Goal: Contribute content: Add original content to the website for others to see

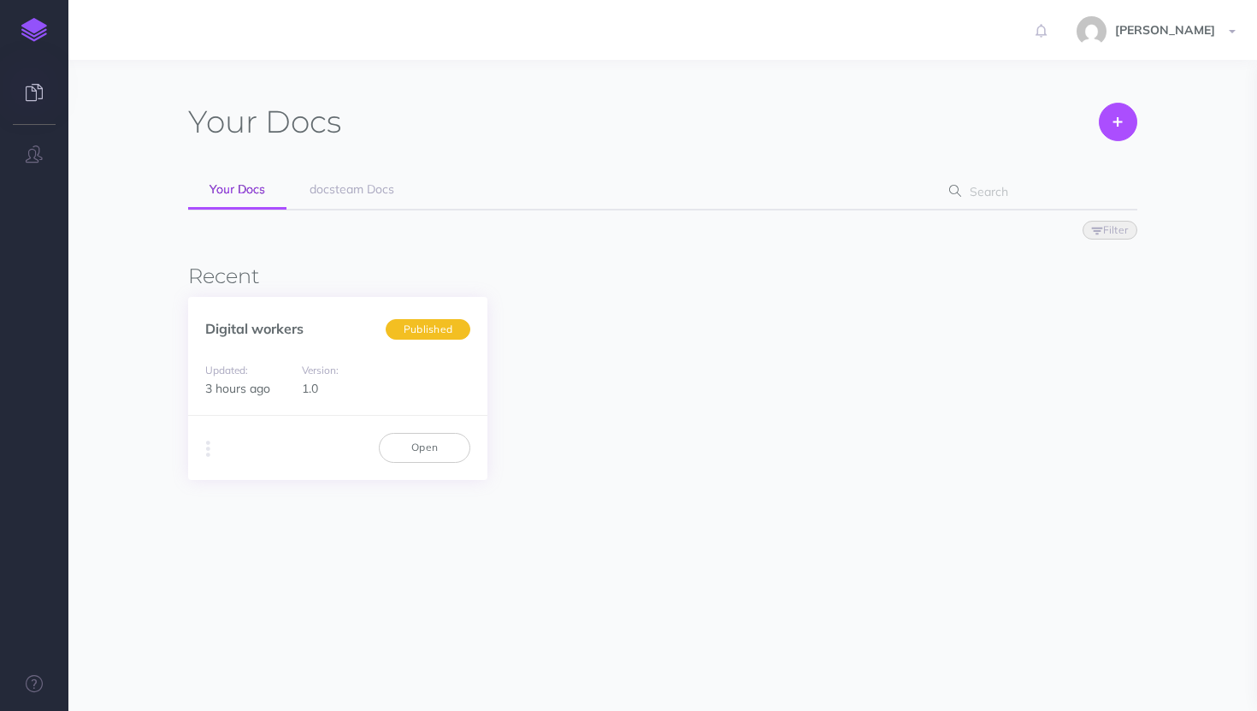
click at [377, 372] on div "Version: 1.0" at bounding box center [337, 379] width 88 height 38
click at [228, 322] on link "Digital workers" at bounding box center [254, 328] width 98 height 17
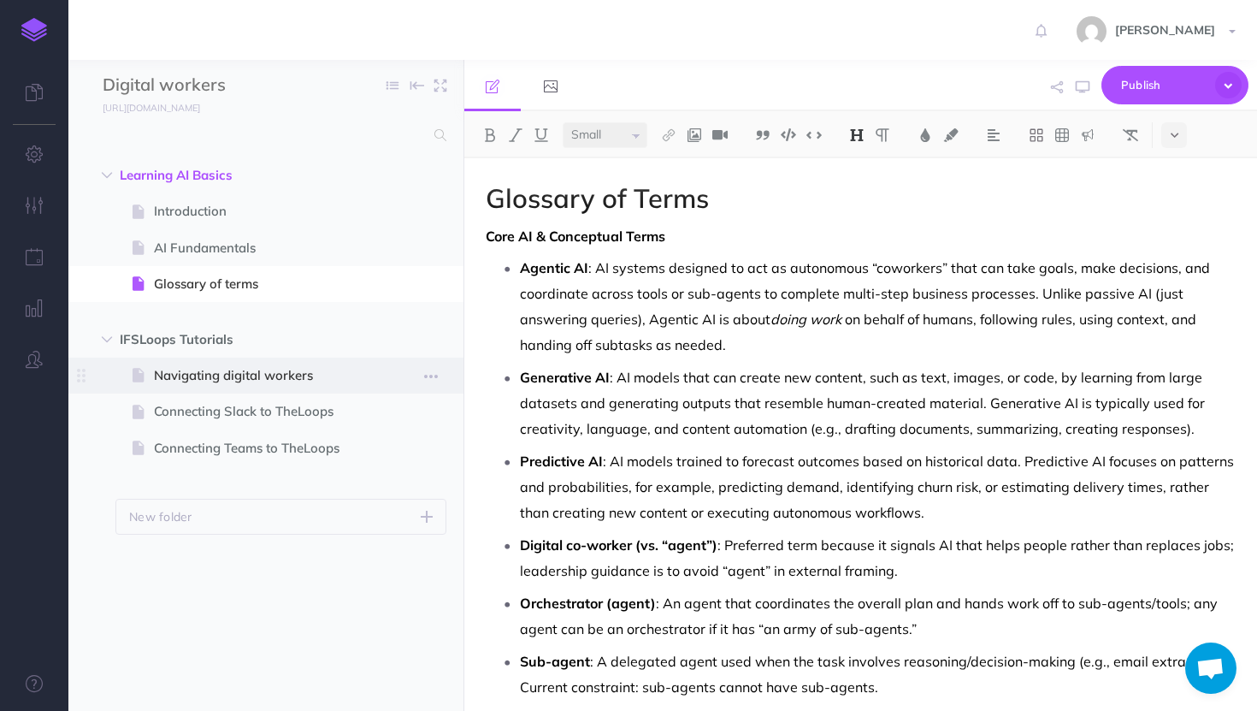
click at [372, 368] on span at bounding box center [265, 376] width 395 height 36
select select "null"
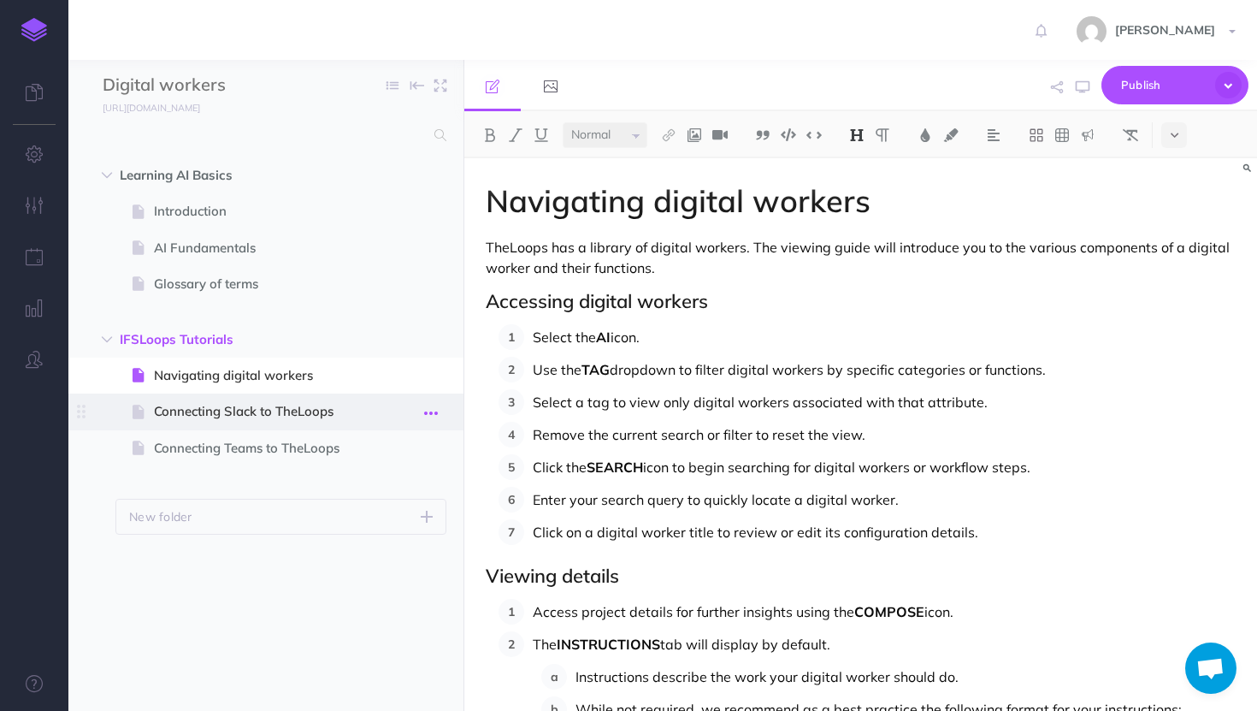
click at [434, 411] on icon "button" at bounding box center [431, 413] width 14 height 21
click at [375, 495] on link "Duplicate" at bounding box center [382, 499] width 128 height 28
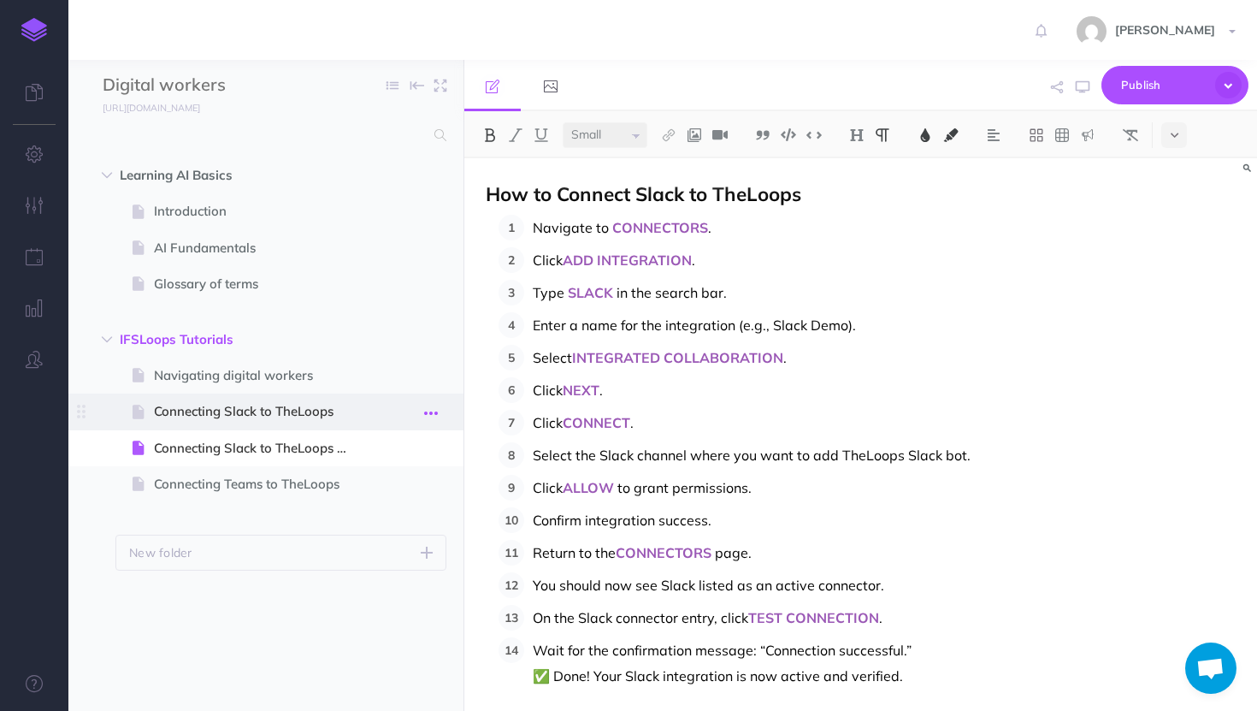
click at [428, 411] on icon "button" at bounding box center [431, 413] width 14 height 21
click at [380, 500] on link "Duplicate" at bounding box center [382, 499] width 128 height 28
click at [309, 411] on span "Connecting Slack to TheLoops" at bounding box center [257, 411] width 207 height 21
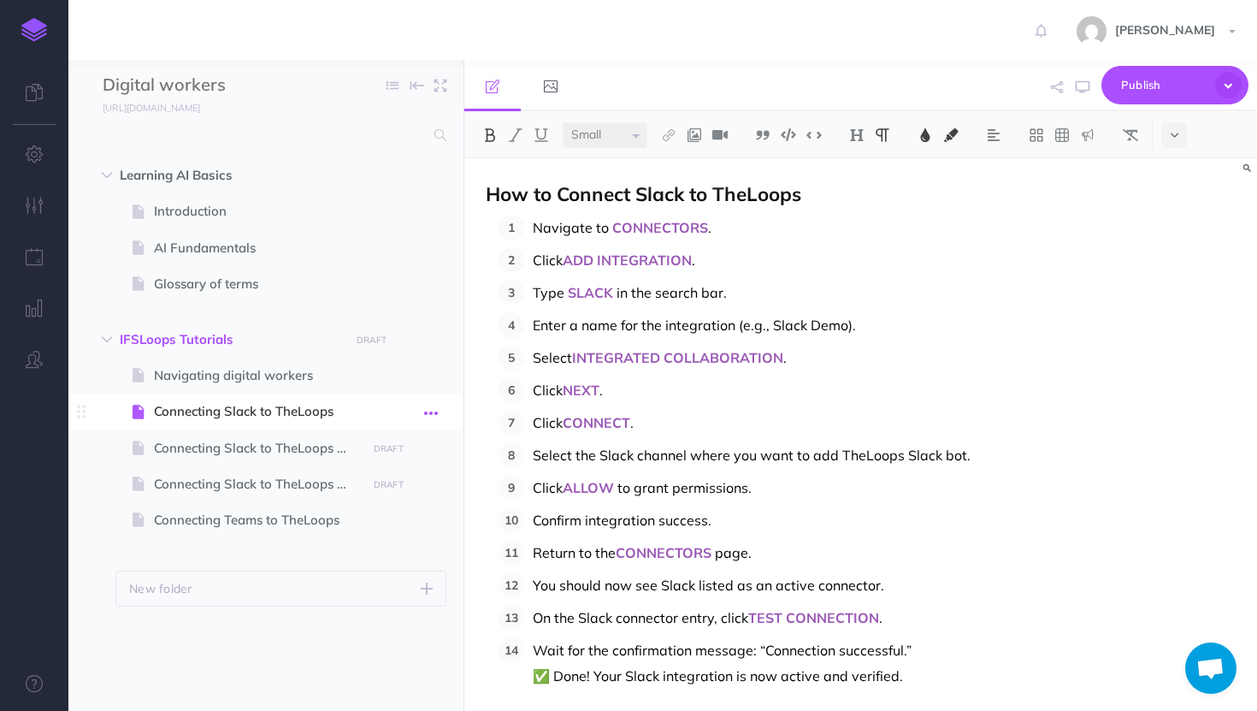
click at [435, 411] on icon "button" at bounding box center [431, 413] width 14 height 21
click at [377, 525] on link "Settings" at bounding box center [382, 527] width 128 height 28
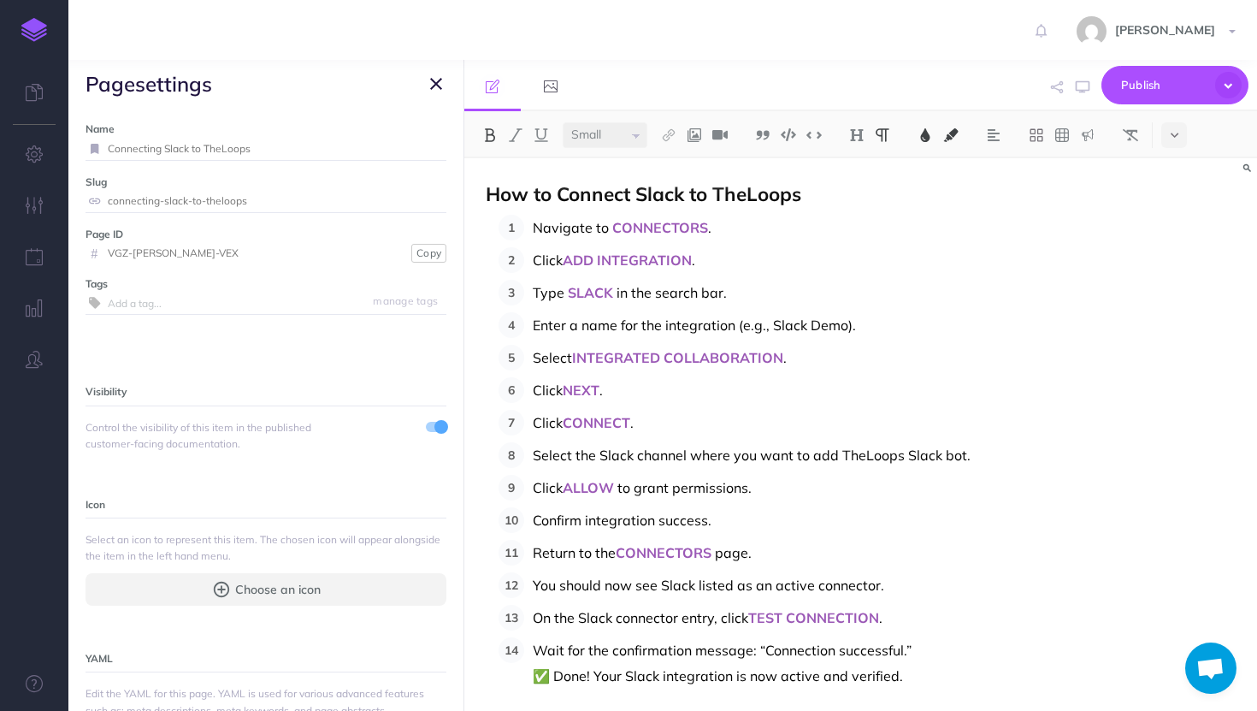
click at [190, 147] on input "Connecting Slack to TheLoops" at bounding box center [277, 149] width 339 height 22
type input "Connecting an API Integration to TheLoops"
select select "null"
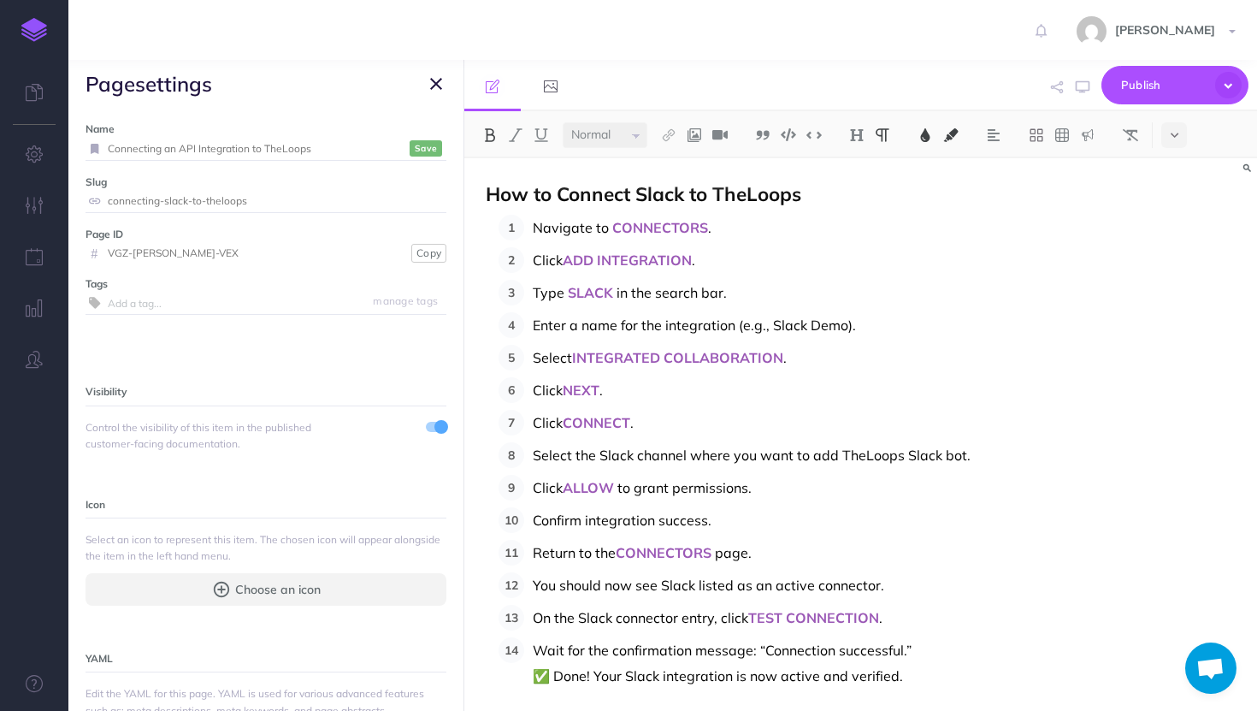
click at [607, 353] on span "INTEGRATED COLLABORATION" at bounding box center [677, 357] width 211 height 17
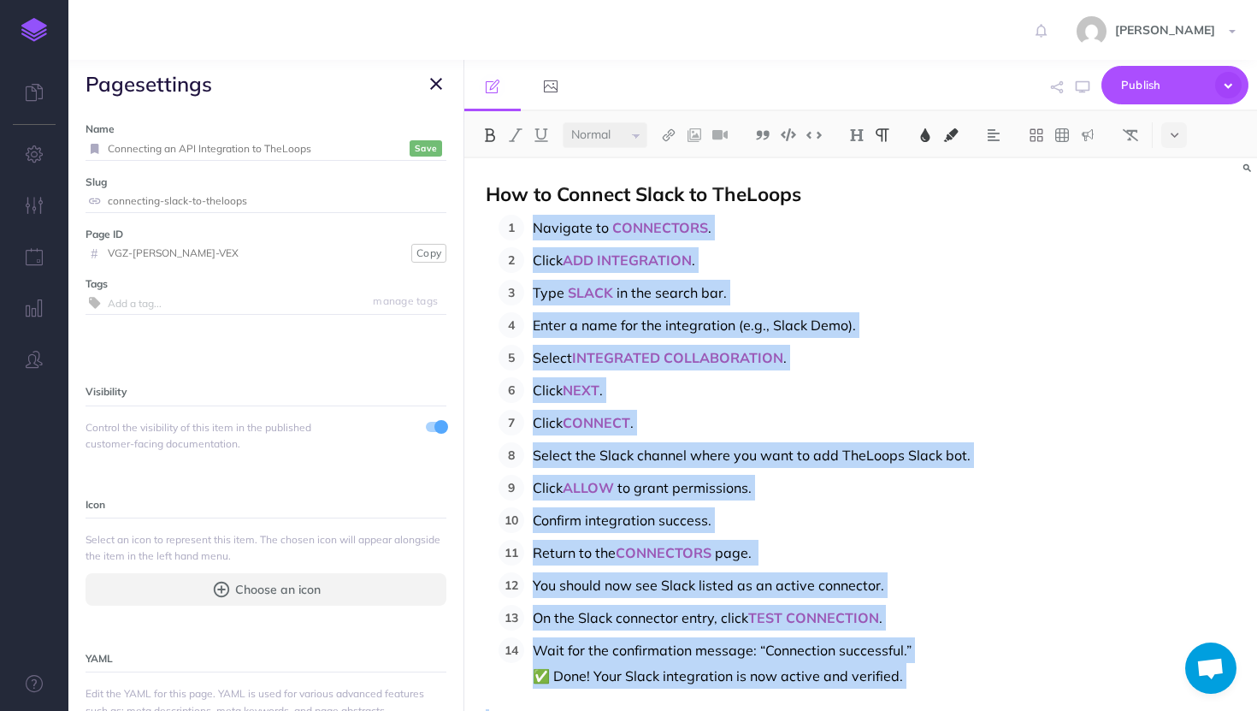
scroll to position [53, 0]
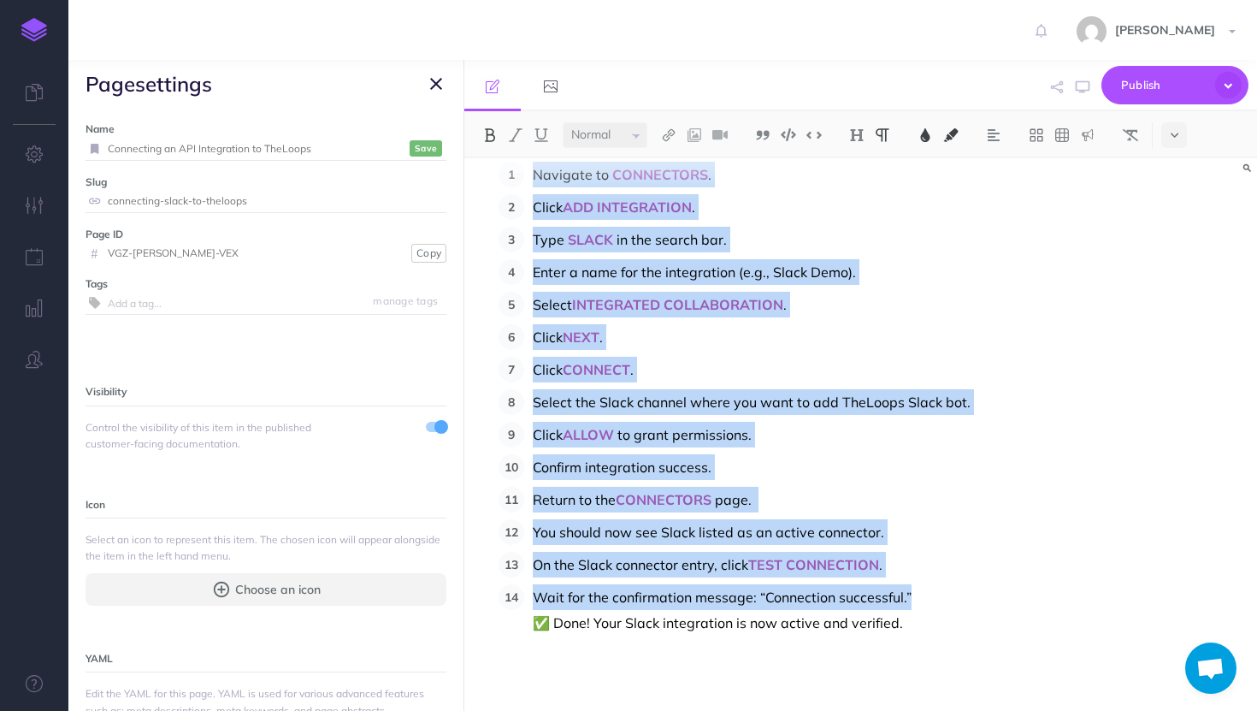
drag, startPoint x: 533, startPoint y: 230, endPoint x: 996, endPoint y: 593, distance: 588.0
click at [996, 593] on ol "Navigate to CONNECTORS . Click ADD INTEGRATION . Type SLACK in the search bar. …" at bounding box center [867, 399] width 737 height 474
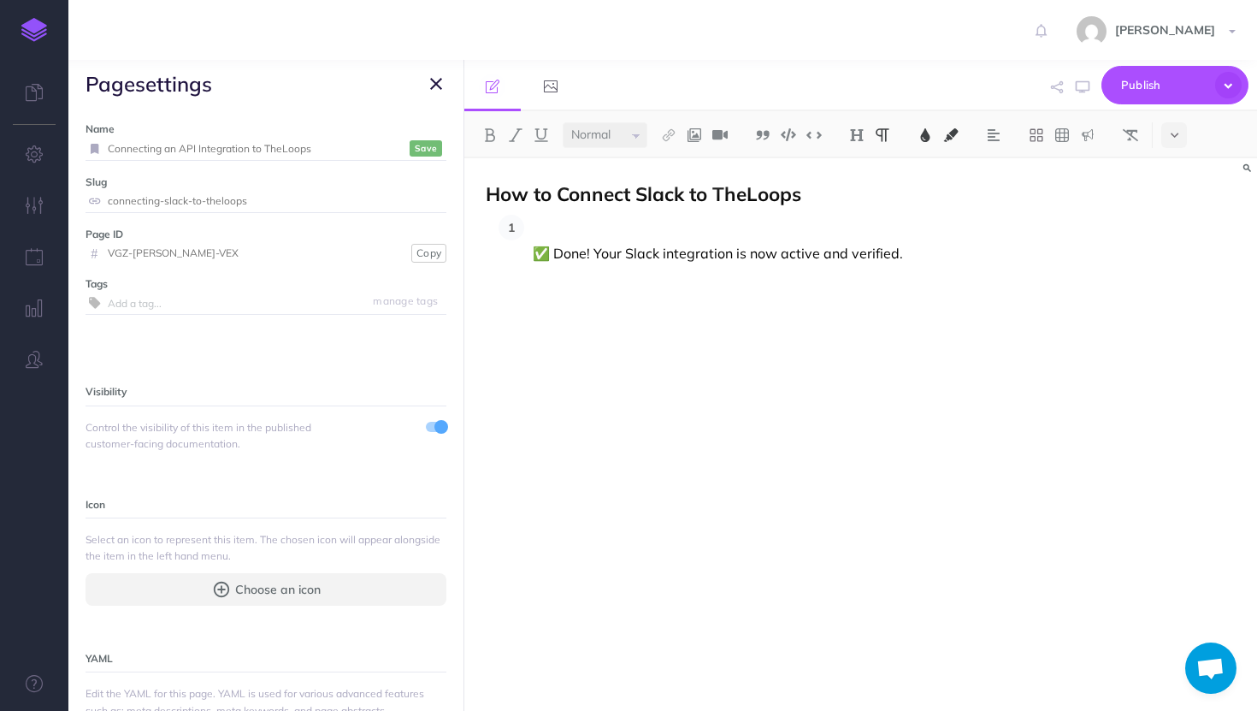
scroll to position [0, 0]
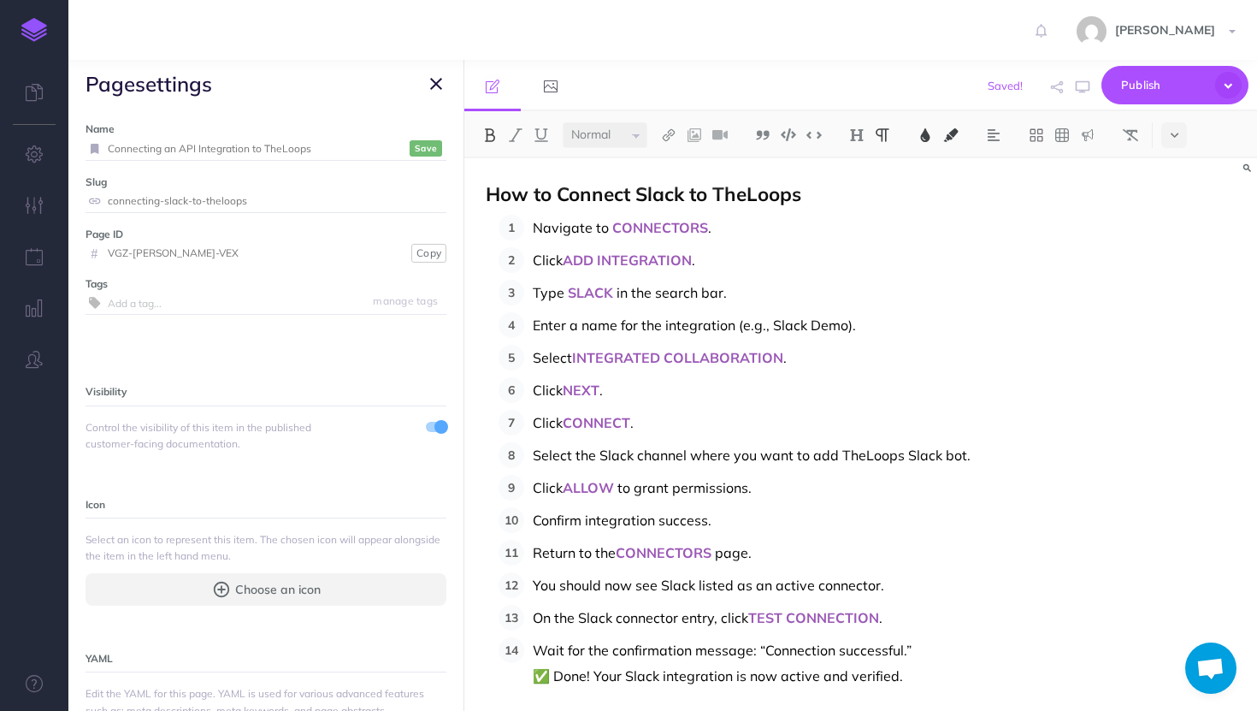
click at [910, 638] on p "Wait for the confirmation message: “Connection successful.” ✅ Done! Your Slack …" at bounding box center [884, 662] width 703 height 51
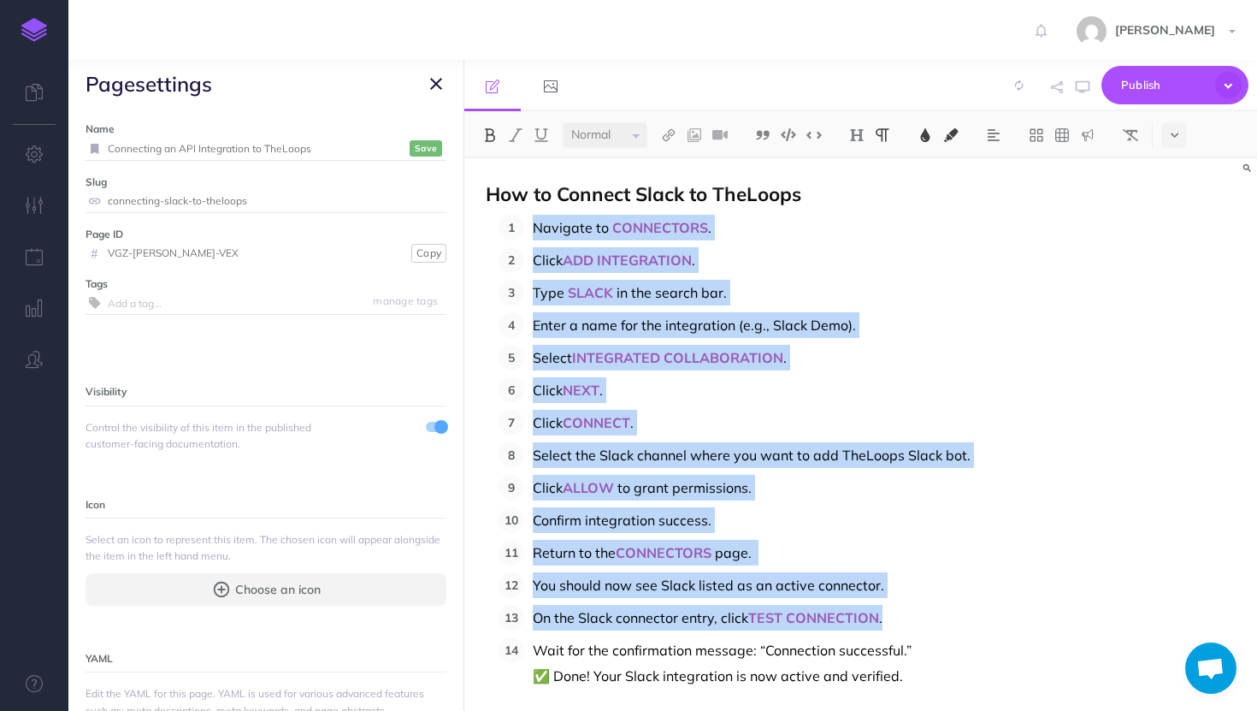
drag, startPoint x: 894, startPoint y: 614, endPoint x: 535, endPoint y: 231, distance: 525.3
click at [535, 231] on ol "Navigate to CONNECTORS . Click ADD INTEGRATION . Type SLACK in the search bar. …" at bounding box center [867, 452] width 737 height 474
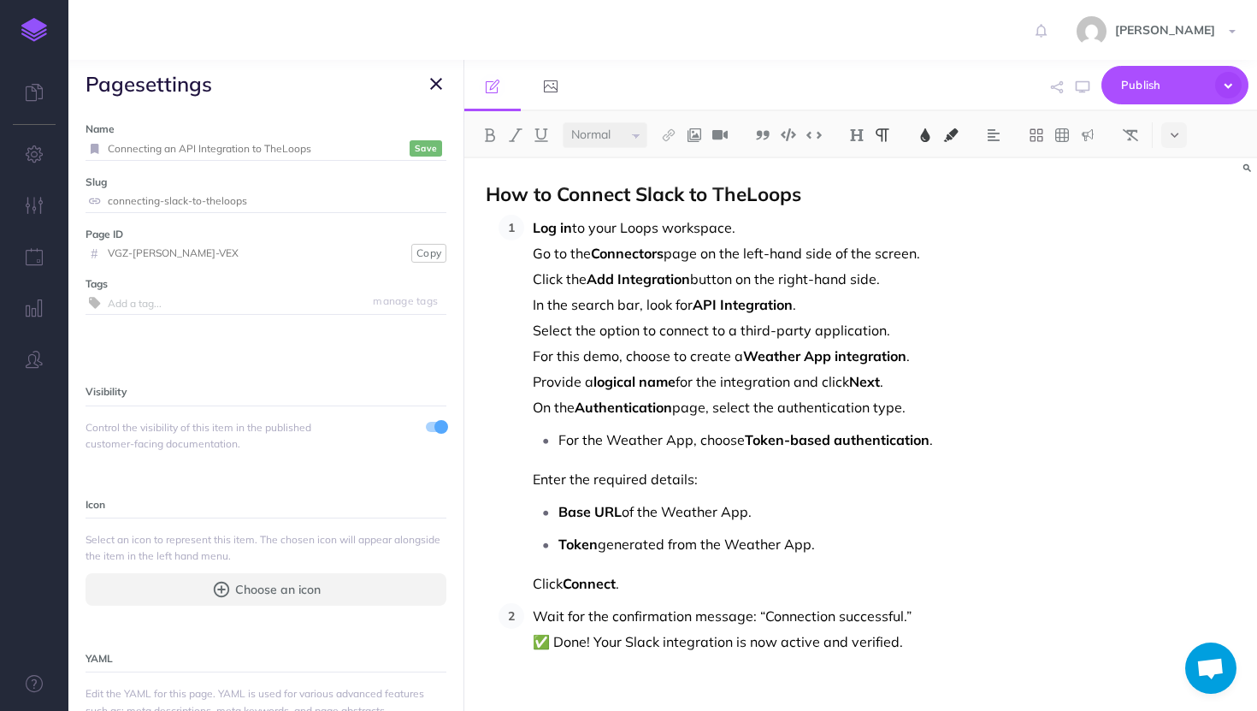
click at [533, 246] on span "to your Loops workspace. Go to the" at bounding box center [634, 240] width 203 height 43
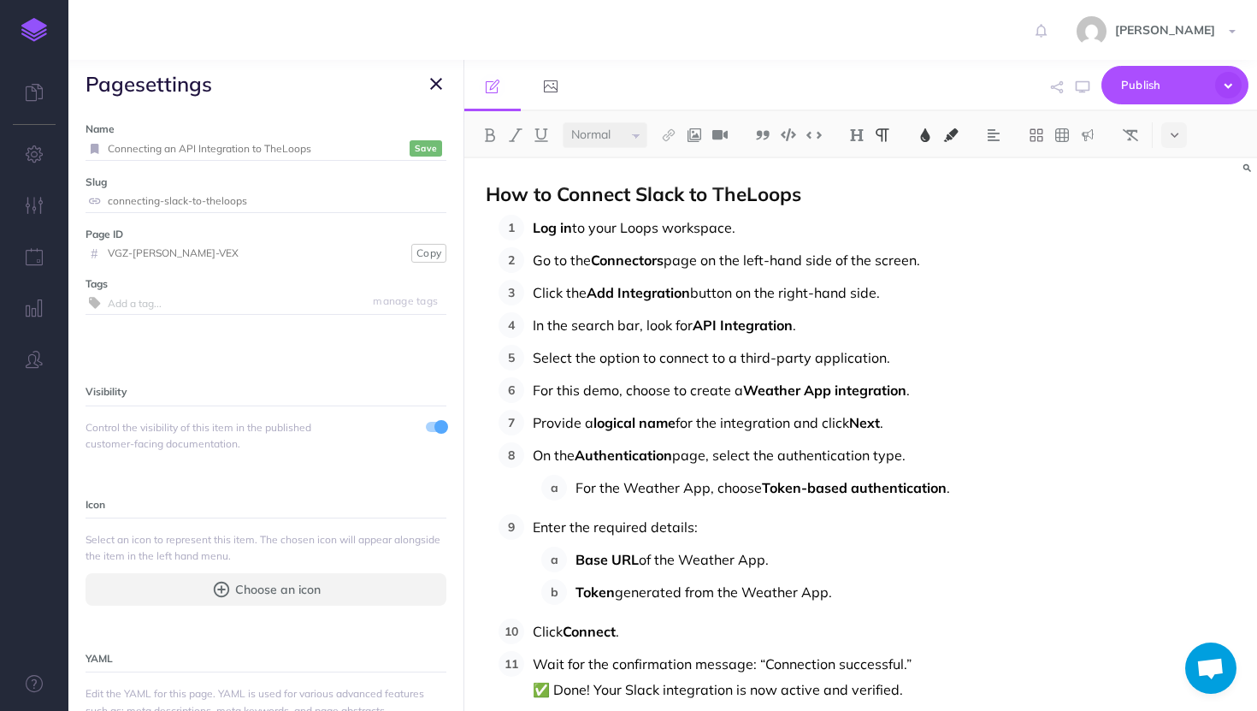
click at [419, 148] on small "Save" at bounding box center [426, 148] width 22 height 13
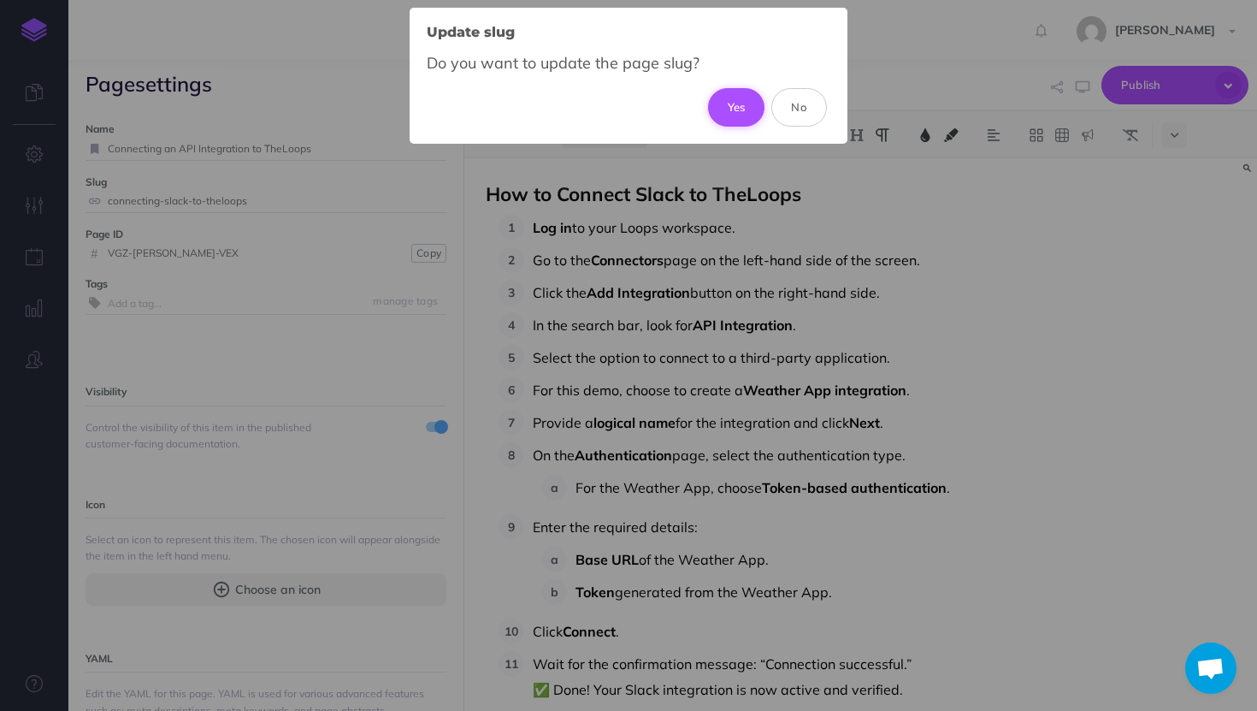
click at [754, 97] on button "Yes" at bounding box center [736, 107] width 57 height 38
type input "connecting-an-api-integration-to-theloops"
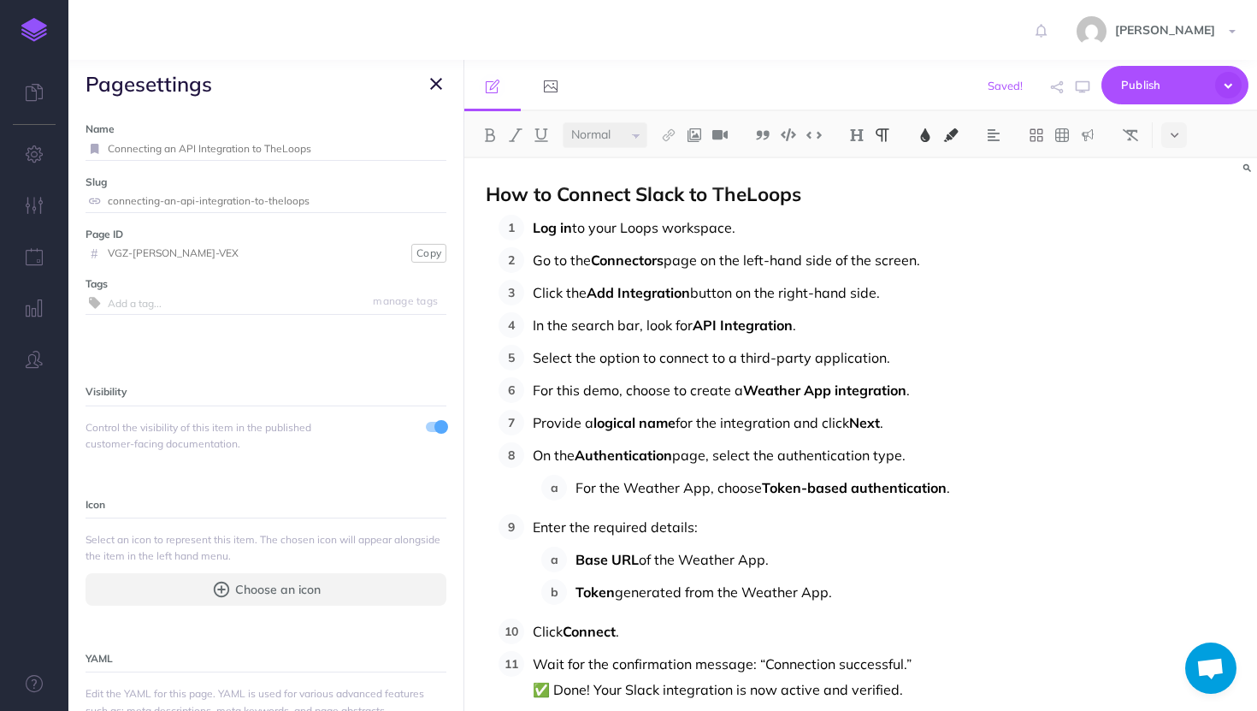
scroll to position [67, 0]
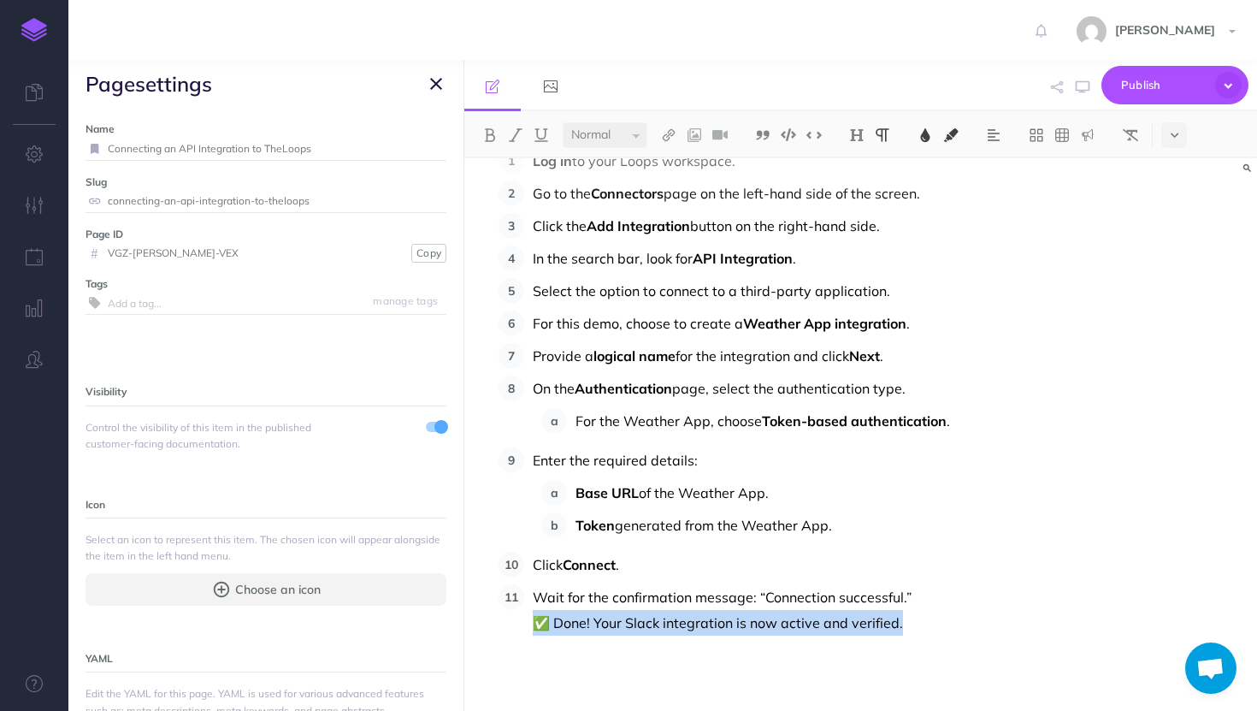
drag, startPoint x: 897, startPoint y: 629, endPoint x: 516, endPoint y: 614, distance: 381.8
click at [516, 614] on ol "Log in to your Loops workspace. Go to the Connectors page on the left-hand side…" at bounding box center [867, 392] width 737 height 488
copy span "✅ Done! Your Slack integration is now active and verified."
click at [432, 88] on icon "button" at bounding box center [436, 84] width 12 height 21
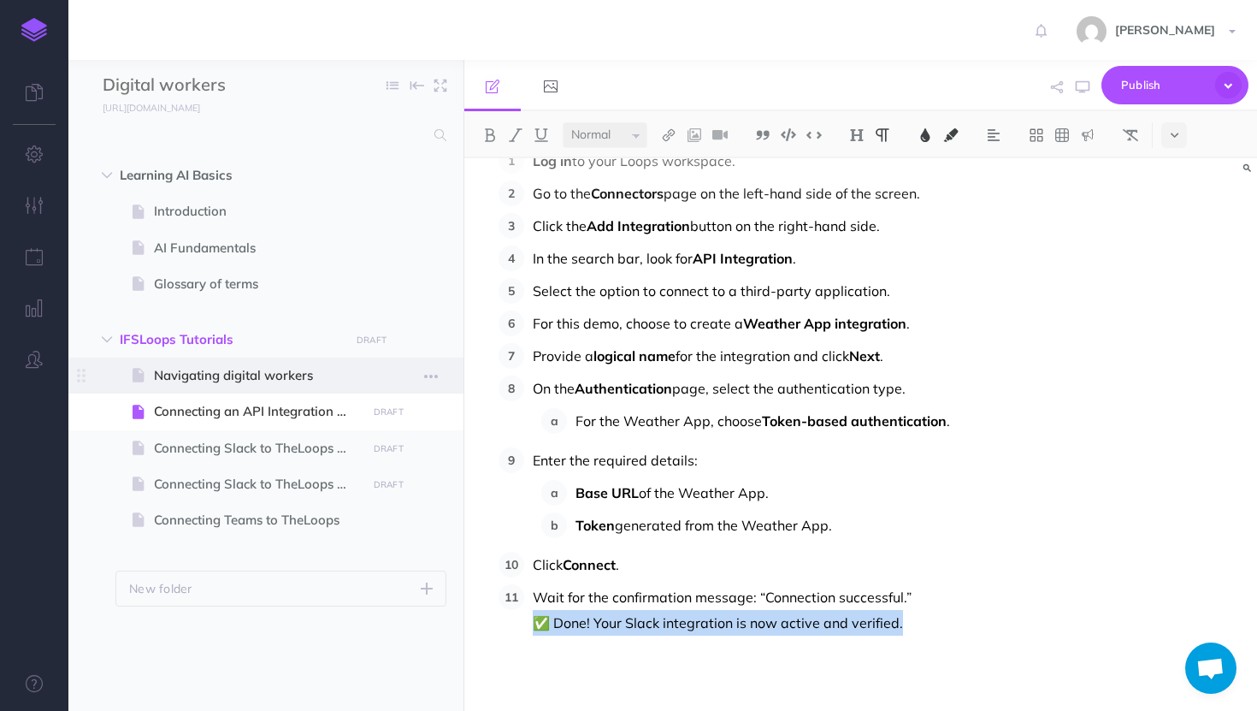
copy span "✅ Done! Your Slack integration is now active and verified."
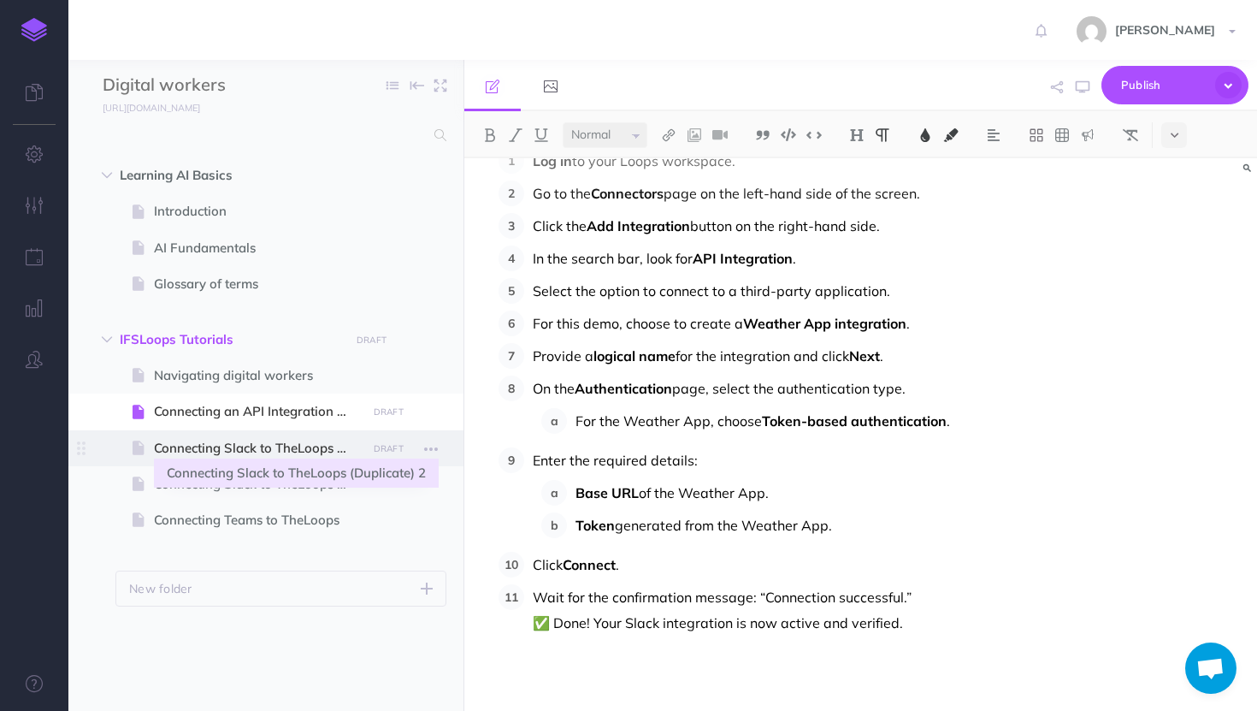
click at [246, 448] on span "Connecting Slack to TheLoops (Duplicate) 2" at bounding box center [257, 448] width 207 height 21
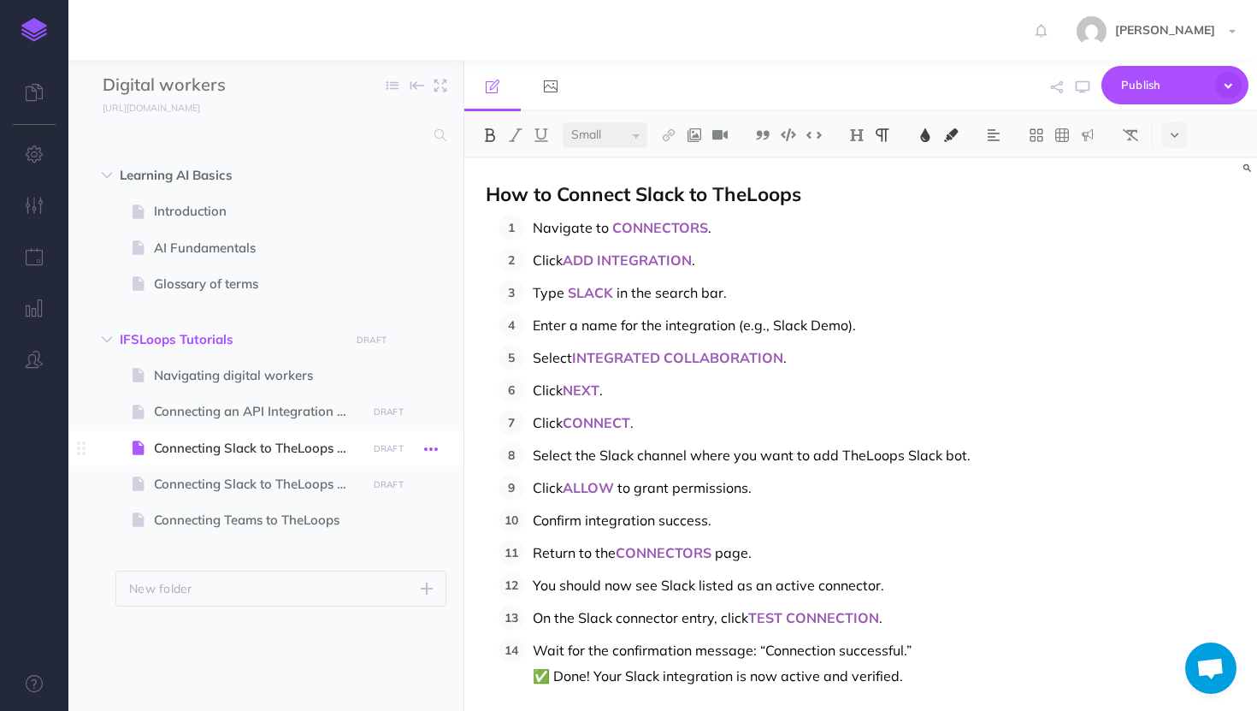
click at [444, 441] on button "button" at bounding box center [431, 448] width 31 height 22
click at [383, 572] on link "Settings" at bounding box center [382, 563] width 128 height 28
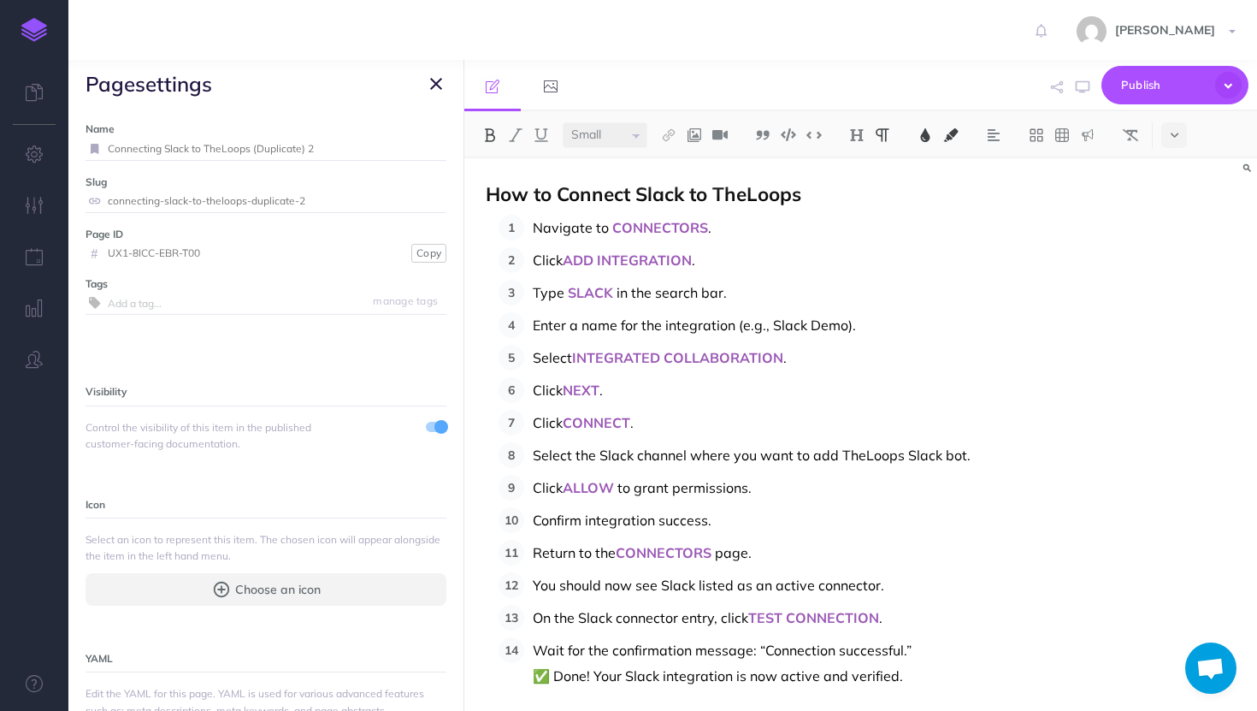
click at [193, 147] on input "Connecting Slack to TheLoops (Duplicate) 2" at bounding box center [277, 149] width 339 height 22
click at [360, 151] on input "Connecting IFS Cloud to TheLoops (Duplicate) 2" at bounding box center [257, 149] width 298 height 22
type input "Connecting IFS Cloud to TheLoops"
select select "large"
drag, startPoint x: 638, startPoint y: 192, endPoint x: 686, endPoint y: 192, distance: 47.9
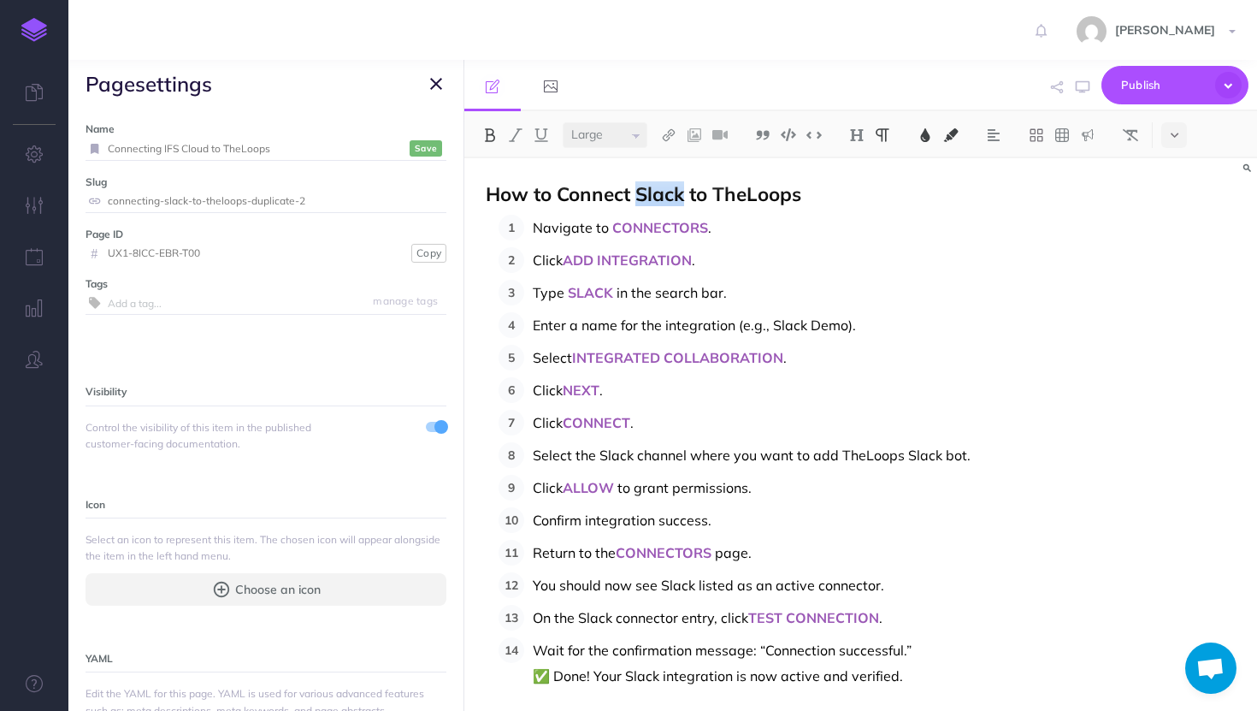
click at [686, 192] on span "How to Connect Slack to TheLoops" at bounding box center [644, 193] width 316 height 25
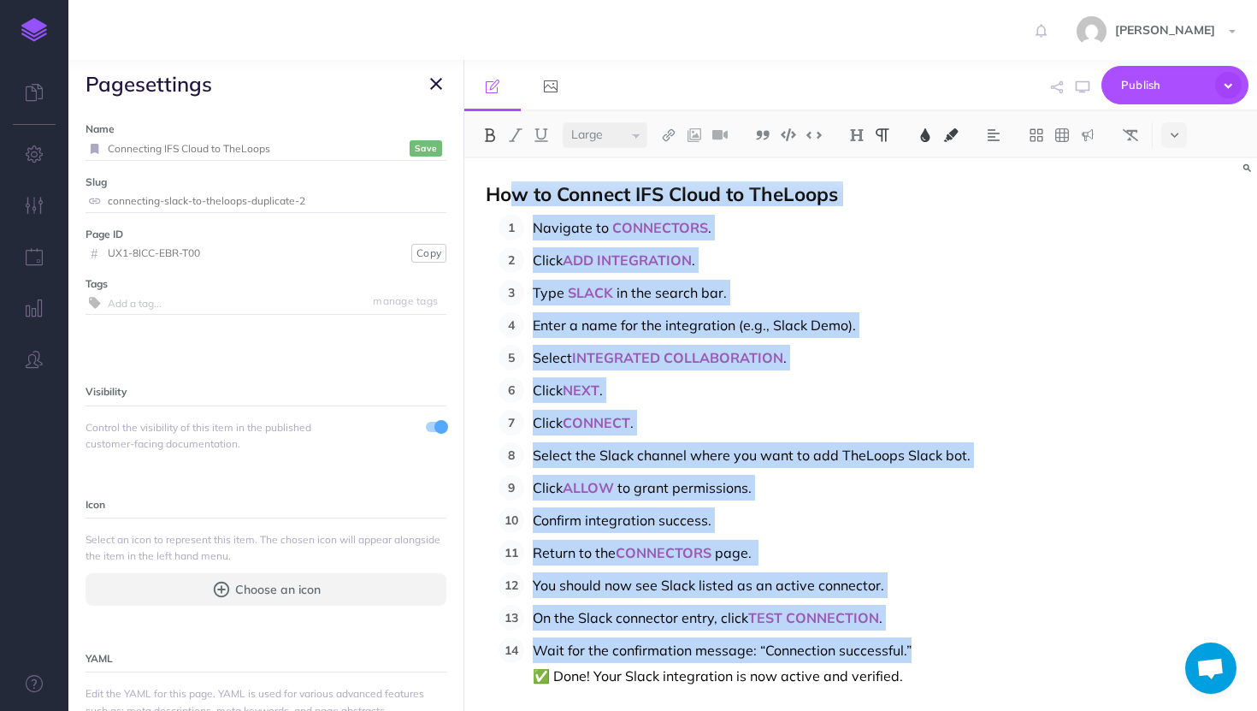
select select "null"
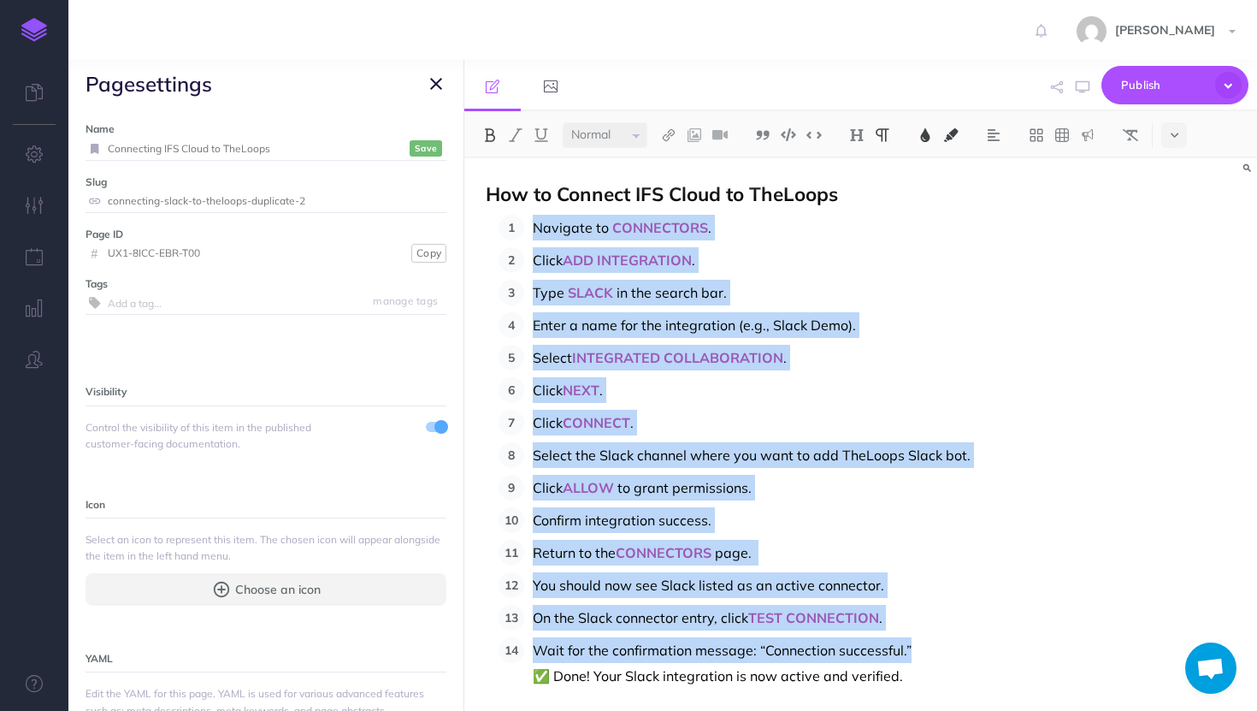
drag, startPoint x: 923, startPoint y: 652, endPoint x: 518, endPoint y: 226, distance: 588.1
click at [518, 226] on ol "Navigate to CONNECTORS . Click ADD INTEGRATION . Type SLACK in the search bar. …" at bounding box center [867, 452] width 737 height 474
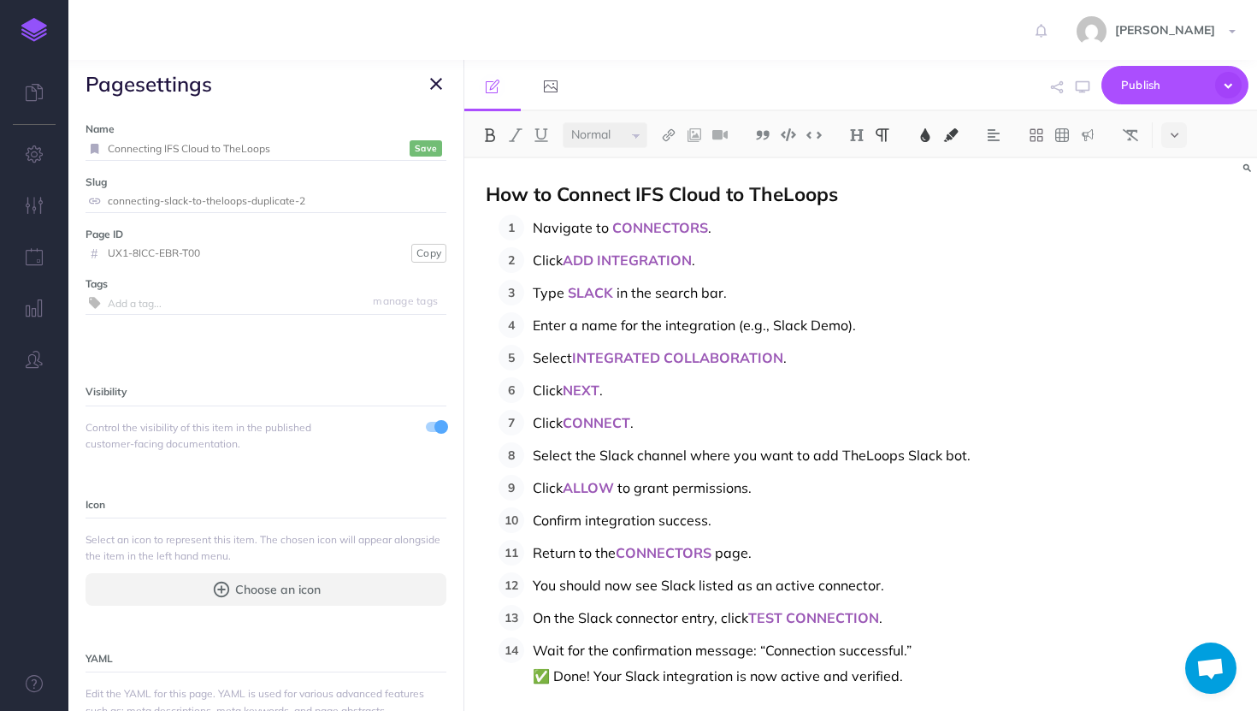
scroll to position [453, 0]
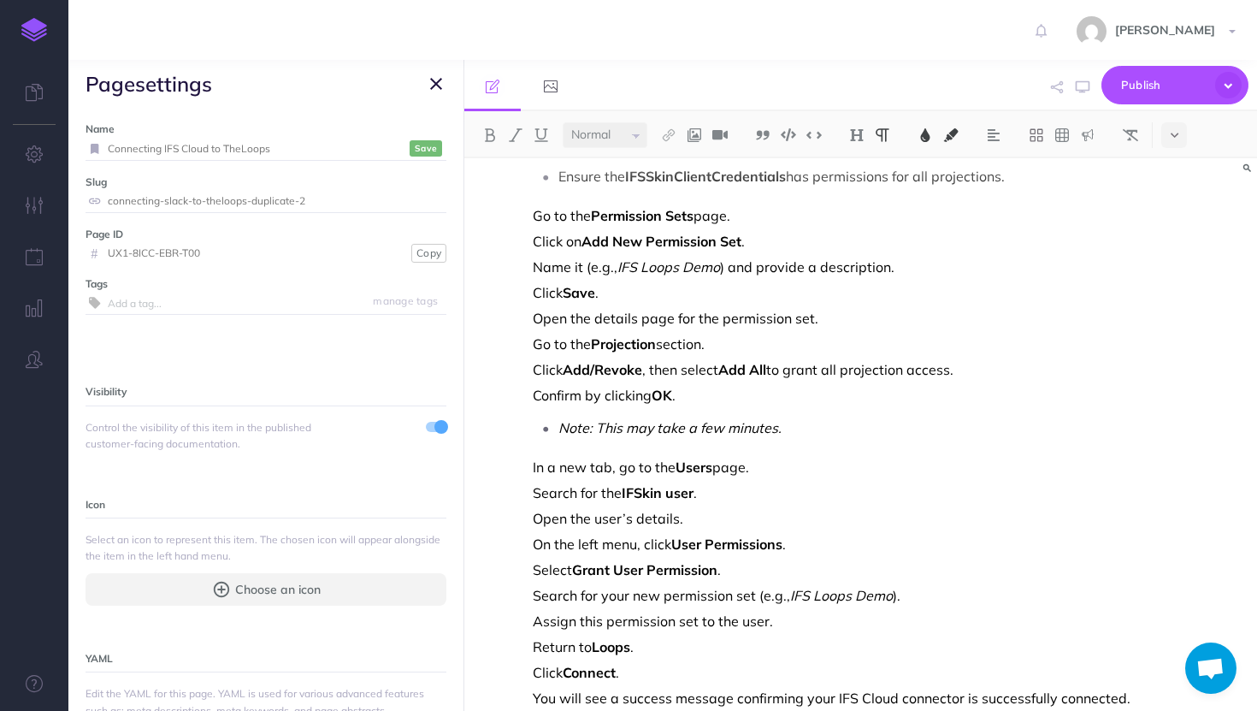
click at [418, 143] on small "Save" at bounding box center [426, 148] width 22 height 13
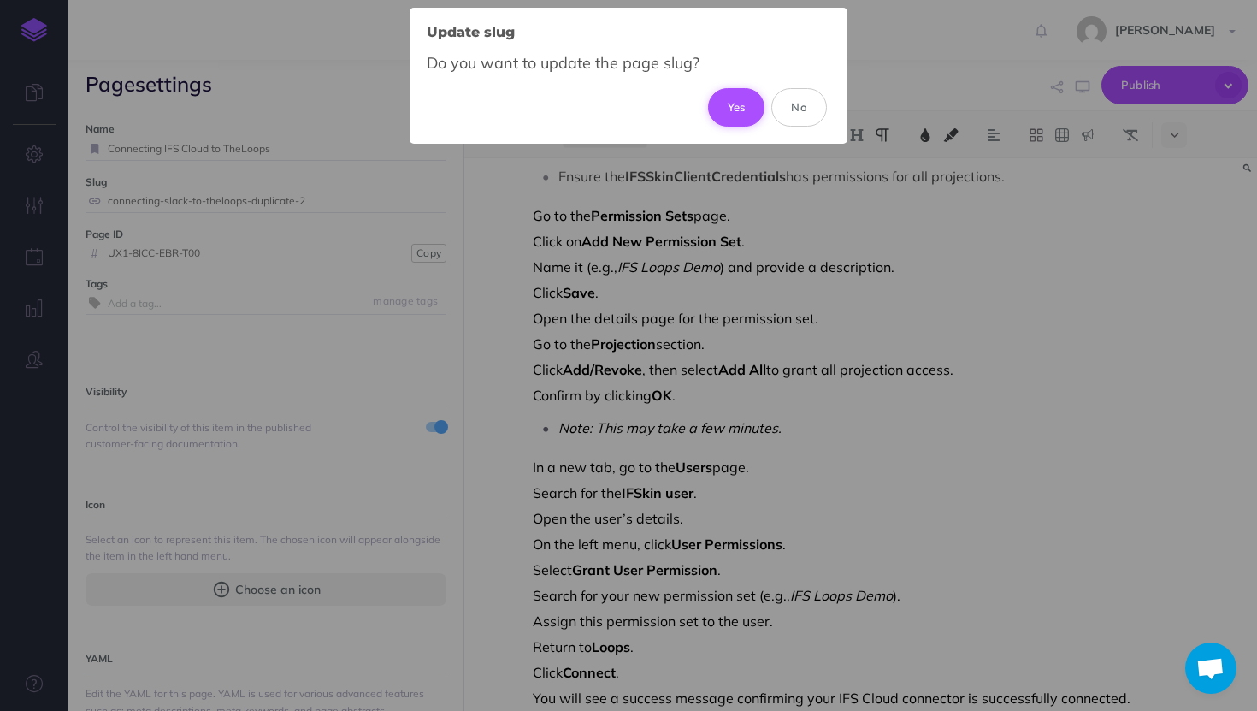
click at [730, 103] on button "Yes" at bounding box center [736, 107] width 57 height 38
type input "connecting-ifs-cloud-to-theloops"
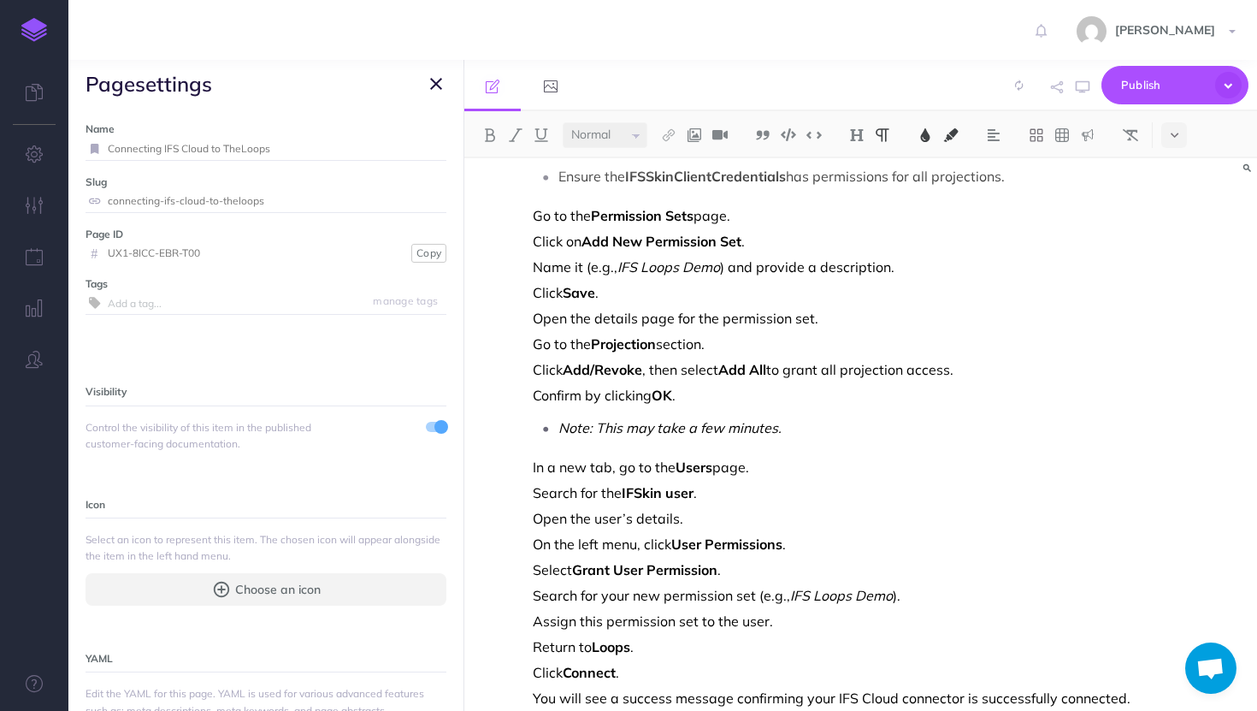
click at [430, 91] on icon "button" at bounding box center [436, 84] width 12 height 21
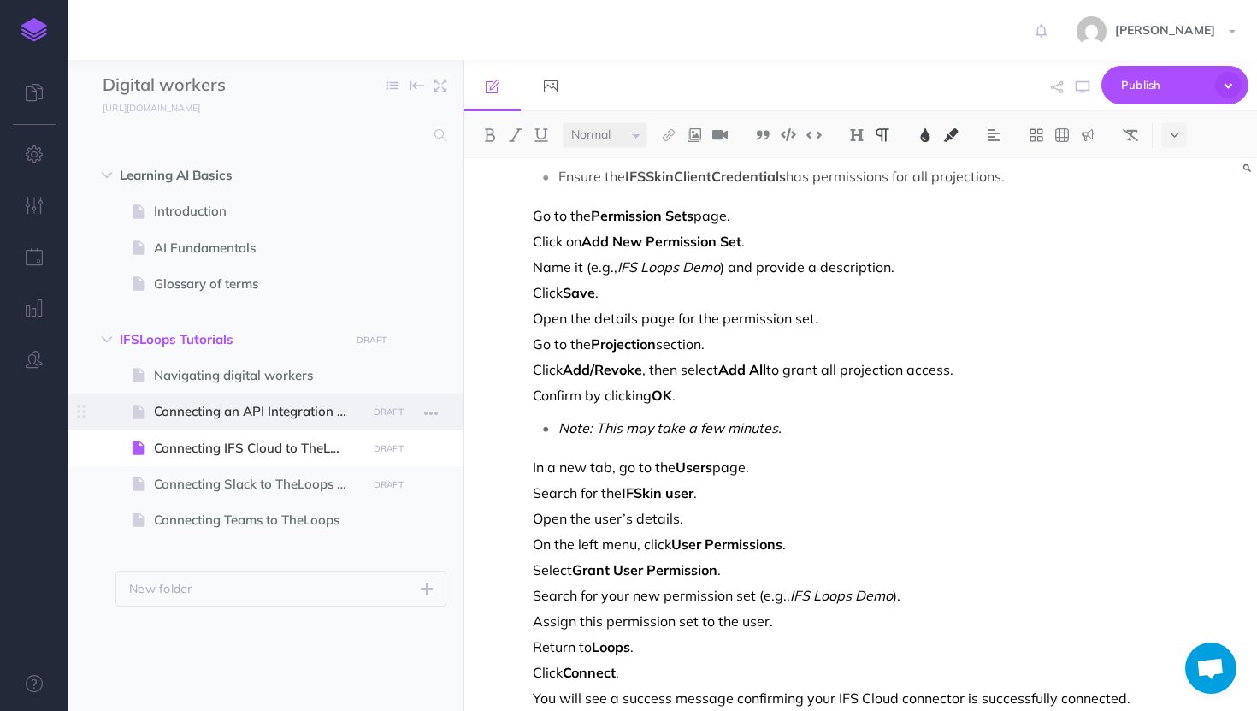
click at [234, 421] on span "Connecting an API Integration to TheLoops" at bounding box center [257, 411] width 207 height 21
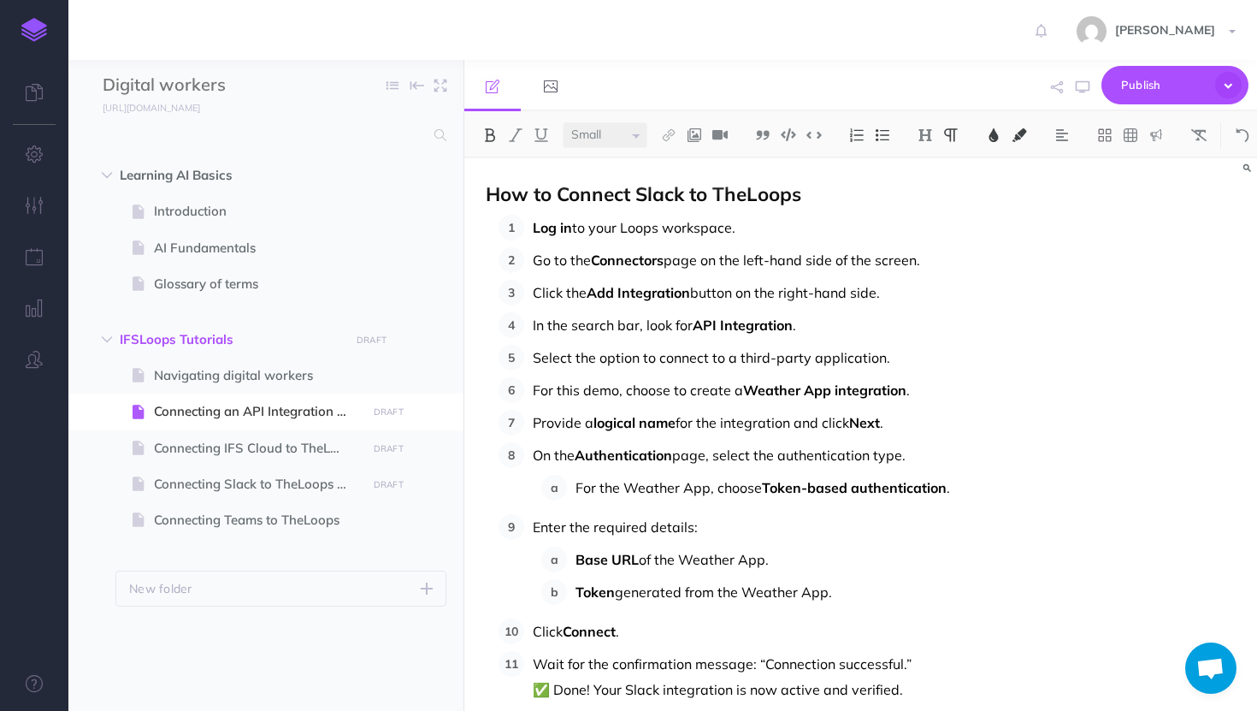
scroll to position [67, 0]
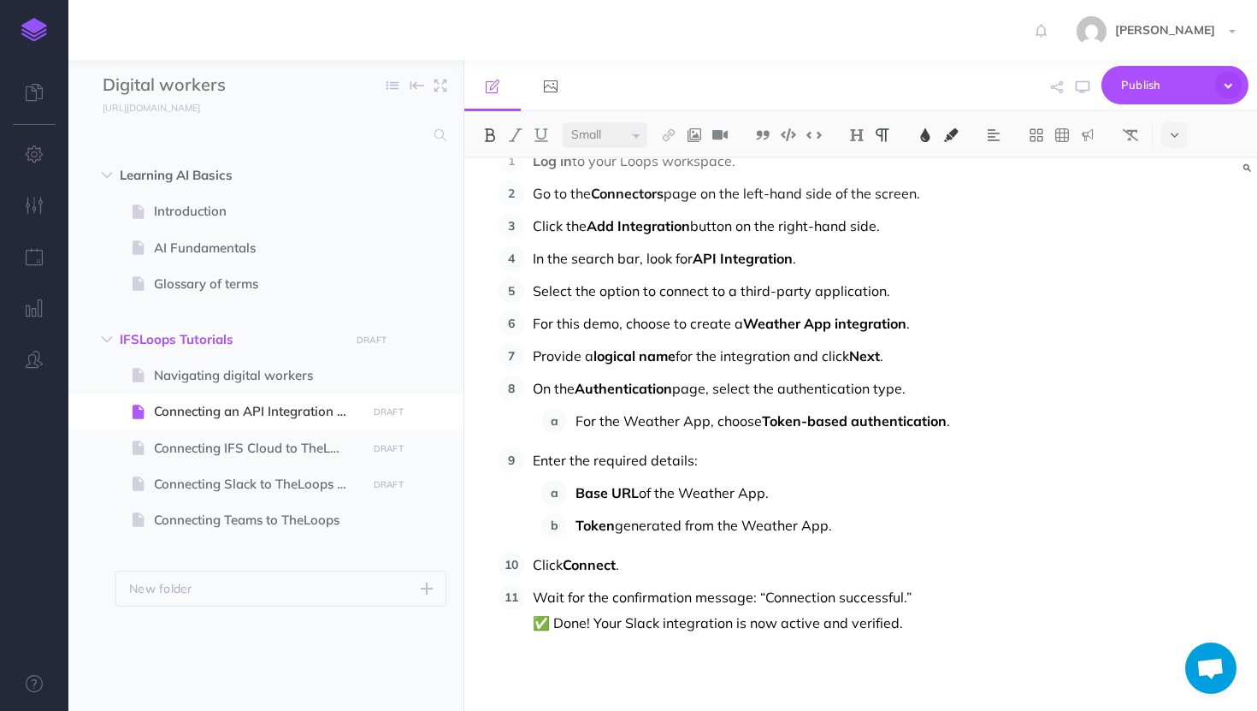
select select "null"
click at [655, 619] on span "Wait for the confirmation message: “Connection successful.” ✅ Done! Your Slack …" at bounding box center [722, 610] width 379 height 43
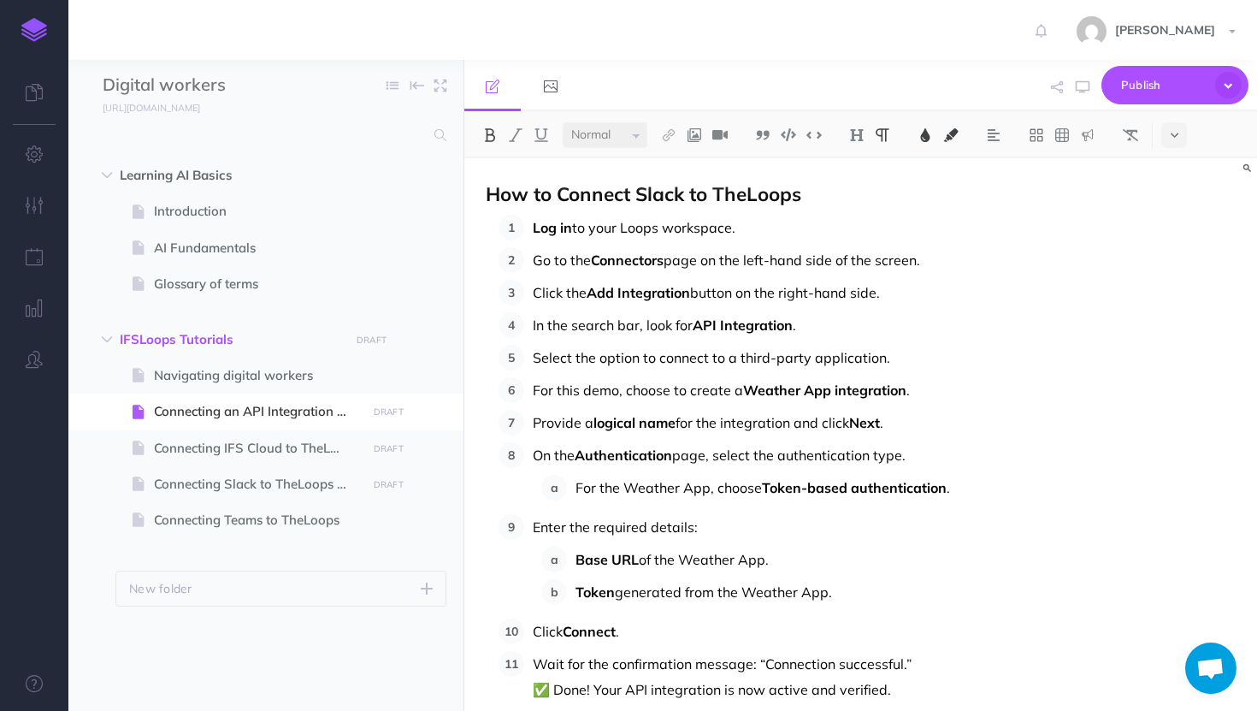
select select "large"
click at [690, 198] on span "How to Connect Slack to TheLoops" at bounding box center [644, 193] width 316 height 25
click at [556, 200] on span "How to Connect an API integration to TheLoops" at bounding box center [703, 193] width 435 height 25
click at [170, 358] on span at bounding box center [265, 376] width 395 height 36
select select "null"
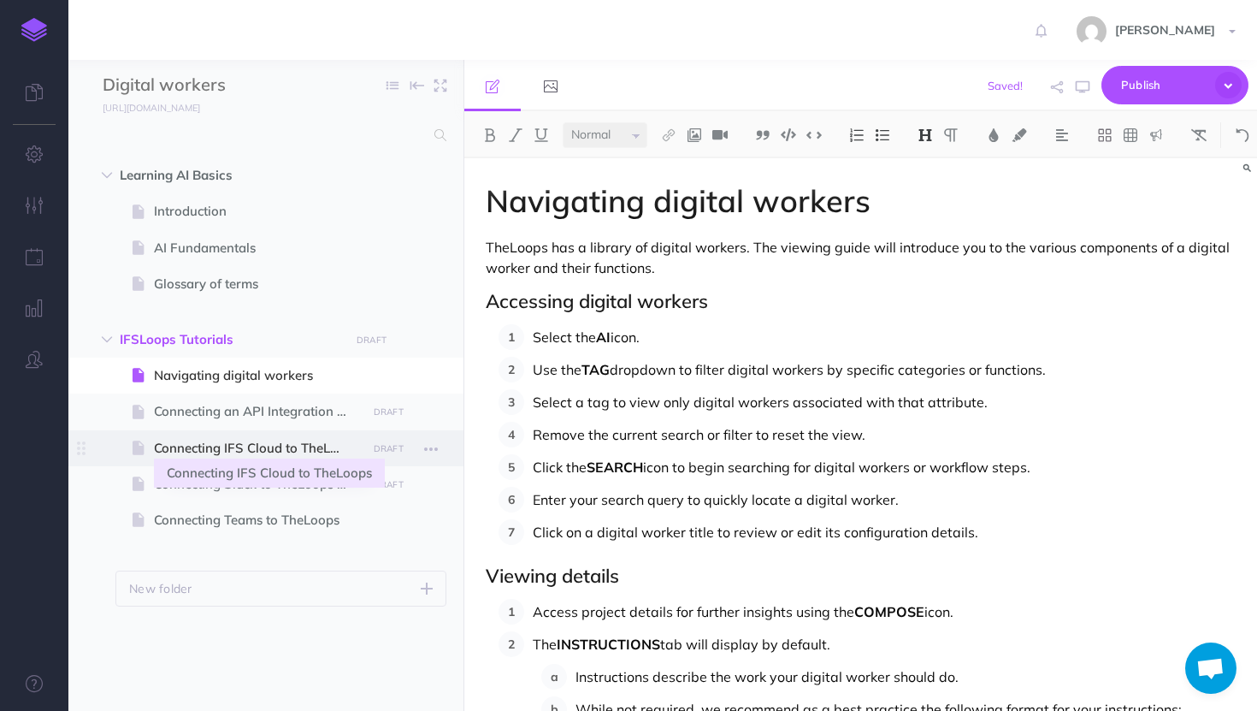
click at [180, 442] on span "Connecting IFS Cloud to TheLoops" at bounding box center [257, 448] width 207 height 21
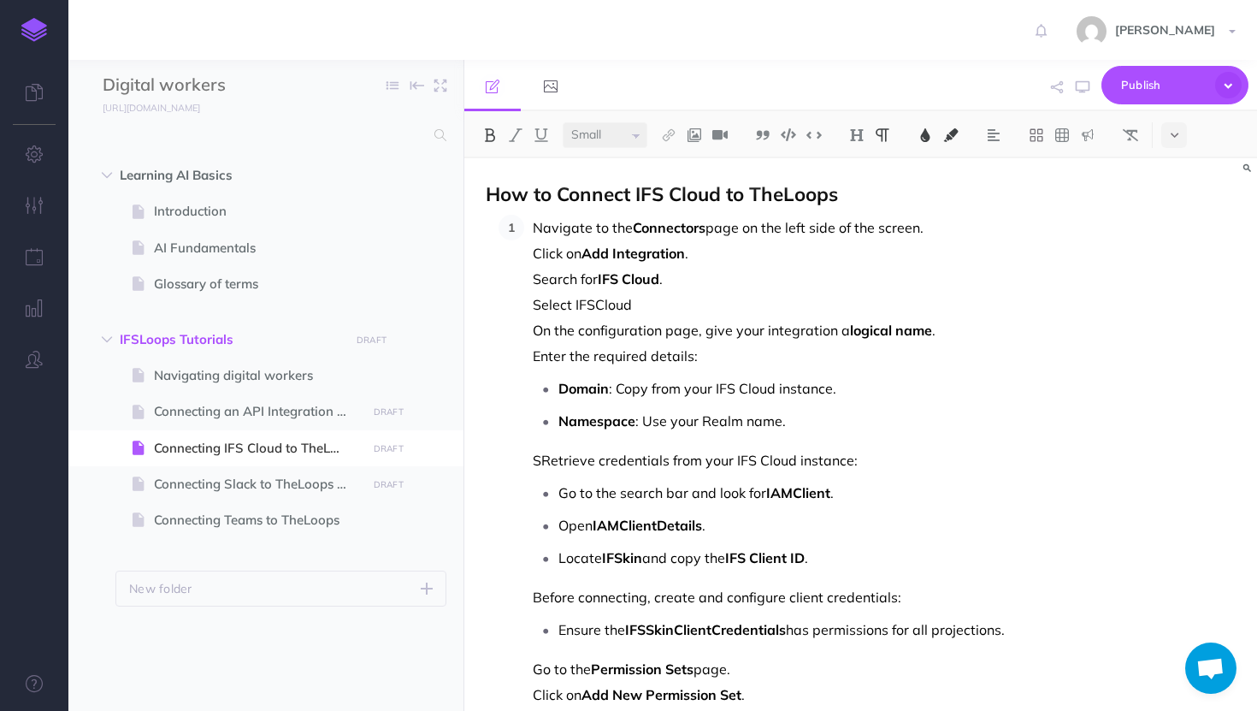
select select "large"
click at [568, 194] on span "How to Connect IFS Cloud to TheLoops" at bounding box center [662, 193] width 352 height 25
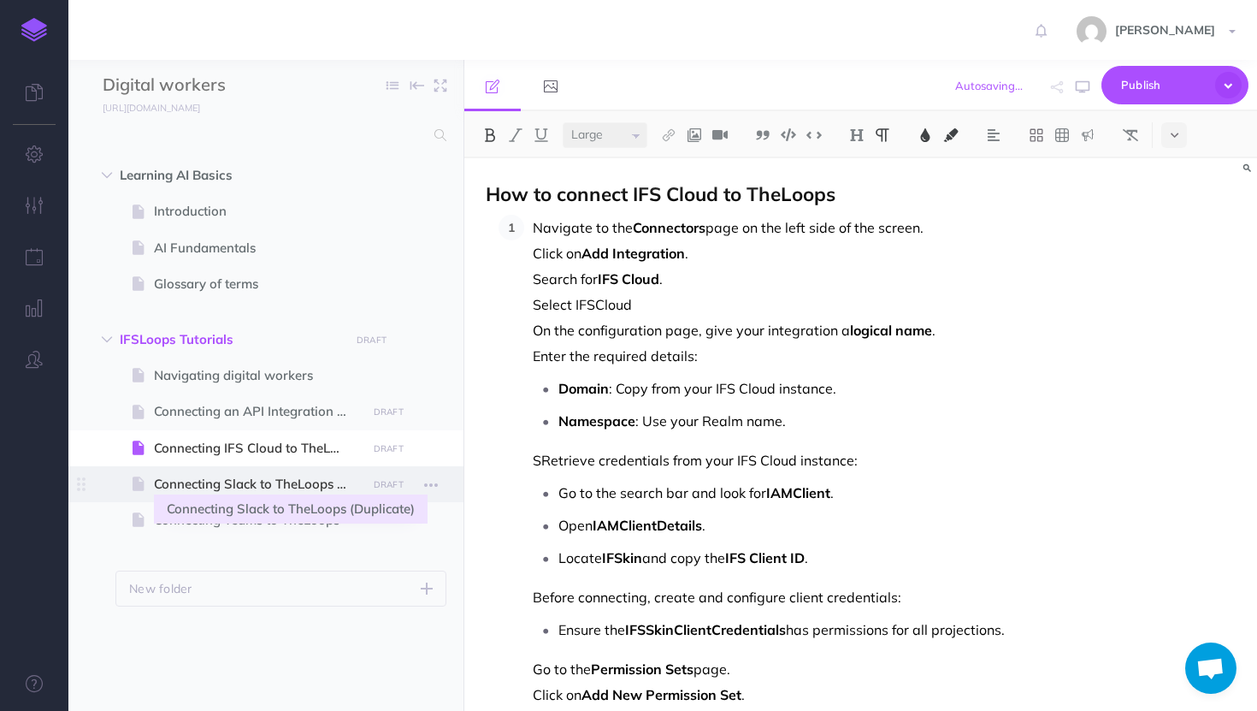
click at [238, 474] on span "Connecting Slack to TheLoops (Duplicate)" at bounding box center [257, 484] width 207 height 21
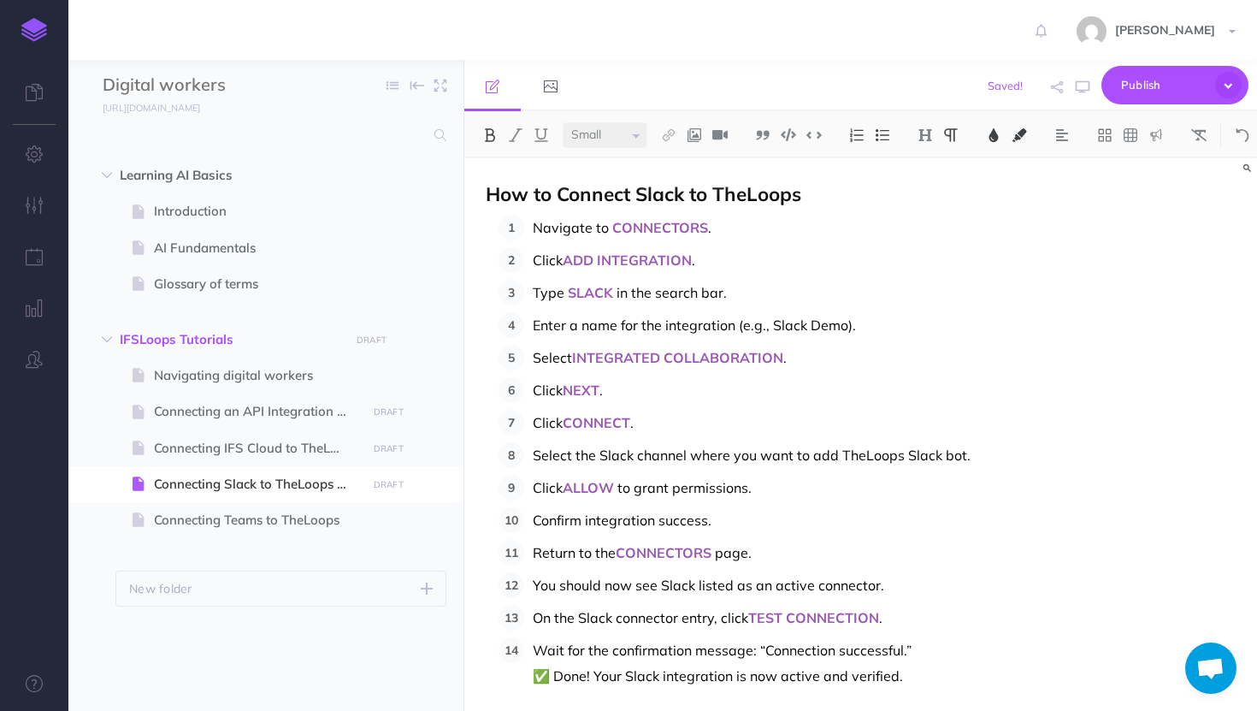
select select "large"
click at [565, 190] on span "How to Connect Slack to TheLoops" at bounding box center [644, 193] width 316 height 25
click at [257, 505] on span at bounding box center [265, 520] width 395 height 36
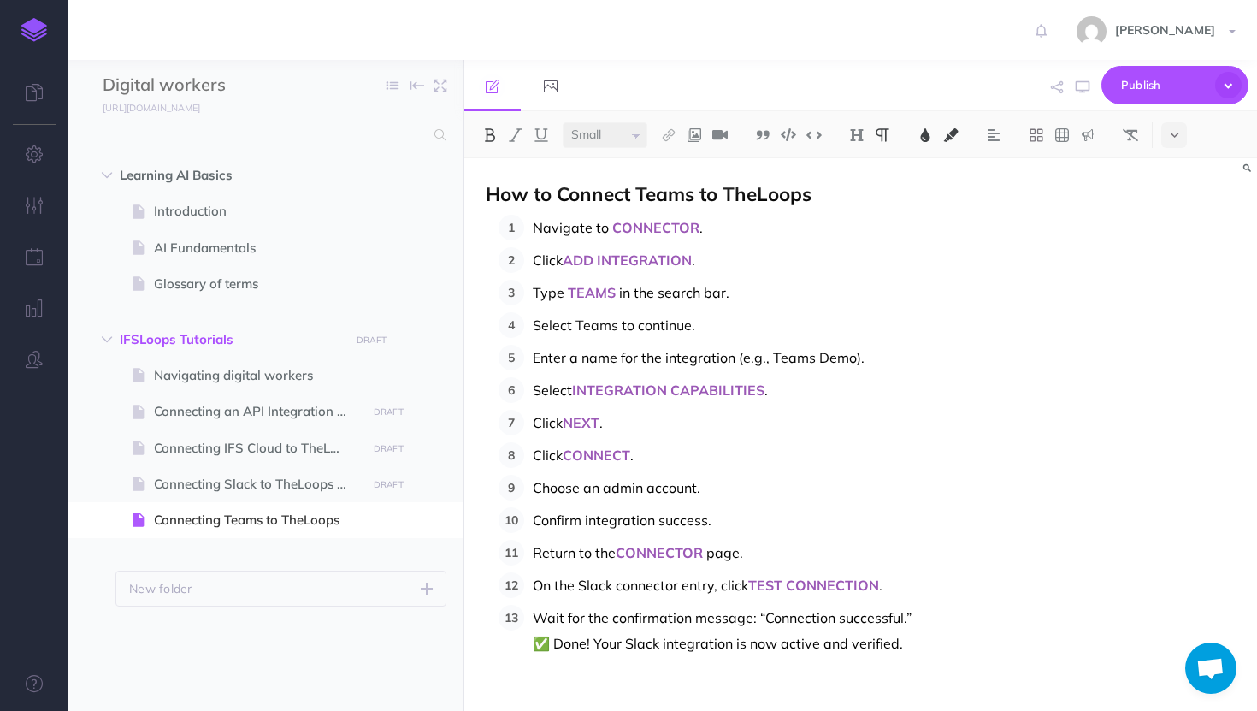
select select "large"
click at [559, 195] on span "How to Connect Teams to TheLoops" at bounding box center [649, 193] width 326 height 25
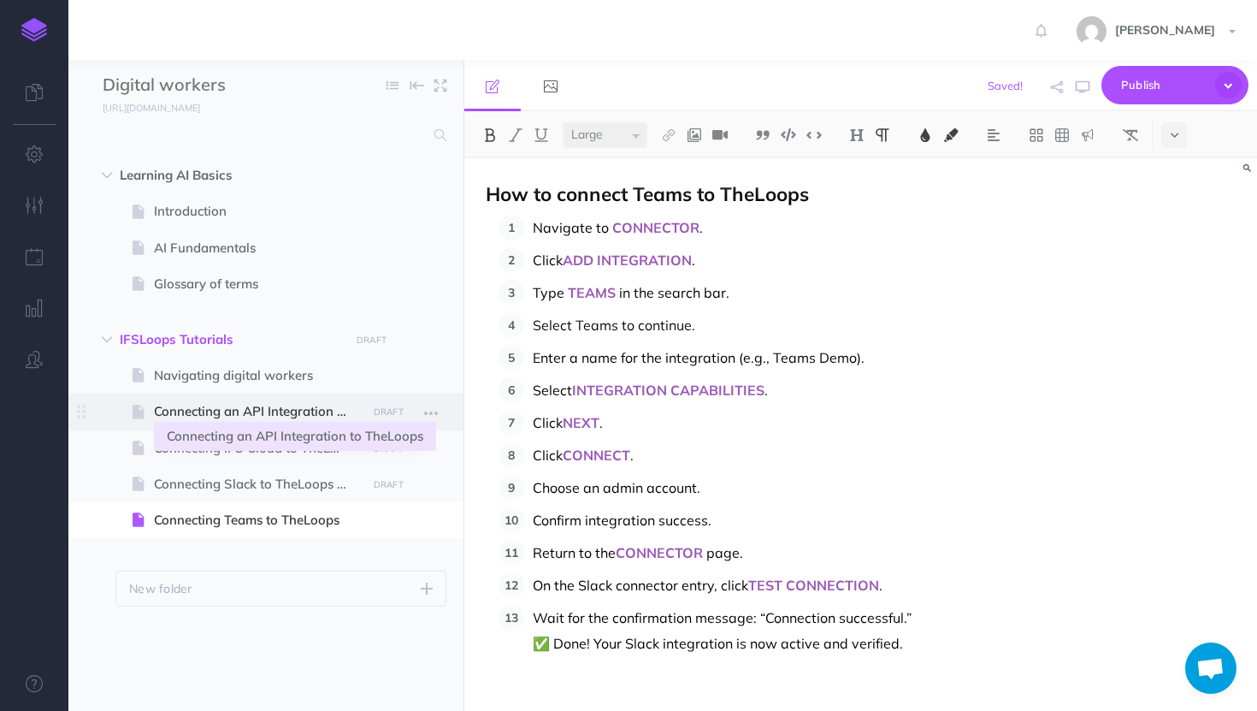
click at [177, 412] on span "Connecting an API Integration to TheLoops" at bounding box center [257, 411] width 207 height 21
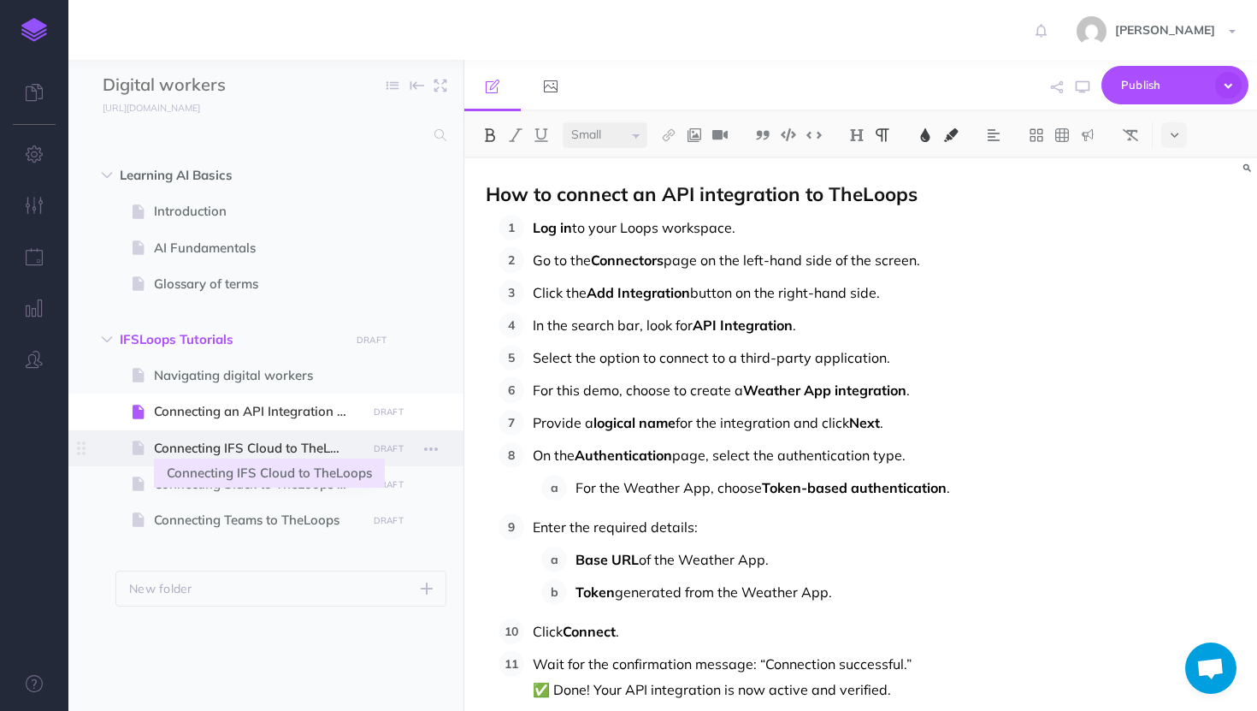
click at [181, 448] on span "Connecting IFS Cloud to TheLoops" at bounding box center [257, 448] width 207 height 21
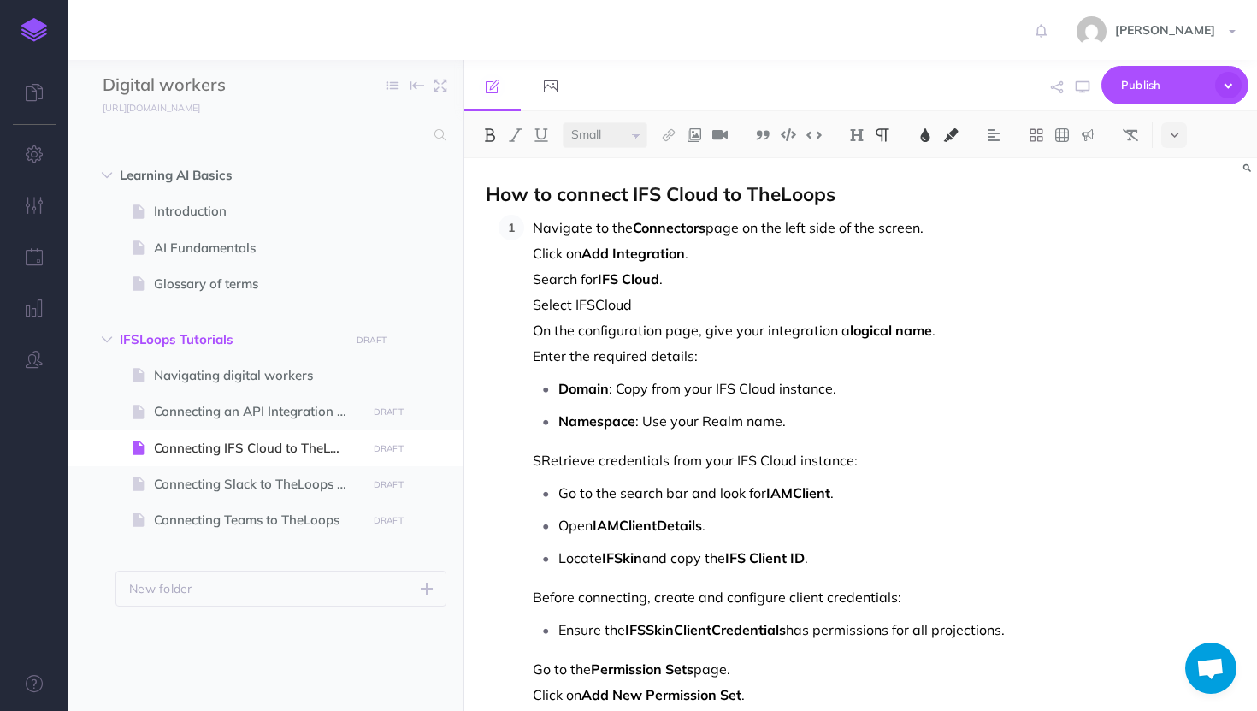
select select "null"
click at [537, 247] on span "page on the left side of the screen. Click on" at bounding box center [728, 240] width 391 height 43
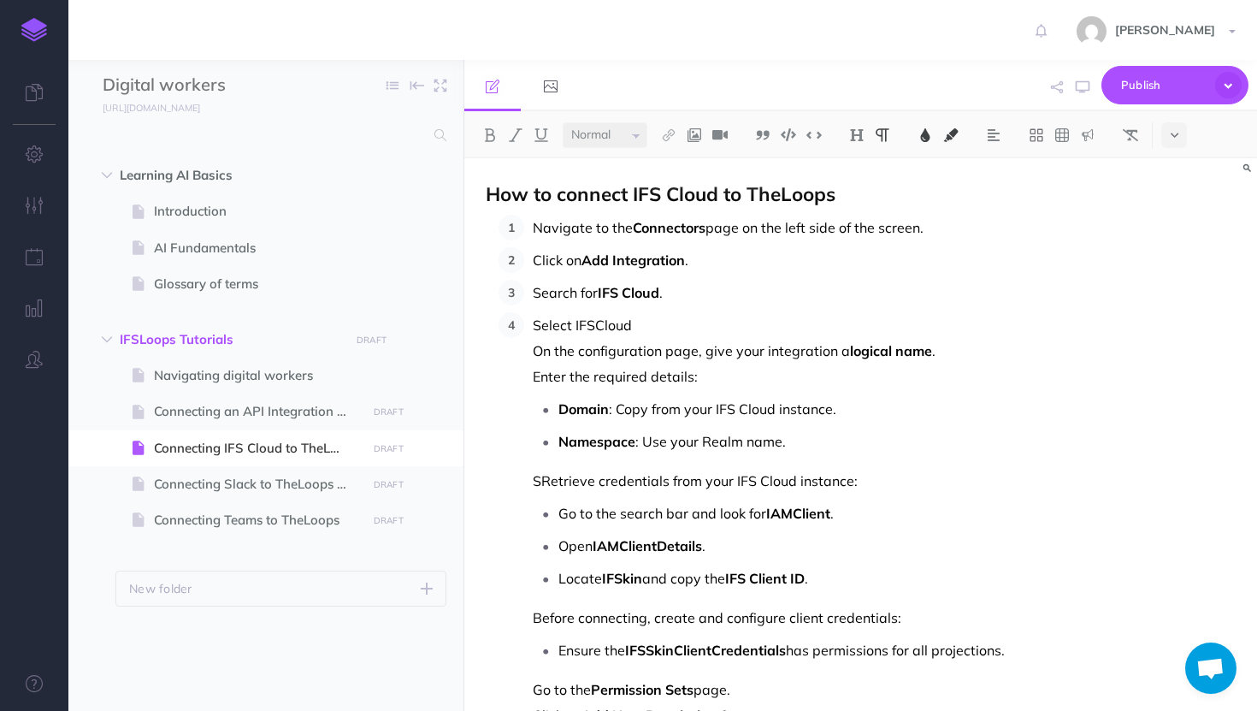
click at [934, 232] on p "Navigate to the Connectors page on the left side of the screen." at bounding box center [884, 228] width 703 height 26
click at [642, 337] on p "Select IFSCloud On the configuration page, give your integration a logical name…" at bounding box center [884, 350] width 703 height 77
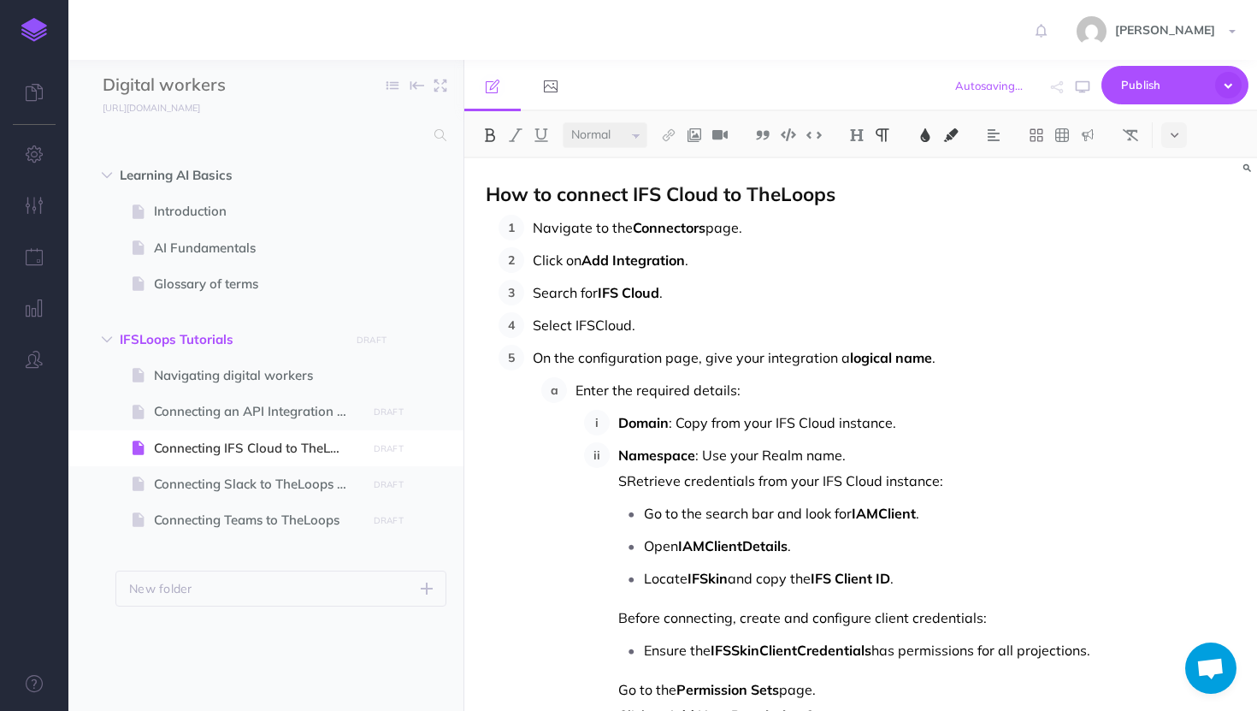
click at [524, 402] on ol "Navigate to the Connectors page. Click on Add Integration . Search for IFS Clou…" at bounding box center [867, 713] width 737 height 996
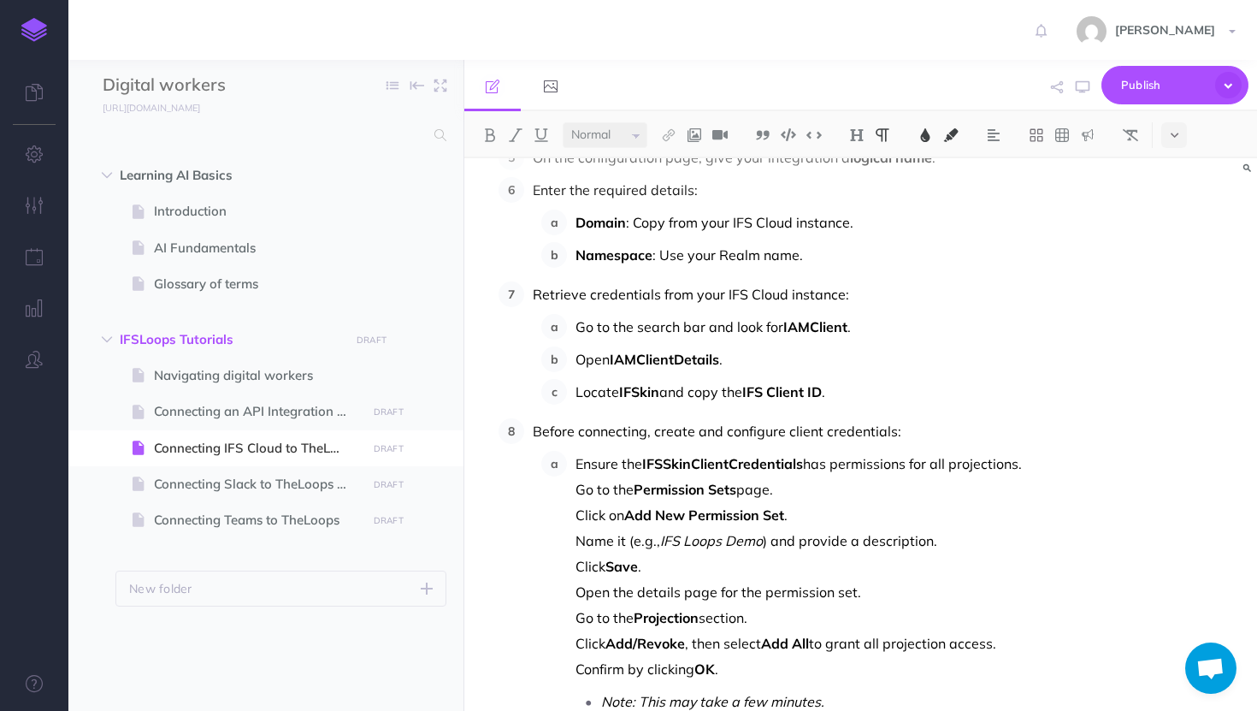
scroll to position [204, 0]
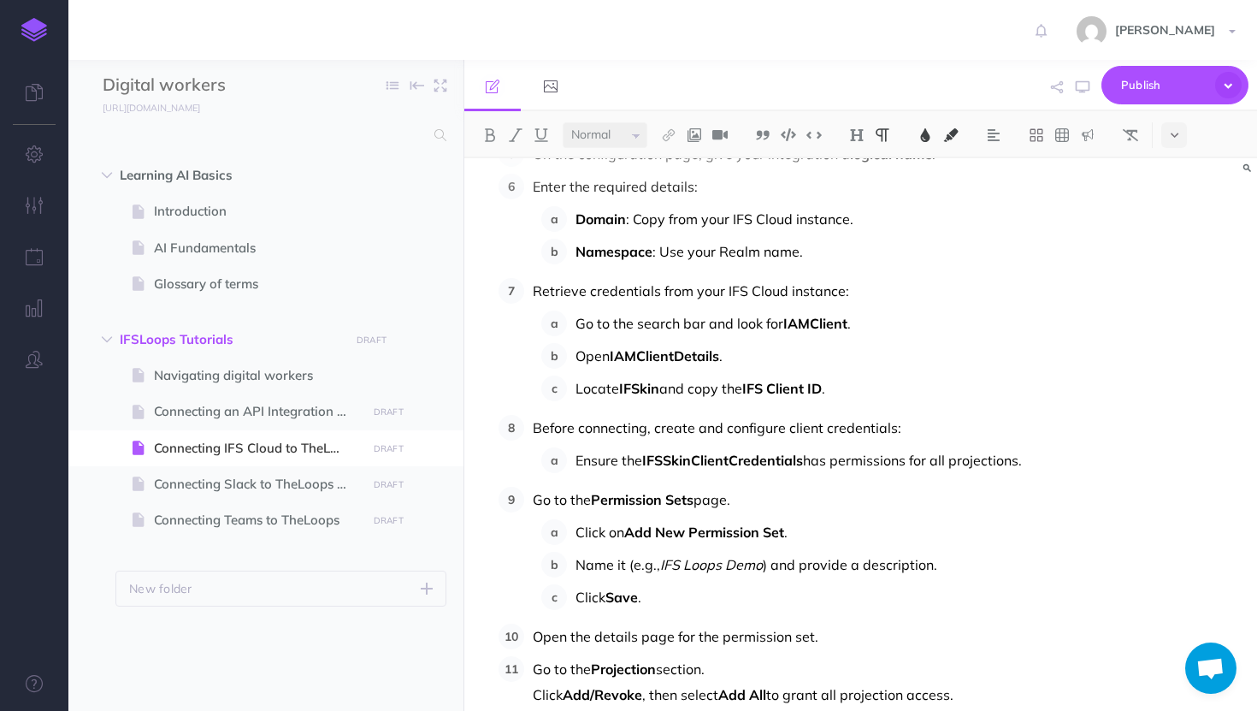
click at [571, 529] on li "Click on Add New Permission Set ." at bounding box center [901, 532] width 669 height 26
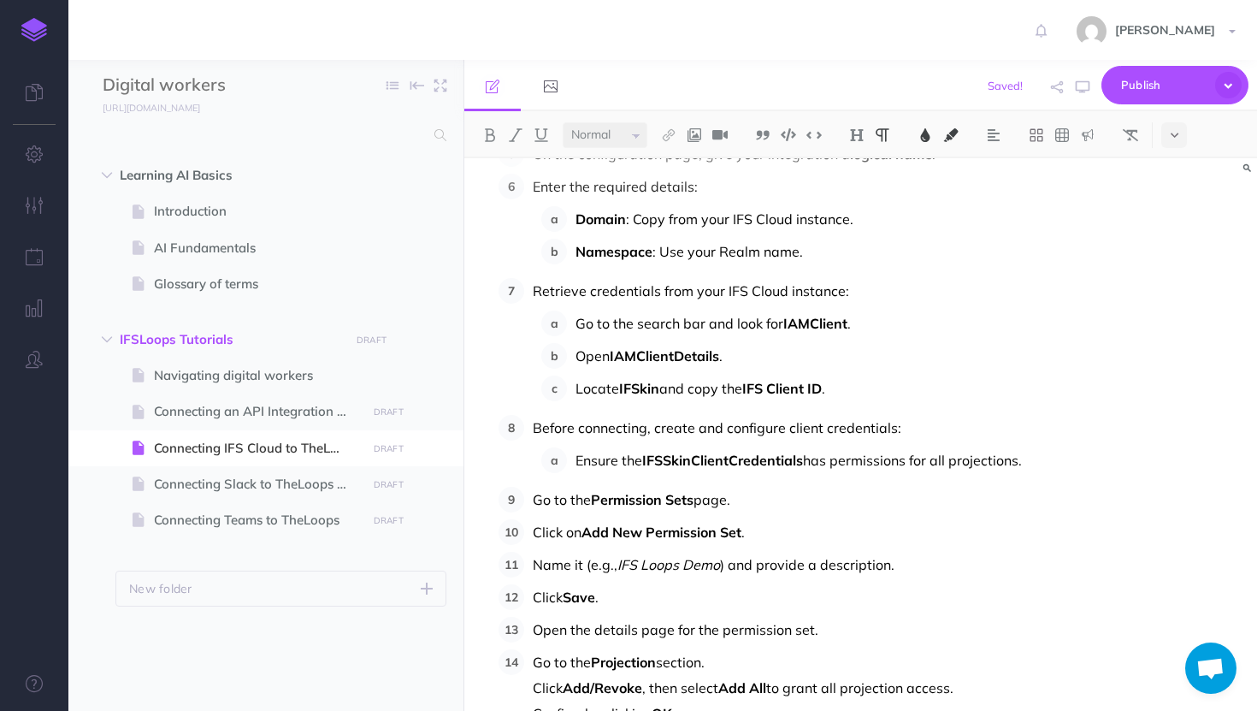
click at [573, 317] on li "Go to the search bar and look for IAMClient ." at bounding box center [901, 324] width 669 height 26
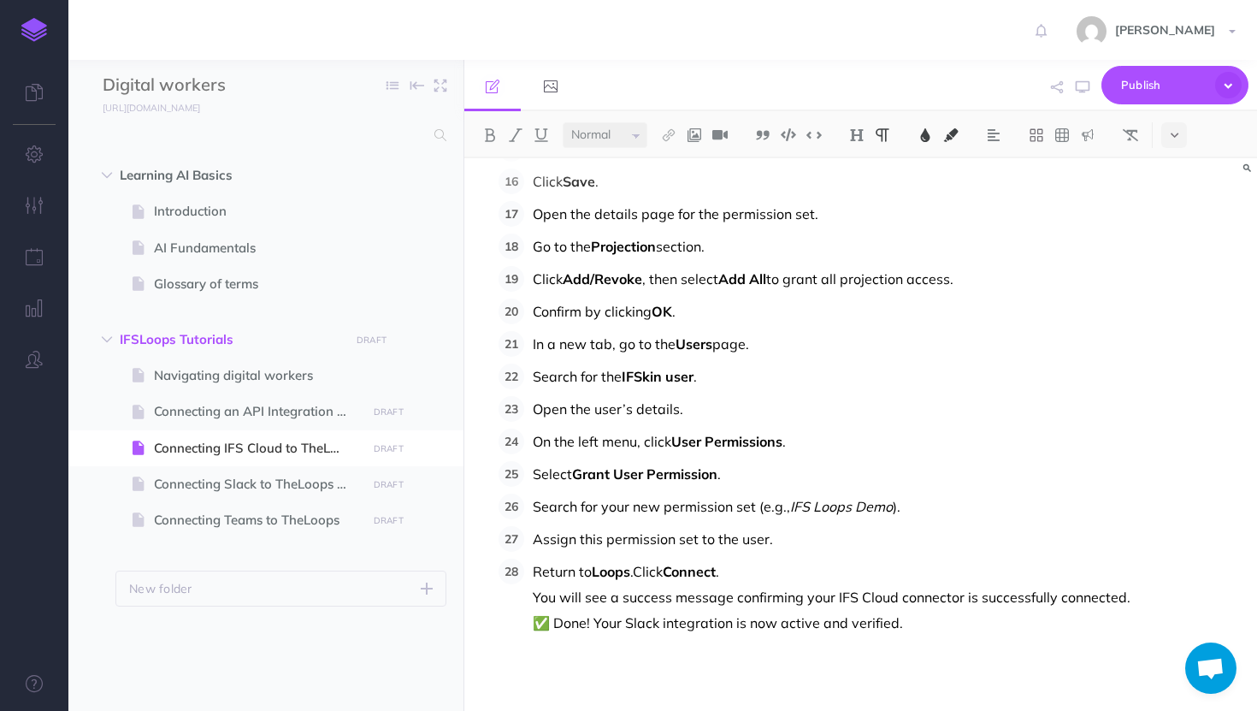
scroll to position [611, 0]
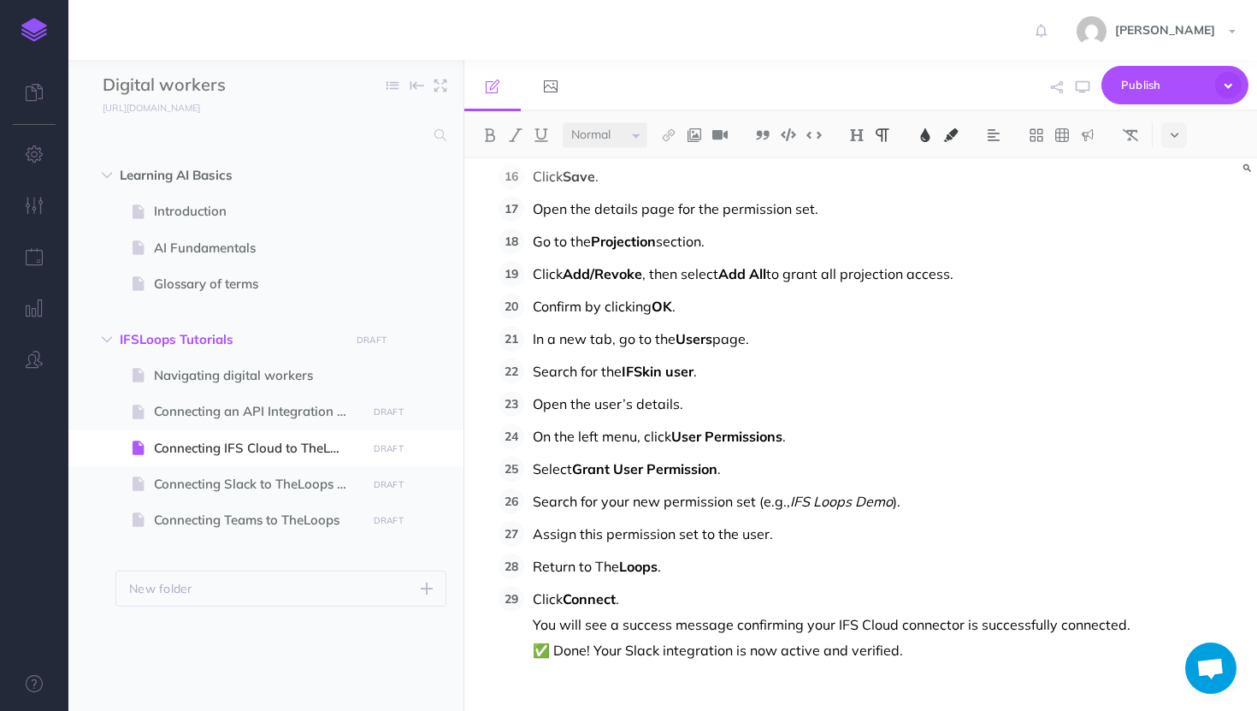
click at [531, 624] on li "Click Connect . You will see a success message confirming your IFS Cloud connec…" at bounding box center [880, 624] width 712 height 77
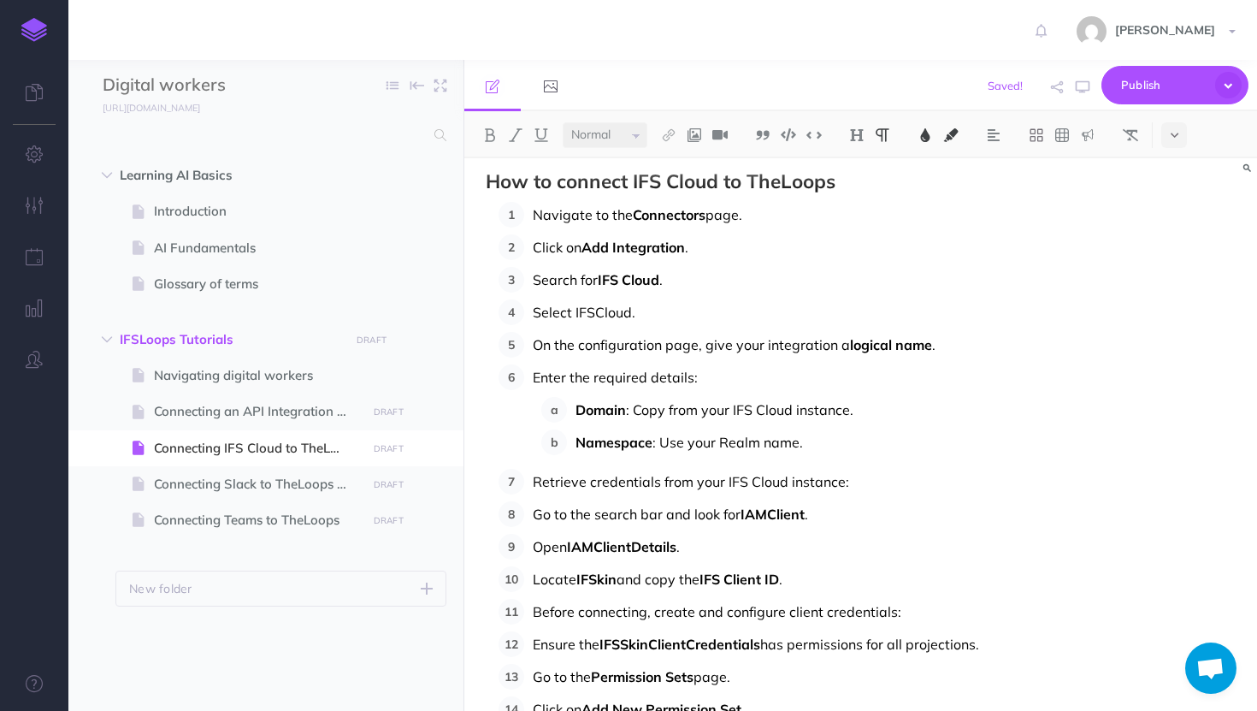
scroll to position [0, 0]
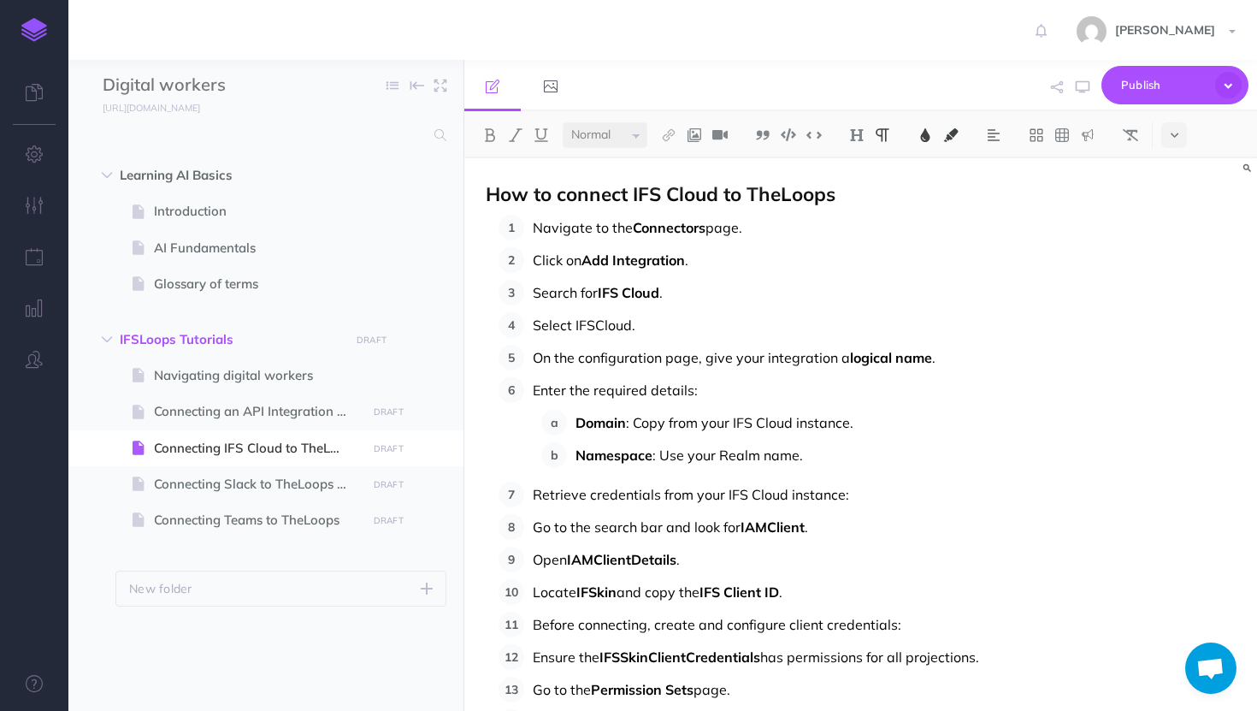
click at [713, 225] on span "page." at bounding box center [724, 227] width 37 height 17
click at [918, 140] on button at bounding box center [926, 135] width 26 height 26
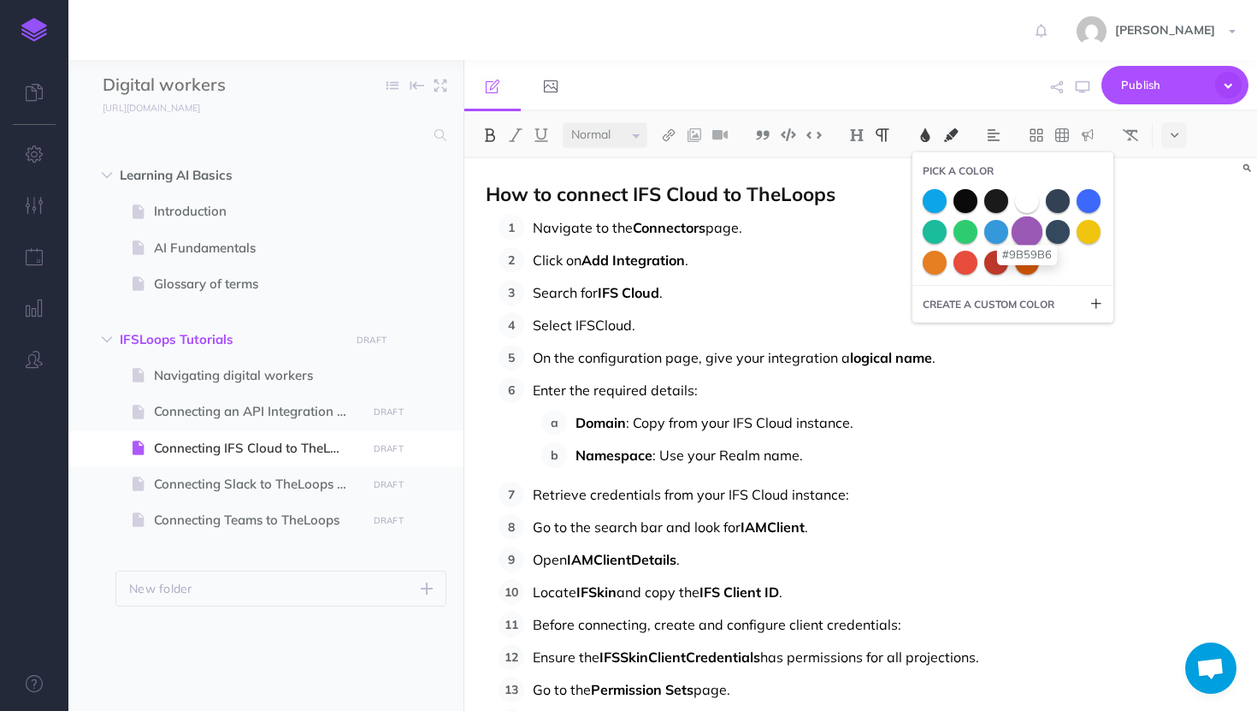
click at [1021, 232] on span at bounding box center [1027, 231] width 31 height 31
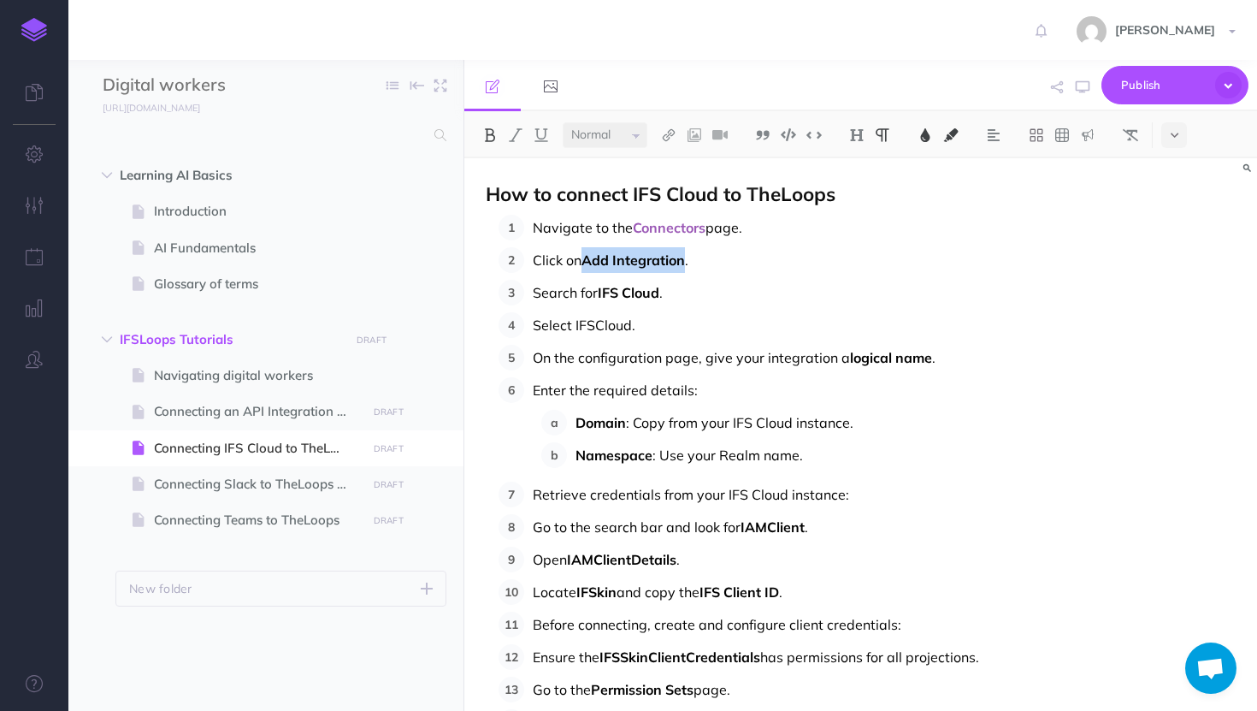
click at [925, 132] on img at bounding box center [925, 135] width 15 height 14
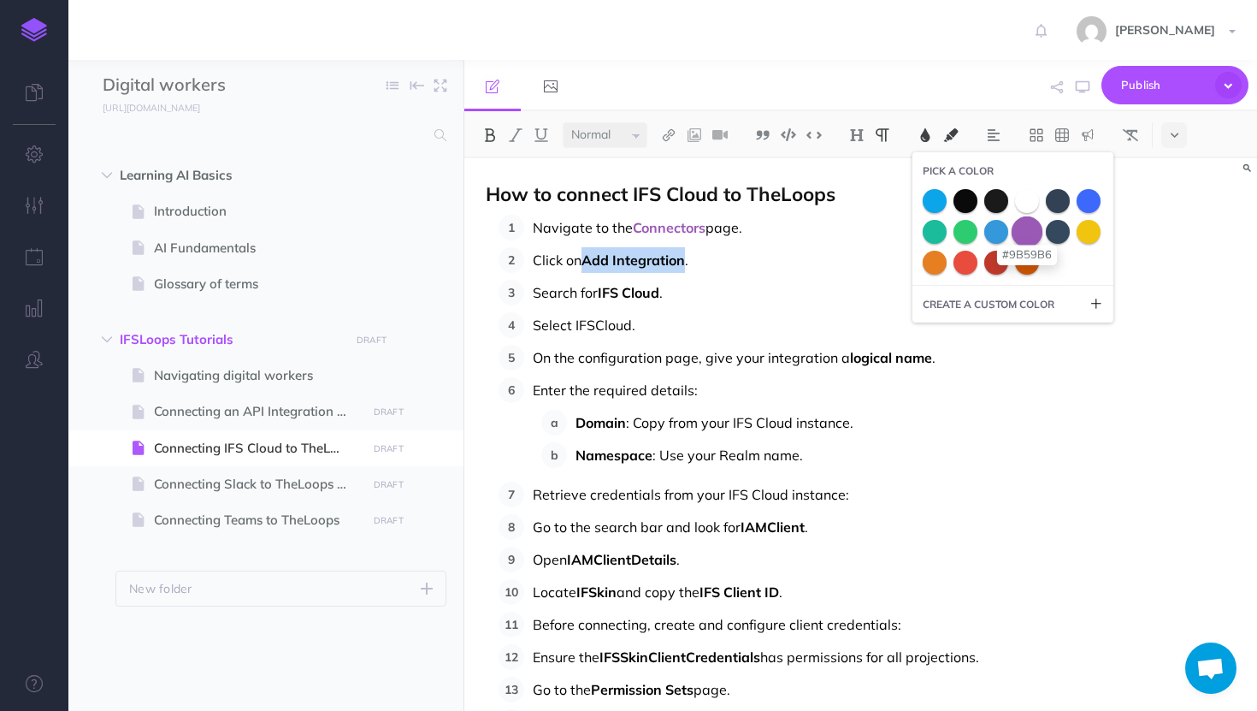
click at [1021, 228] on span at bounding box center [1027, 231] width 31 height 31
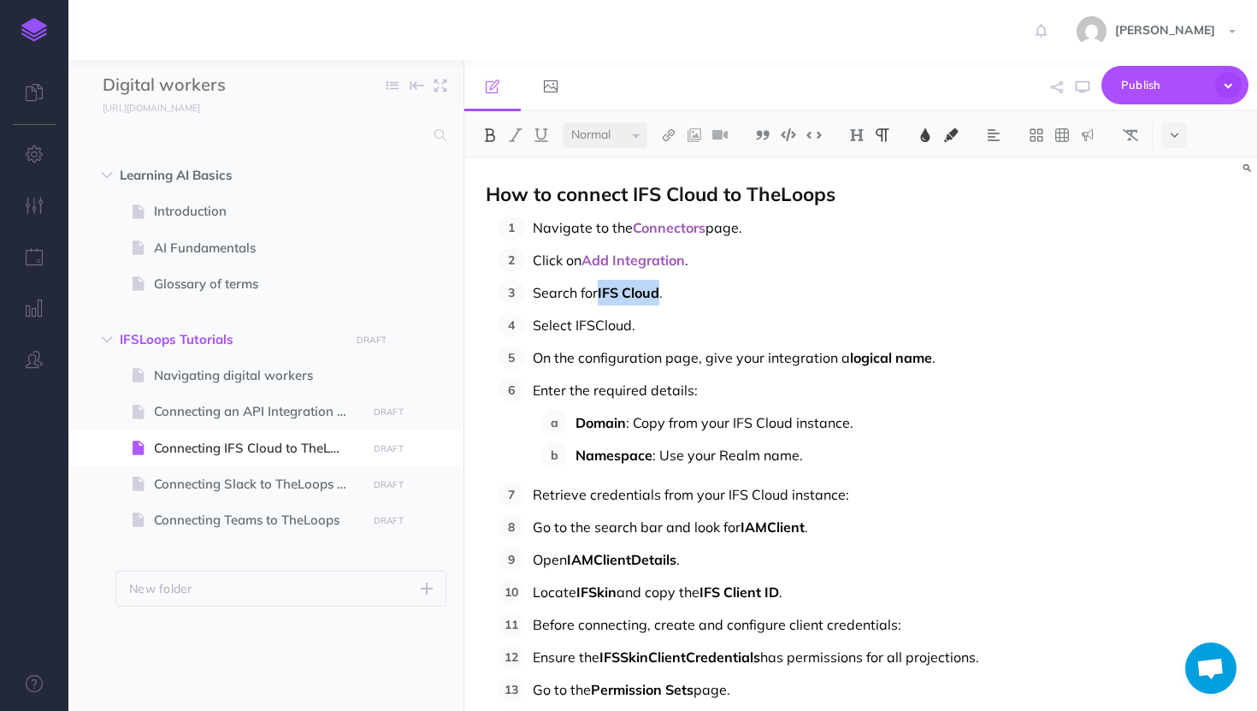
click at [921, 135] on img at bounding box center [925, 135] width 15 height 14
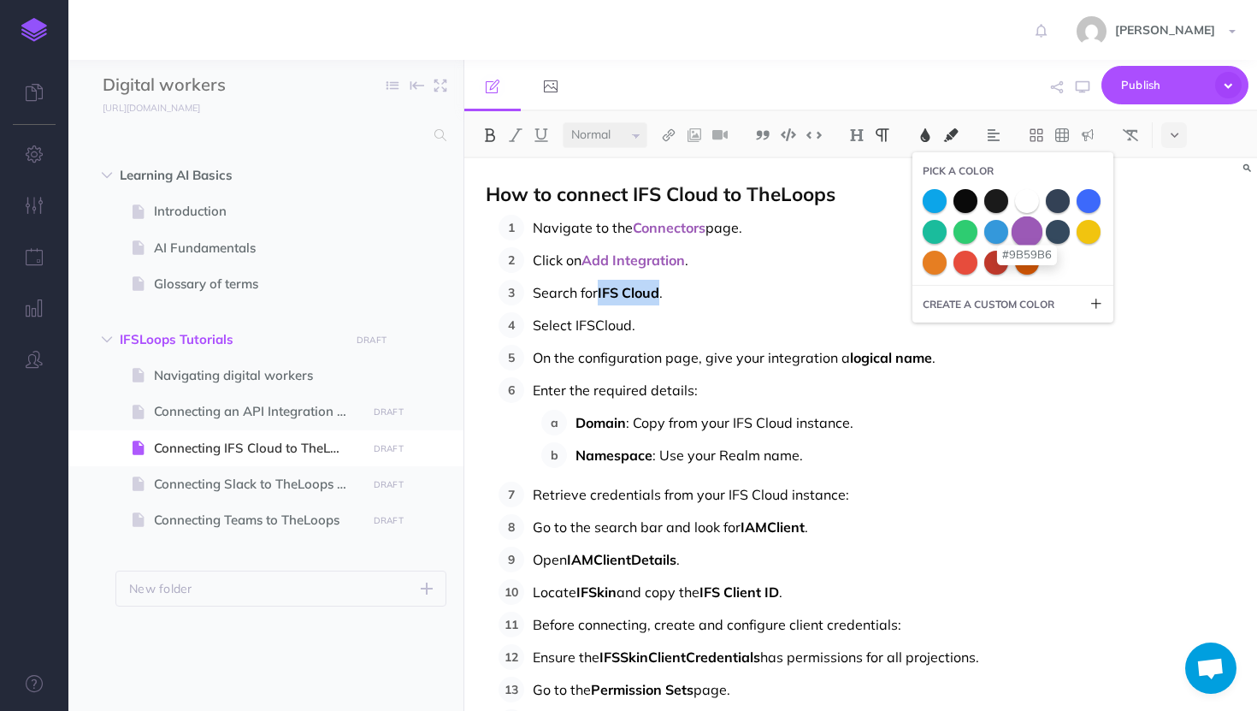
click at [1029, 233] on span at bounding box center [1027, 231] width 31 height 31
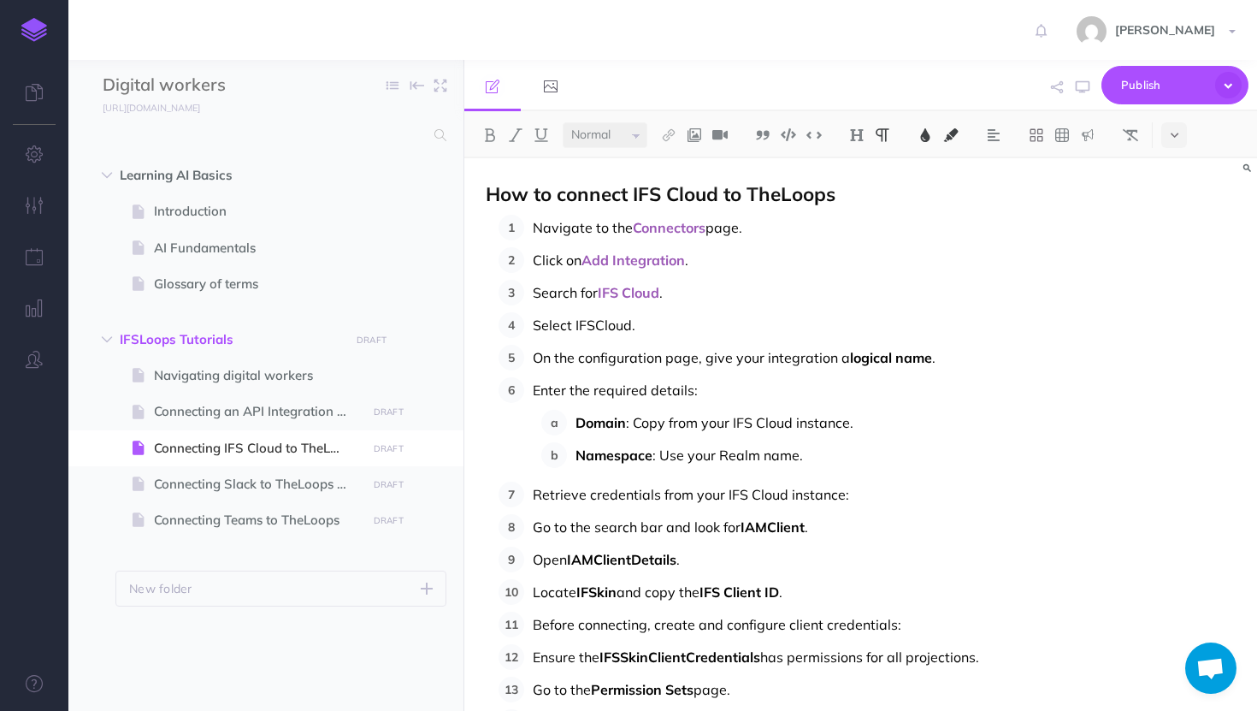
click at [921, 358] on span "logical name" at bounding box center [891, 357] width 82 height 17
click at [198, 408] on span "Connecting an API Integration to TheLoops" at bounding box center [257, 411] width 207 height 21
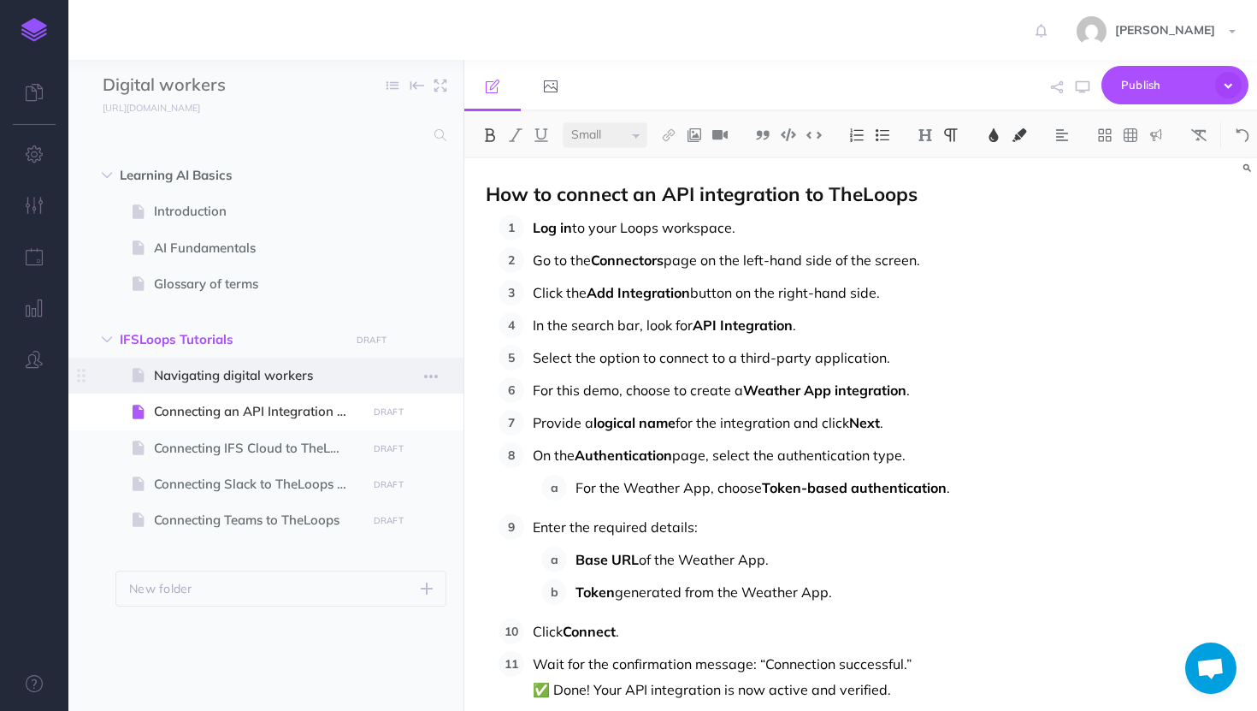
click at [207, 380] on span "Navigating digital workers" at bounding box center [257, 375] width 207 height 21
select select "null"
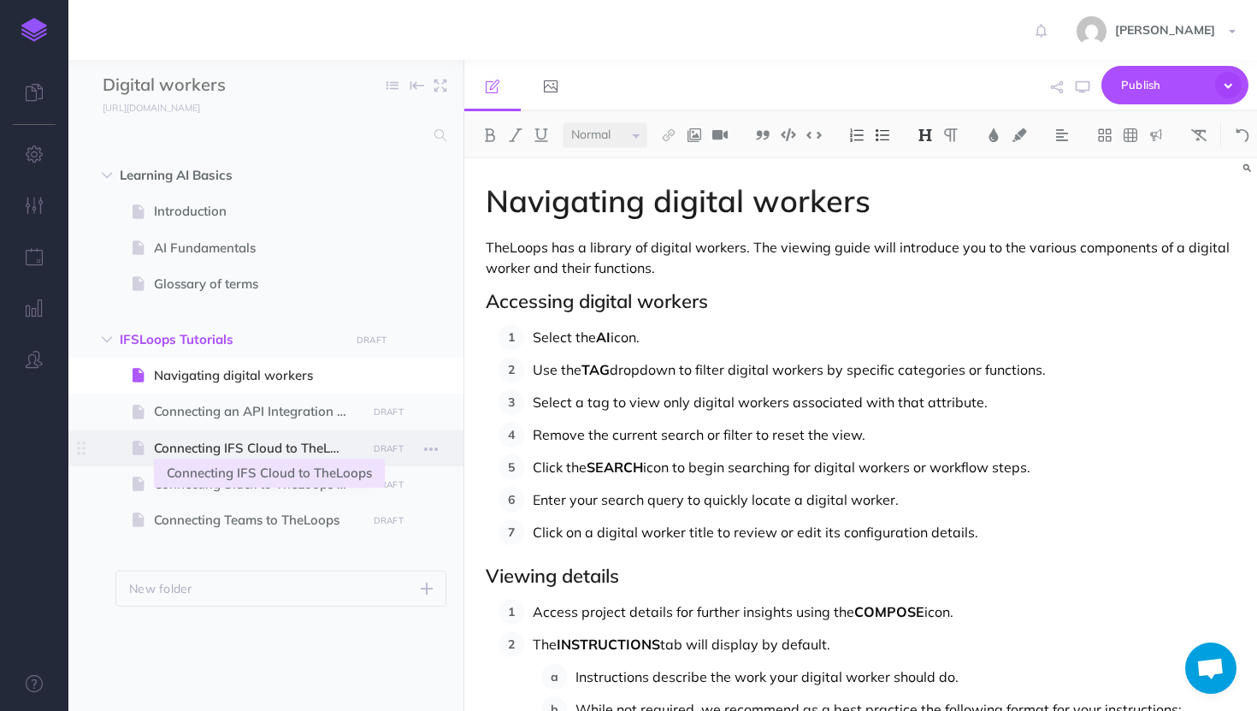
click at [205, 455] on span "Connecting IFS Cloud to TheLoops" at bounding box center [257, 448] width 207 height 21
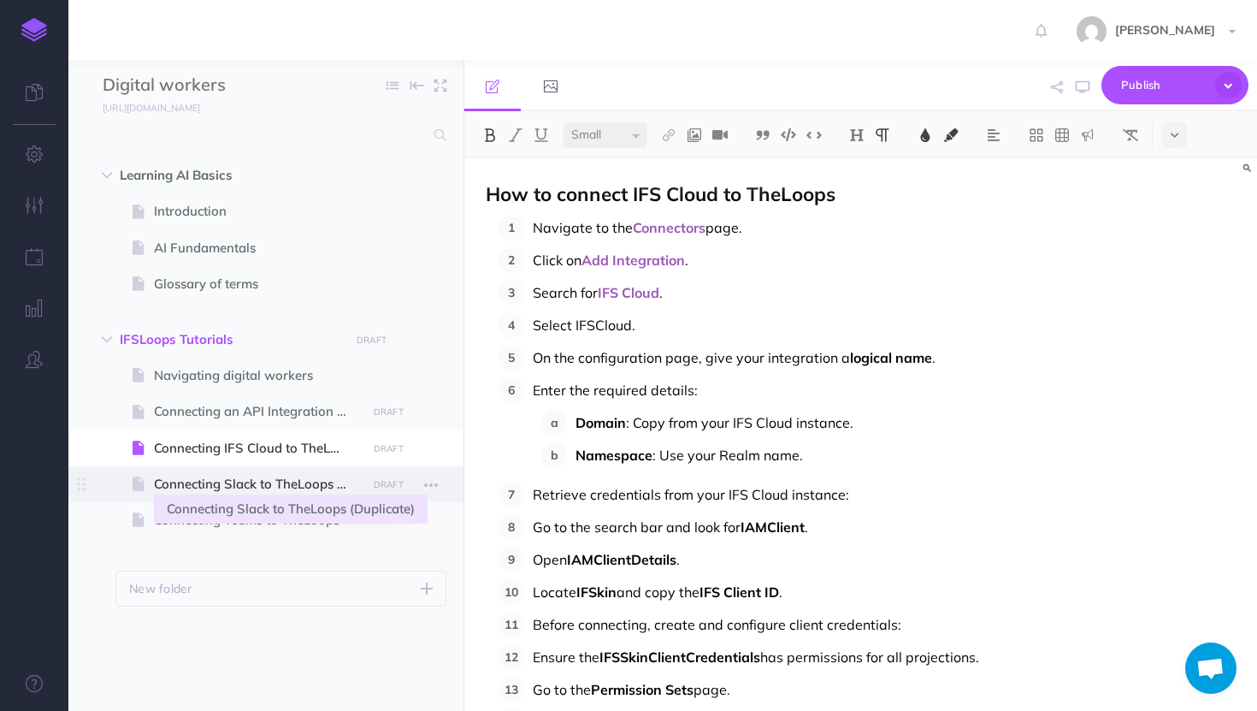
click at [205, 488] on span "Connecting Slack to TheLoops (Duplicate)" at bounding box center [257, 484] width 207 height 21
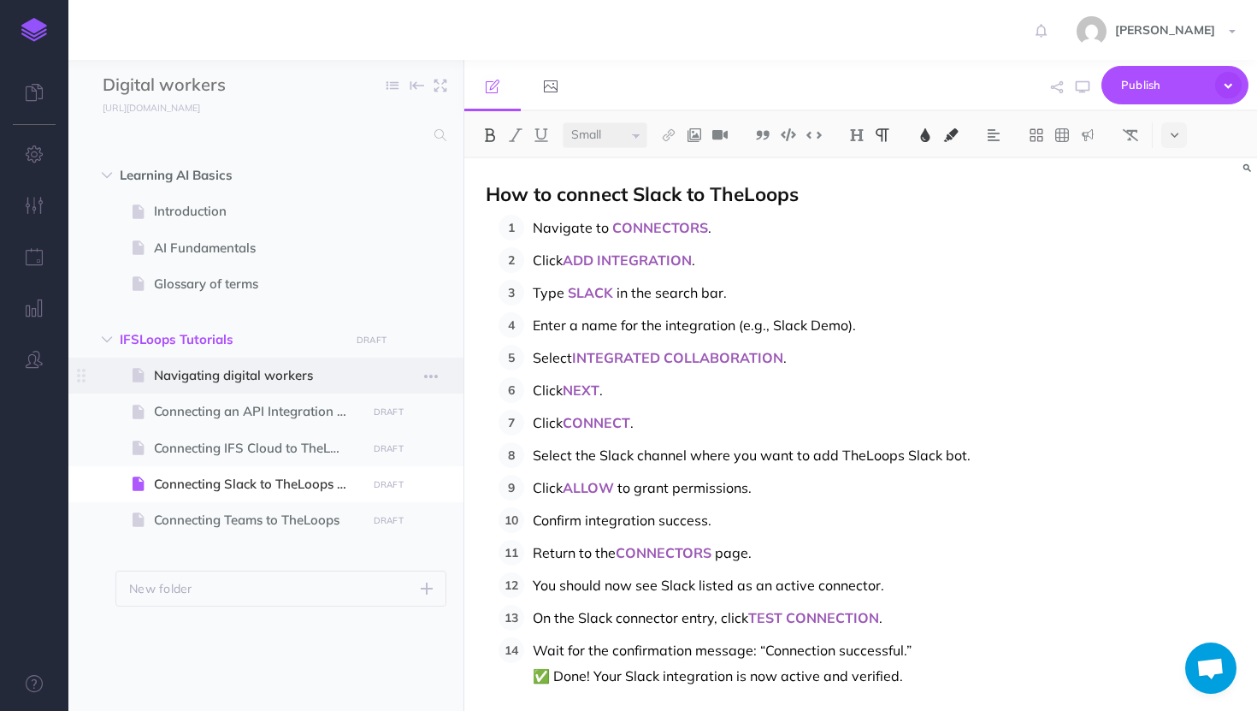
click at [214, 388] on span at bounding box center [265, 376] width 395 height 36
select select "null"
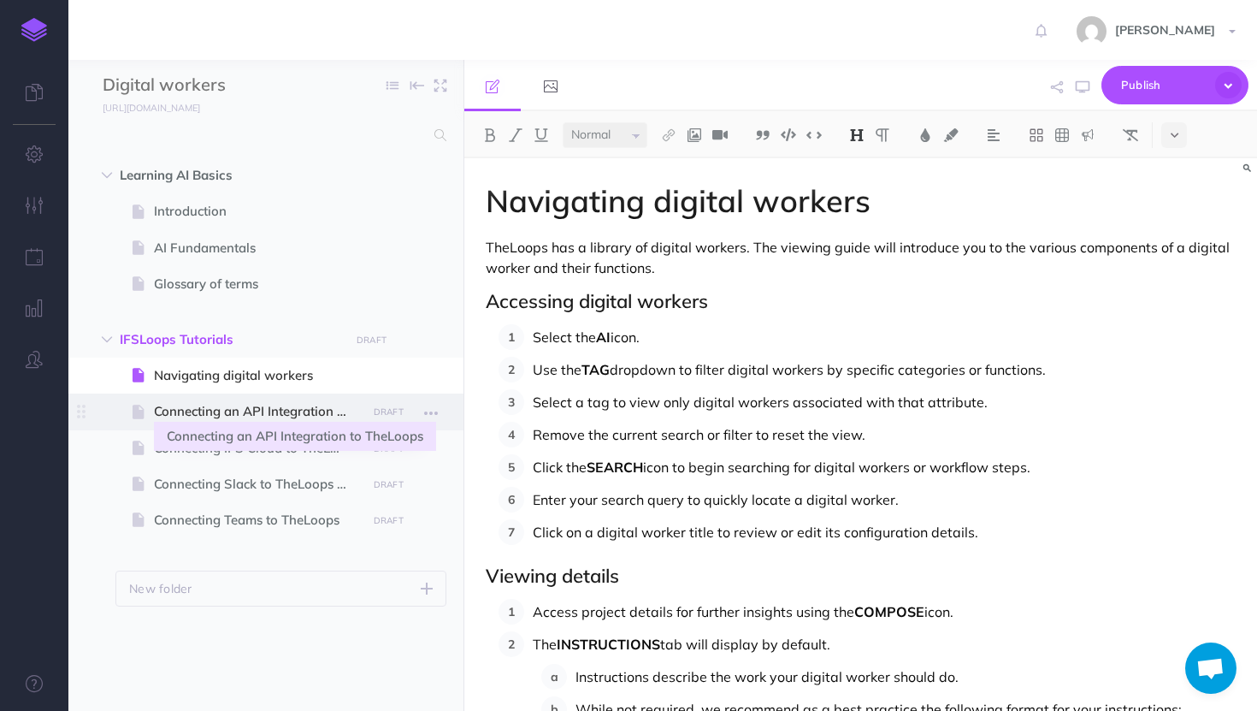
click at [244, 417] on span "Connecting an API Integration to TheLoops" at bounding box center [257, 411] width 207 height 21
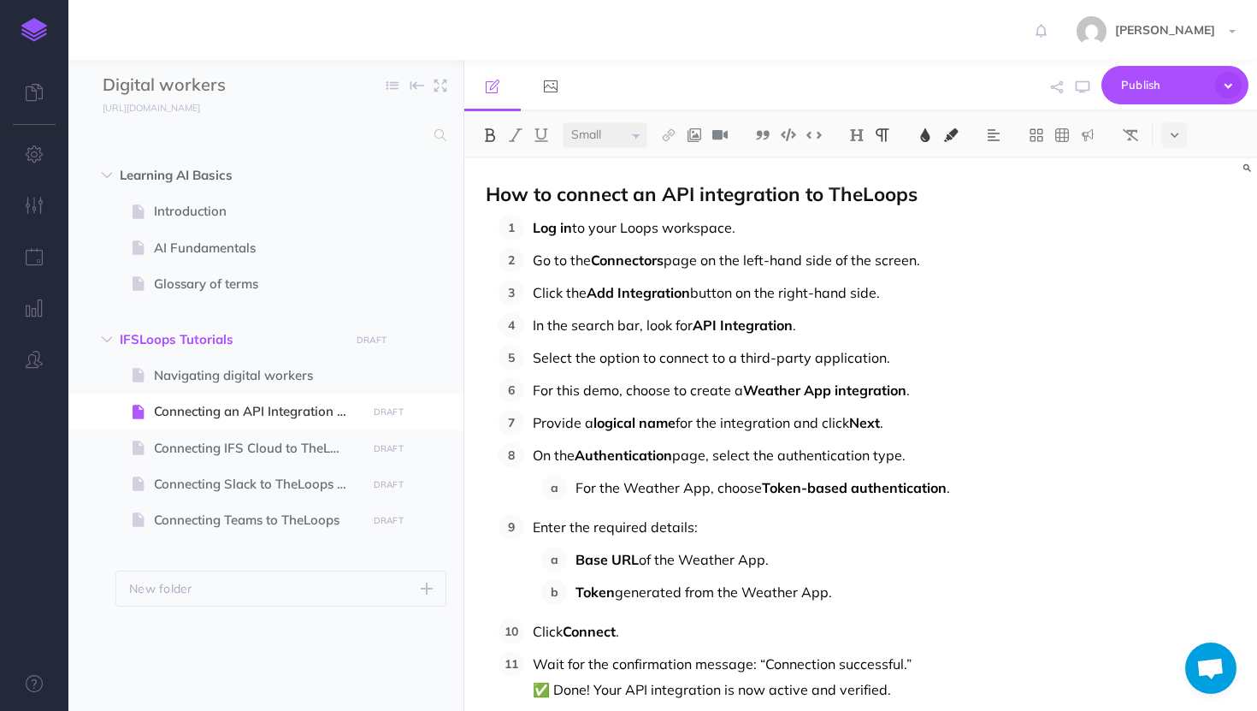
select select "null"
click at [664, 259] on span "Connectors" at bounding box center [627, 259] width 73 height 17
click at [494, 130] on img at bounding box center [489, 135] width 15 height 14
click at [924, 137] on img at bounding box center [925, 135] width 15 height 14
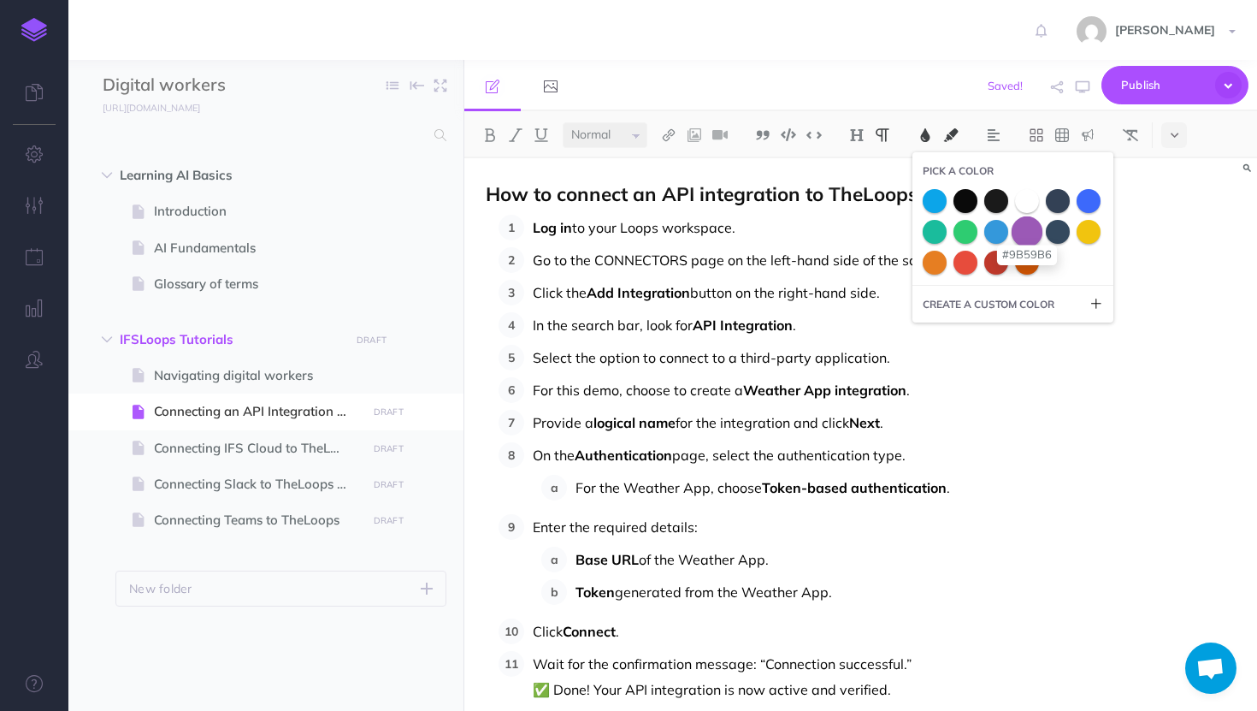
click at [1028, 240] on span at bounding box center [1027, 231] width 31 height 31
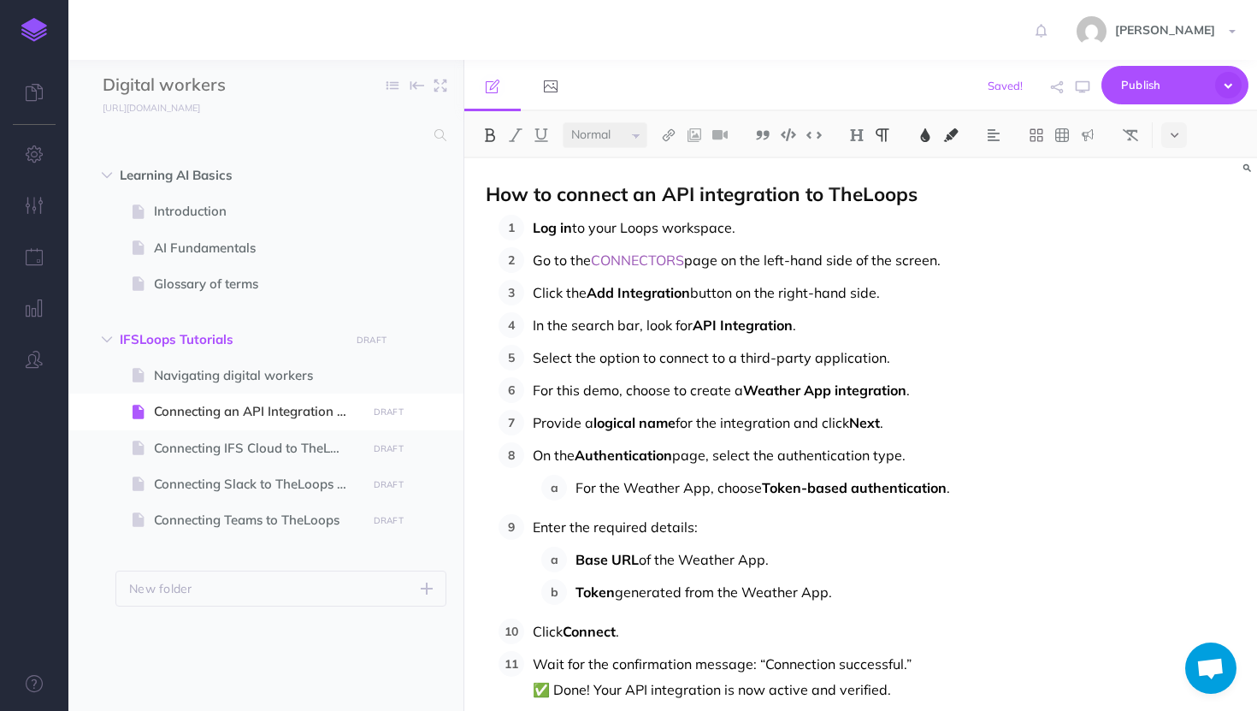
click at [494, 137] on img at bounding box center [489, 135] width 15 height 14
click at [595, 297] on span "Add Integration" at bounding box center [639, 292] width 104 height 17
drag, startPoint x: 949, startPoint y: 263, endPoint x: 722, endPoint y: 258, distance: 226.7
click at [722, 258] on p "Go to the CONNECTORS page on the left-hand side of the screen." at bounding box center [884, 260] width 703 height 26
click at [561, 261] on span "Go to the" at bounding box center [562, 259] width 58 height 17
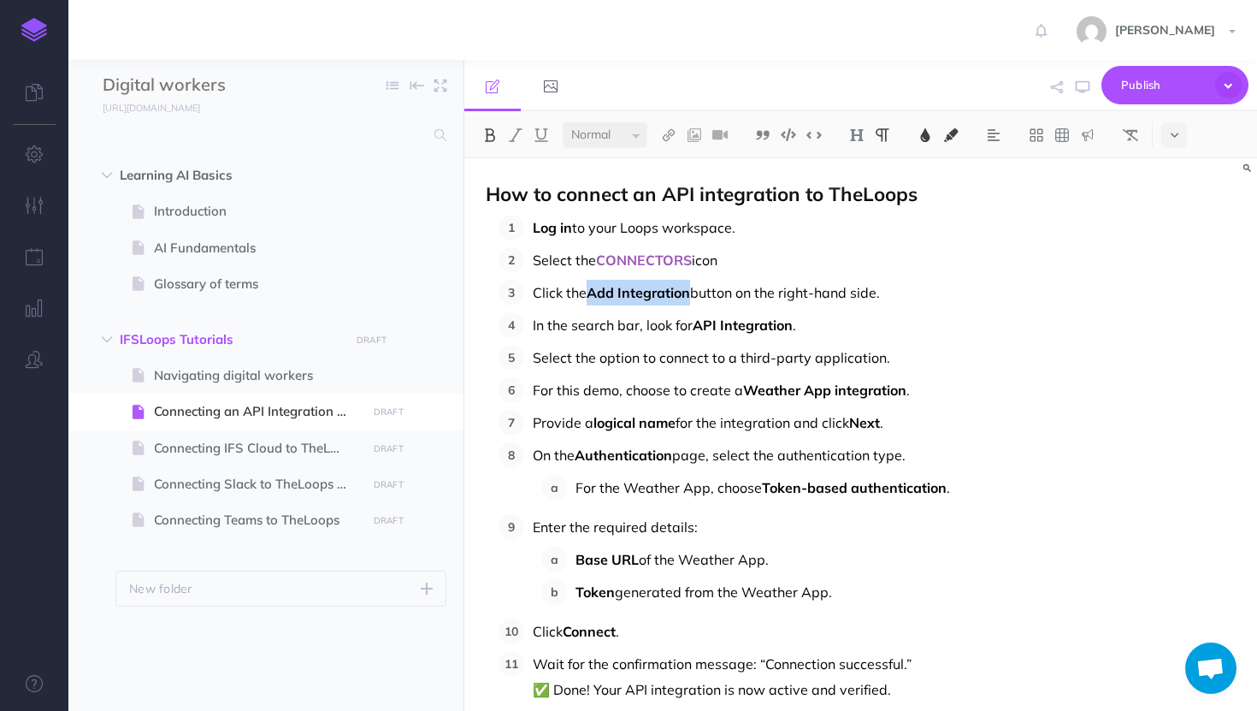
drag, startPoint x: 689, startPoint y: 296, endPoint x: 590, endPoint y: 298, distance: 99.2
click at [590, 298] on span "Add Integration" at bounding box center [639, 292] width 104 height 17
click at [929, 122] on button at bounding box center [926, 135] width 26 height 26
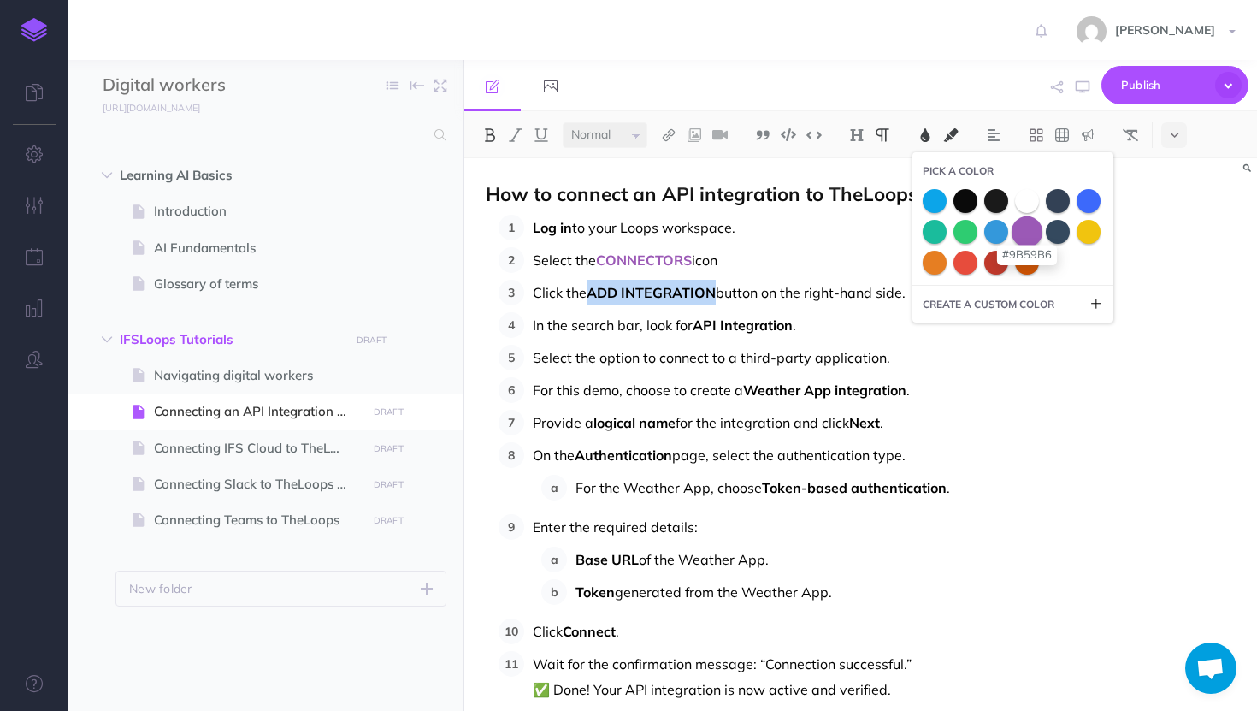
click at [1023, 230] on span at bounding box center [1027, 231] width 31 height 31
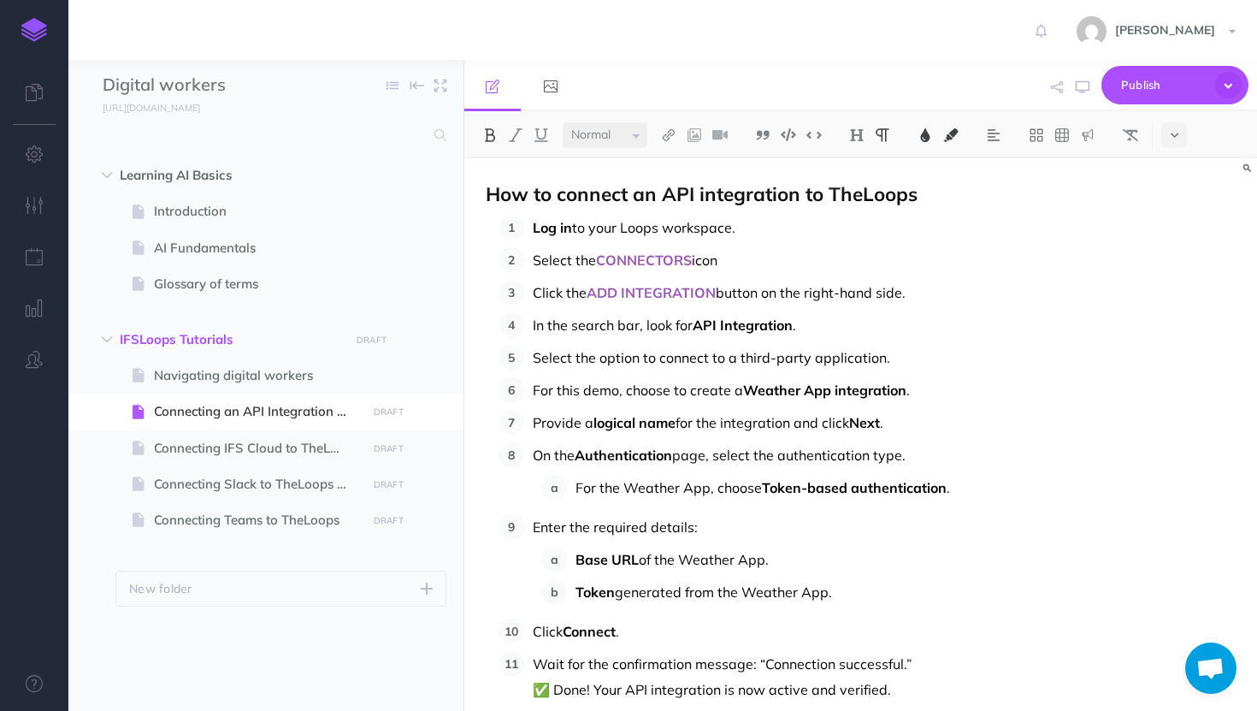
click at [938, 294] on p "Click the ADD INTEGRATION button on the right-hand side." at bounding box center [884, 293] width 703 height 26
click at [795, 326] on span "." at bounding box center [794, 325] width 3 height 17
drag, startPoint x: 795, startPoint y: 326, endPoint x: 699, endPoint y: 319, distance: 96.1
click at [697, 319] on p "In the search bar, look for API Integration ." at bounding box center [884, 325] width 703 height 26
click at [485, 139] on img at bounding box center [489, 135] width 15 height 14
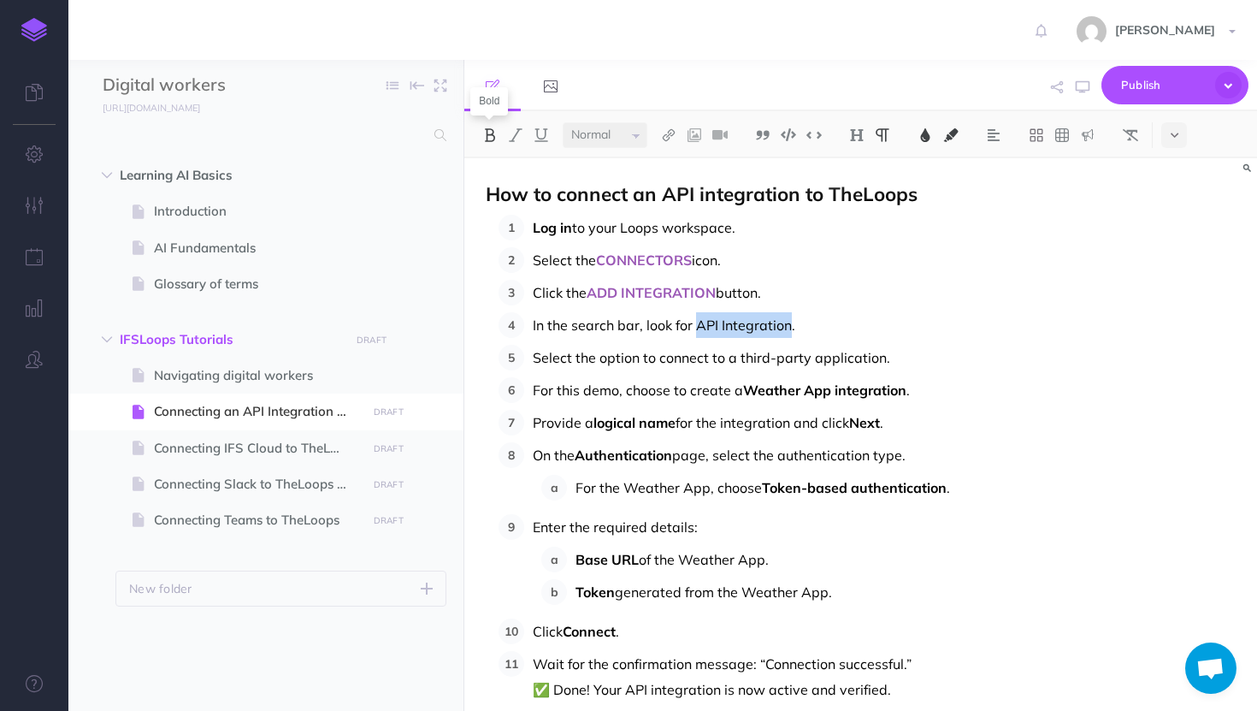
click at [485, 139] on img at bounding box center [489, 135] width 15 height 14
click at [923, 139] on img at bounding box center [925, 135] width 15 height 14
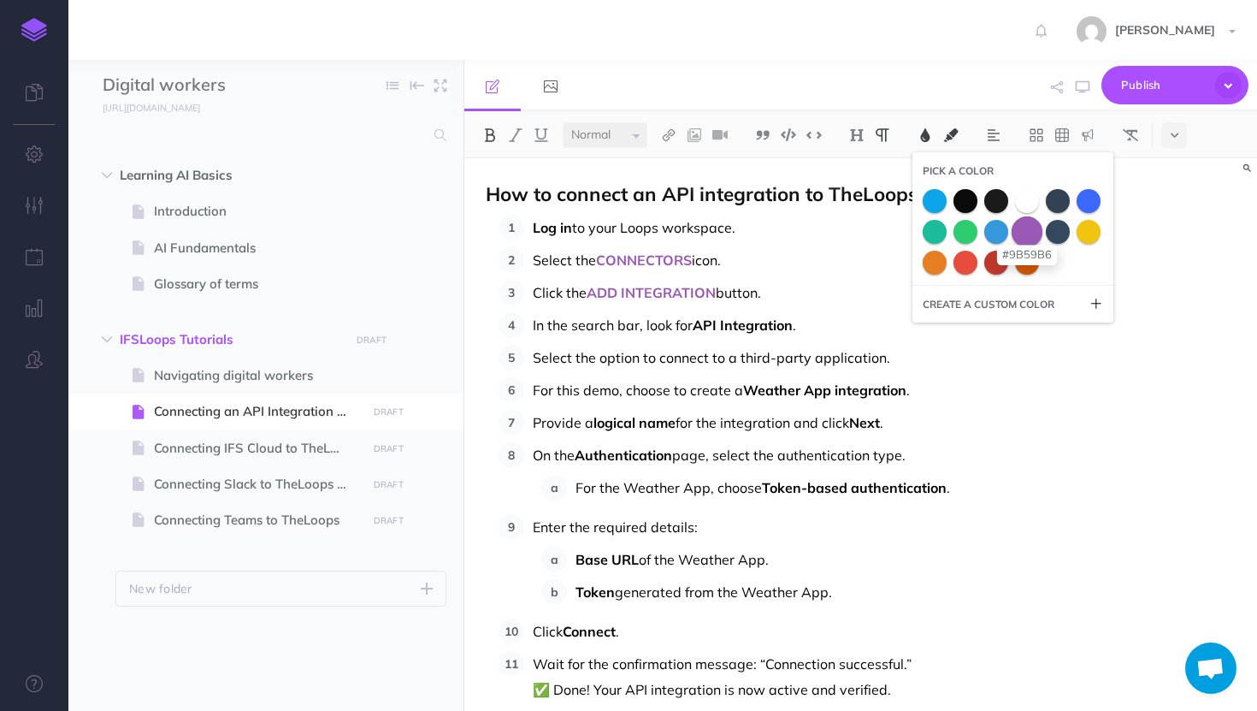
click at [1018, 234] on span at bounding box center [1027, 231] width 31 height 31
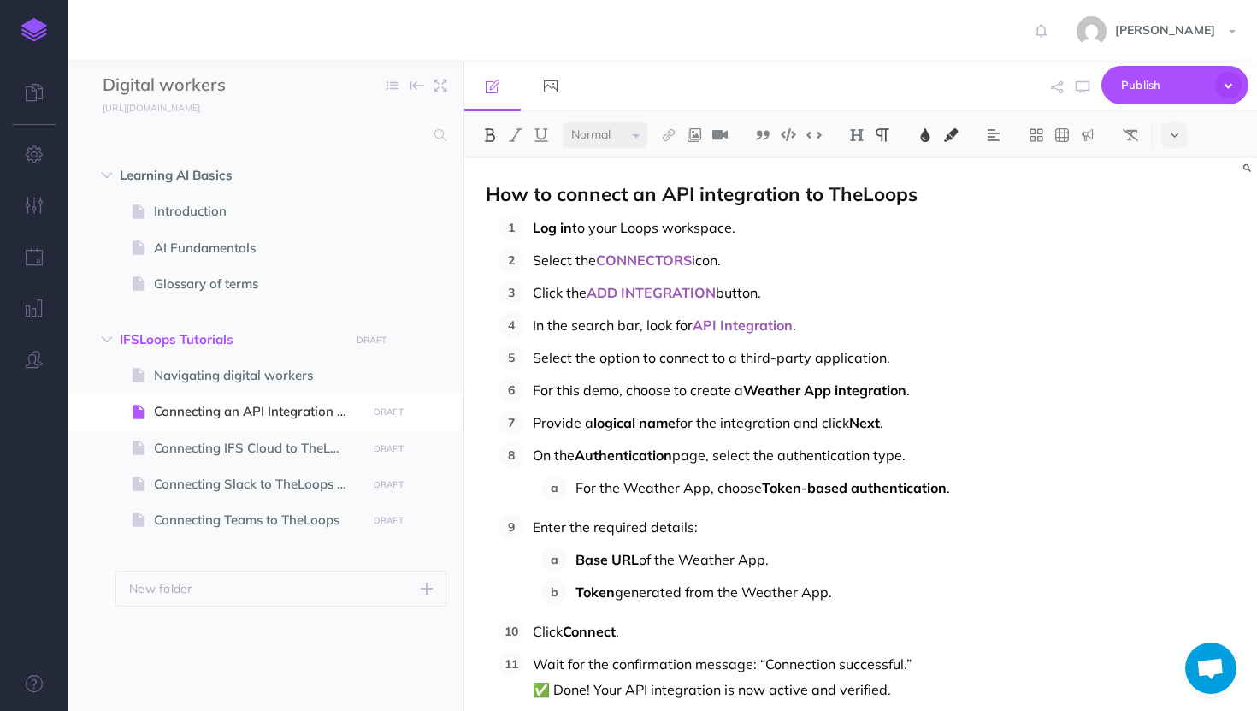
click at [908, 389] on span "." at bounding box center [908, 390] width 3 height 17
click at [923, 140] on img at bounding box center [925, 135] width 15 height 14
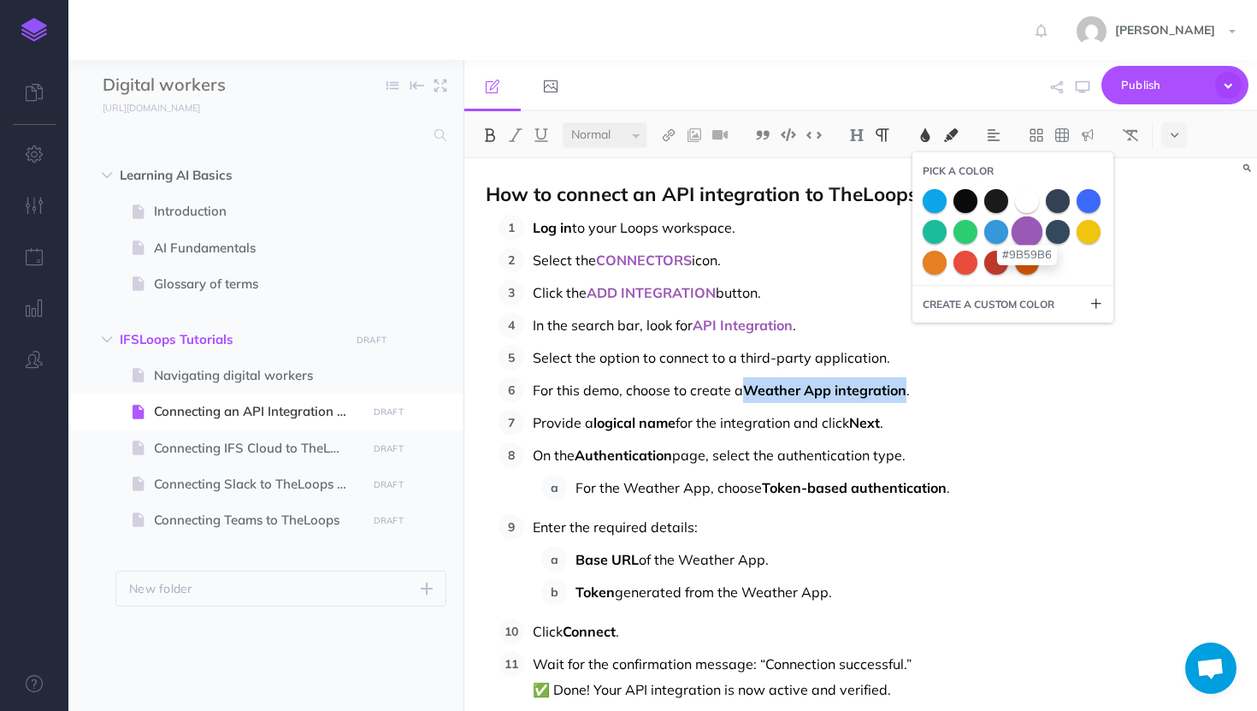
click at [1033, 223] on span at bounding box center [1027, 231] width 31 height 31
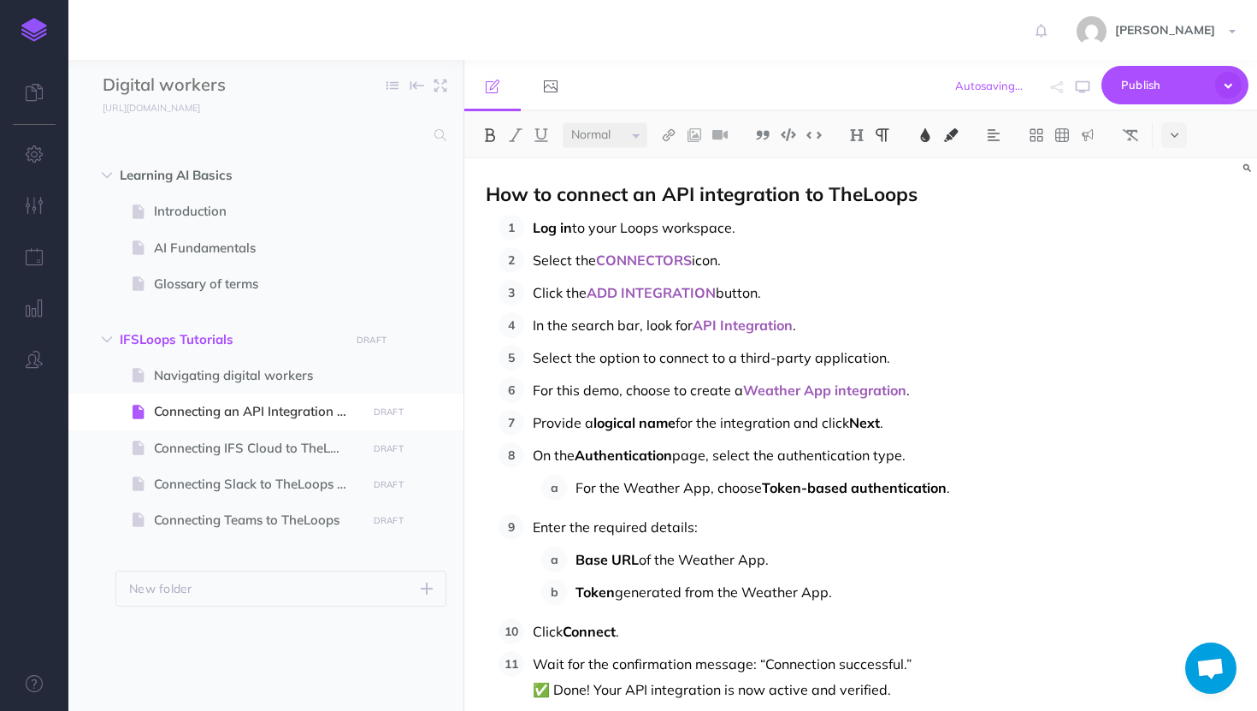
click at [686, 415] on span "for the integration and click" at bounding box center [763, 422] width 174 height 17
click at [487, 126] on button at bounding box center [490, 135] width 26 height 26
click at [890, 423] on p "Provide a logical name for the integration and click Next ." at bounding box center [884, 423] width 703 height 26
click at [496, 133] on img at bounding box center [489, 135] width 15 height 14
click at [489, 132] on img at bounding box center [489, 135] width 15 height 14
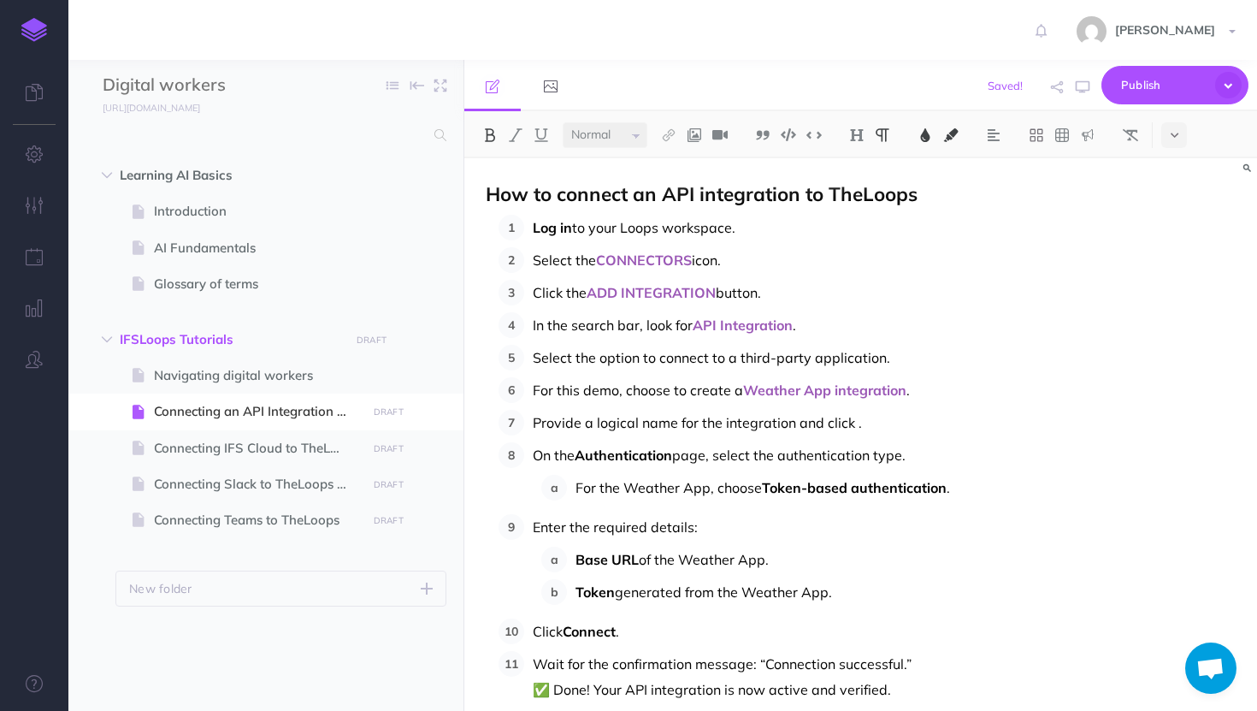
click at [933, 133] on img at bounding box center [925, 135] width 15 height 14
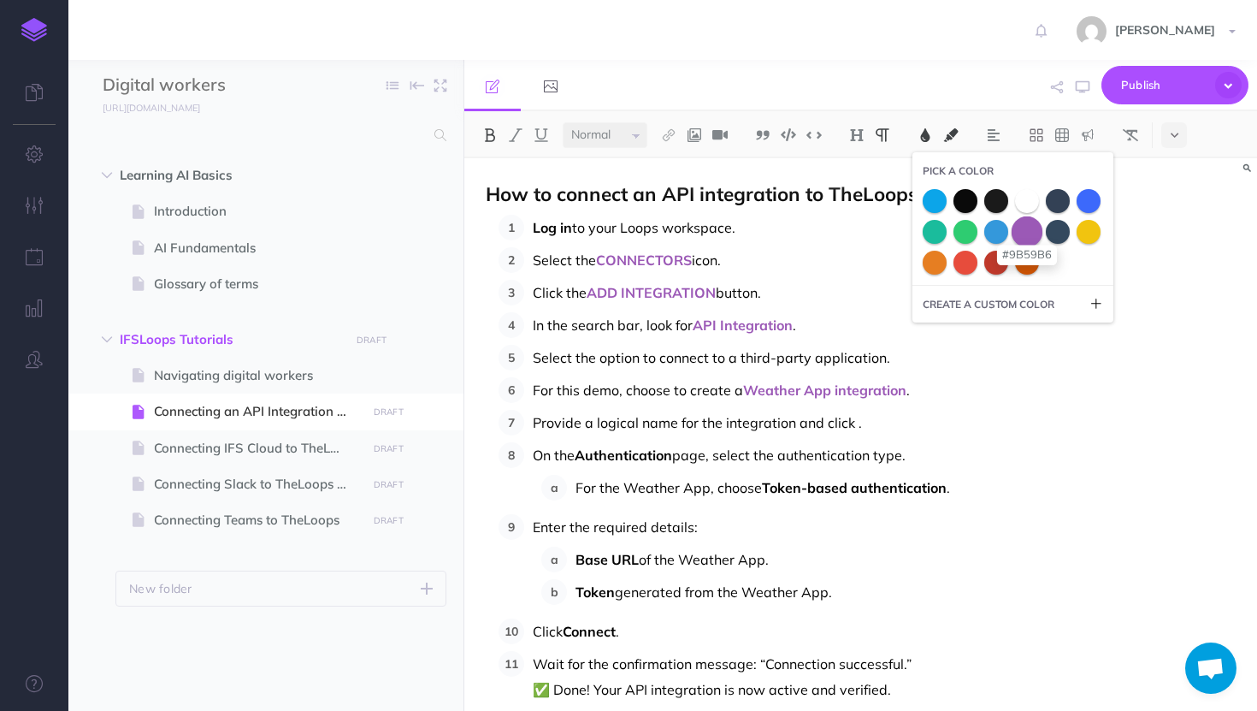
click at [1038, 234] on span at bounding box center [1027, 231] width 31 height 31
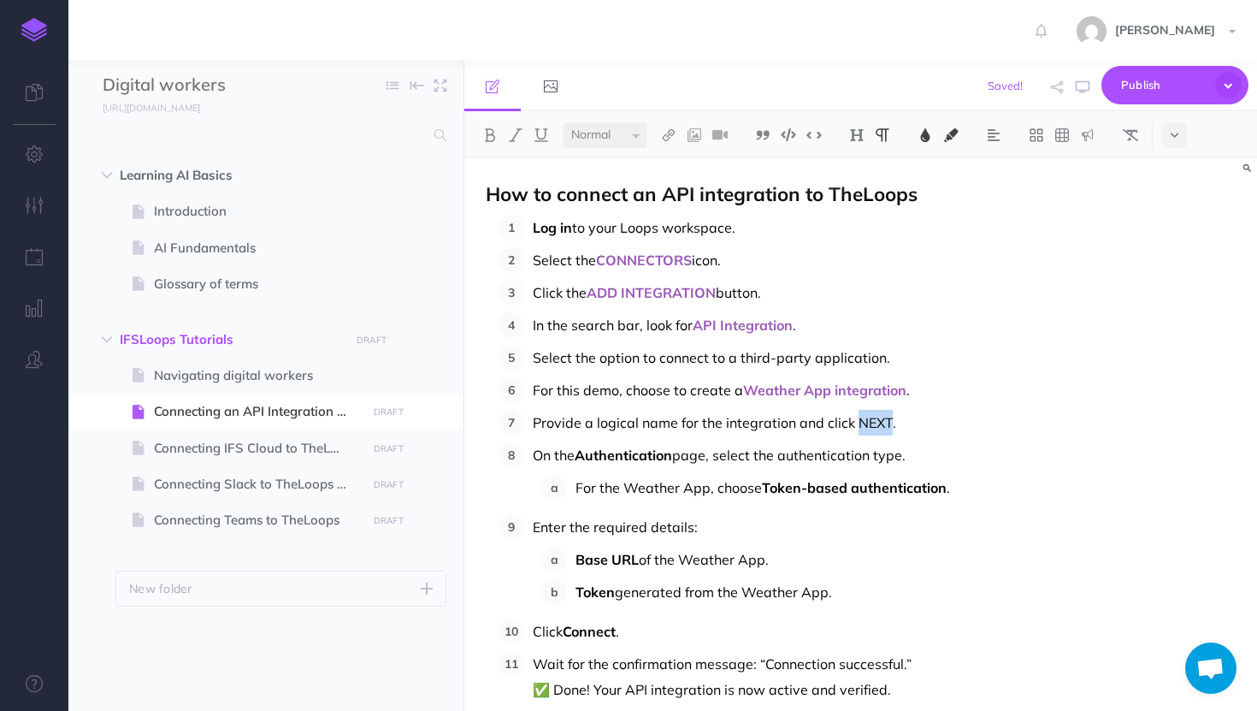
click at [919, 133] on button at bounding box center [926, 135] width 26 height 26
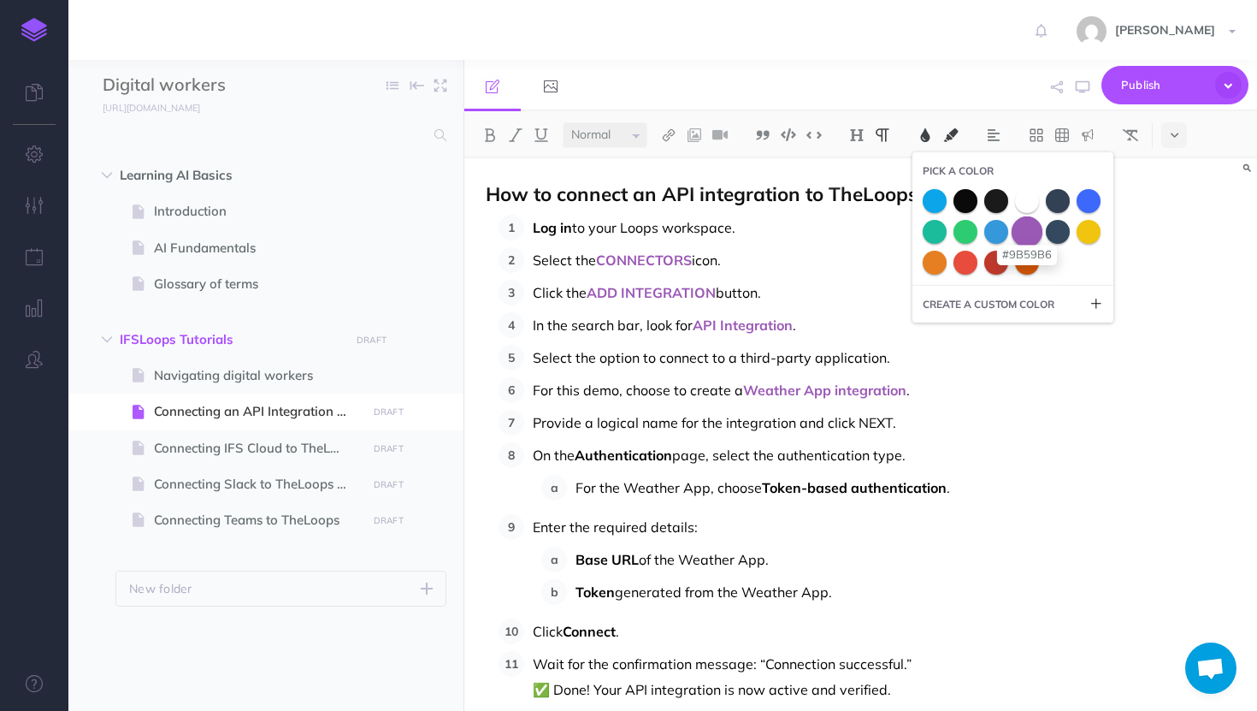
click at [1026, 233] on span at bounding box center [1027, 231] width 31 height 31
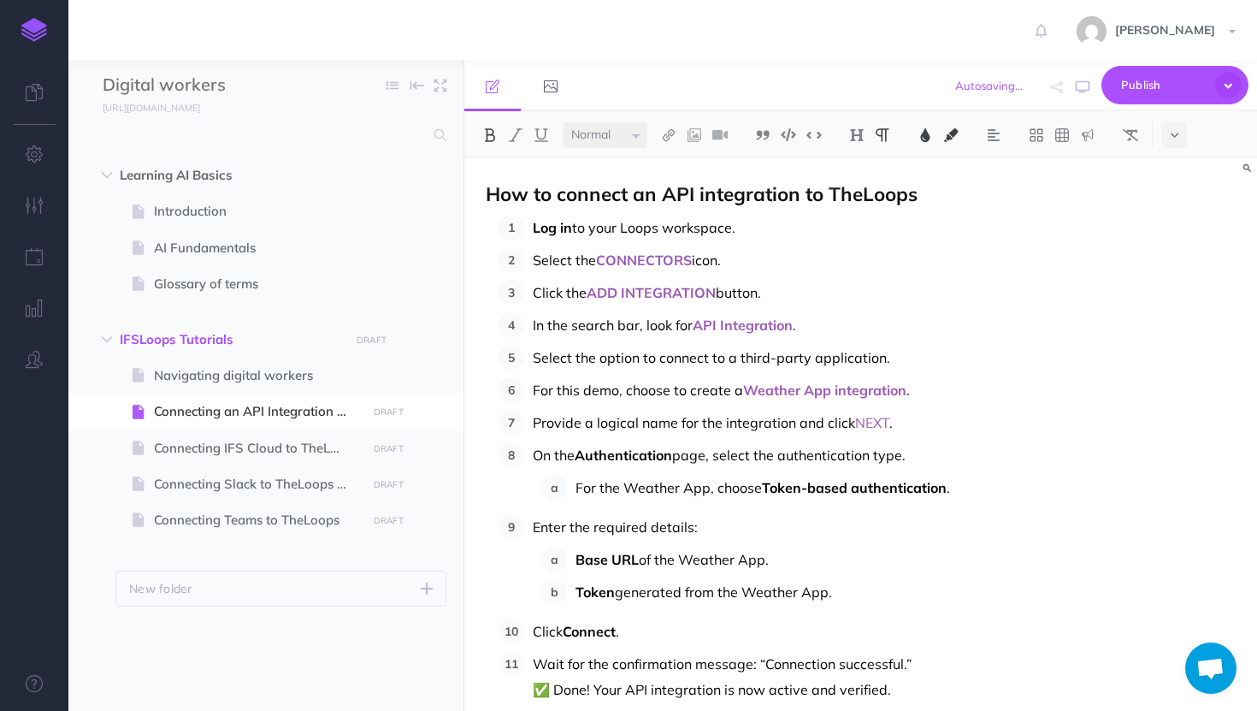
click at [485, 136] on img at bounding box center [489, 135] width 15 height 14
click at [614, 363] on span "Select the option to connect to a third-party application." at bounding box center [712, 357] width 358 height 17
drag, startPoint x: 714, startPoint y: 450, endPoint x: 577, endPoint y: 445, distance: 137.0
click at [577, 445] on p "On the Authentication page, select the authentication type." at bounding box center [884, 455] width 703 height 26
click at [493, 140] on img at bounding box center [489, 135] width 15 height 14
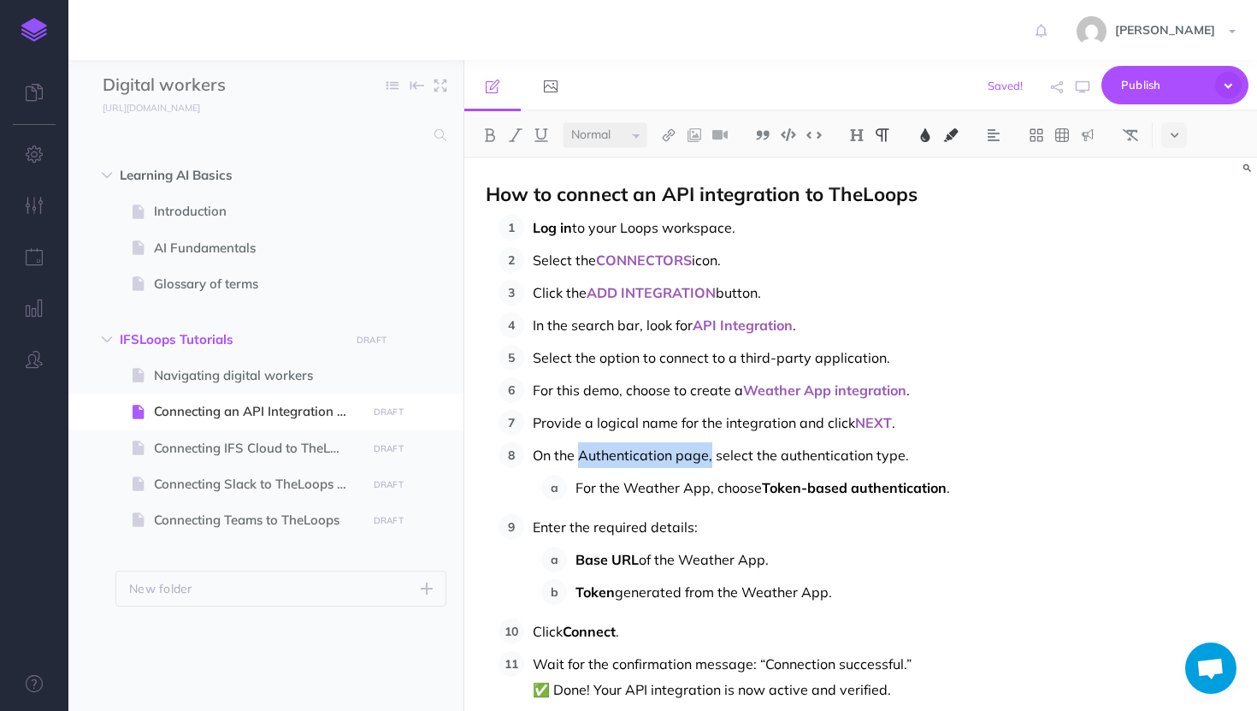
click at [891, 492] on span "Token-based authentication" at bounding box center [854, 487] width 185 height 17
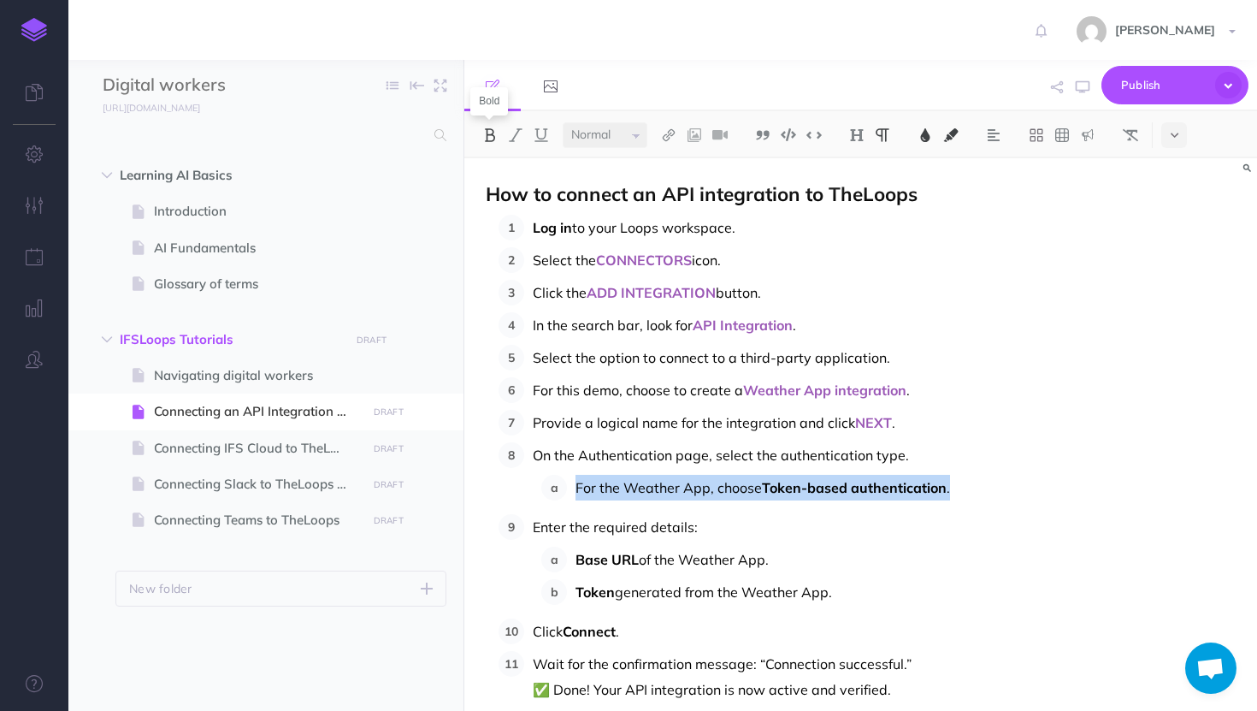
click at [488, 135] on img at bounding box center [489, 135] width 15 height 14
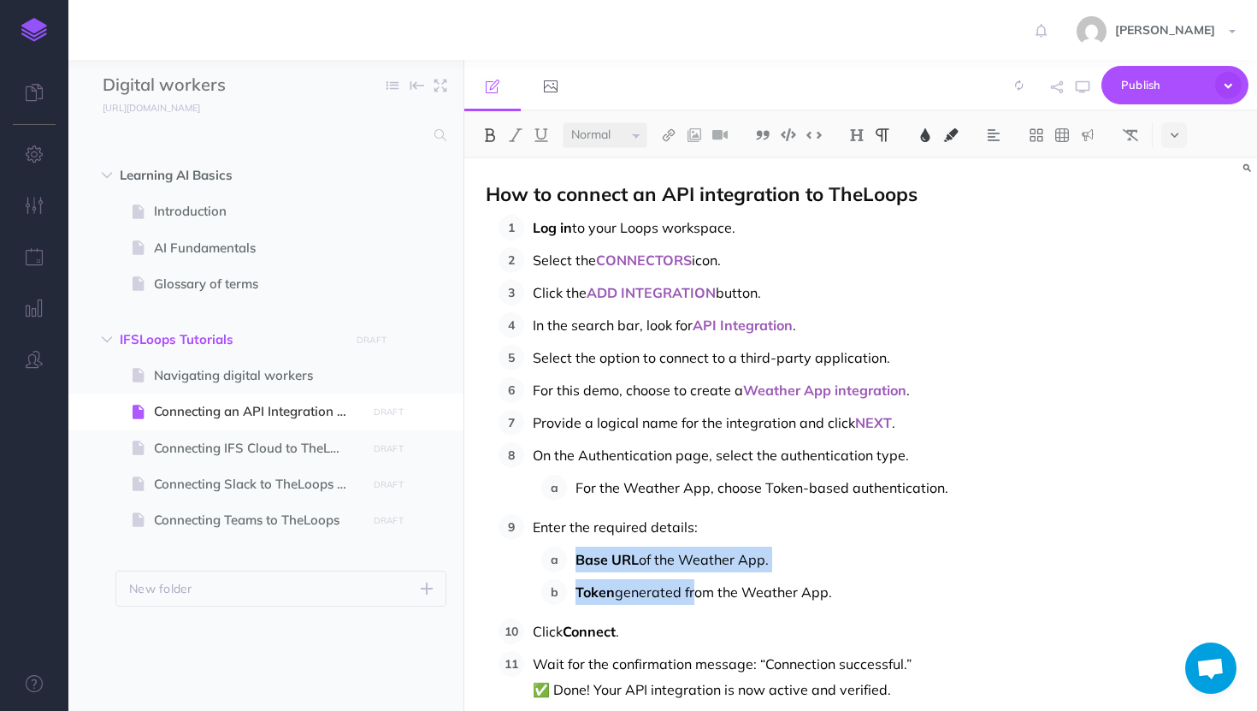
drag, startPoint x: 692, startPoint y: 599, endPoint x: 565, endPoint y: 553, distance: 135.6
click at [565, 553] on ol "Base URL of the Weather App. Token generated from the Weather App." at bounding box center [888, 576] width 695 height 58
click at [493, 138] on img at bounding box center [489, 135] width 15 height 14
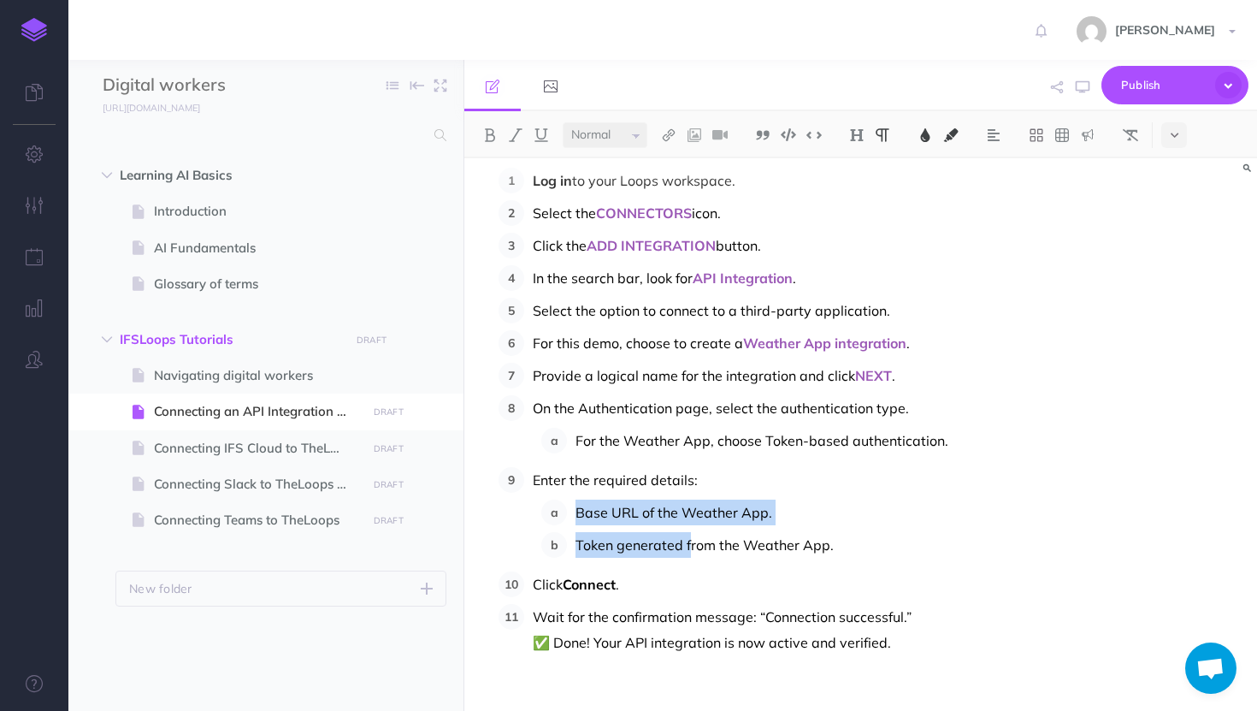
scroll to position [67, 0]
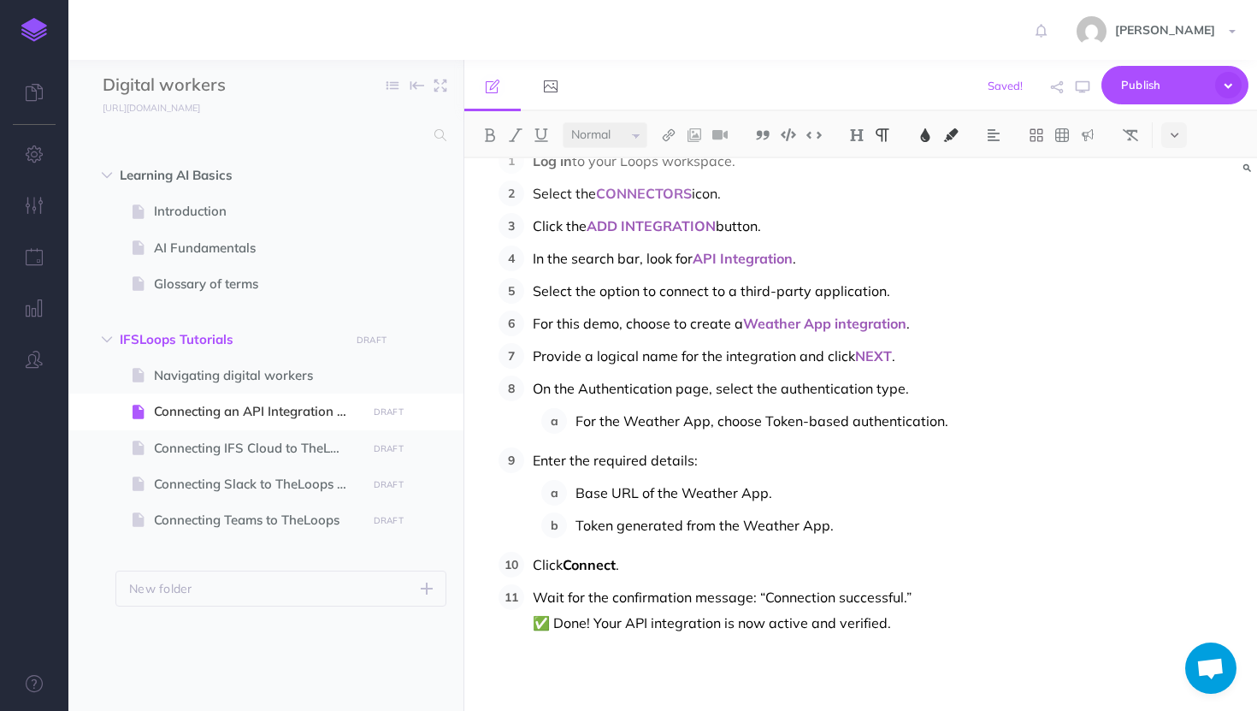
click at [619, 564] on span "." at bounding box center [617, 564] width 3 height 17
click at [485, 135] on img at bounding box center [489, 135] width 15 height 14
click at [487, 140] on img at bounding box center [489, 135] width 15 height 14
click at [922, 138] on img at bounding box center [925, 135] width 15 height 14
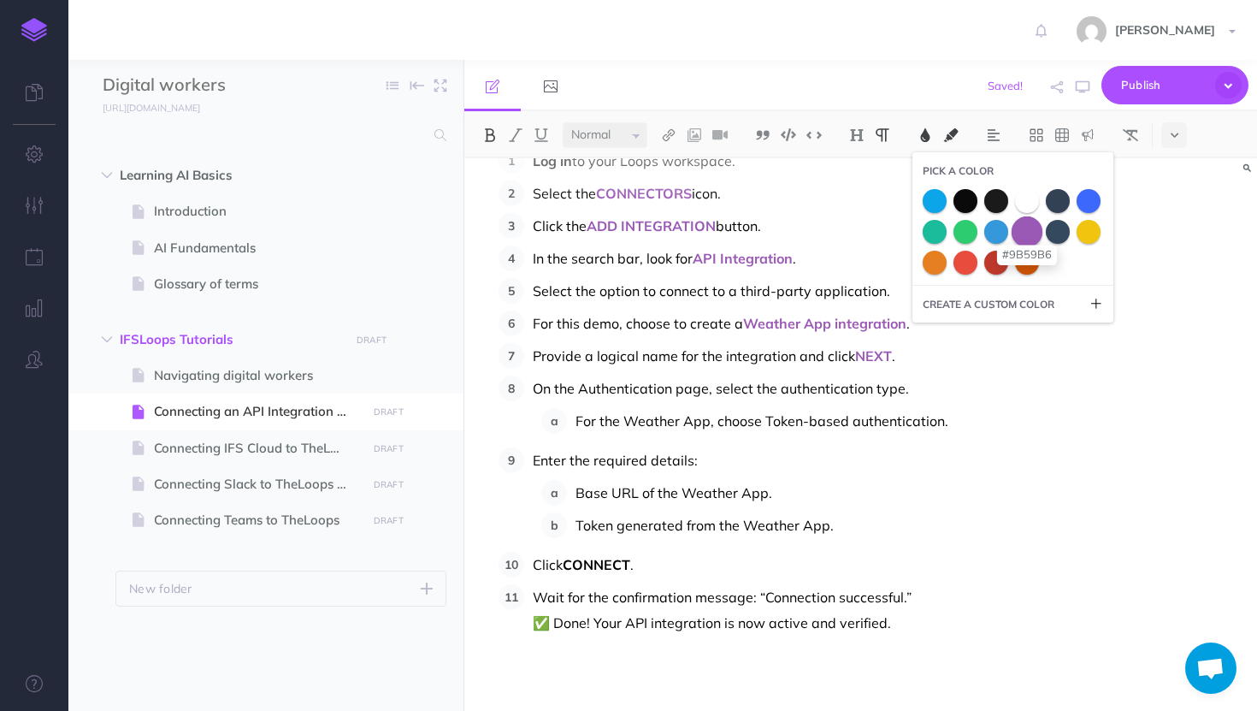
click at [1029, 237] on span at bounding box center [1027, 231] width 31 height 31
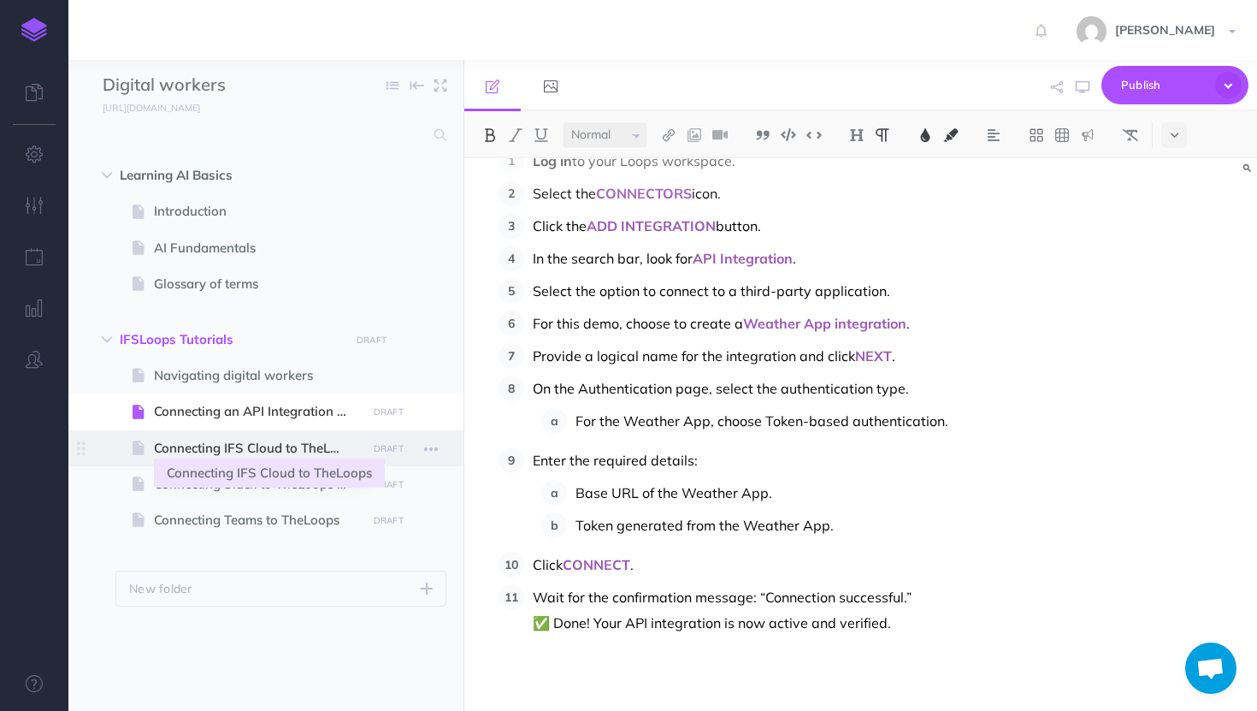
click at [285, 450] on span "Connecting IFS Cloud to TheLoops" at bounding box center [257, 448] width 207 height 21
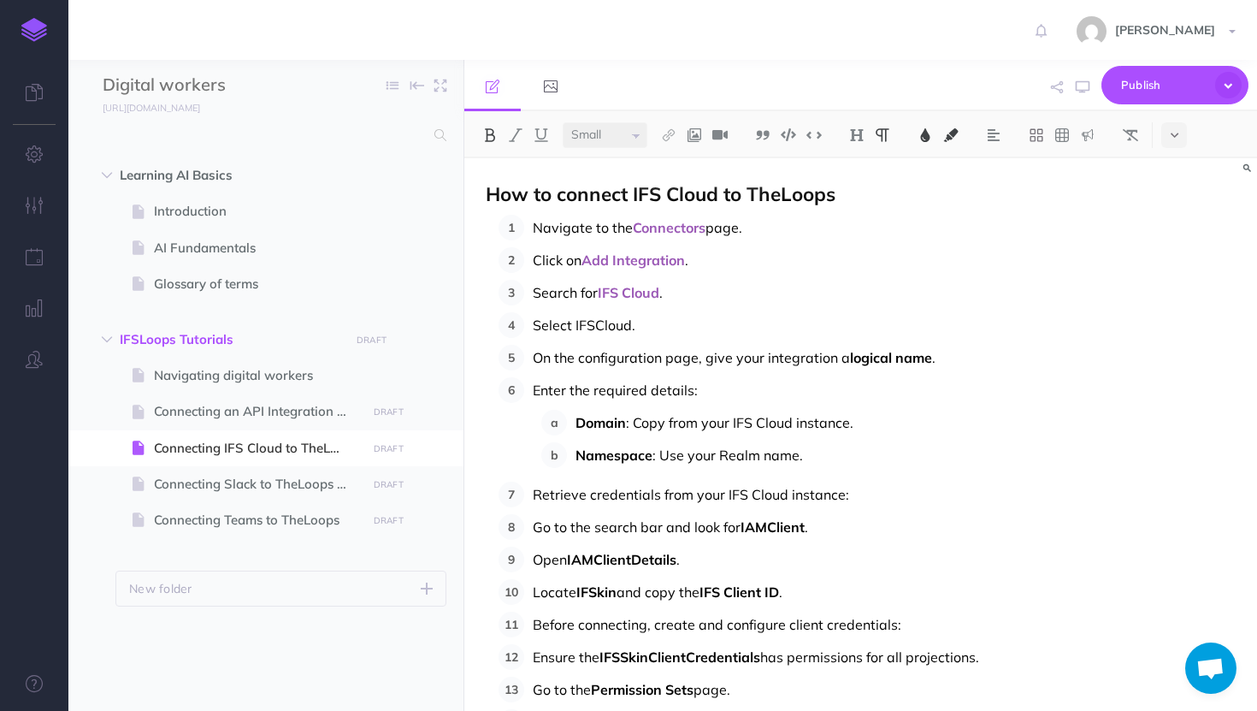
select select "null"
click at [692, 230] on span "Connectors" at bounding box center [669, 227] width 73 height 17
click at [702, 231] on span "Connectors" at bounding box center [669, 227] width 73 height 17
click at [675, 260] on span "Add Integration" at bounding box center [634, 259] width 104 height 17
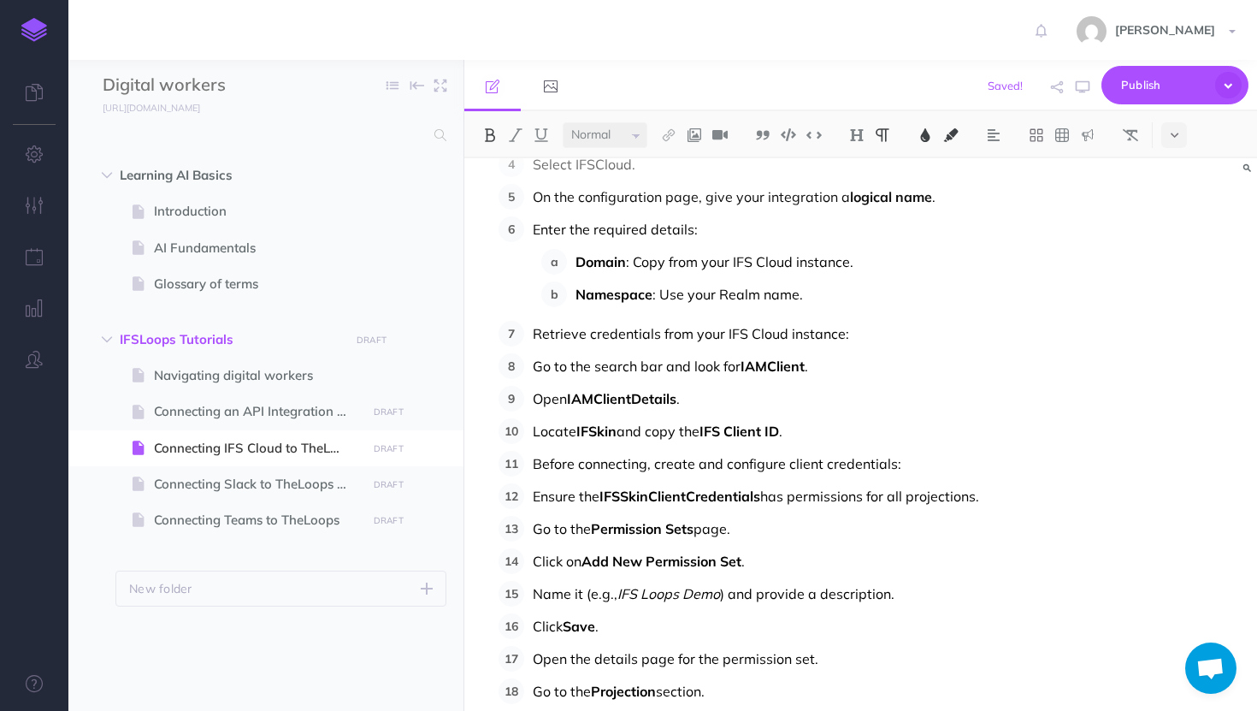
scroll to position [163, 0]
click at [901, 198] on span "logical name" at bounding box center [891, 194] width 82 height 17
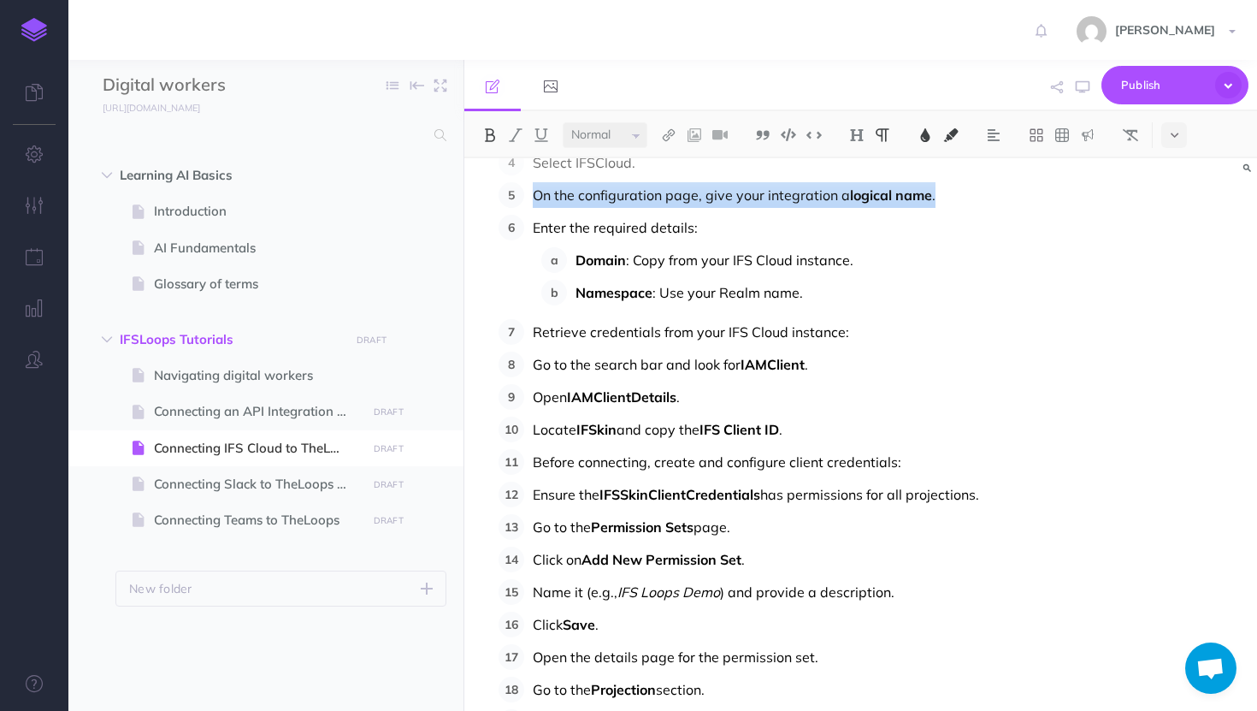
click at [488, 133] on img at bounding box center [489, 135] width 15 height 14
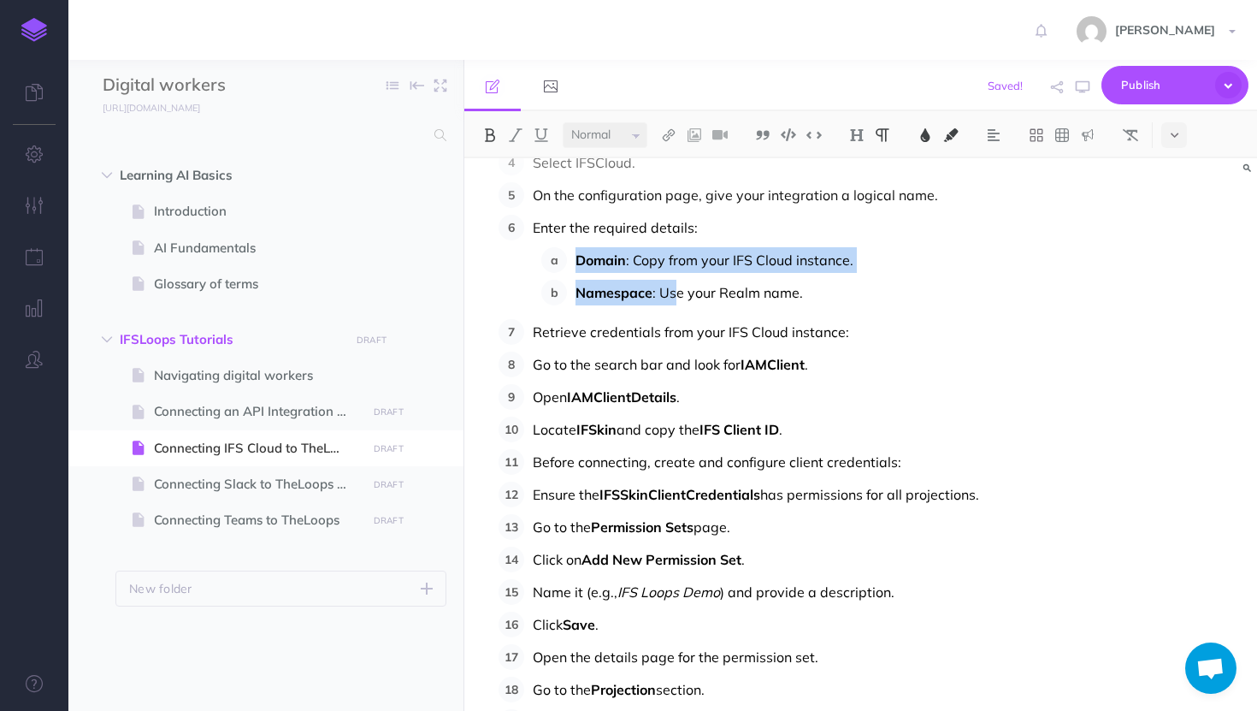
drag, startPoint x: 679, startPoint y: 297, endPoint x: 535, endPoint y: 245, distance: 153.7
click at [535, 245] on li "Enter the required details: Domain : Copy from your IFS Cloud instance. Namespa…" at bounding box center [880, 260] width 712 height 91
click at [485, 130] on img at bounding box center [489, 135] width 15 height 14
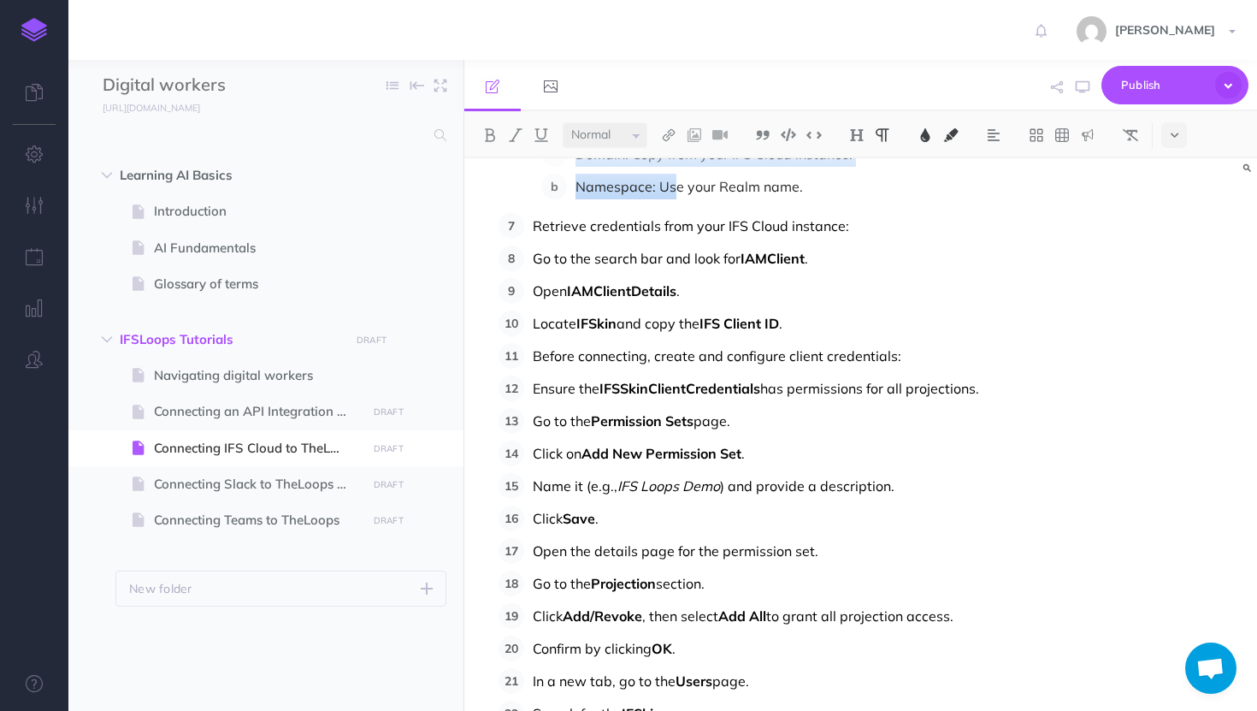
scroll to position [300, 0]
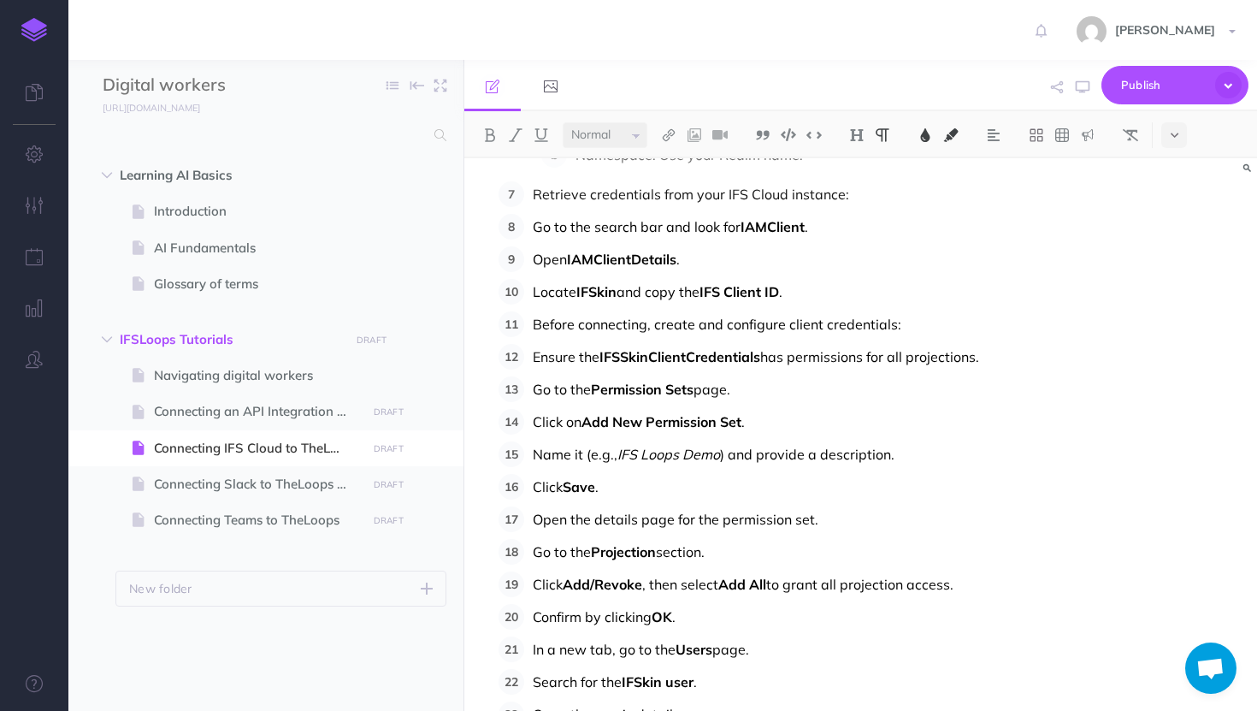
click at [644, 356] on span "IFSSkinClientCredentials" at bounding box center [680, 356] width 161 height 17
click at [694, 427] on span "Add New Permission Set" at bounding box center [662, 421] width 160 height 17
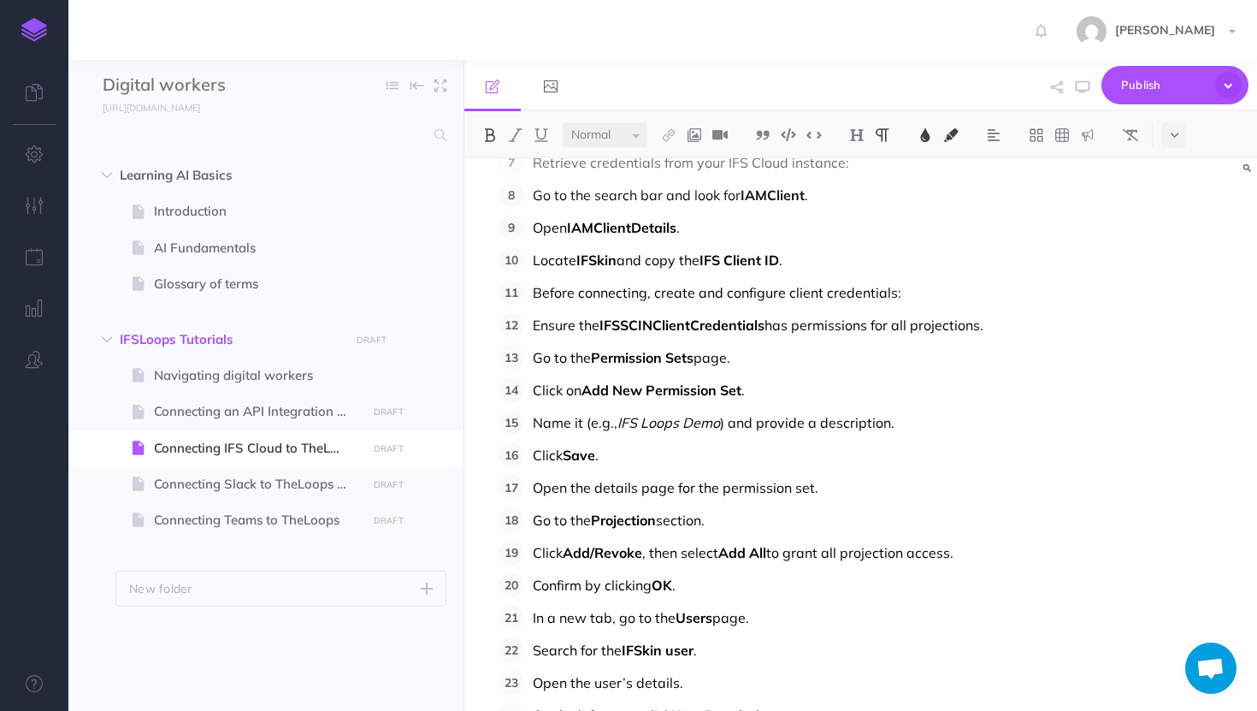
scroll to position [352, 0]
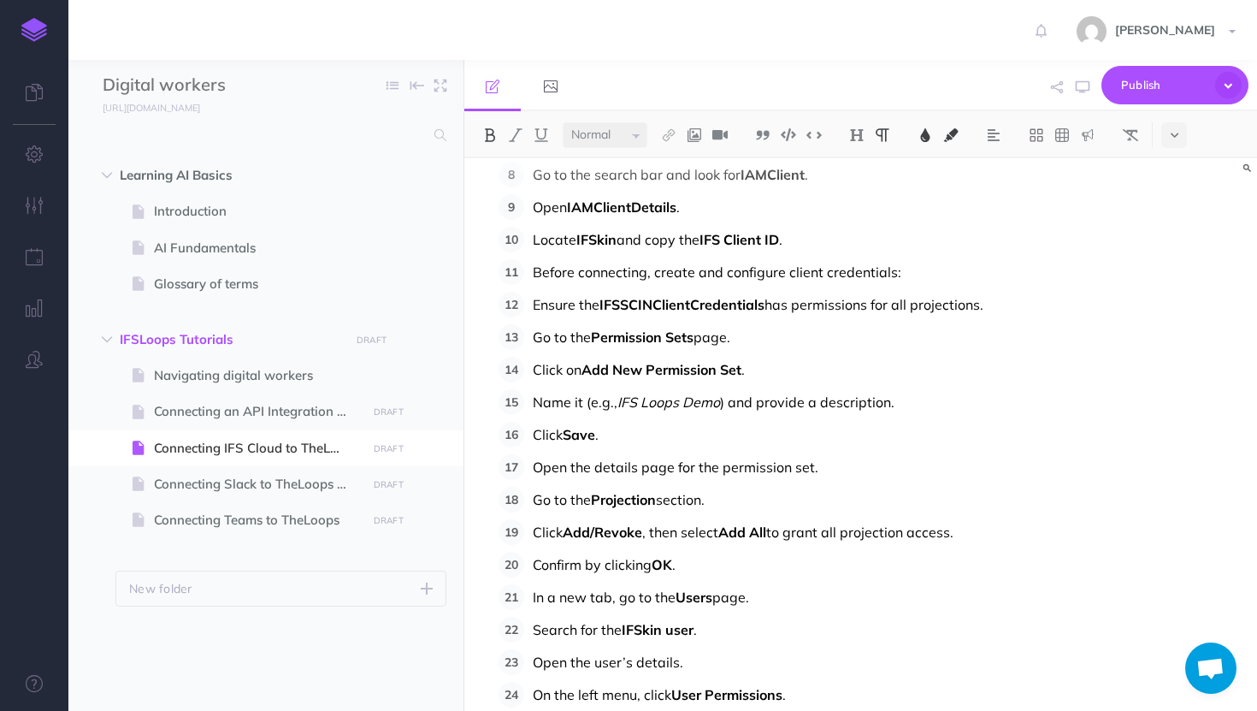
click at [595, 434] on span "Save" at bounding box center [579, 434] width 33 height 17
click at [943, 133] on button at bounding box center [951, 135] width 26 height 26
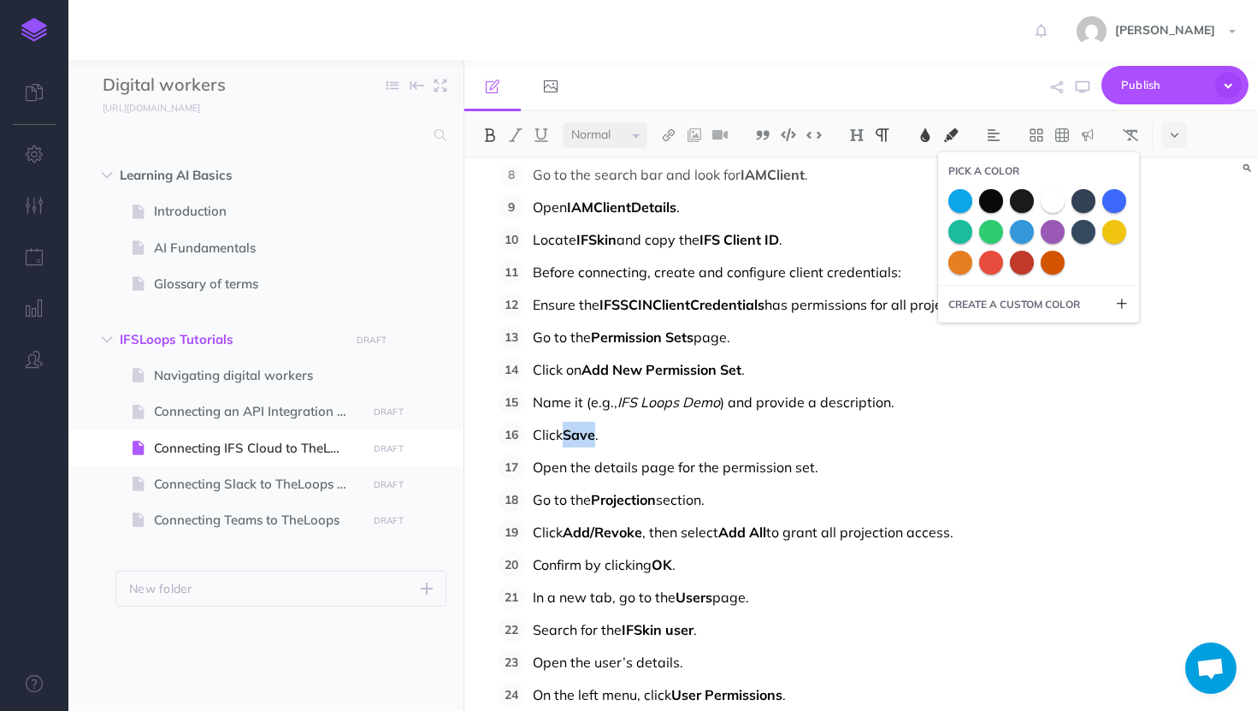
click at [930, 125] on button at bounding box center [926, 135] width 26 height 26
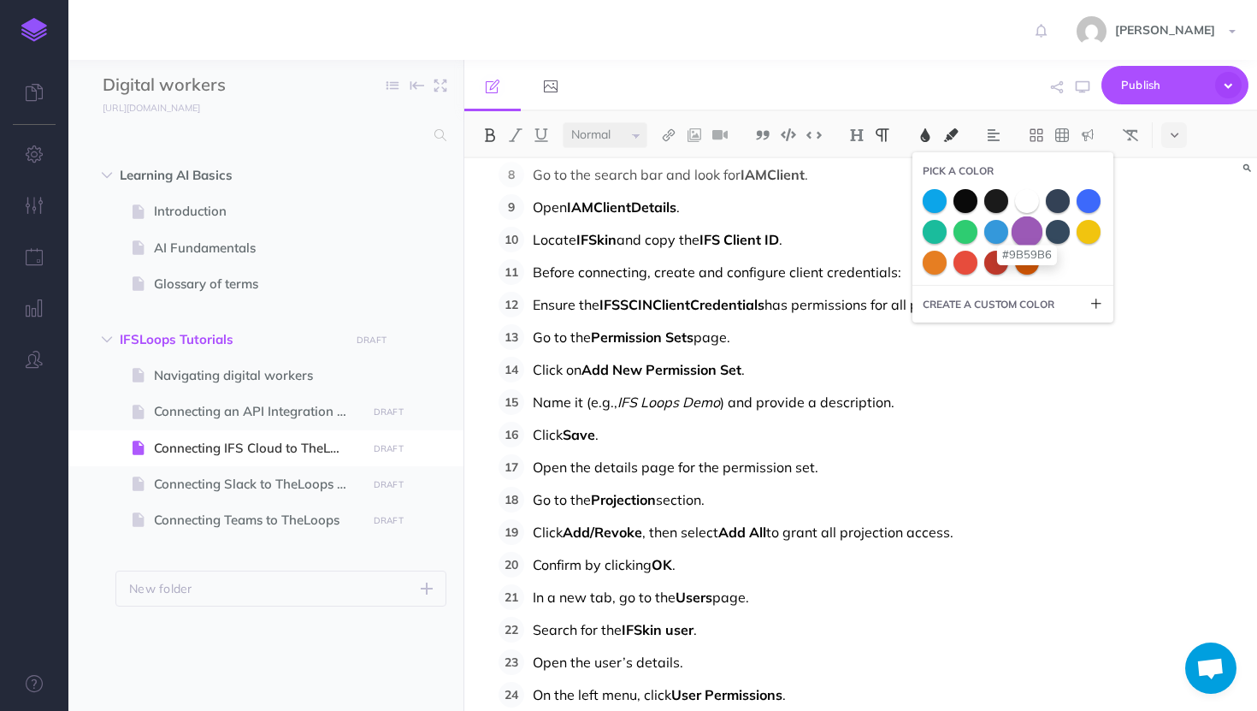
drag, startPoint x: 1045, startPoint y: 228, endPoint x: 1030, endPoint y: 231, distance: 15.8
click at [1030, 231] on div at bounding box center [1013, 232] width 180 height 86
click at [1030, 231] on span at bounding box center [1027, 231] width 31 height 31
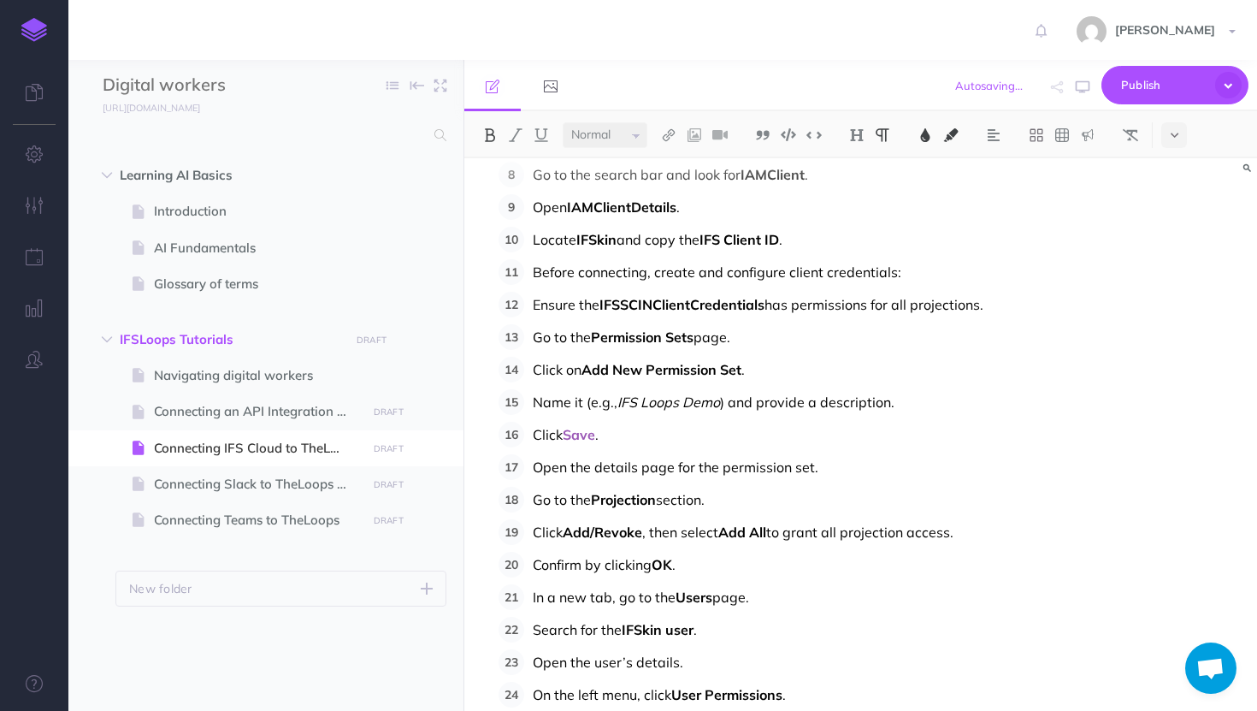
click at [593, 445] on p "Click Save ." at bounding box center [884, 435] width 703 height 26
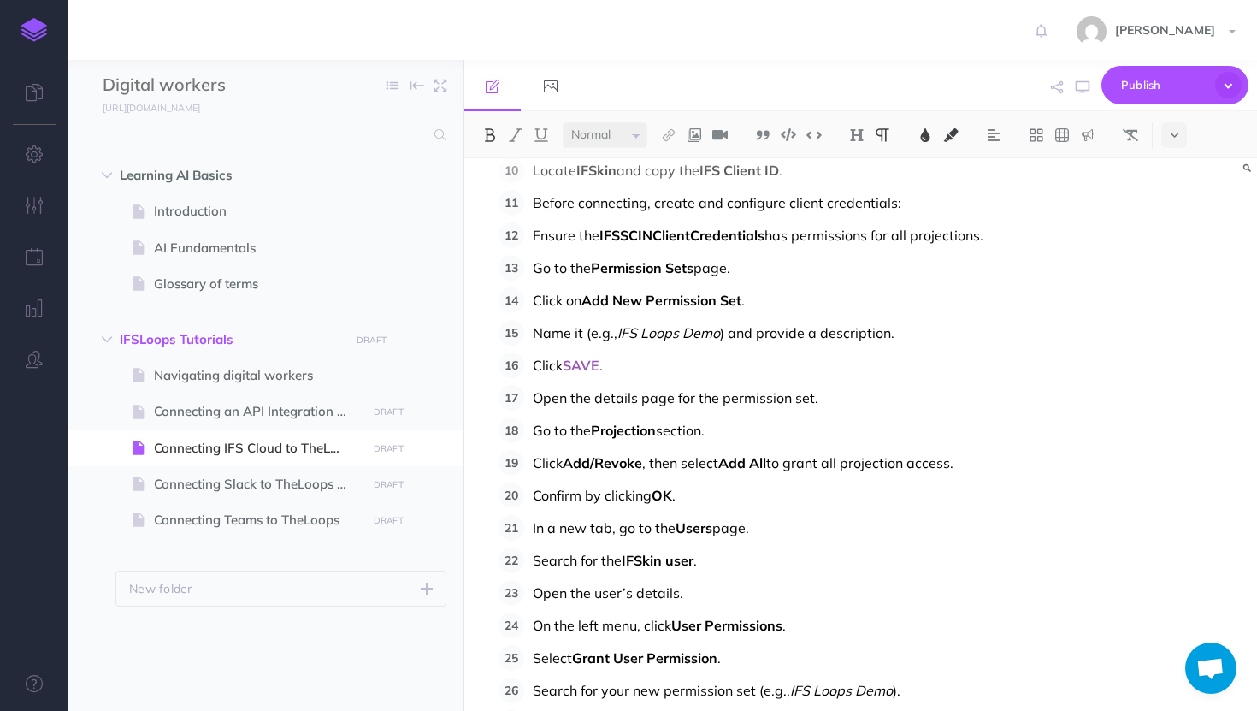
scroll to position [436, 0]
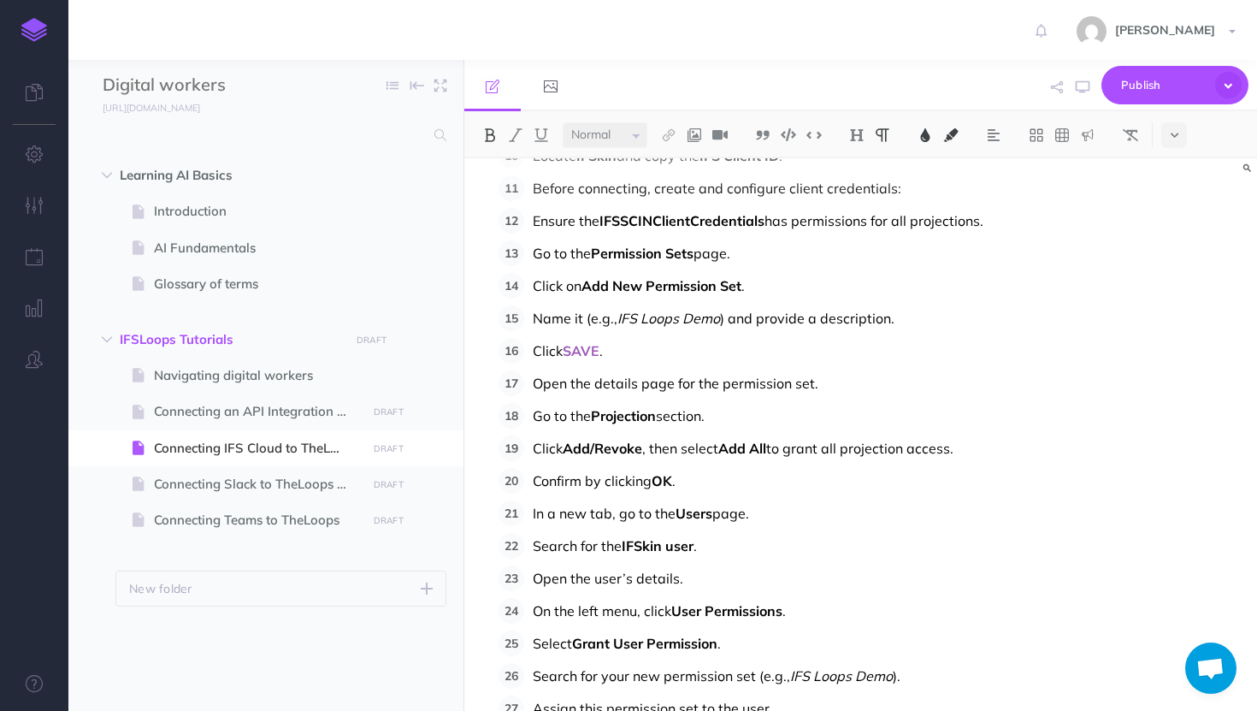
click at [634, 421] on span "Projection" at bounding box center [623, 415] width 65 height 17
click at [489, 133] on img at bounding box center [489, 135] width 15 height 14
click at [929, 130] on img at bounding box center [925, 135] width 15 height 14
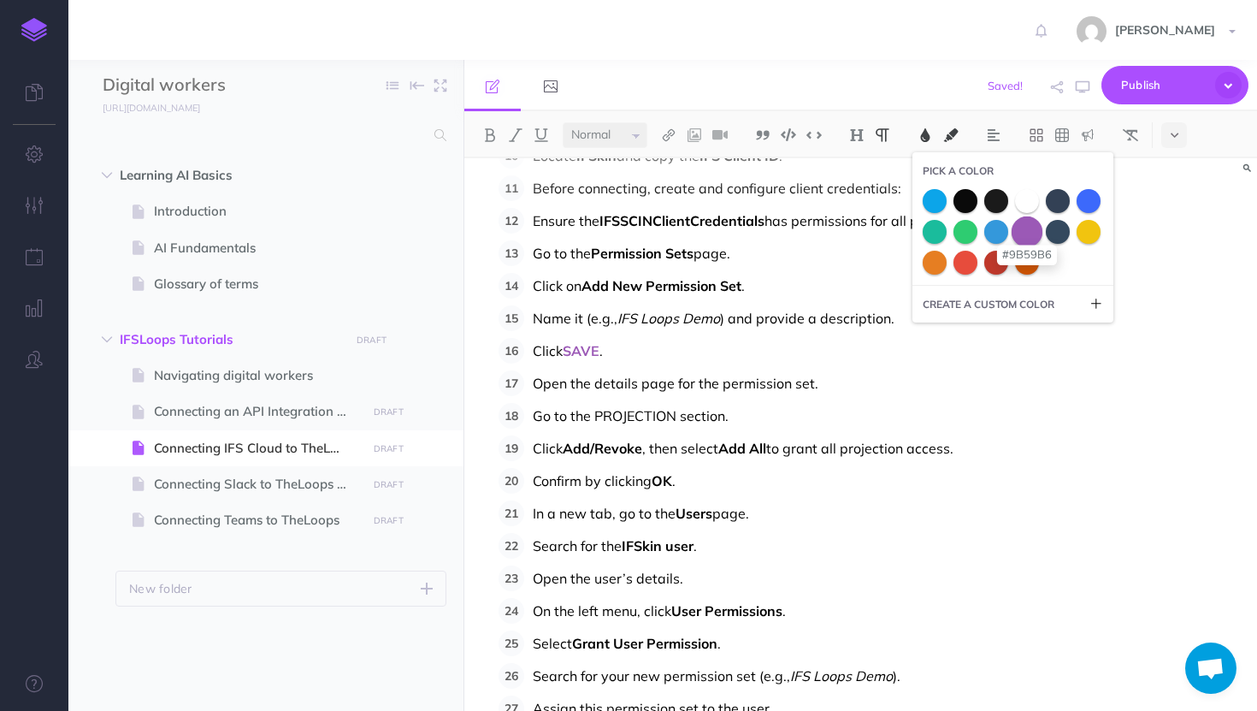
click at [1029, 234] on span at bounding box center [1027, 231] width 31 height 31
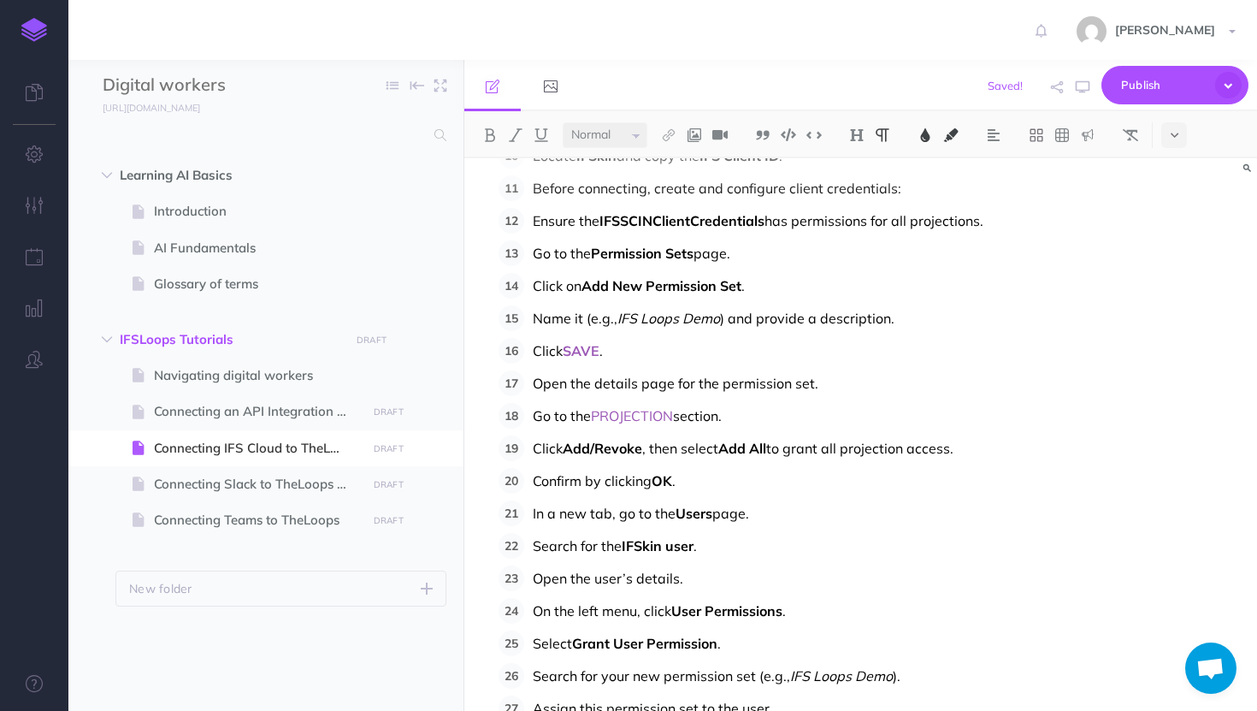
click at [672, 449] on span ", then select" at bounding box center [680, 448] width 76 height 17
click at [489, 134] on img at bounding box center [489, 135] width 15 height 14
click at [495, 128] on img at bounding box center [489, 135] width 15 height 14
click at [932, 139] on img at bounding box center [925, 135] width 15 height 14
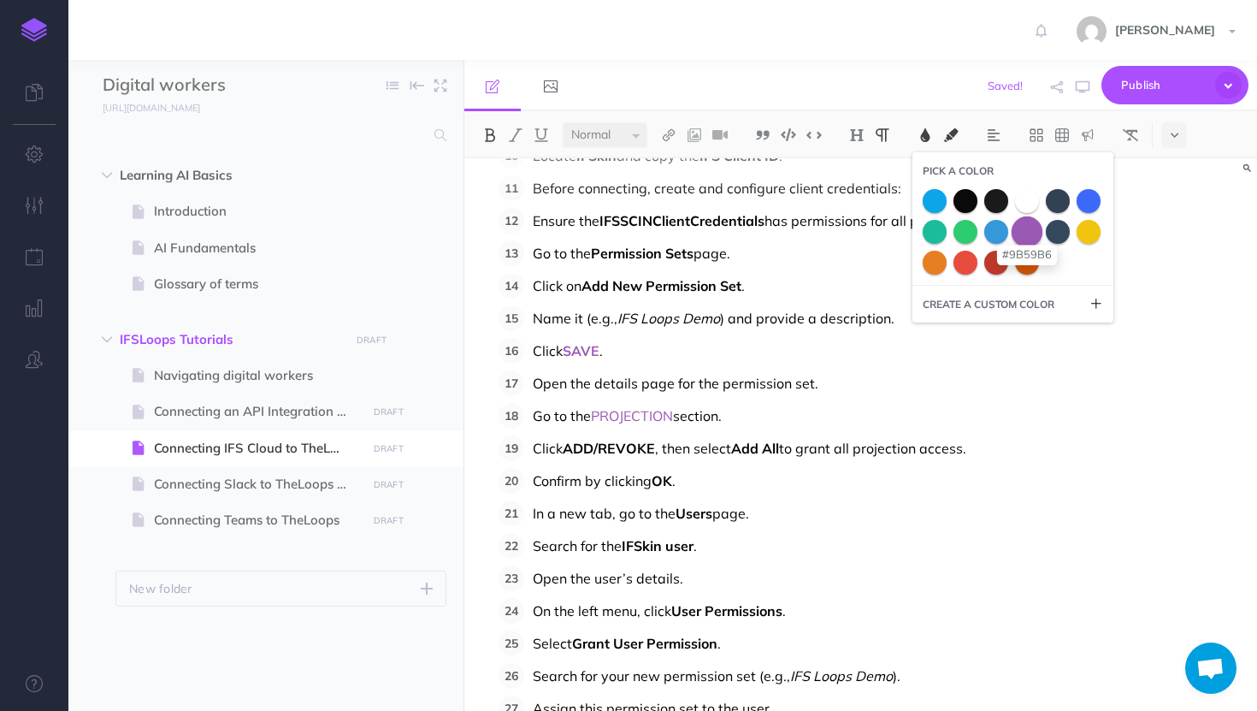
click at [1020, 229] on span at bounding box center [1027, 231] width 31 height 31
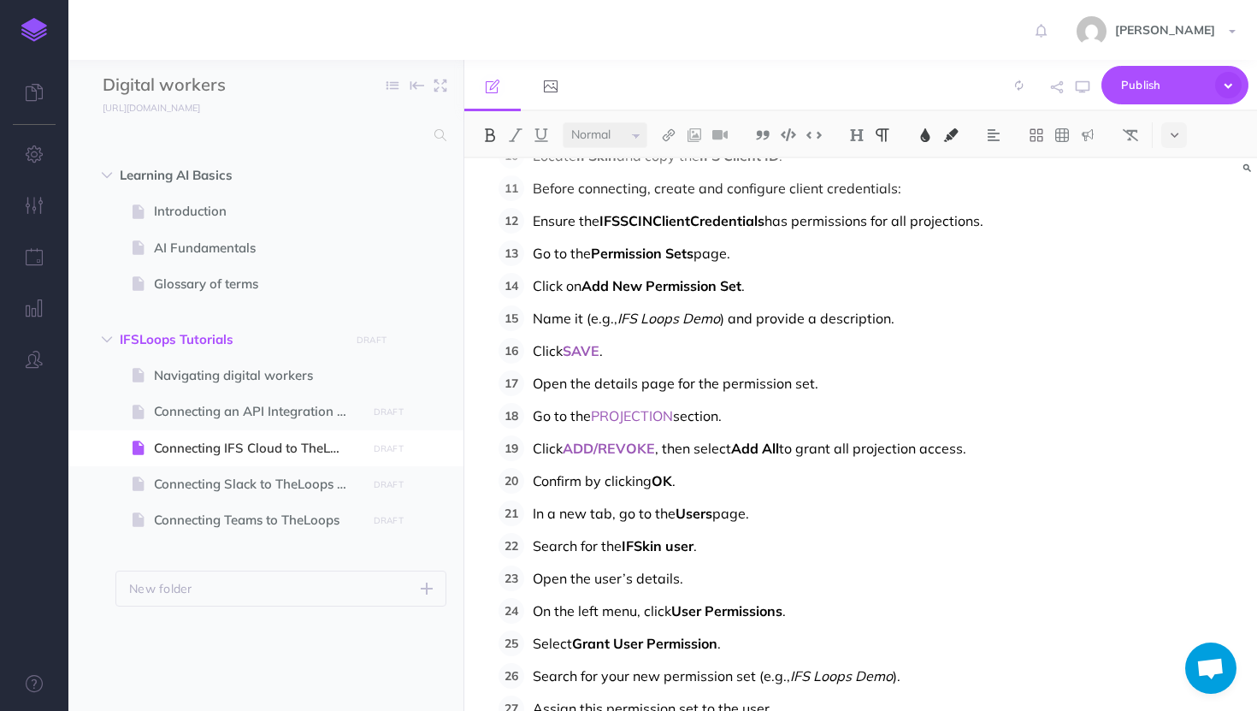
click at [663, 409] on span "PROJECTION" at bounding box center [632, 415] width 82 height 17
click at [498, 145] on button at bounding box center [490, 135] width 26 height 26
click at [784, 451] on span "to grant all projection access." at bounding box center [872, 448] width 187 height 17
click at [485, 131] on img at bounding box center [489, 135] width 15 height 14
click at [494, 137] on img at bounding box center [489, 135] width 15 height 14
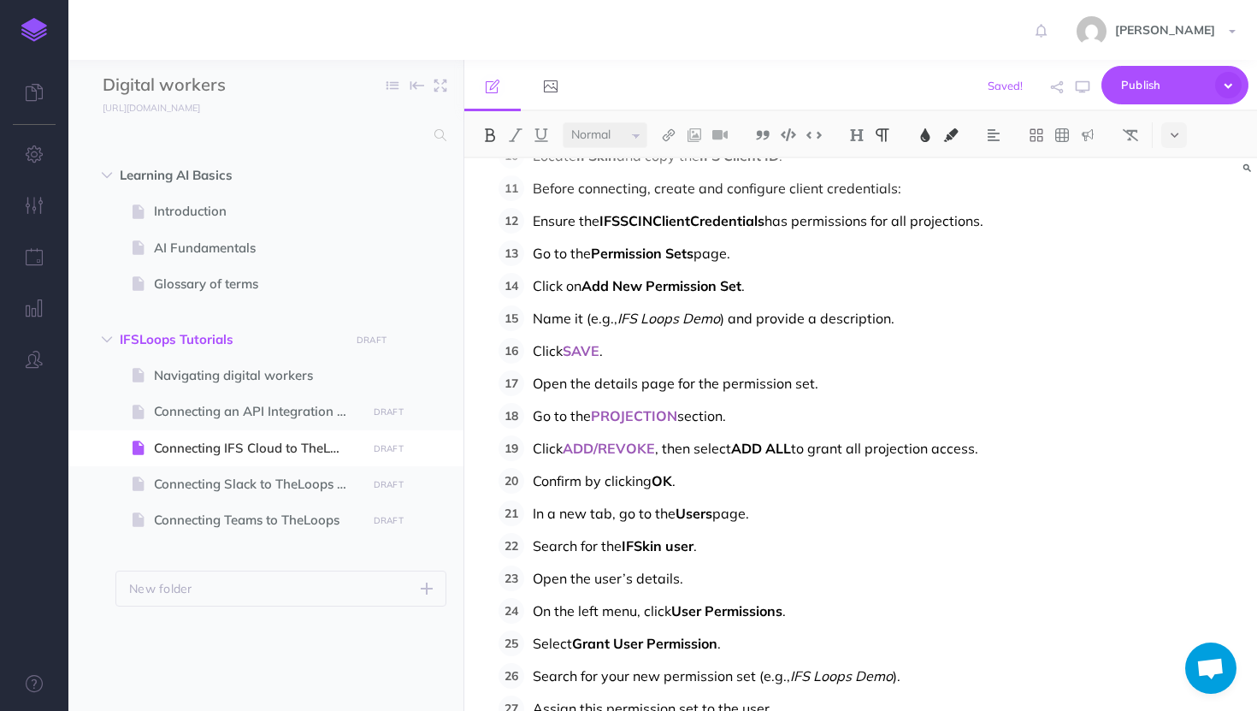
click at [932, 132] on img at bounding box center [925, 135] width 15 height 14
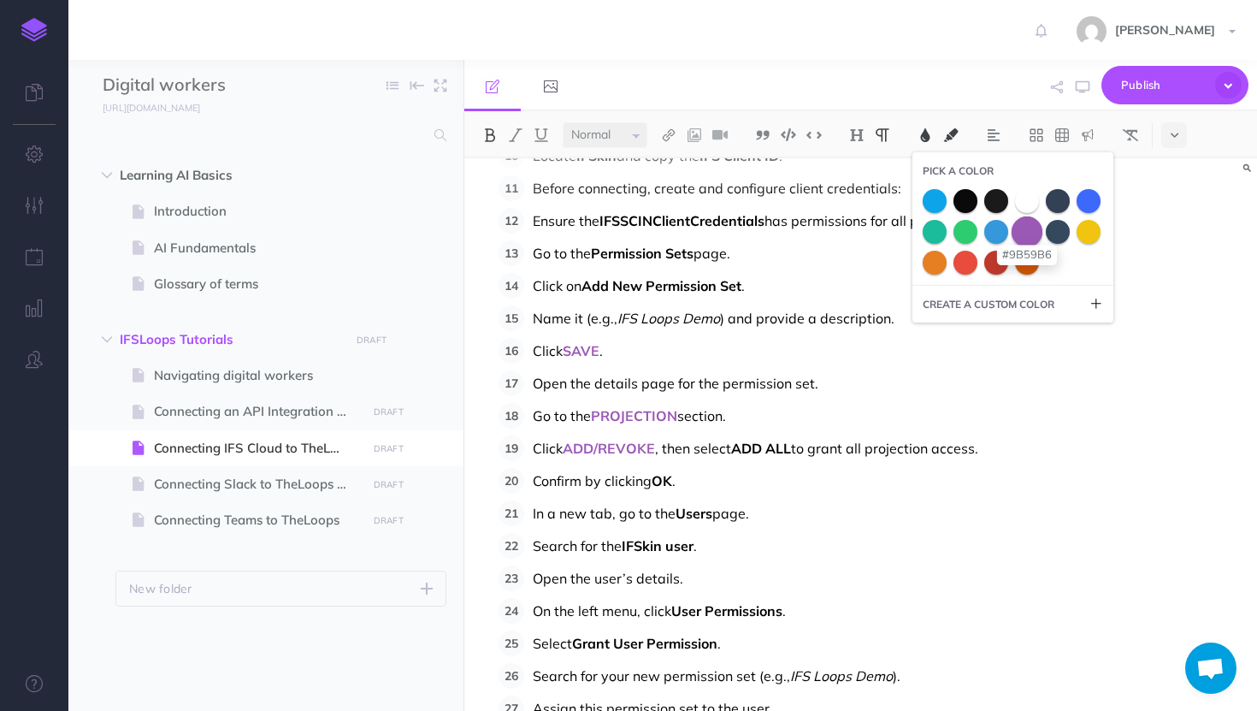
click at [1036, 239] on span at bounding box center [1027, 231] width 31 height 31
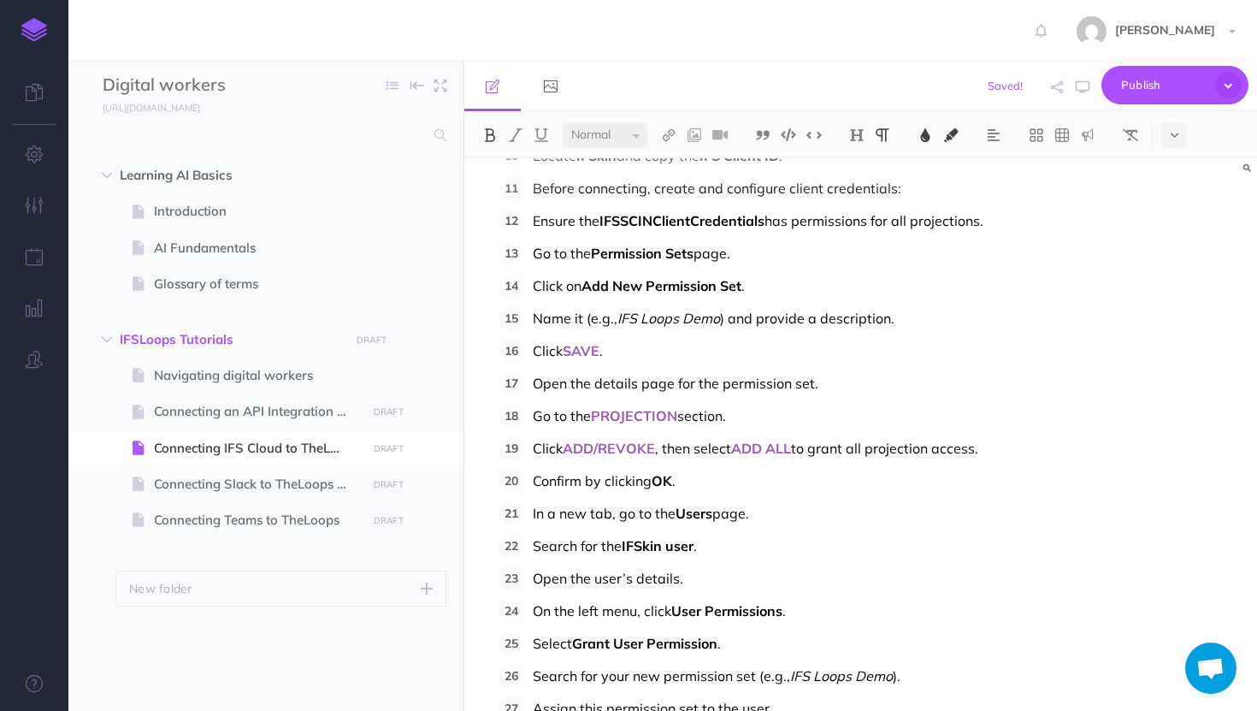
click at [666, 479] on span "OK" at bounding box center [662, 480] width 21 height 17
click at [930, 135] on img at bounding box center [925, 135] width 15 height 14
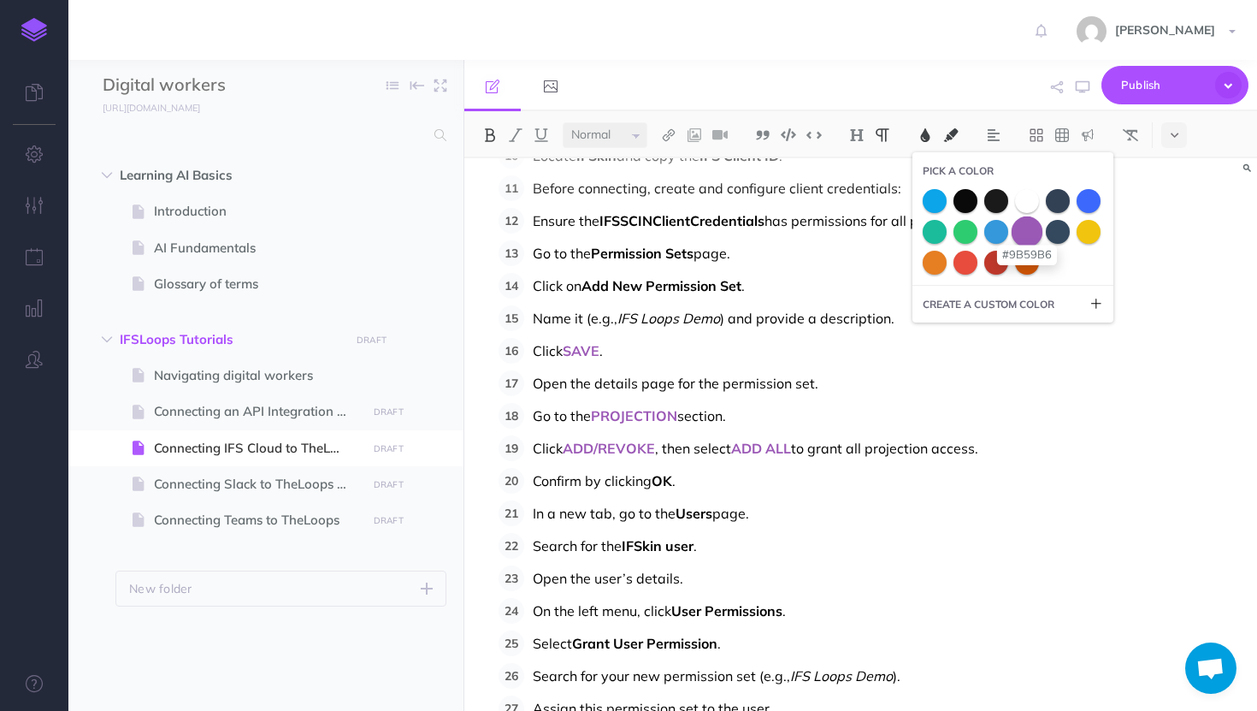
click at [1029, 235] on span at bounding box center [1027, 231] width 31 height 31
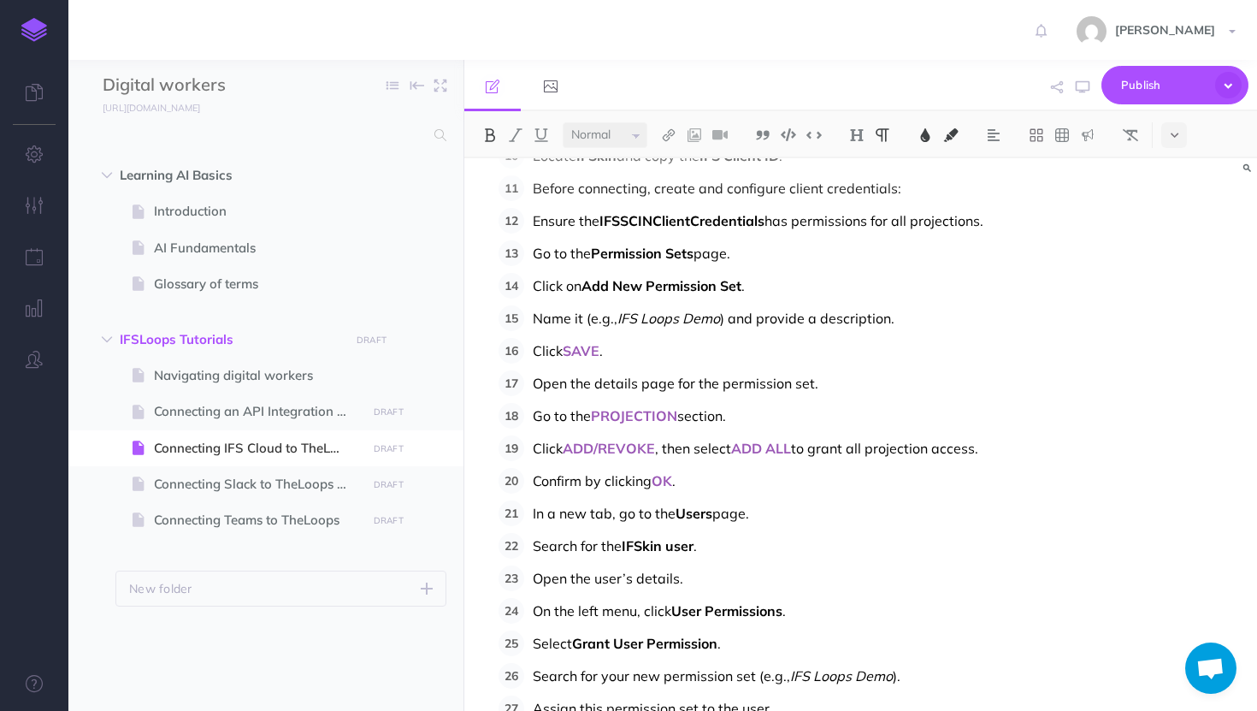
click at [707, 514] on span "Users" at bounding box center [694, 513] width 37 height 17
click at [923, 134] on img at bounding box center [925, 135] width 15 height 14
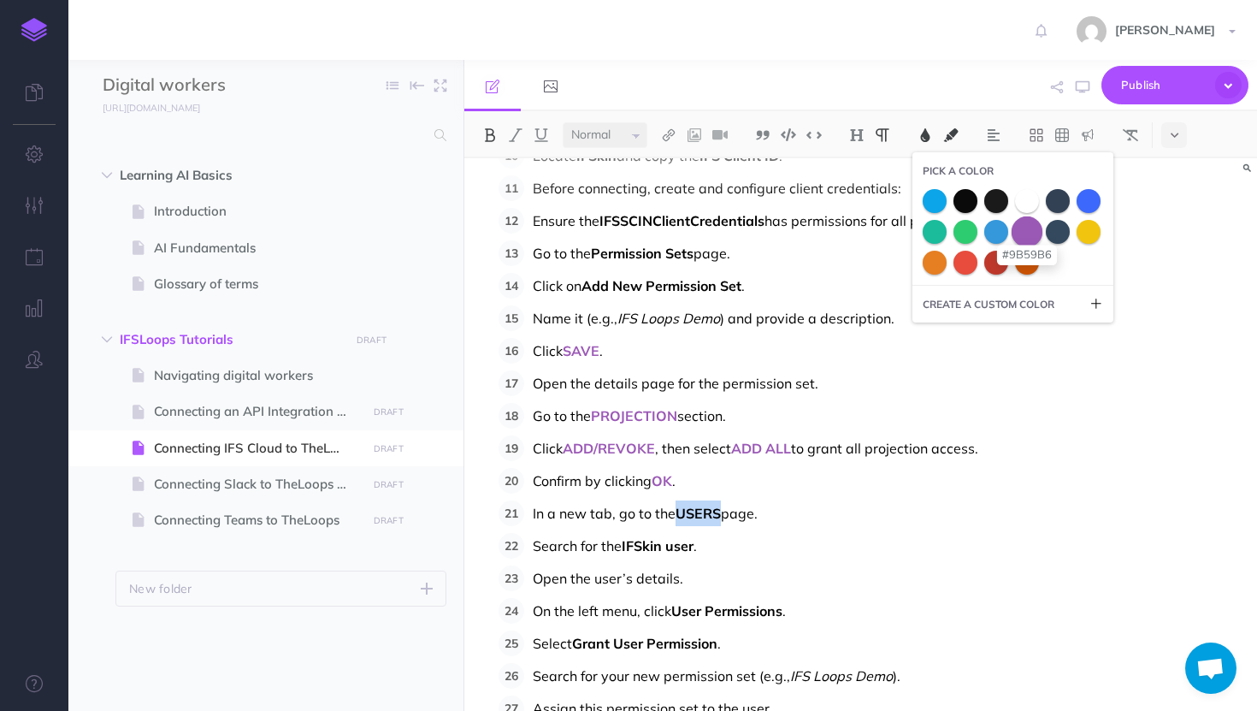
click at [1025, 233] on span at bounding box center [1027, 231] width 31 height 31
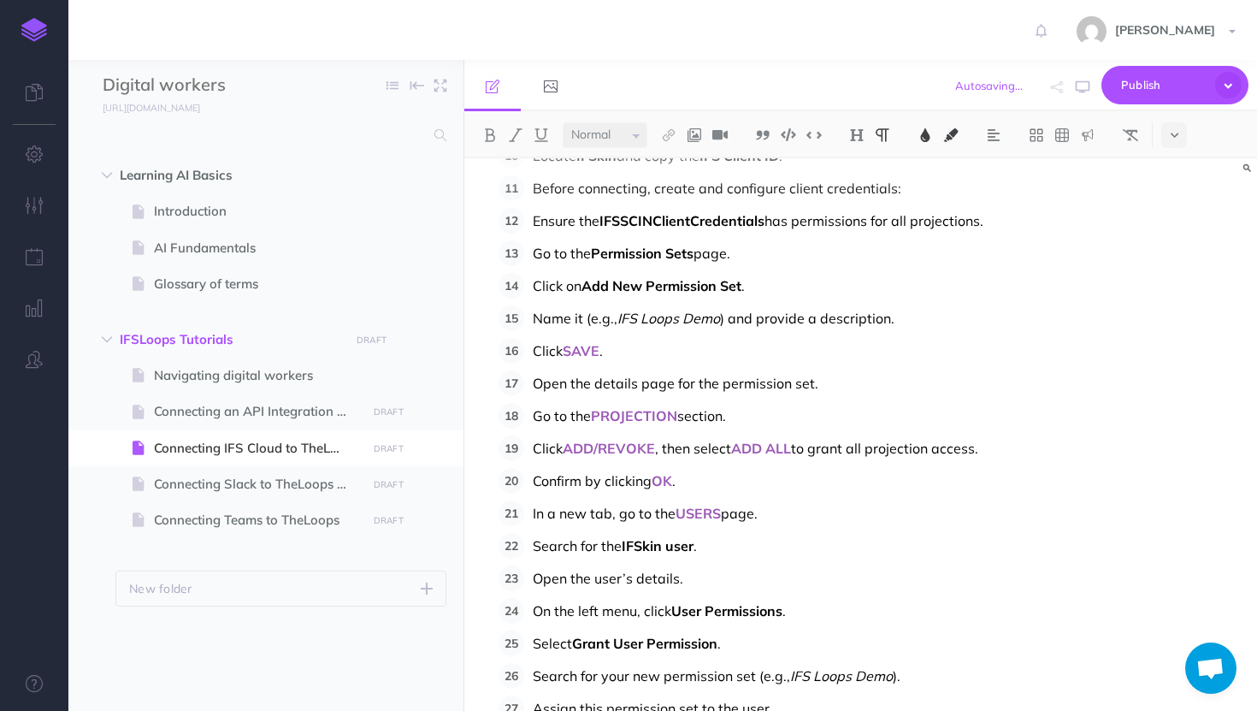
click at [628, 559] on ol "Navigate to the CONNECTORS page. Click on ADD INTEGRATION . Search for IFS Clou…" at bounding box center [867, 311] width 737 height 1066
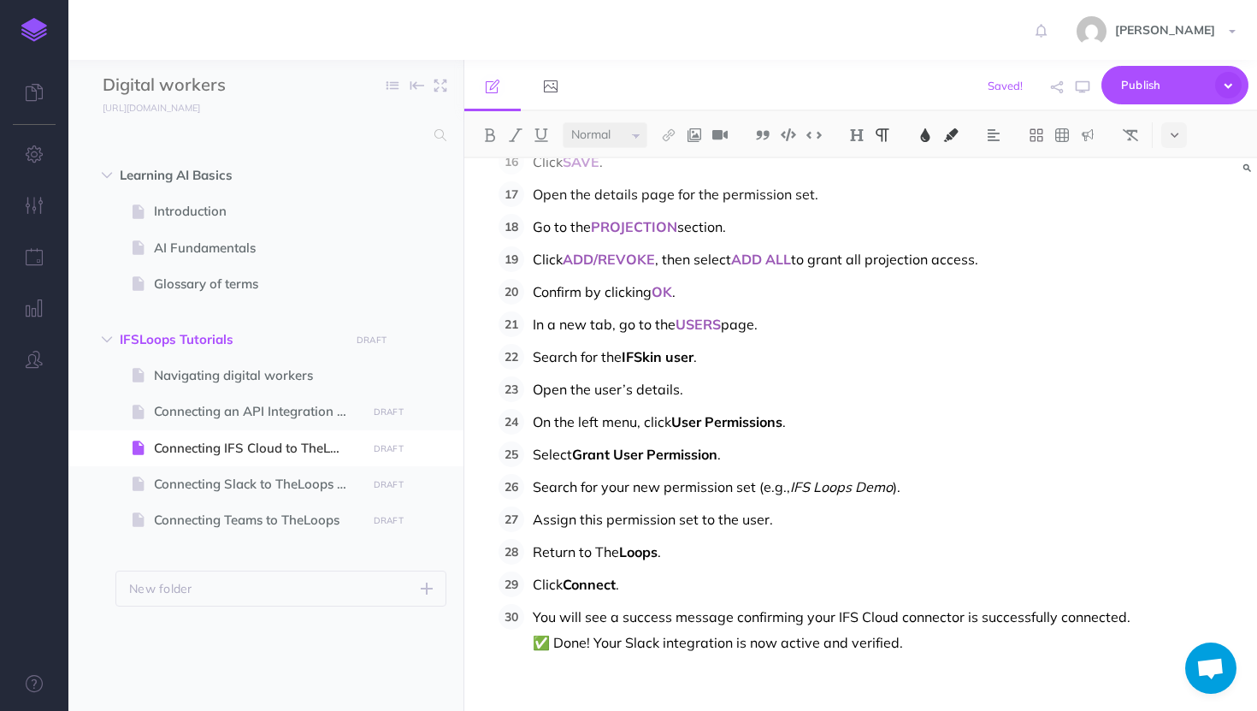
scroll to position [643, 0]
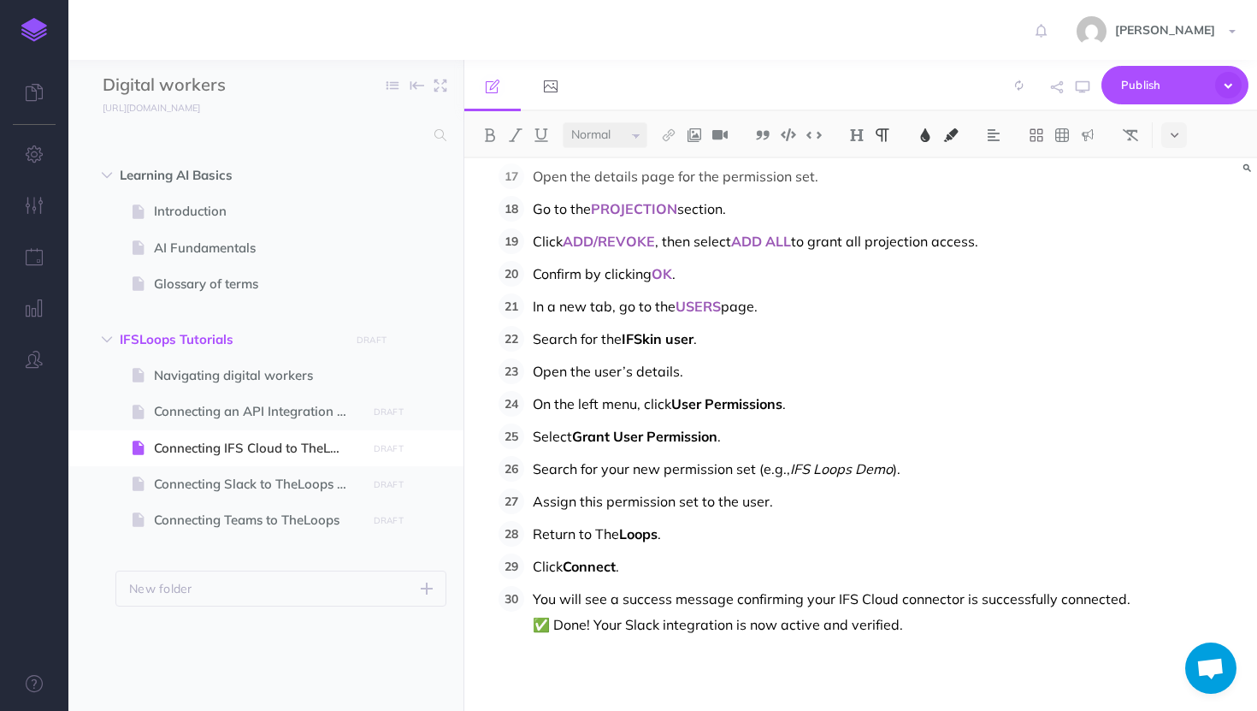
click at [777, 411] on span "User Permissions" at bounding box center [727, 403] width 111 height 17
click at [922, 142] on button at bounding box center [926, 135] width 26 height 26
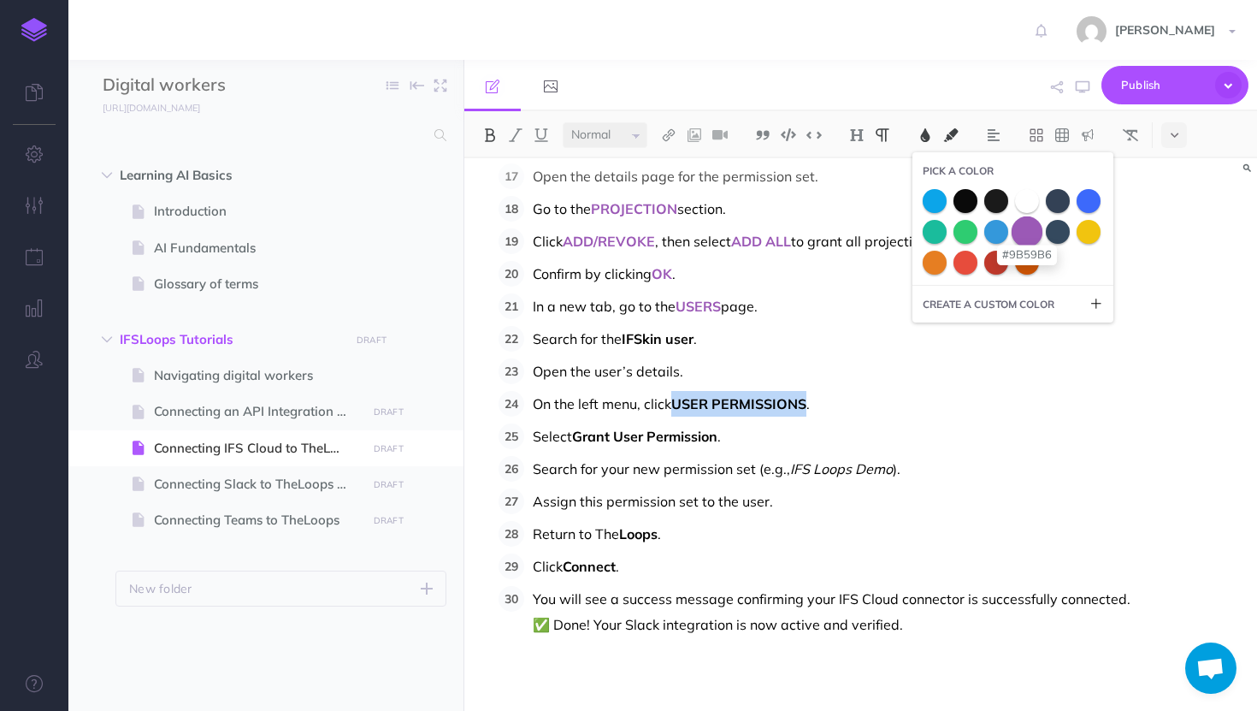
click at [1022, 232] on span at bounding box center [1027, 231] width 31 height 31
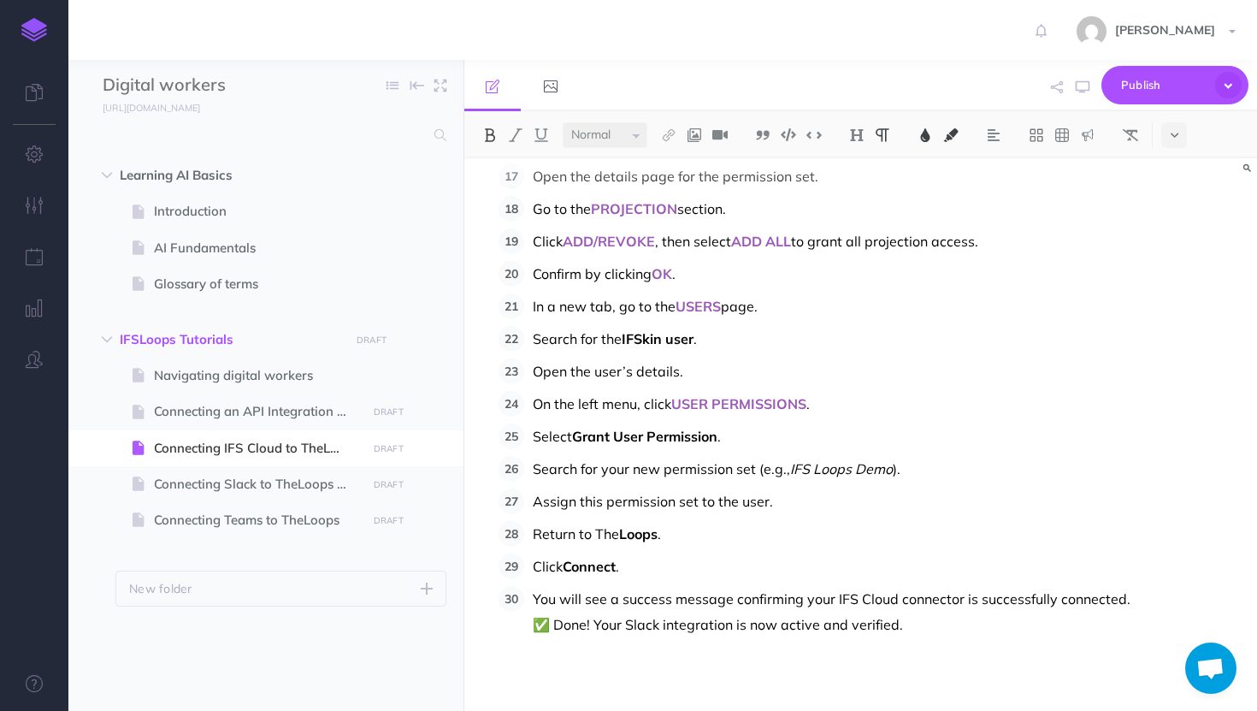
click at [623, 432] on span "Grant User Permission" at bounding box center [644, 436] width 145 height 17
click at [614, 531] on span "Return to The" at bounding box center [576, 533] width 86 height 17
click at [489, 124] on button at bounding box center [490, 135] width 26 height 26
click at [619, 571] on span "." at bounding box center [617, 566] width 3 height 17
click at [922, 144] on button at bounding box center [926, 135] width 26 height 26
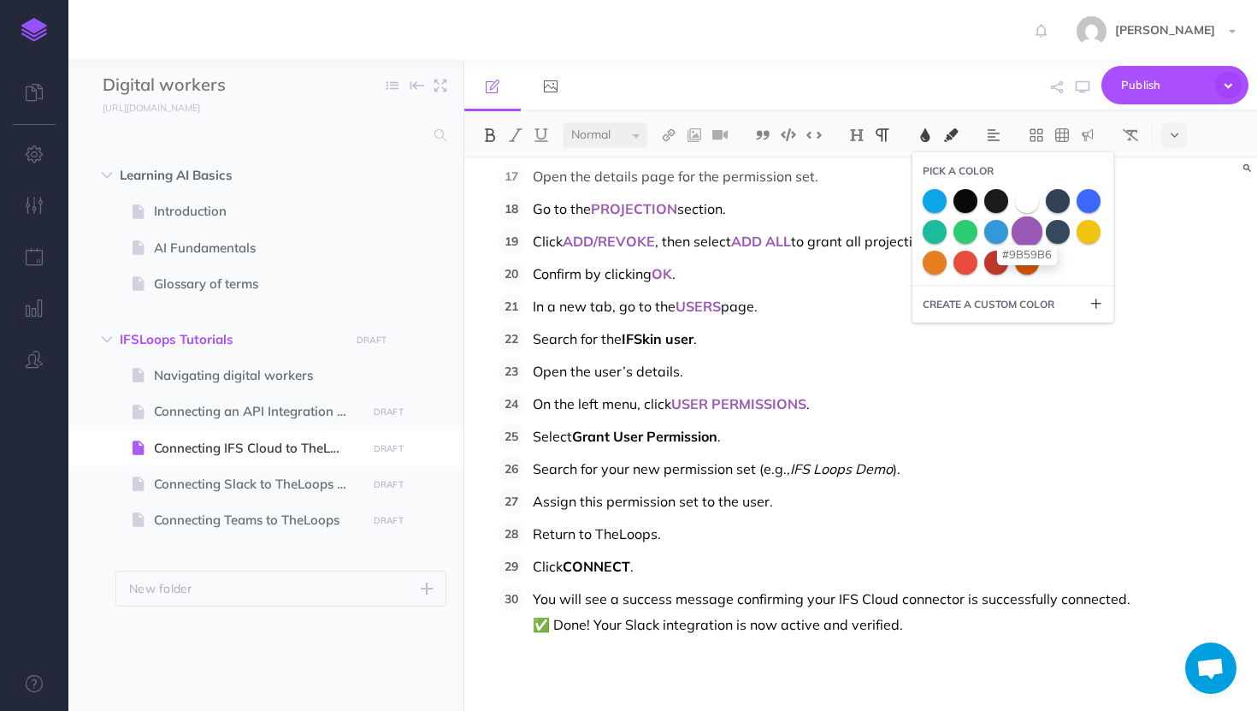
click at [1032, 233] on span at bounding box center [1027, 231] width 31 height 31
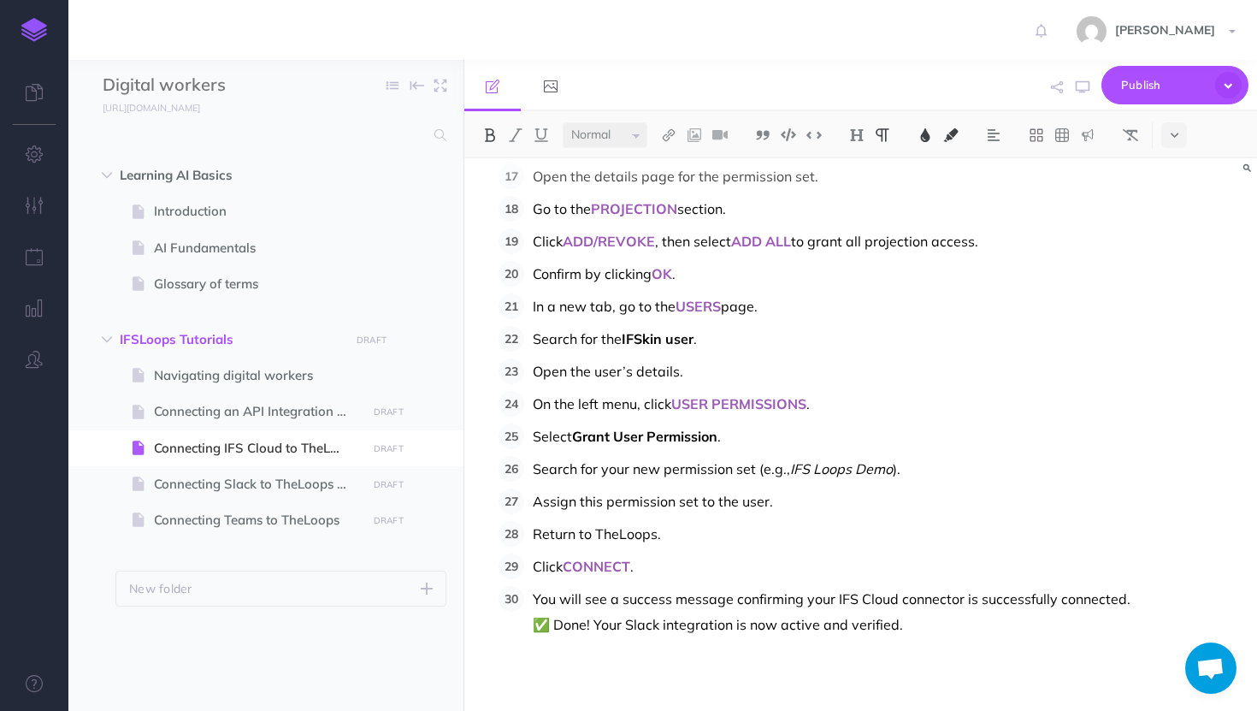
click at [731, 429] on p "Select Grant User Permission ." at bounding box center [884, 436] width 703 height 26
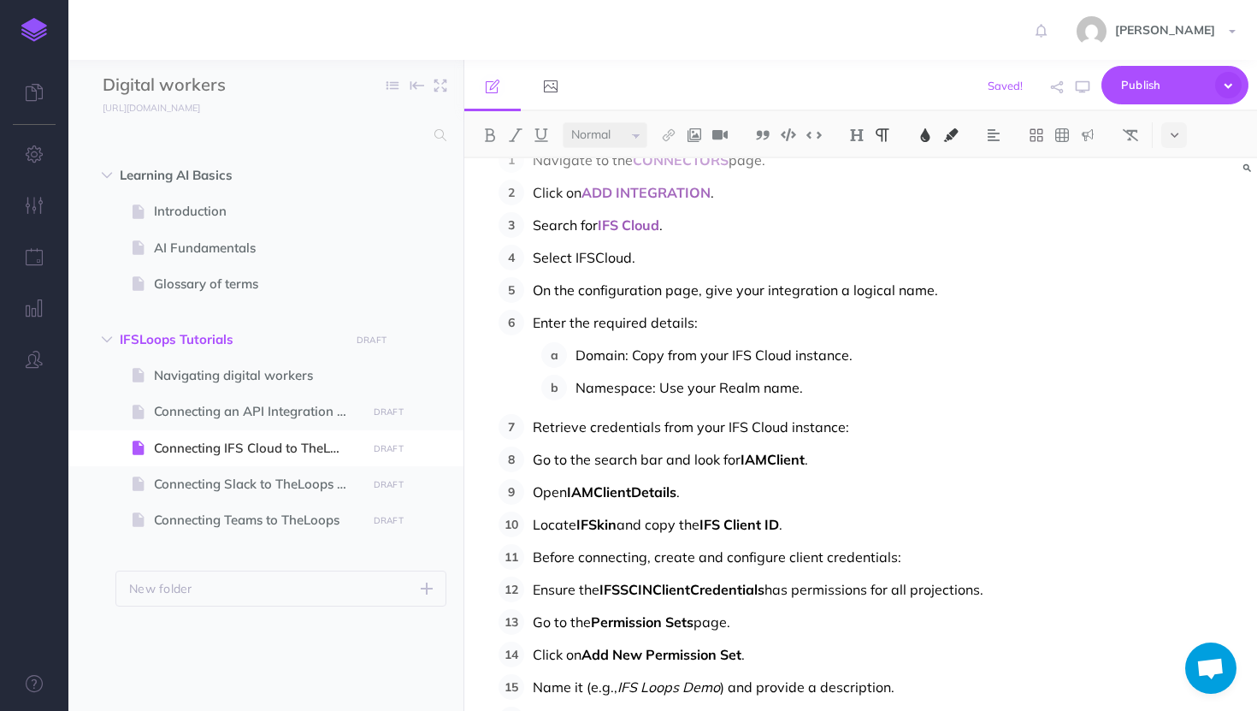
scroll to position [0, 0]
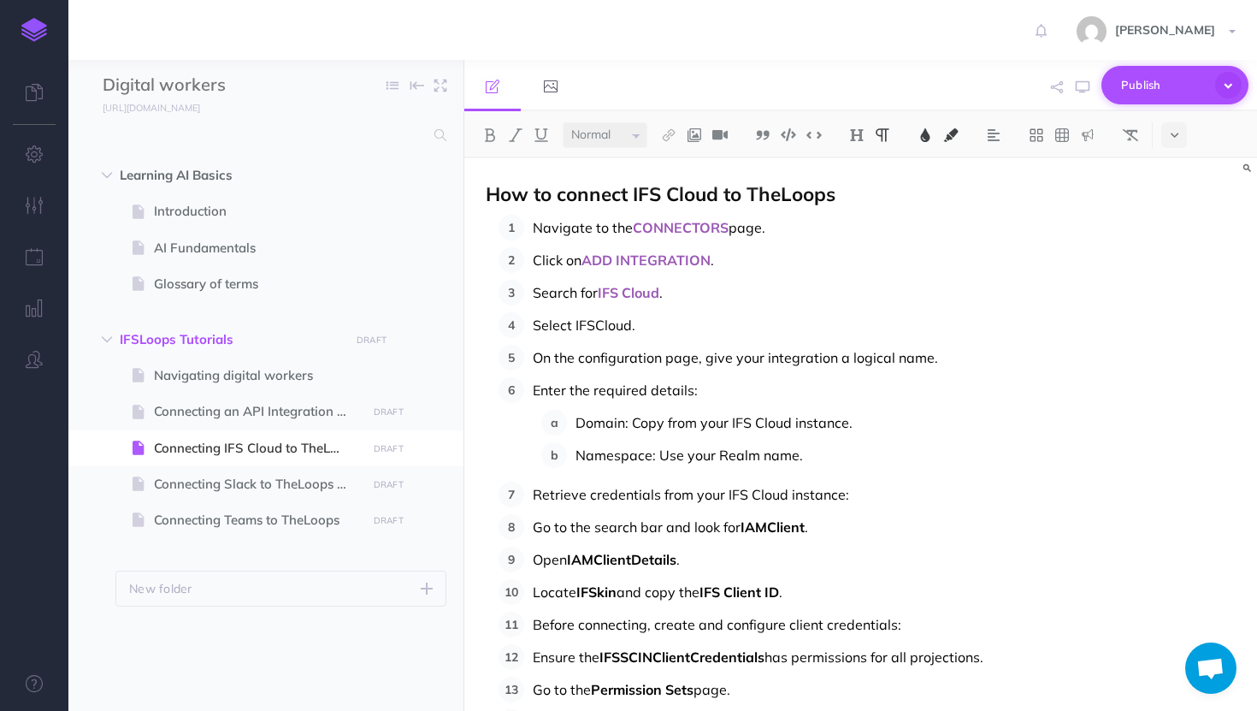
click at [1170, 90] on span "Publish" at bounding box center [1164, 85] width 86 height 27
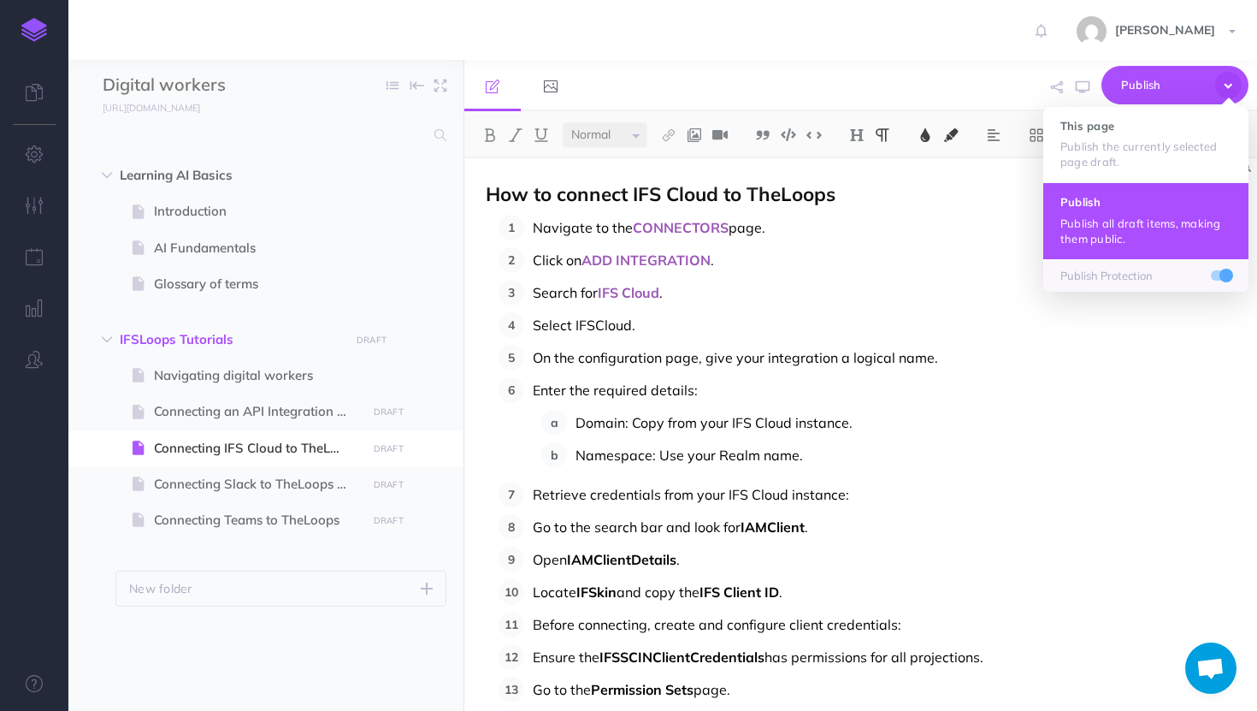
click at [1128, 207] on h4 "Publish" at bounding box center [1146, 202] width 171 height 12
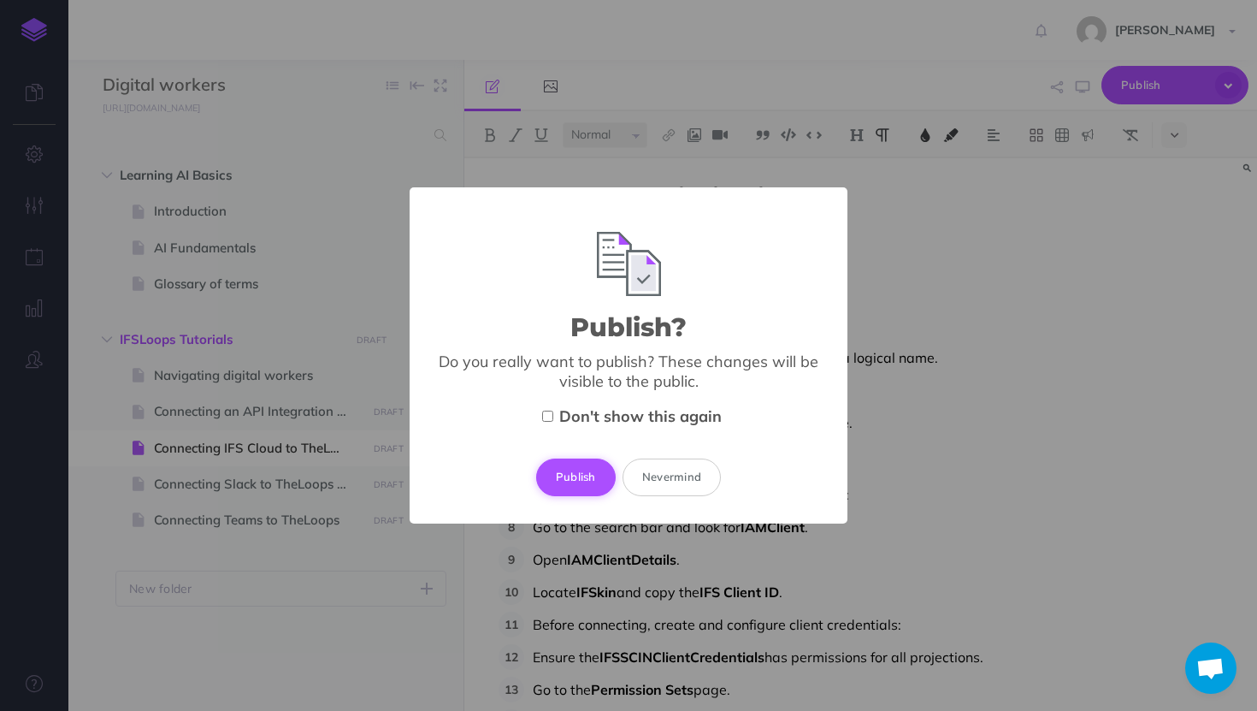
click at [565, 480] on button "Publish" at bounding box center [576, 478] width 80 height 38
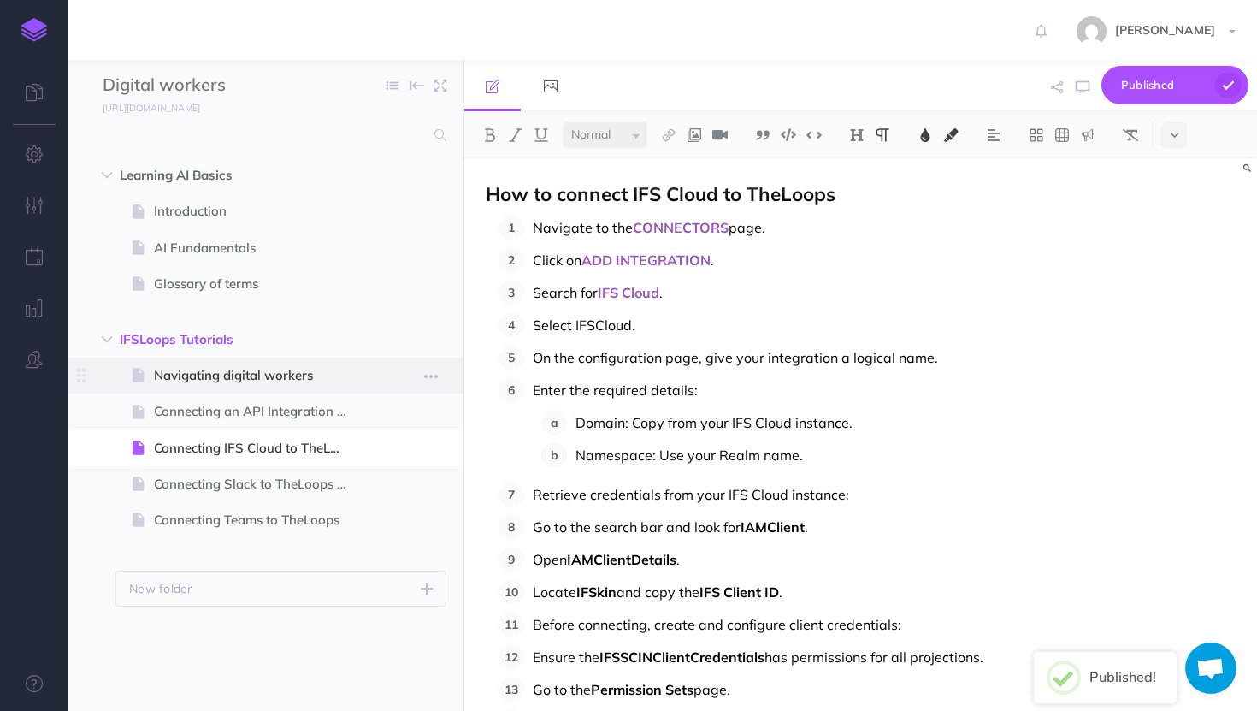
click at [211, 381] on span "Navigating digital workers" at bounding box center [257, 375] width 207 height 21
select select "null"
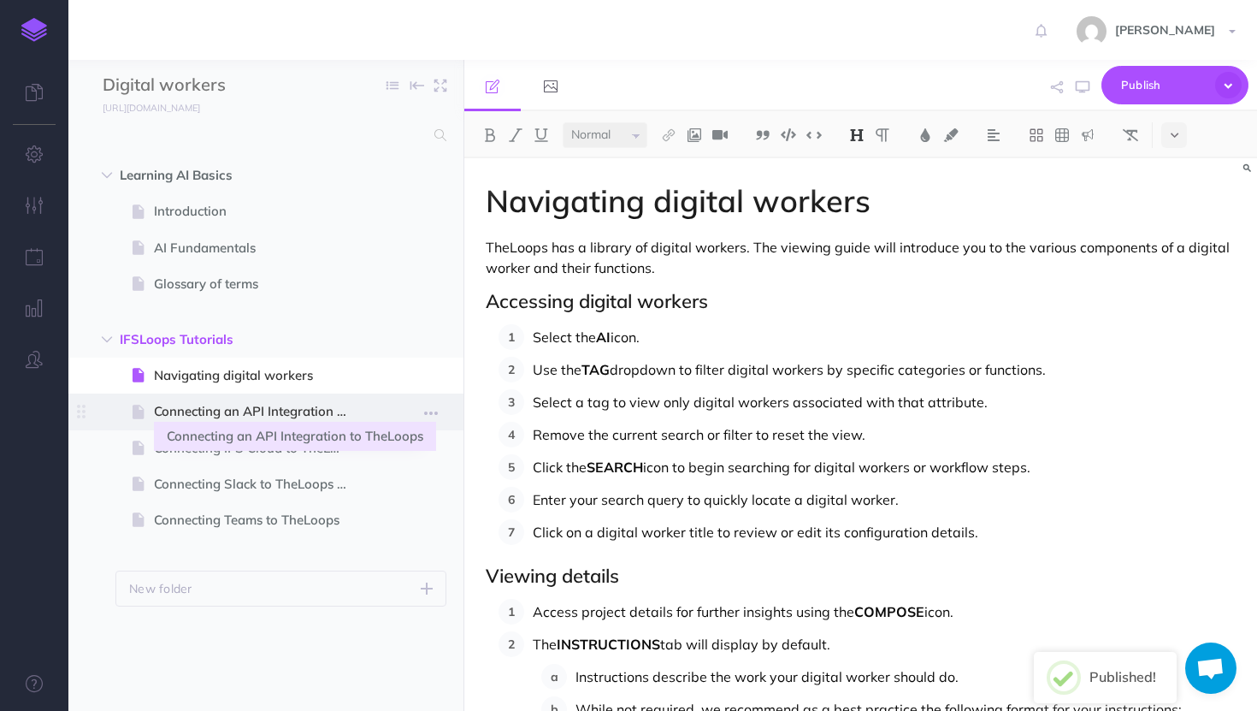
click at [219, 419] on span "Connecting an API Integration to TheLoops" at bounding box center [257, 411] width 207 height 21
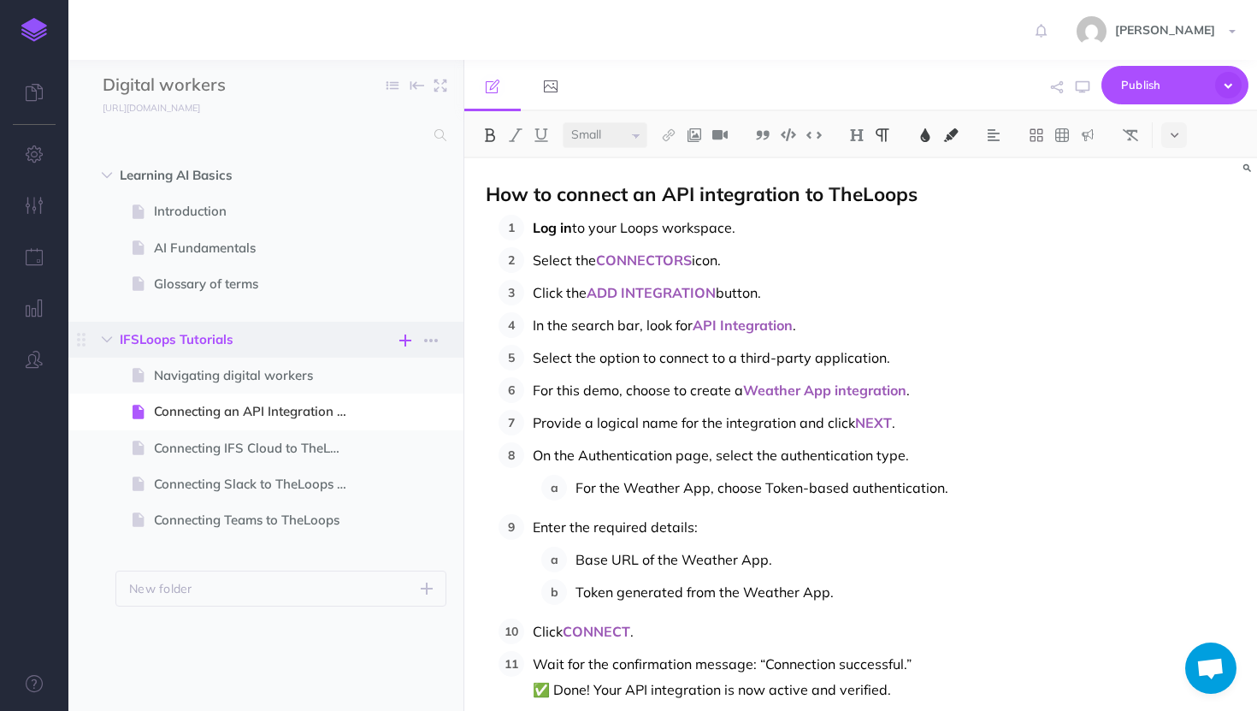
click at [408, 346] on icon "button" at bounding box center [405, 340] width 12 height 21
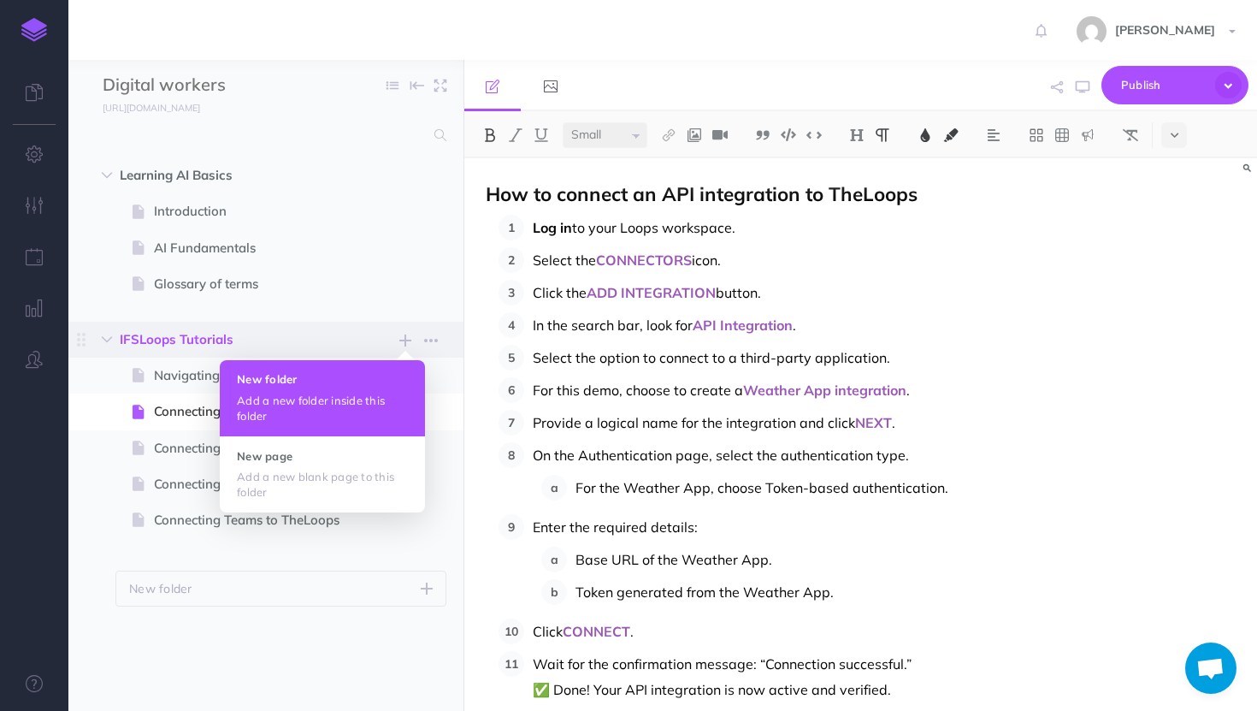
click at [315, 401] on p "Add a new folder inside this folder" at bounding box center [322, 408] width 171 height 31
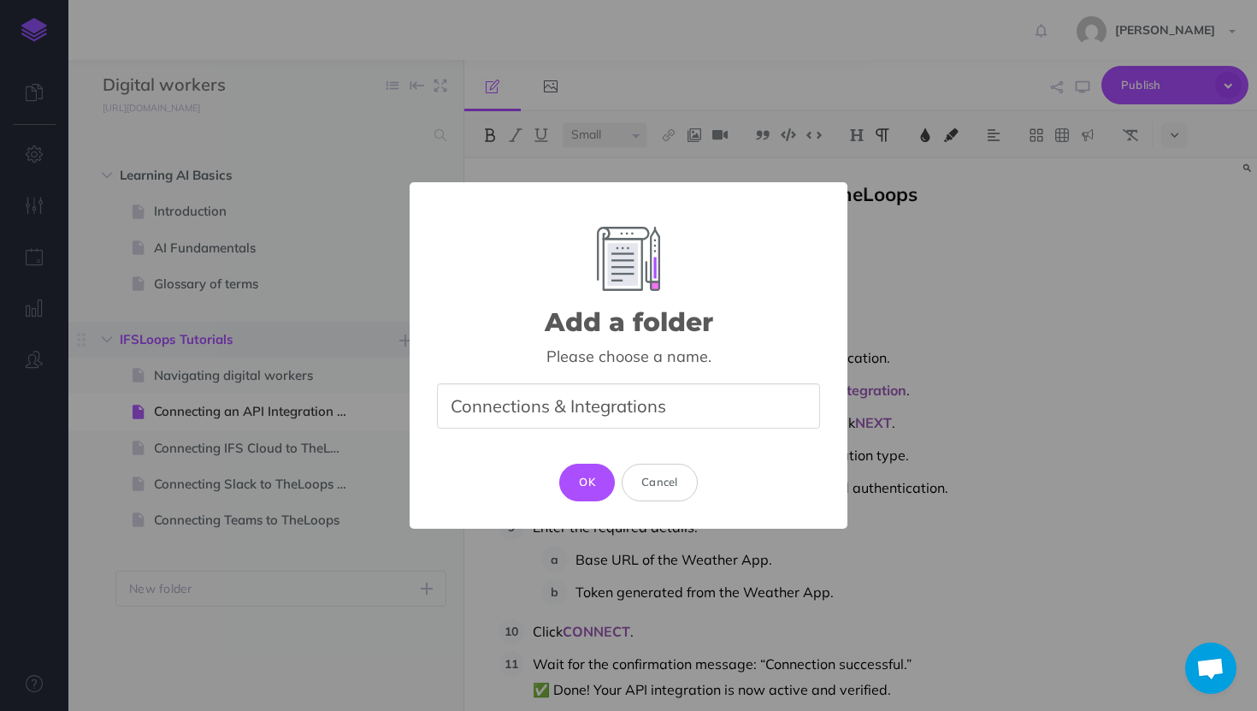
type input "Connections & Integrations"
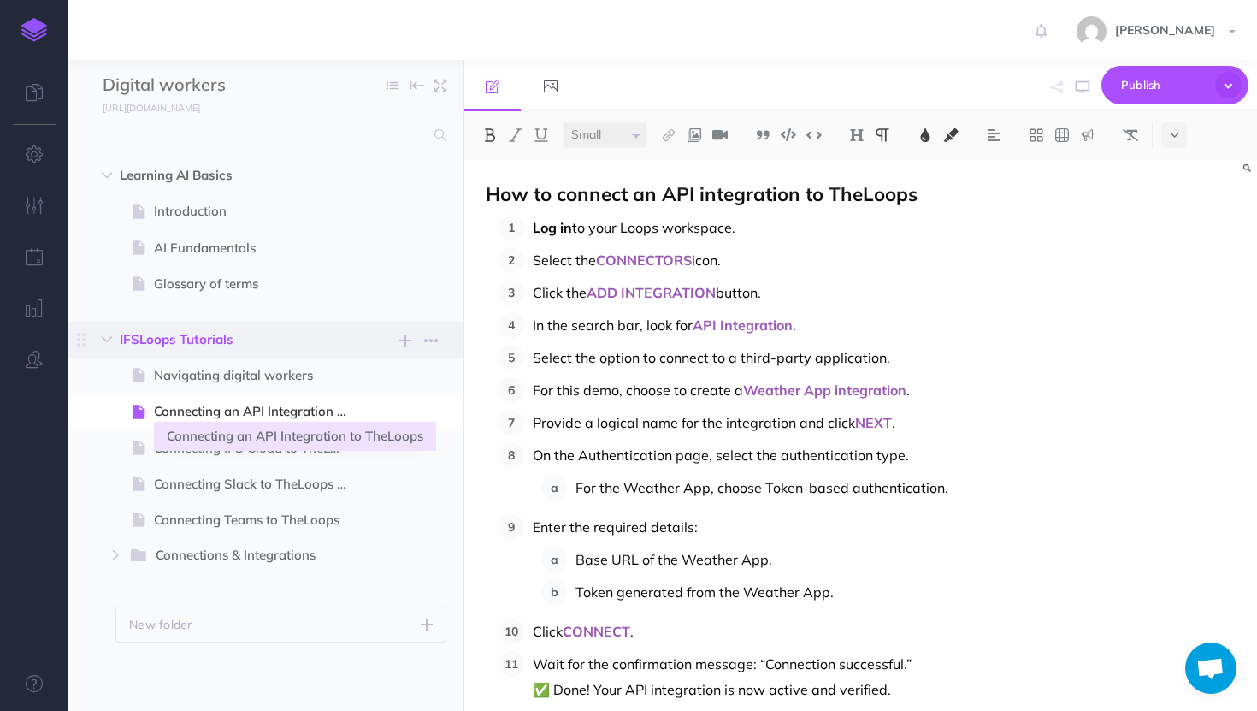
select select "null"
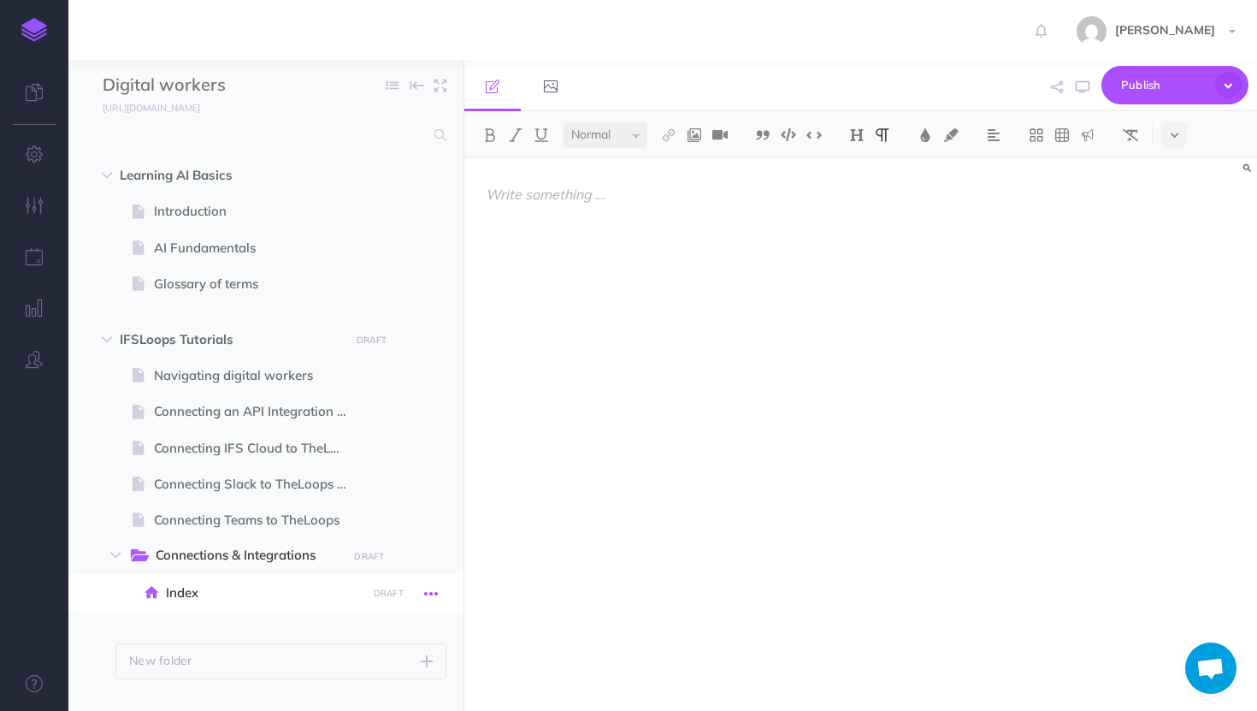
click at [432, 591] on icon "button" at bounding box center [431, 593] width 14 height 21
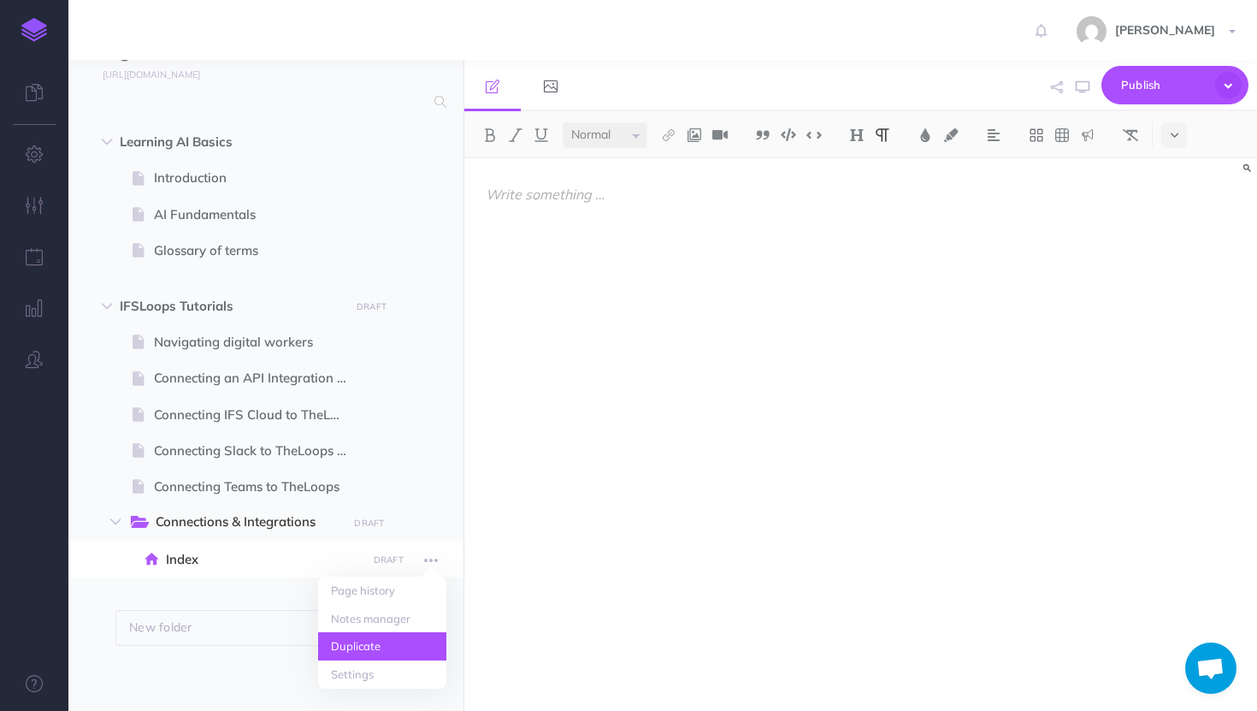
scroll to position [36, 0]
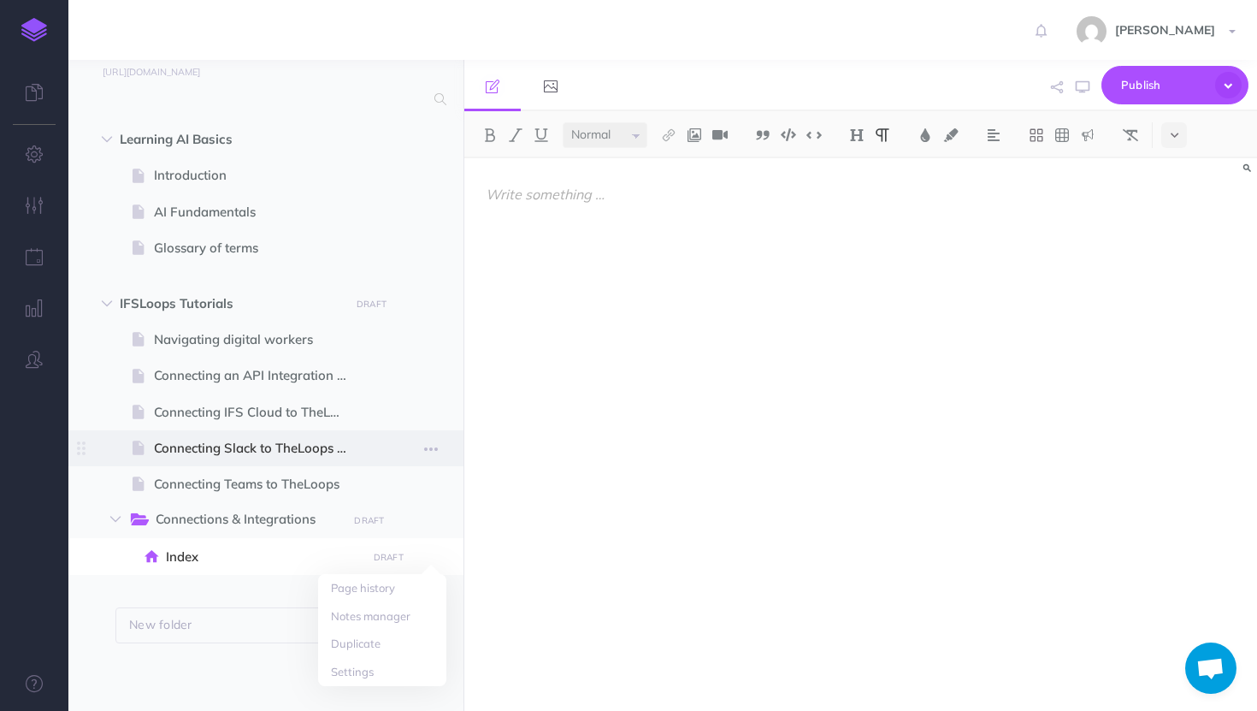
click at [276, 436] on span at bounding box center [265, 448] width 395 height 36
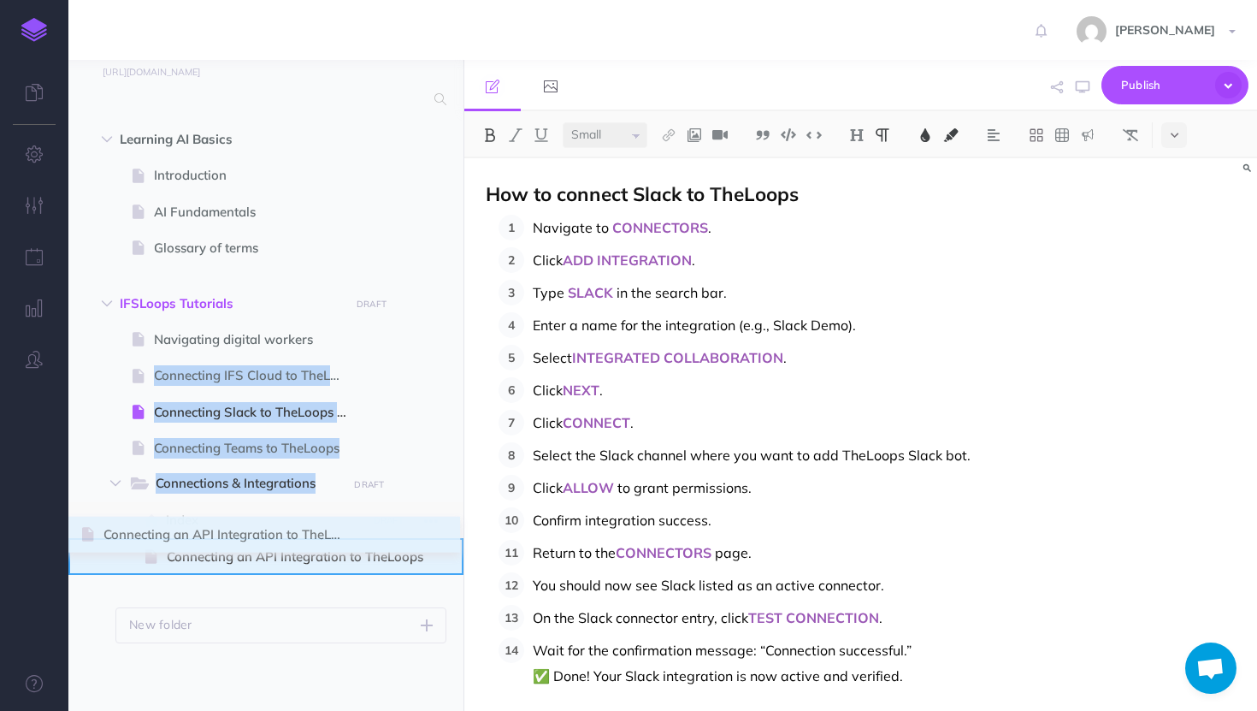
drag, startPoint x: 80, startPoint y: 374, endPoint x: 84, endPoint y: 533, distance: 159.2
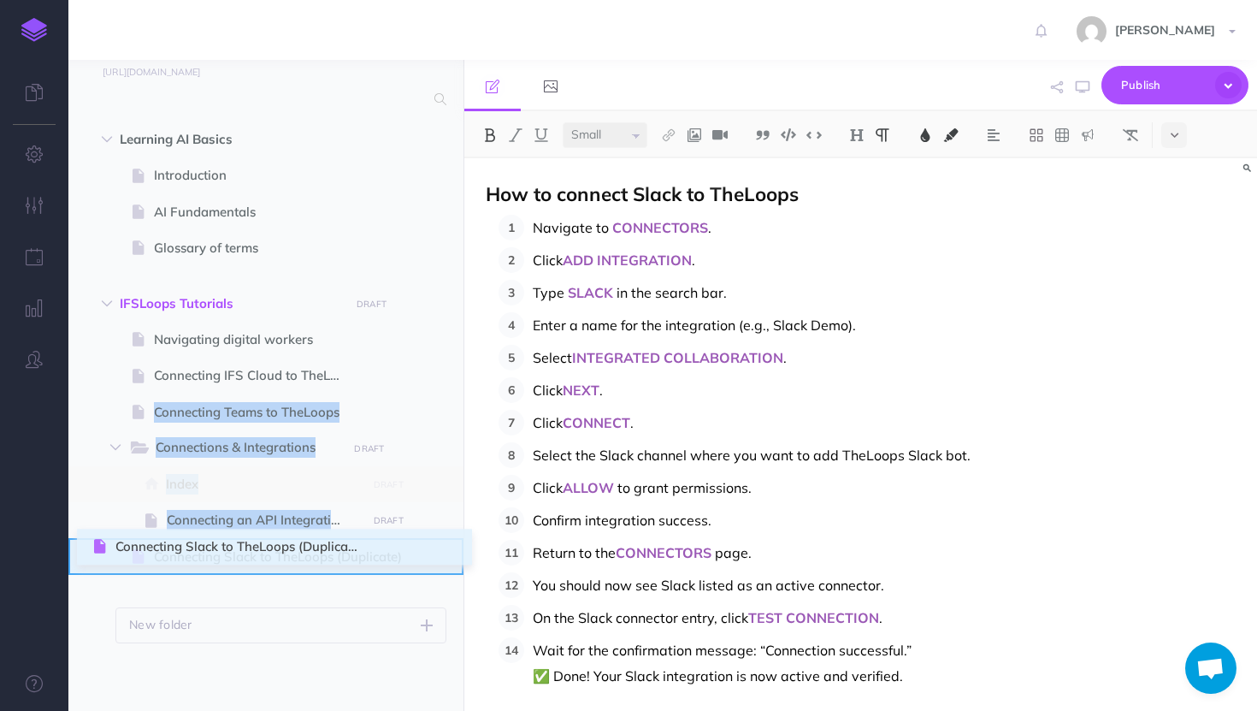
drag, startPoint x: 92, startPoint y: 417, endPoint x: 96, endPoint y: 553, distance: 136.1
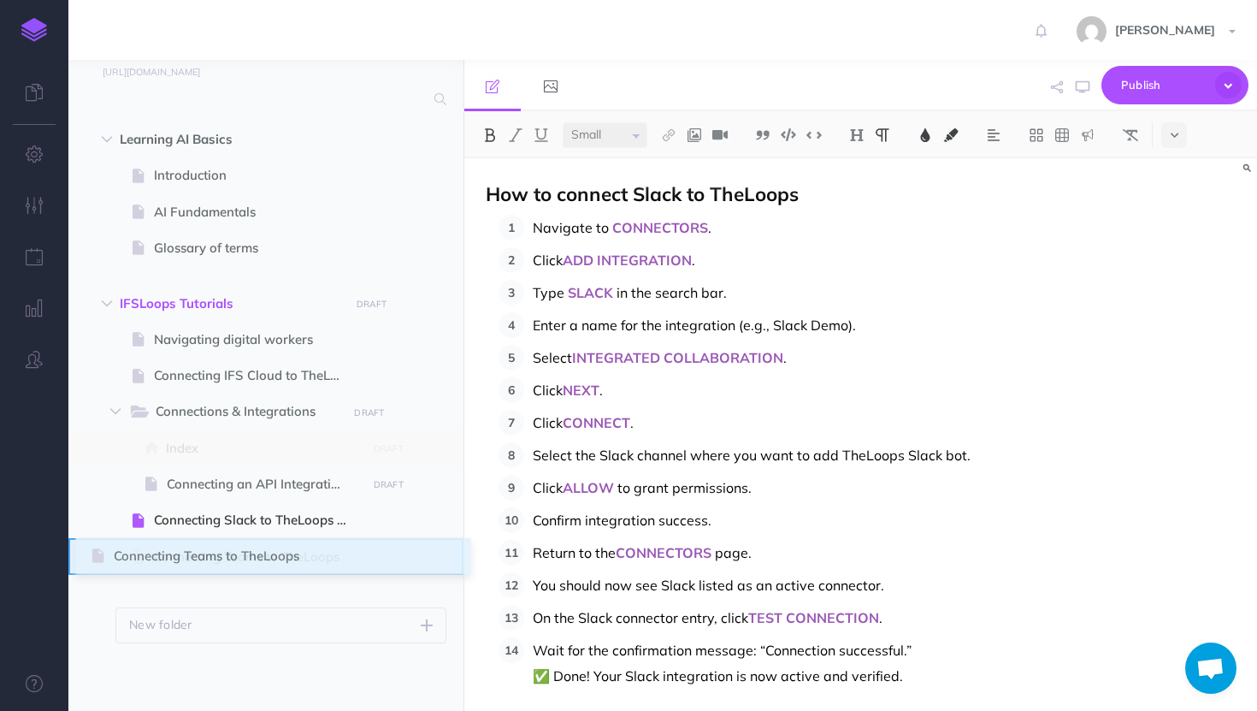
drag, startPoint x: 85, startPoint y: 410, endPoint x: 94, endPoint y: 553, distance: 144.0
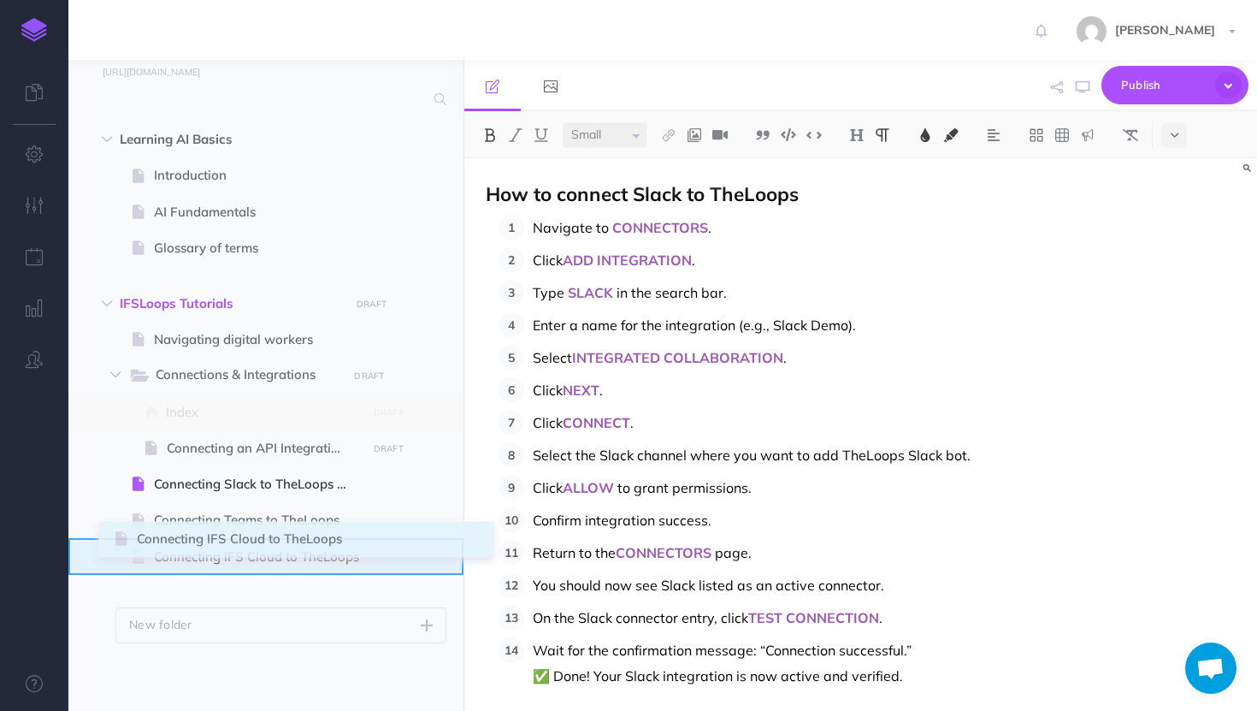
drag, startPoint x: 89, startPoint y: 382, endPoint x: 116, endPoint y: 544, distance: 164.0
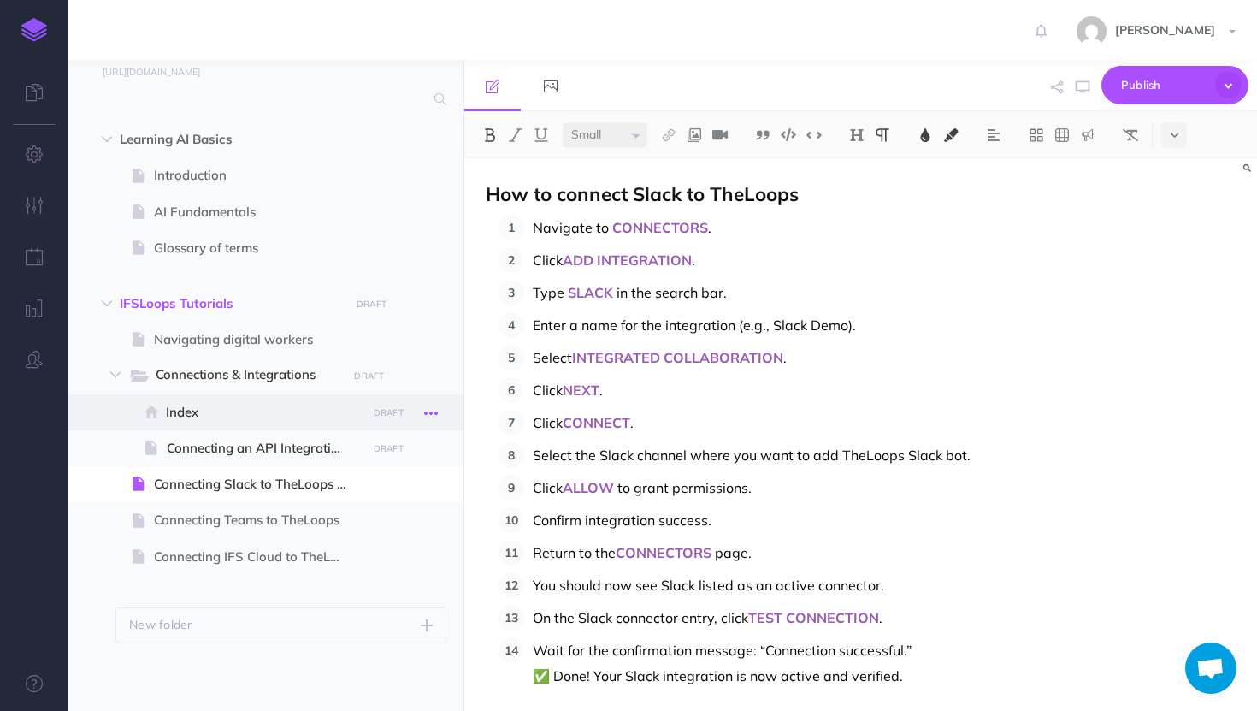
click at [435, 411] on icon "button" at bounding box center [431, 413] width 14 height 21
click at [328, 421] on span "Index" at bounding box center [263, 412] width 195 height 21
select select "null"
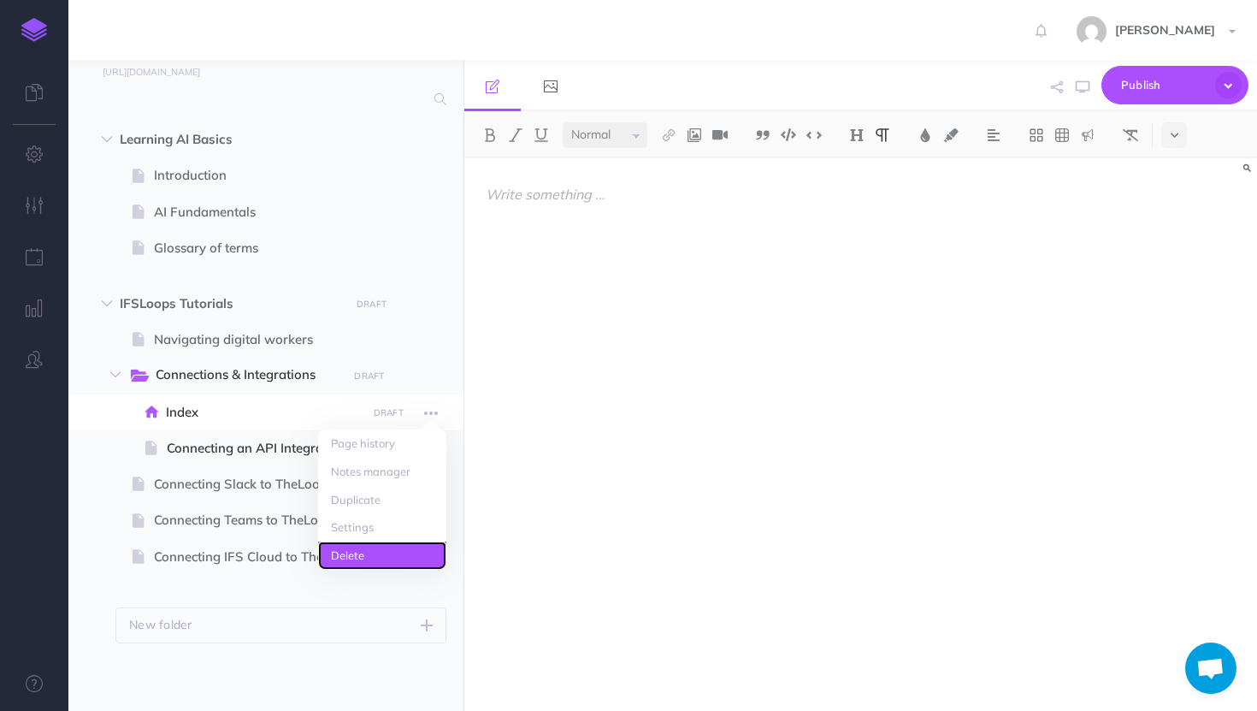
click at [387, 546] on link "Delete" at bounding box center [382, 555] width 128 height 28
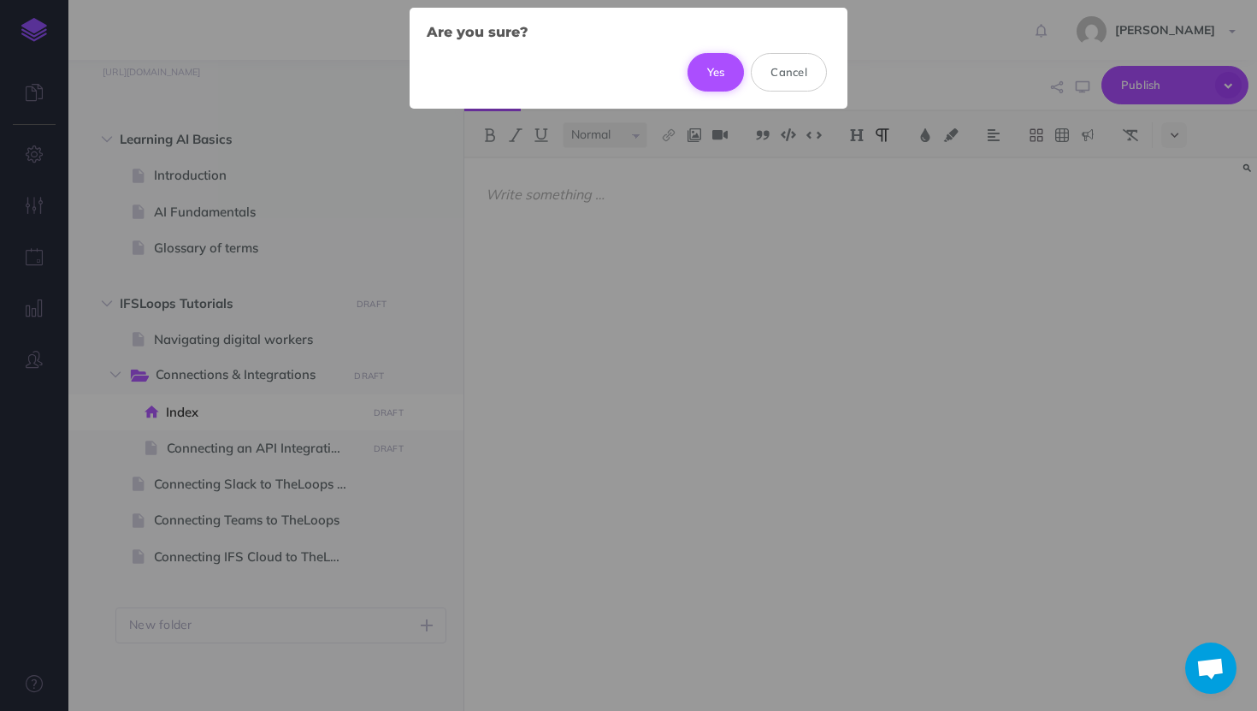
click at [725, 74] on button "Yes" at bounding box center [716, 72] width 57 height 38
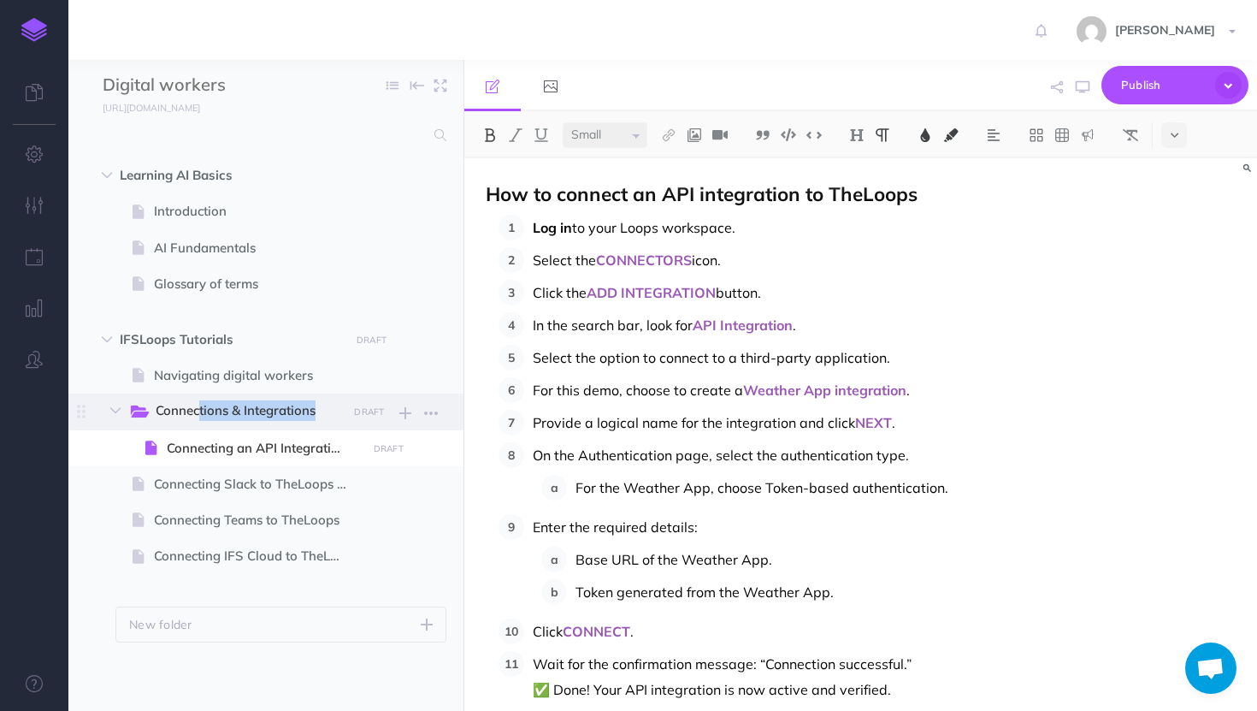
drag, startPoint x: 150, startPoint y: 448, endPoint x: 141, endPoint y: 418, distance: 31.1
click at [141, 417] on li "Connections & Integrations DRAFT Publish these changes Nevermind Publish New fo…" at bounding box center [287, 429] width 318 height 72
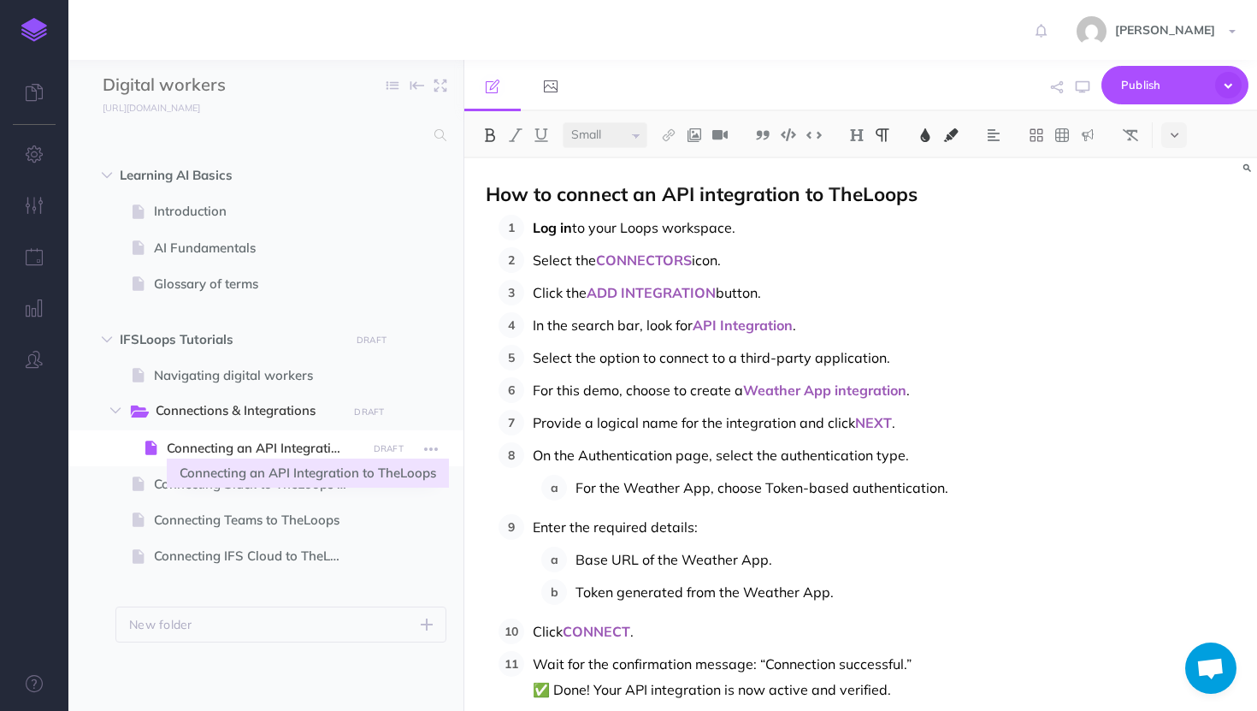
click at [212, 449] on span "Connecting an API Integration to TheLoops" at bounding box center [264, 448] width 194 height 21
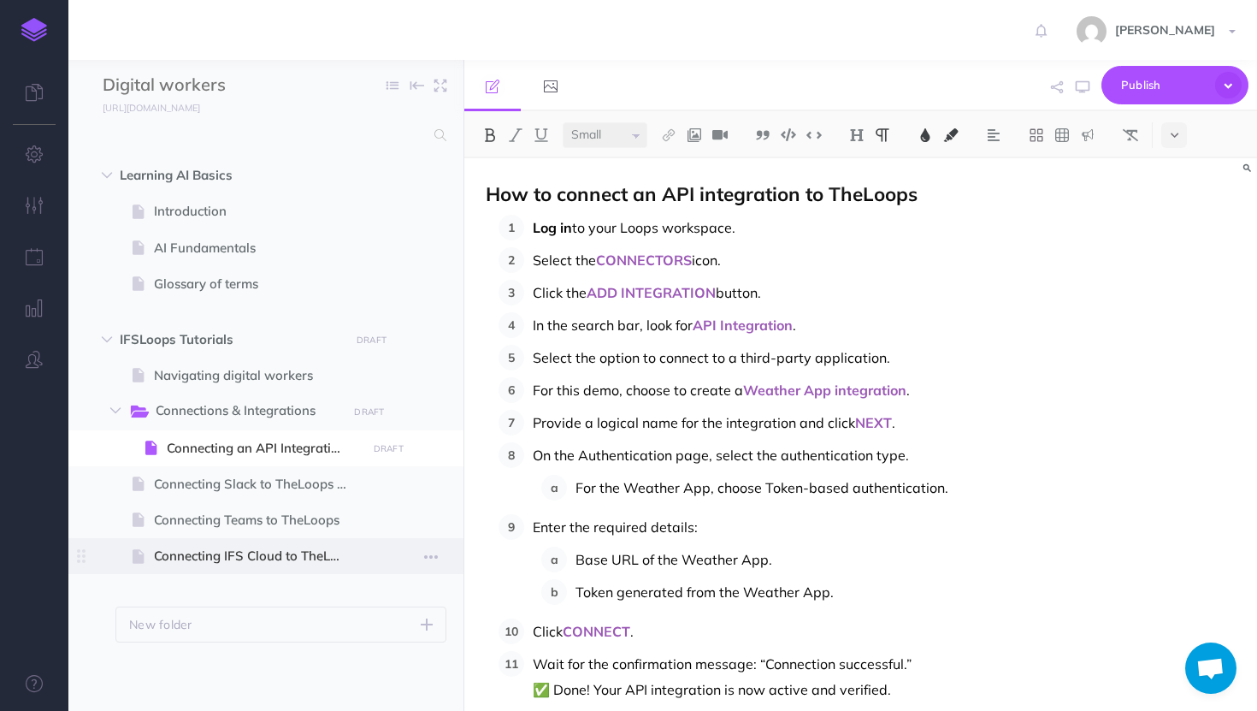
click at [302, 547] on span "Connecting IFS Cloud to TheLoops" at bounding box center [257, 556] width 207 height 21
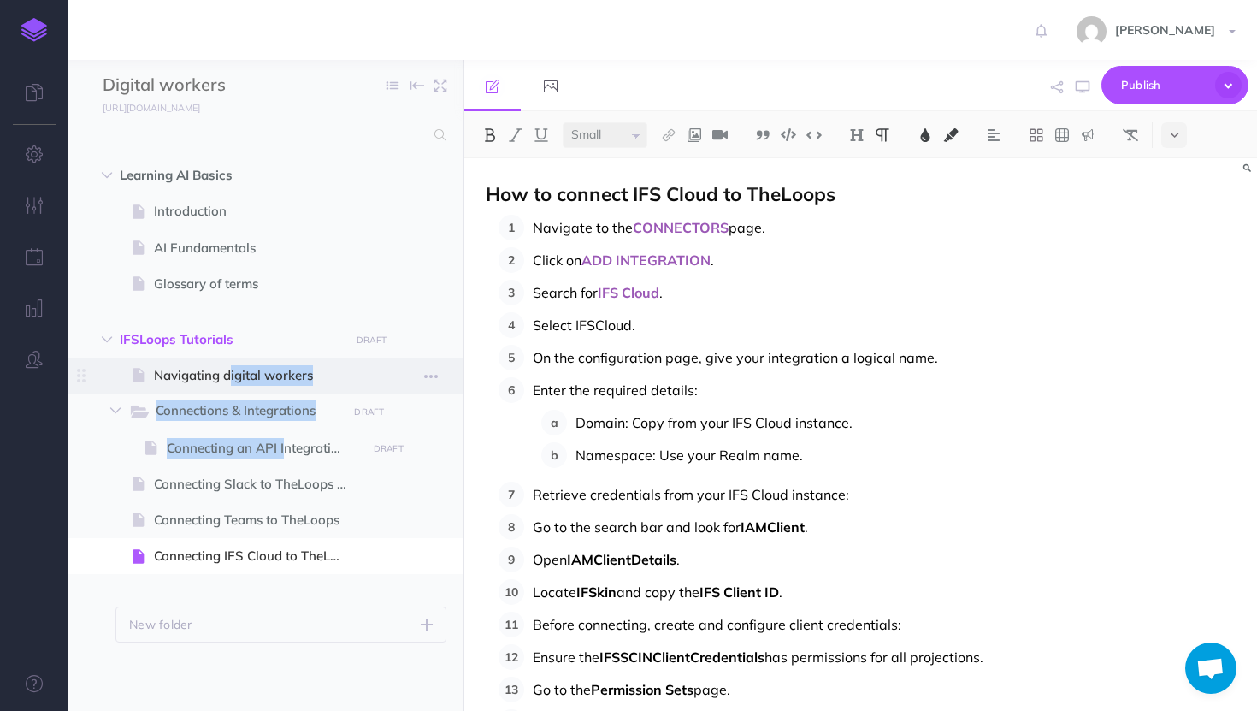
drag, startPoint x: 251, startPoint y: 447, endPoint x: 195, endPoint y: 370, distance: 95.5
click at [195, 369] on ul "Navigating digital workers Page history Notes manager Duplicate Settings Delete…" at bounding box center [280, 469] width 331 height 223
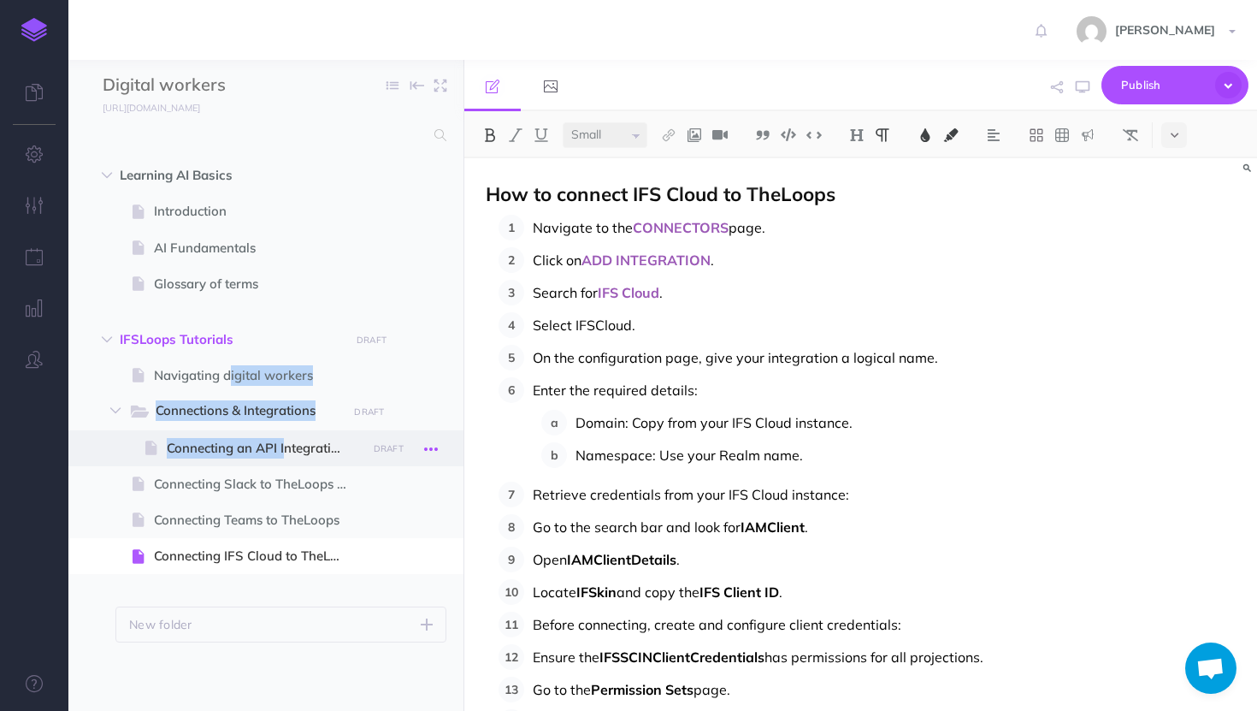
click at [440, 449] on button "button" at bounding box center [431, 448] width 31 height 22
click at [436, 447] on icon "button" at bounding box center [431, 449] width 14 height 21
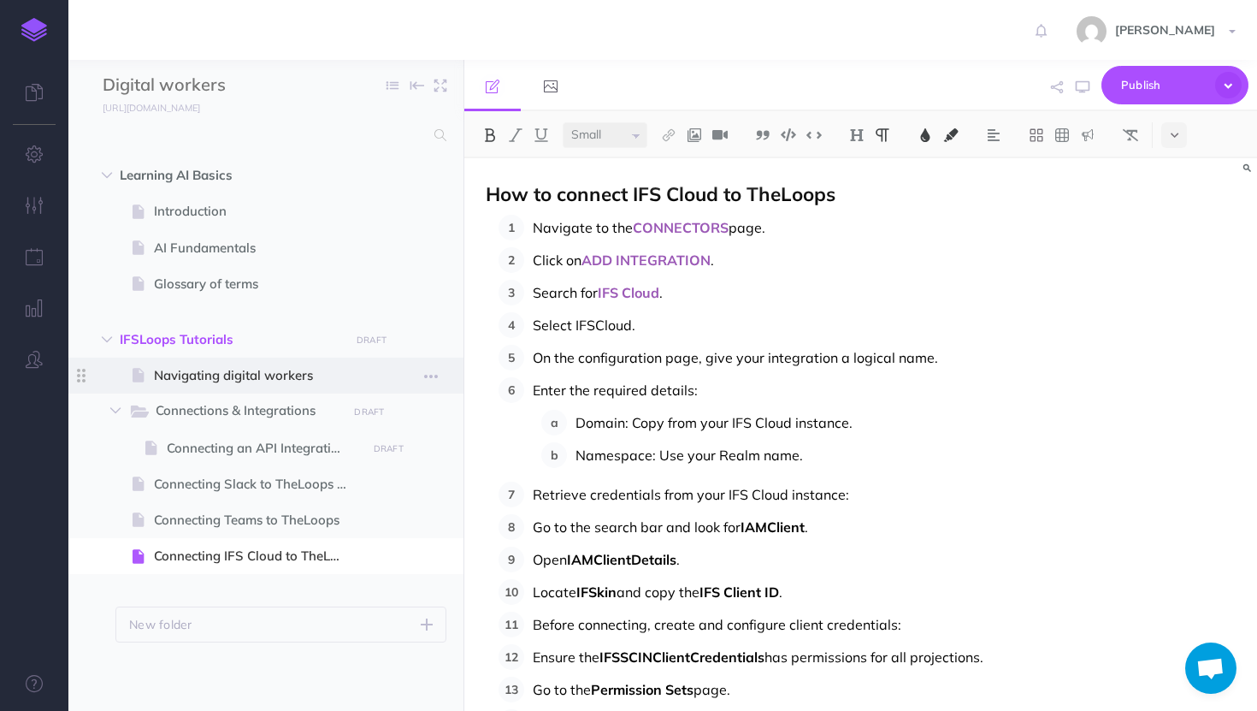
click at [77, 358] on span at bounding box center [81, 376] width 26 height 36
drag, startPoint x: 88, startPoint y: 447, endPoint x: 92, endPoint y: 370, distance: 76.3
click at [115, 370] on ul "Navigating digital workers Page history Notes manager Duplicate Settings Delete…" at bounding box center [280, 469] width 331 height 223
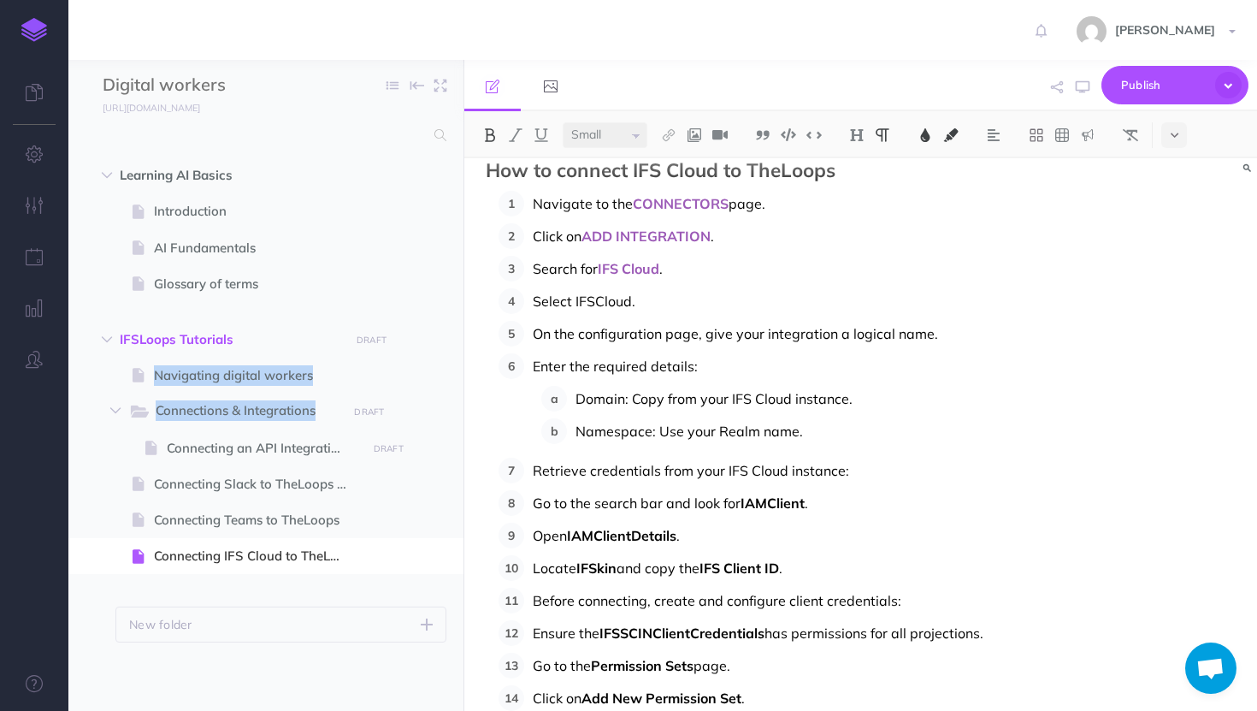
scroll to position [28, 0]
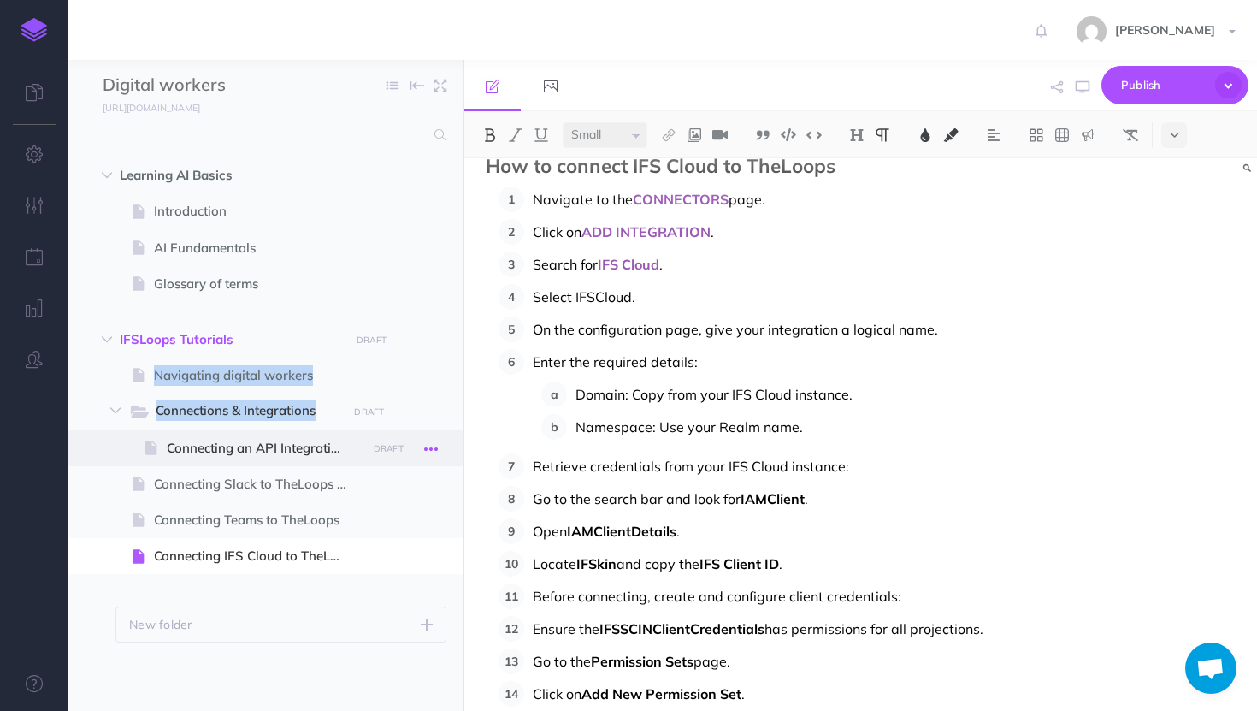
click at [430, 453] on icon "button" at bounding box center [431, 449] width 14 height 21
click at [385, 530] on link "Duplicate" at bounding box center [382, 536] width 128 height 28
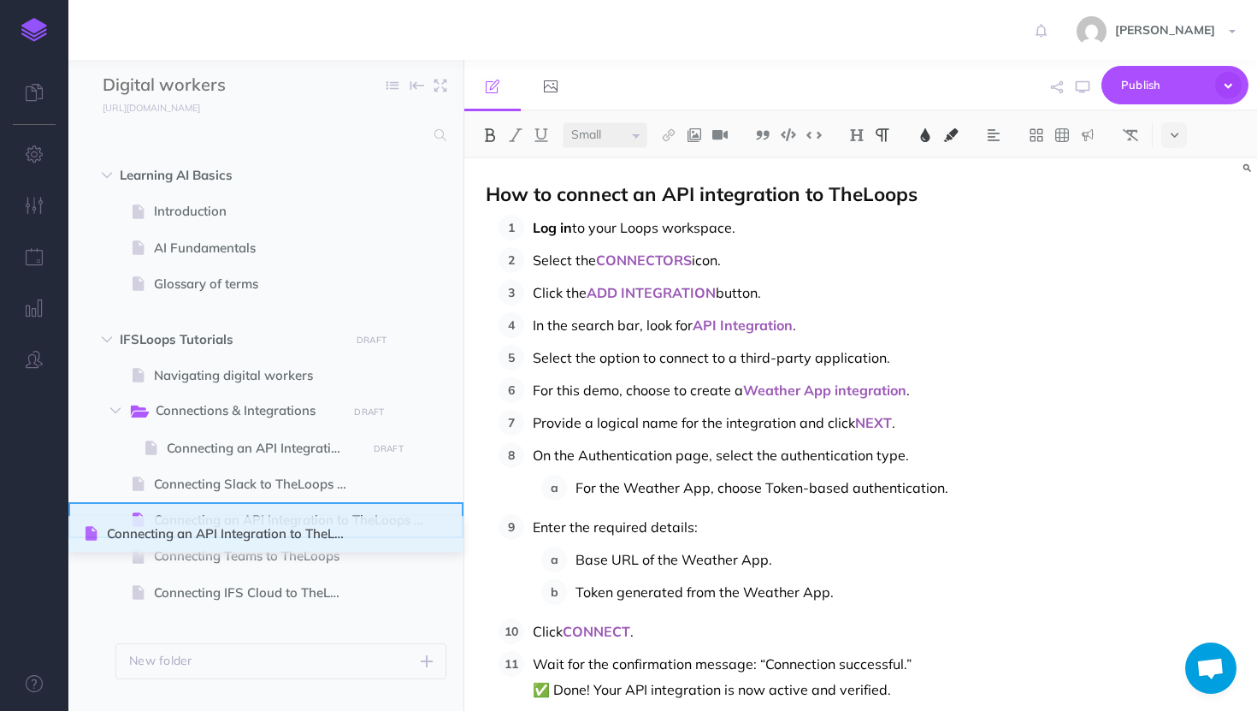
drag, startPoint x: 86, startPoint y: 480, endPoint x: 87, endPoint y: 529, distance: 48.8
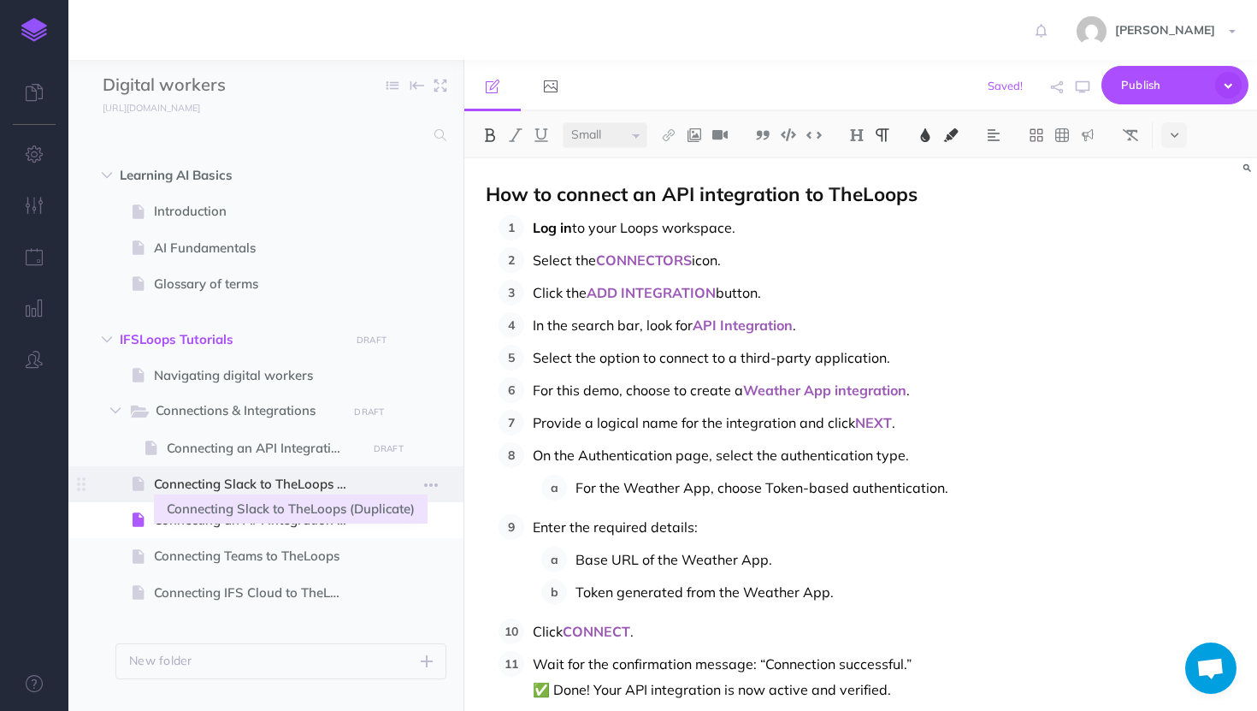
click at [223, 488] on span "Connecting Slack to TheLoops (Duplicate)" at bounding box center [257, 484] width 207 height 21
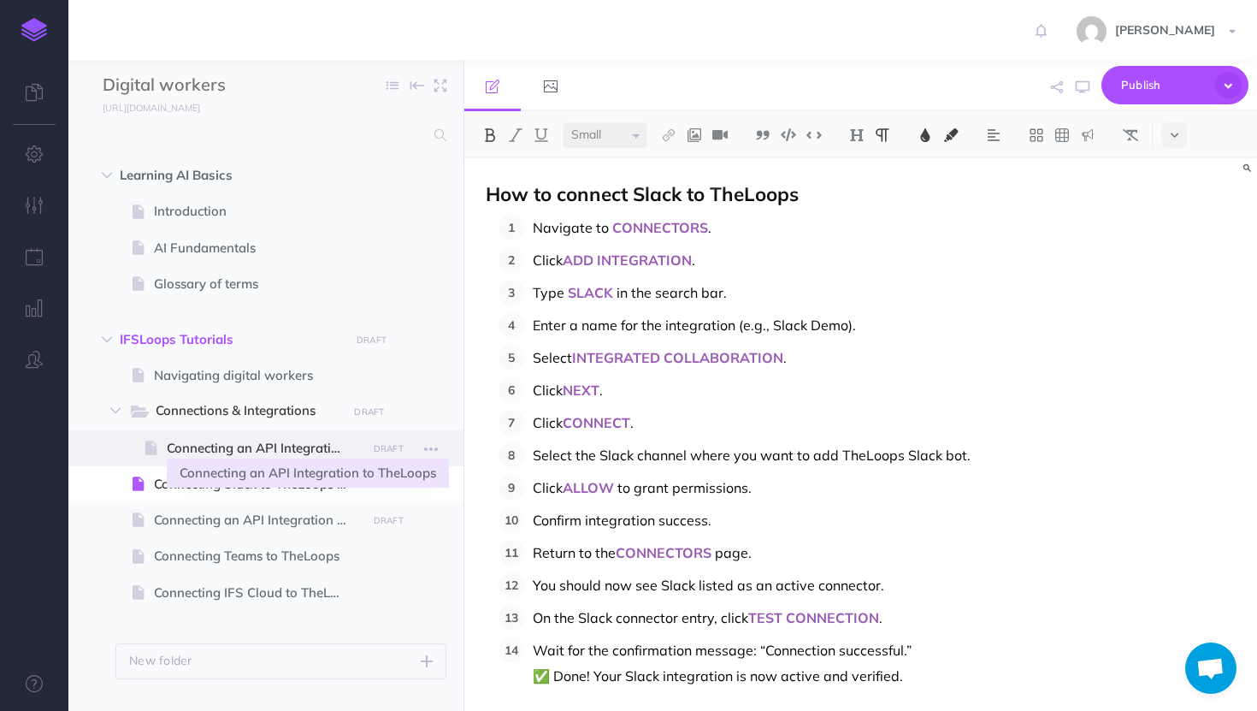
click at [271, 441] on span "Connecting an API Integration to TheLoops" at bounding box center [264, 448] width 194 height 21
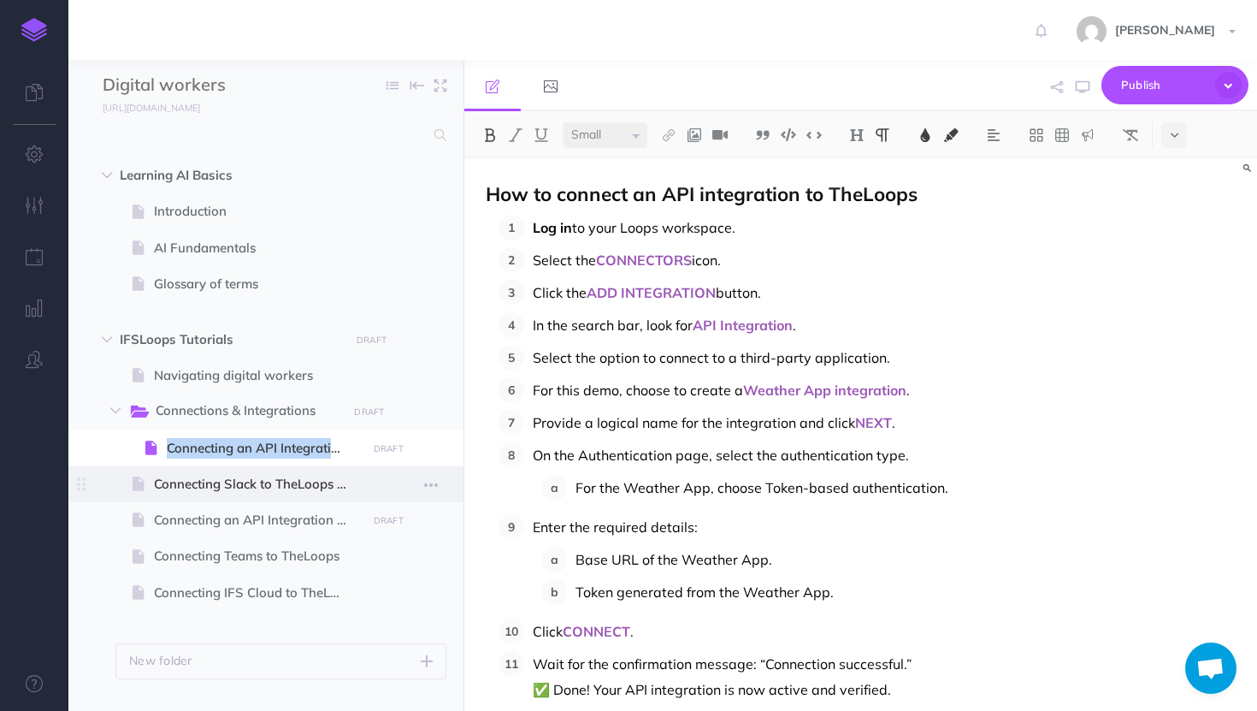
drag, startPoint x: 92, startPoint y: 447, endPoint x: 115, endPoint y: 479, distance: 39.7
click at [115, 480] on ul "Navigating digital workers Page history Notes manager Duplicate Settings Delete…" at bounding box center [280, 488] width 331 height 260
click at [287, 479] on span "Connecting Slack to TheLoops (Duplicate)" at bounding box center [257, 484] width 207 height 21
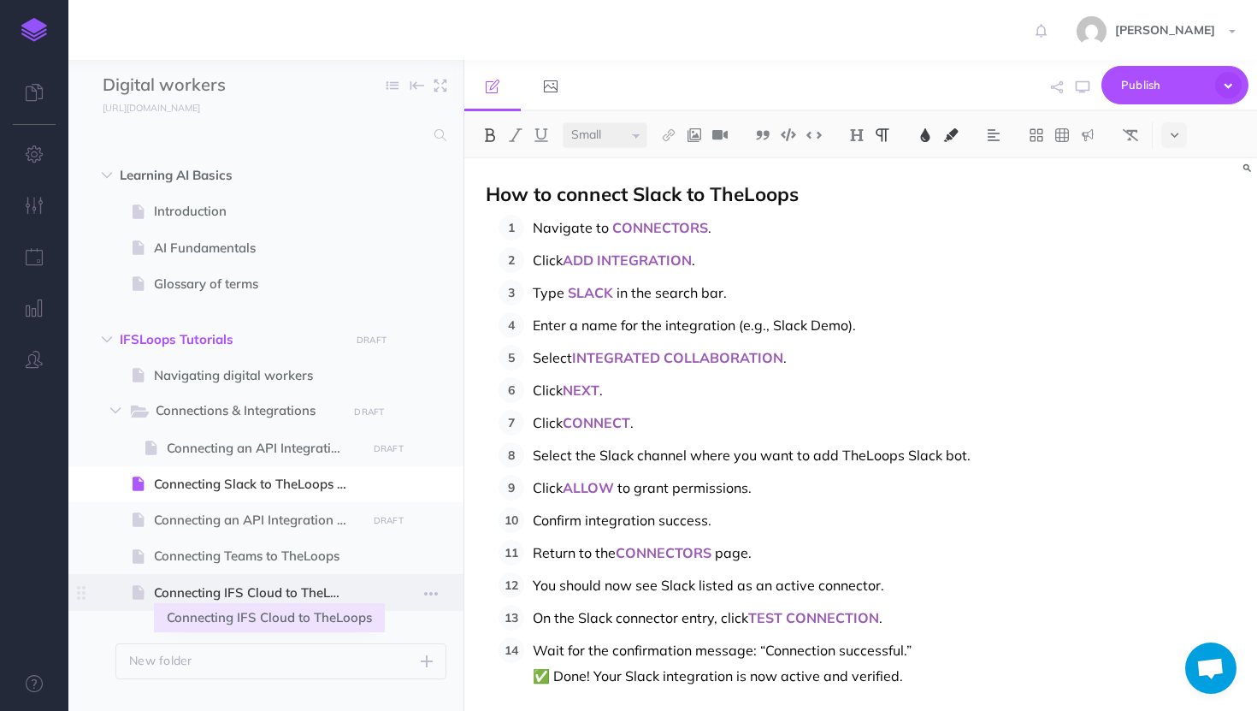
click at [317, 585] on span "Connecting IFS Cloud to TheLoops" at bounding box center [257, 593] width 207 height 21
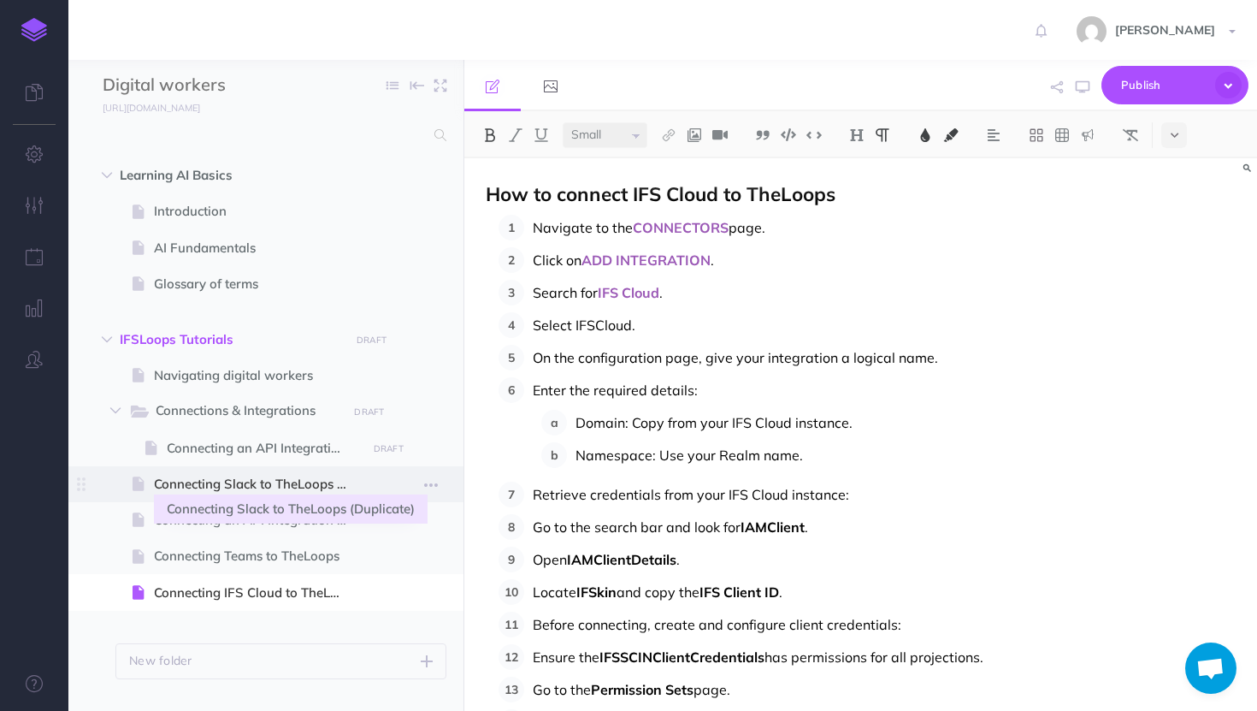
click at [317, 477] on span "Connecting Slack to TheLoops (Duplicate)" at bounding box center [257, 484] width 207 height 21
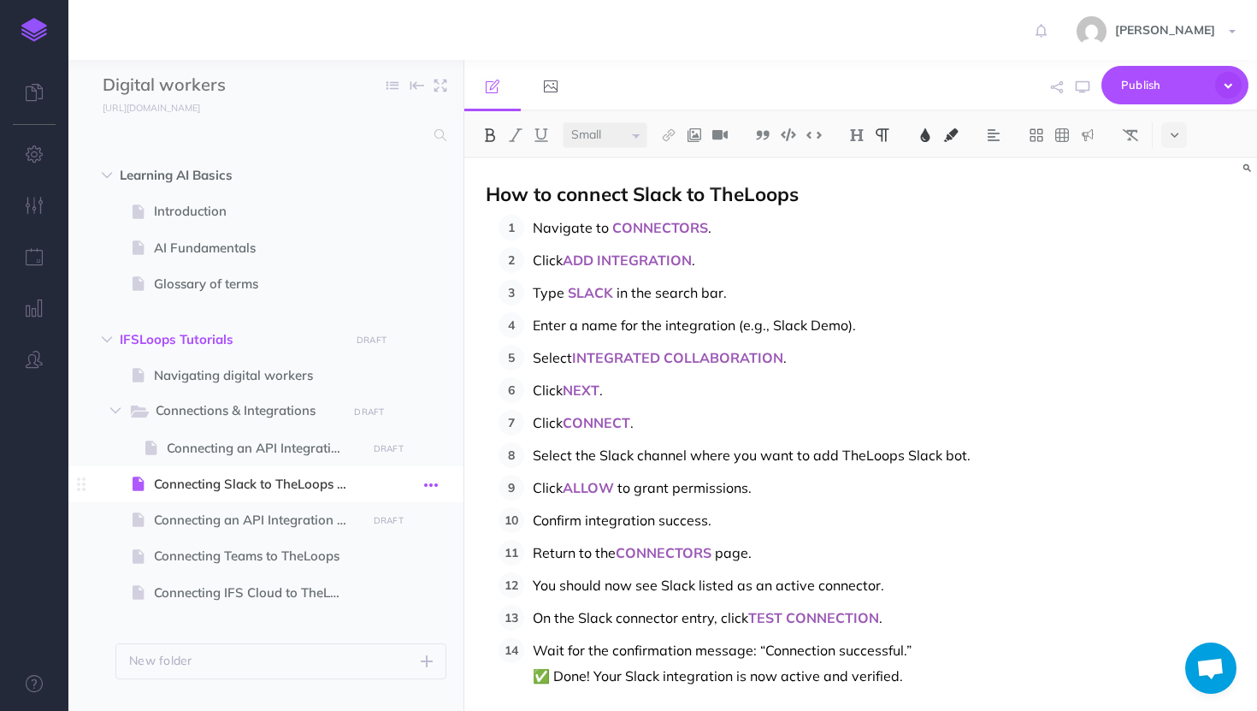
click at [440, 481] on button "button" at bounding box center [431, 484] width 31 height 22
click at [259, 480] on span "Connecting Slack to TheLoops (Duplicate)" at bounding box center [257, 484] width 207 height 21
click at [381, 598] on link "Settings" at bounding box center [382, 600] width 128 height 28
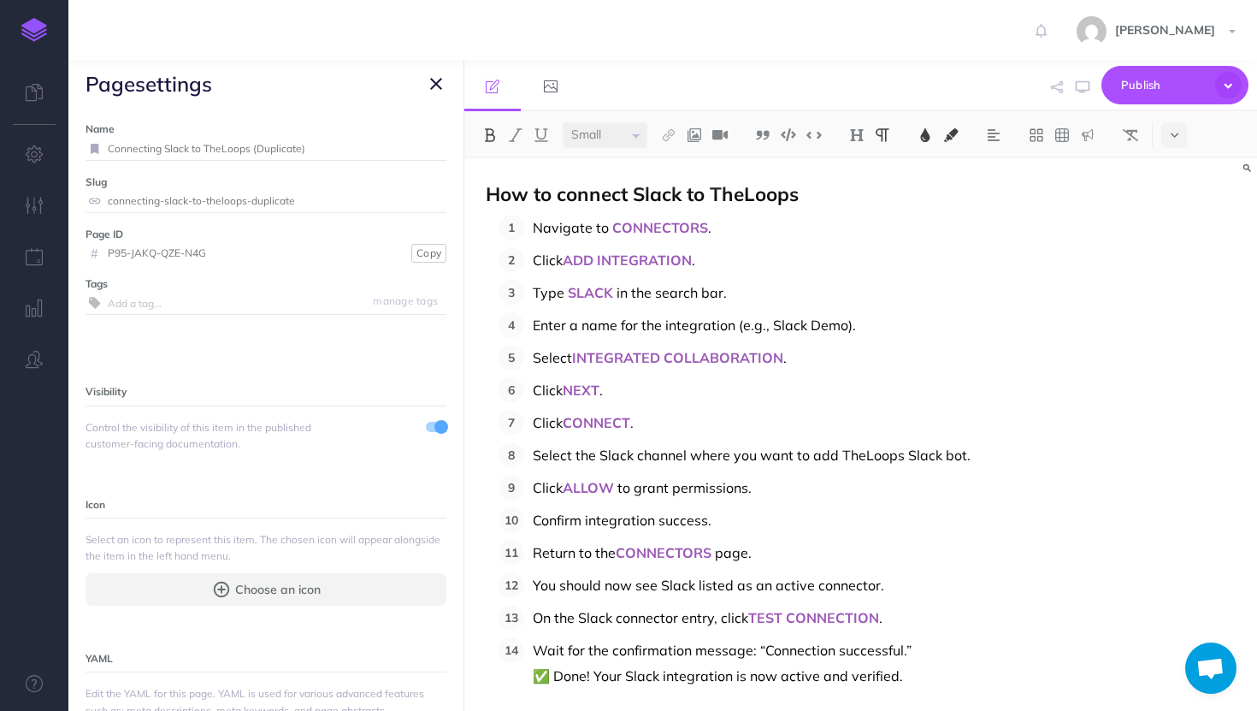
click at [347, 149] on input "Connecting Slack to TheLoops (Duplicate)" at bounding box center [277, 149] width 339 height 22
type input "Connecting Slack to TheLoops"
click at [420, 149] on small "Save" at bounding box center [426, 148] width 22 height 13
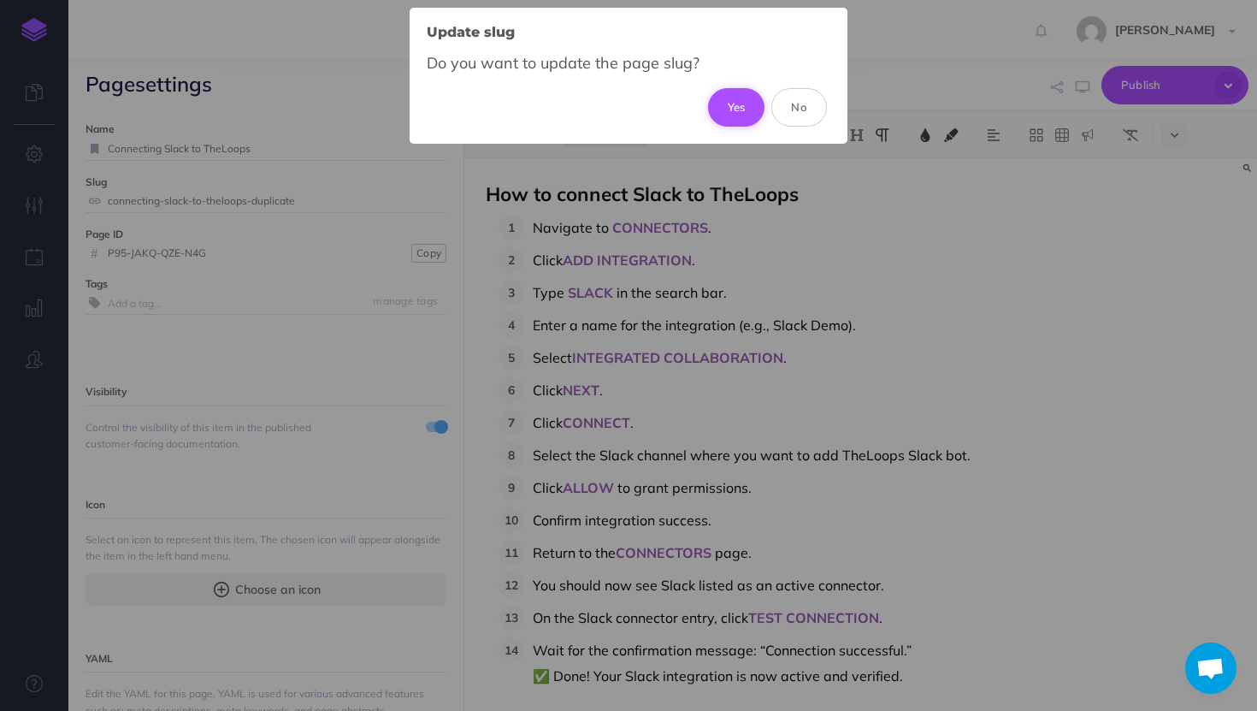
click at [725, 103] on button "Yes" at bounding box center [736, 107] width 57 height 38
type input "connecting-slack-to-theloops"
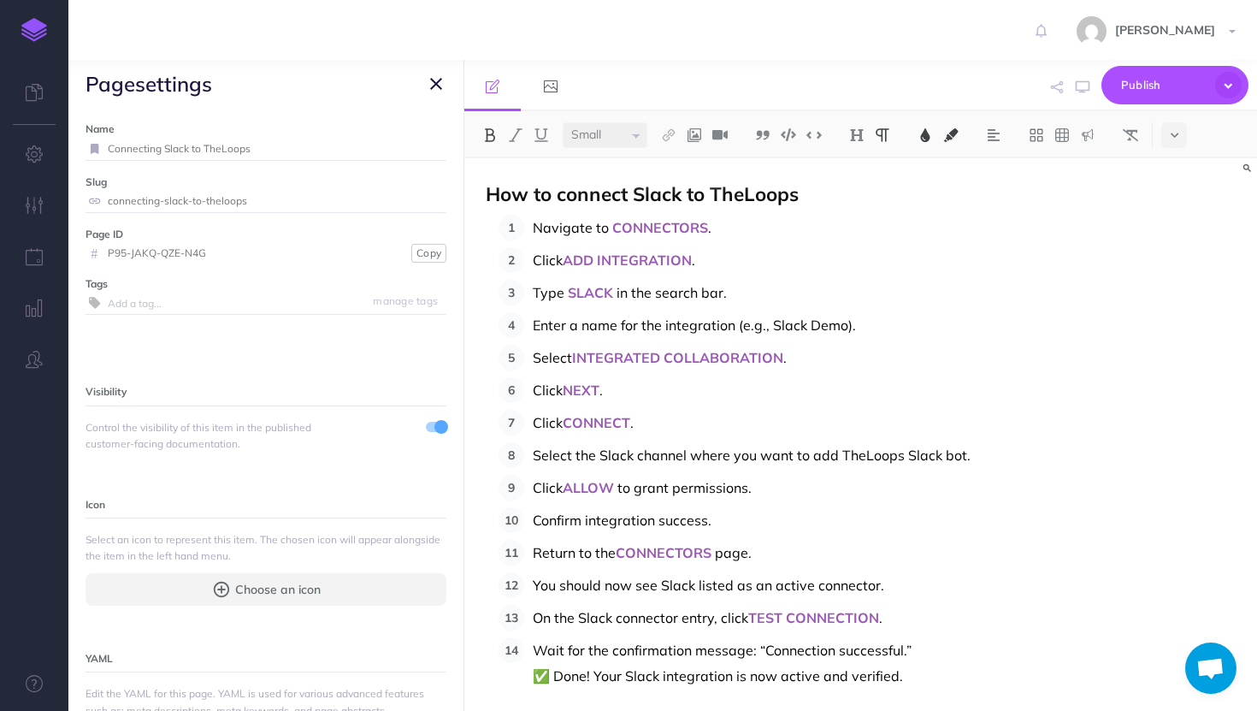
click at [430, 89] on icon "button" at bounding box center [436, 84] width 12 height 21
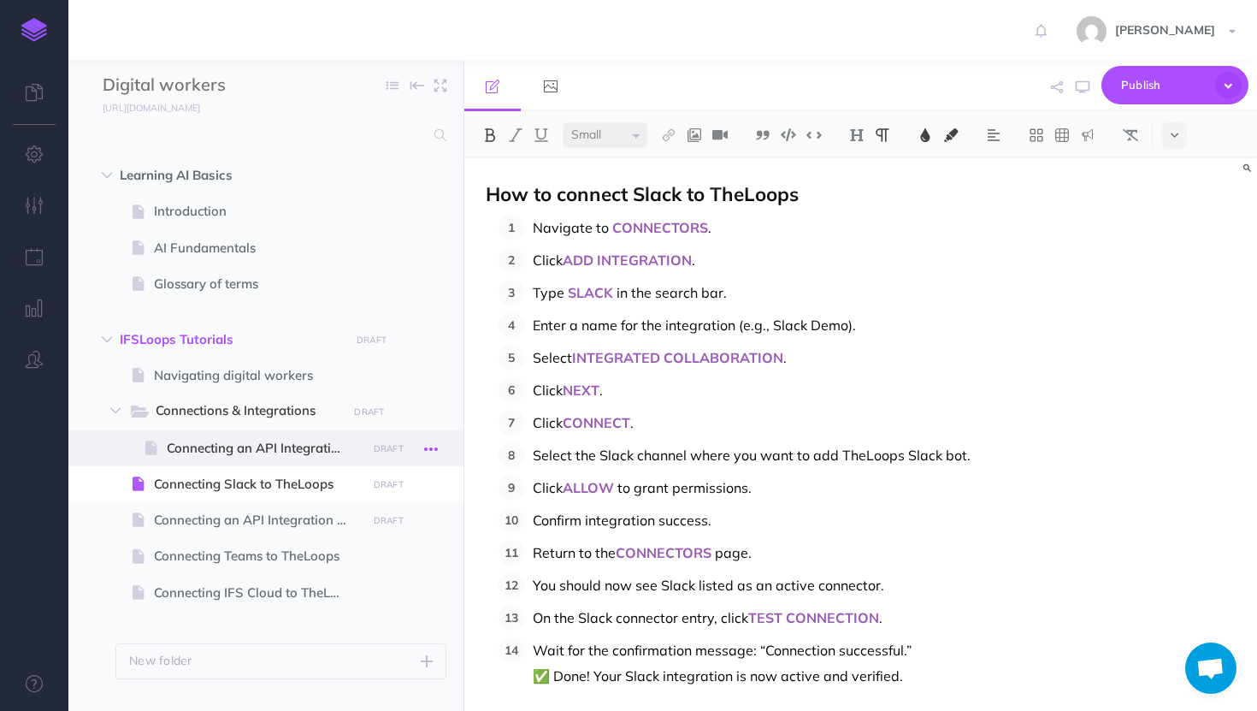
click at [435, 452] on icon "button" at bounding box center [431, 449] width 14 height 21
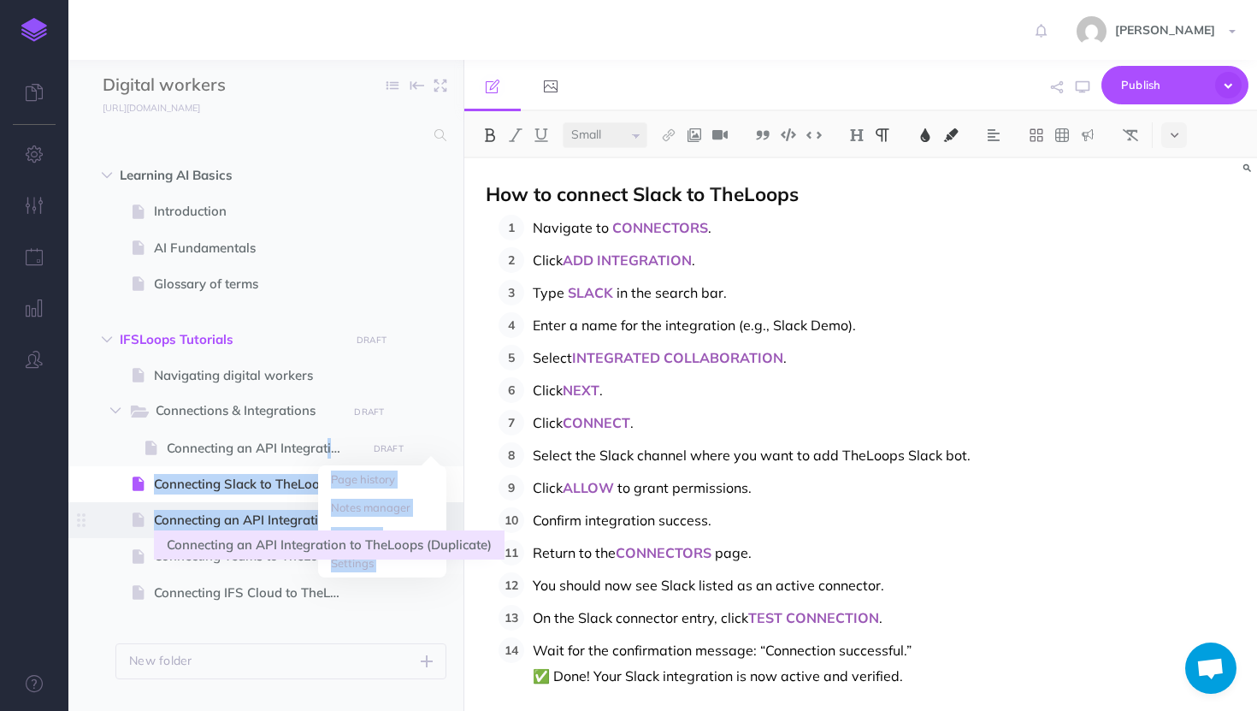
drag, startPoint x: 293, startPoint y: 447, endPoint x: 293, endPoint y: 520, distance: 72.7
click at [293, 520] on ul "Navigating digital workers Page history Notes manager Duplicate Settings Delete…" at bounding box center [280, 488] width 331 height 260
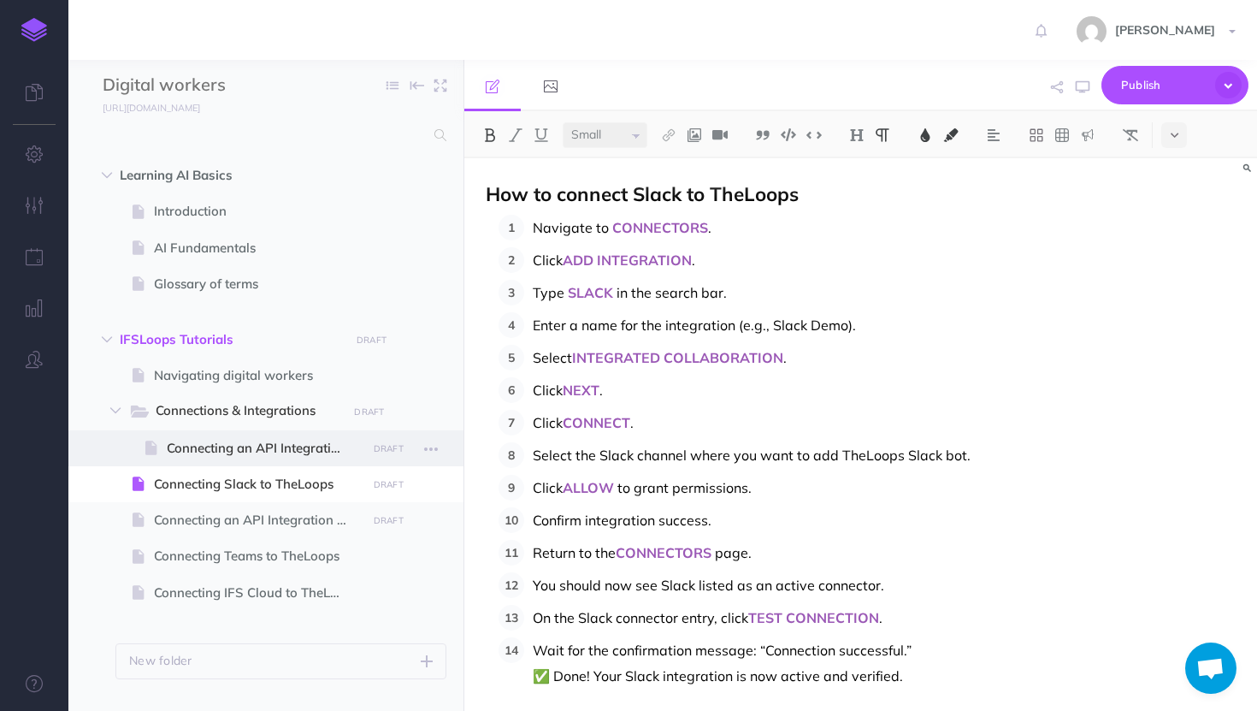
click at [115, 459] on span at bounding box center [265, 448] width 395 height 36
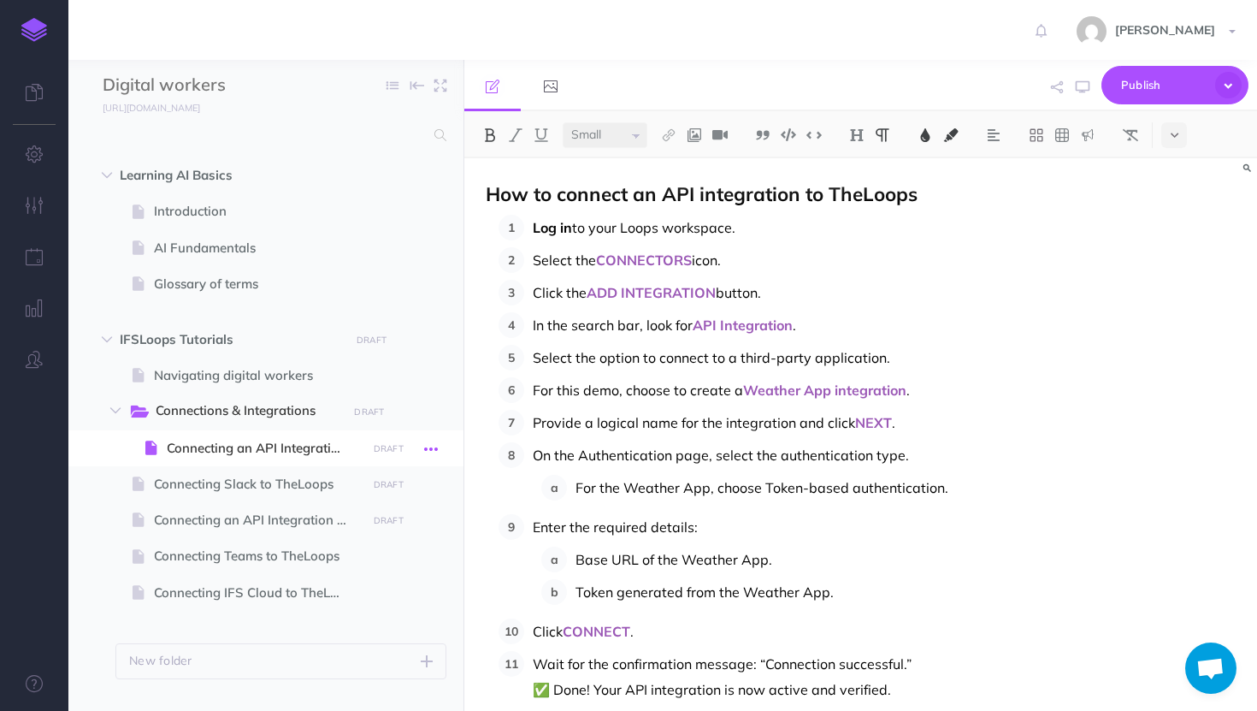
click at [440, 448] on button "button" at bounding box center [431, 448] width 31 height 22
click at [225, 484] on span "Connecting Slack to TheLoops" at bounding box center [257, 484] width 207 height 21
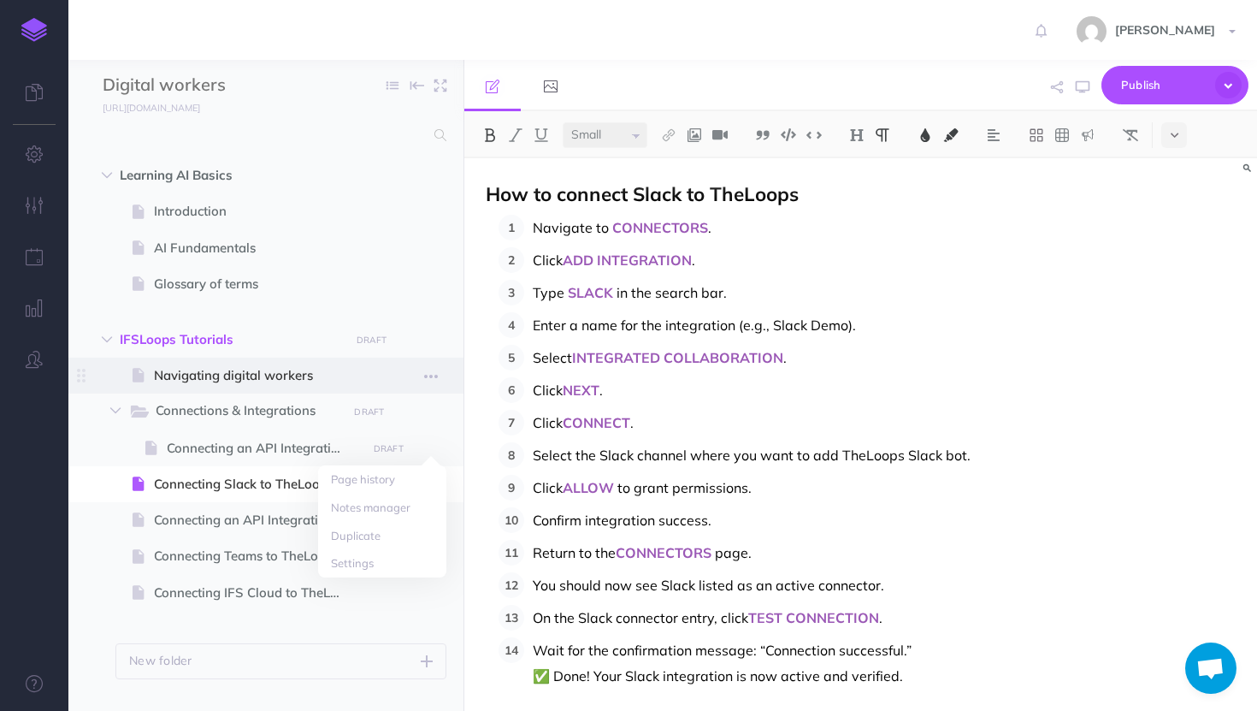
scroll to position [36, 0]
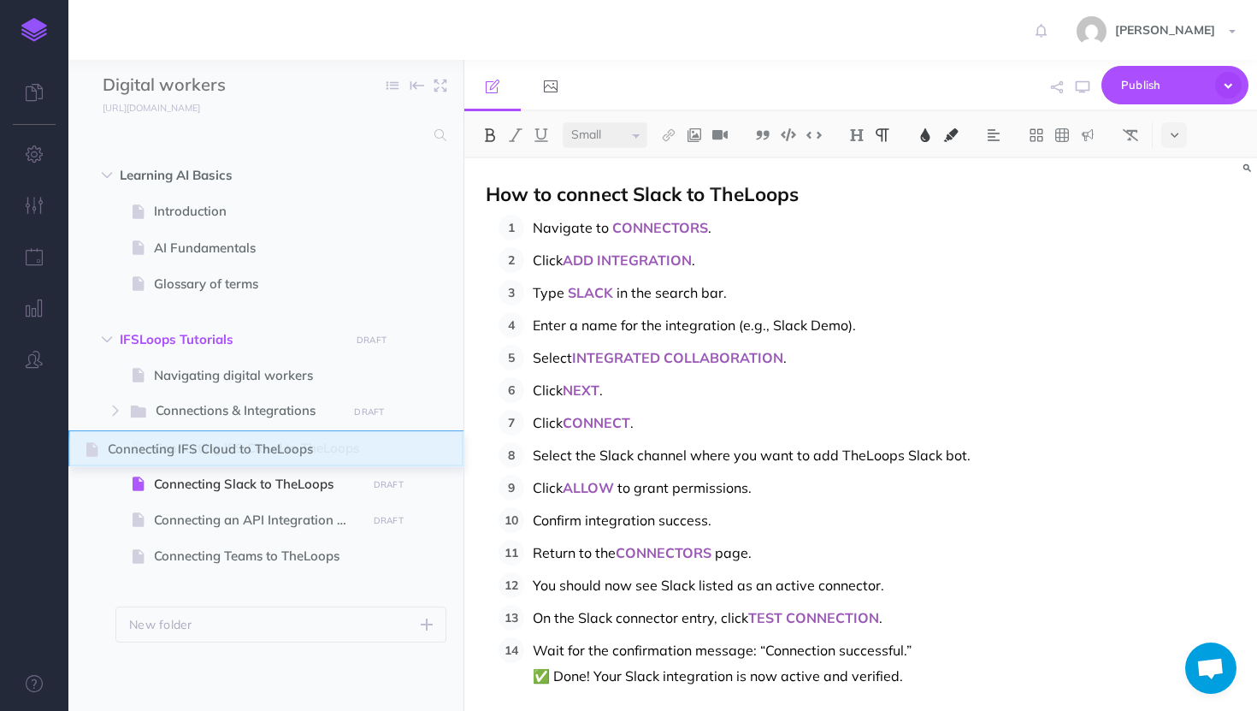
drag, startPoint x: 89, startPoint y: 547, endPoint x: 88, endPoint y: 440, distance: 107.8
drag, startPoint x: 87, startPoint y: 518, endPoint x: 95, endPoint y: 439, distance: 79.1
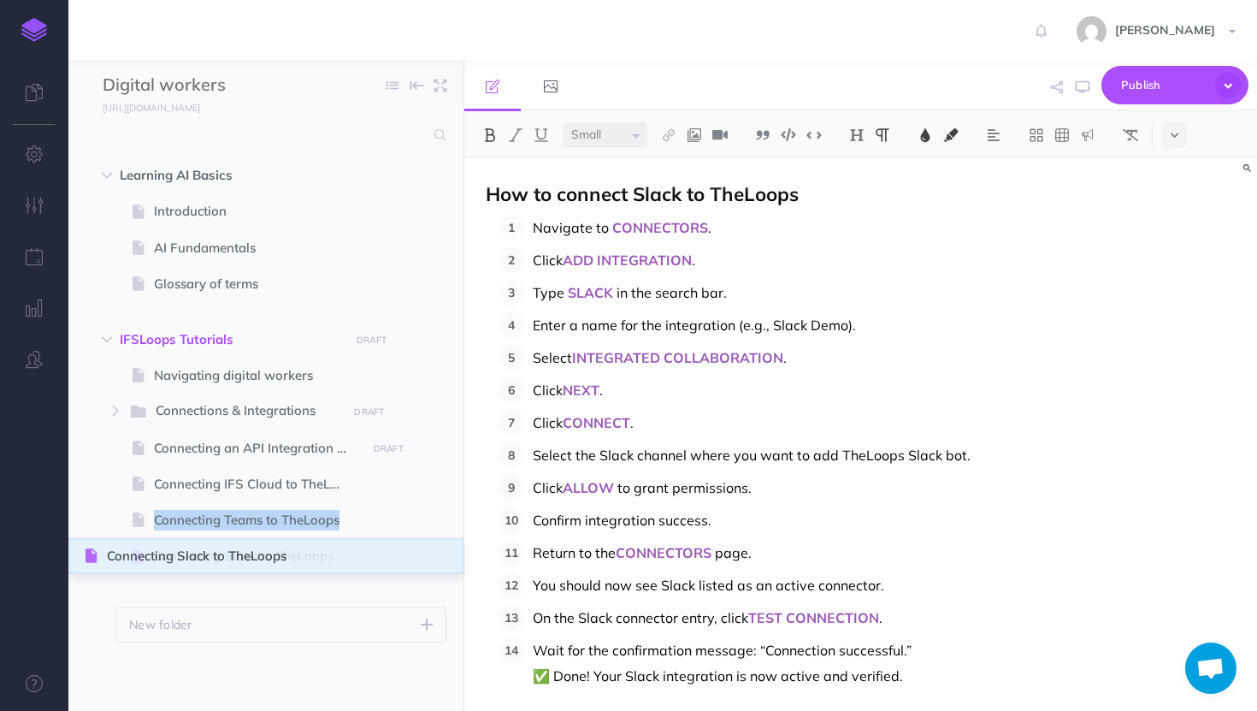
drag, startPoint x: 87, startPoint y: 524, endPoint x: 87, endPoint y: 560, distance: 35.9
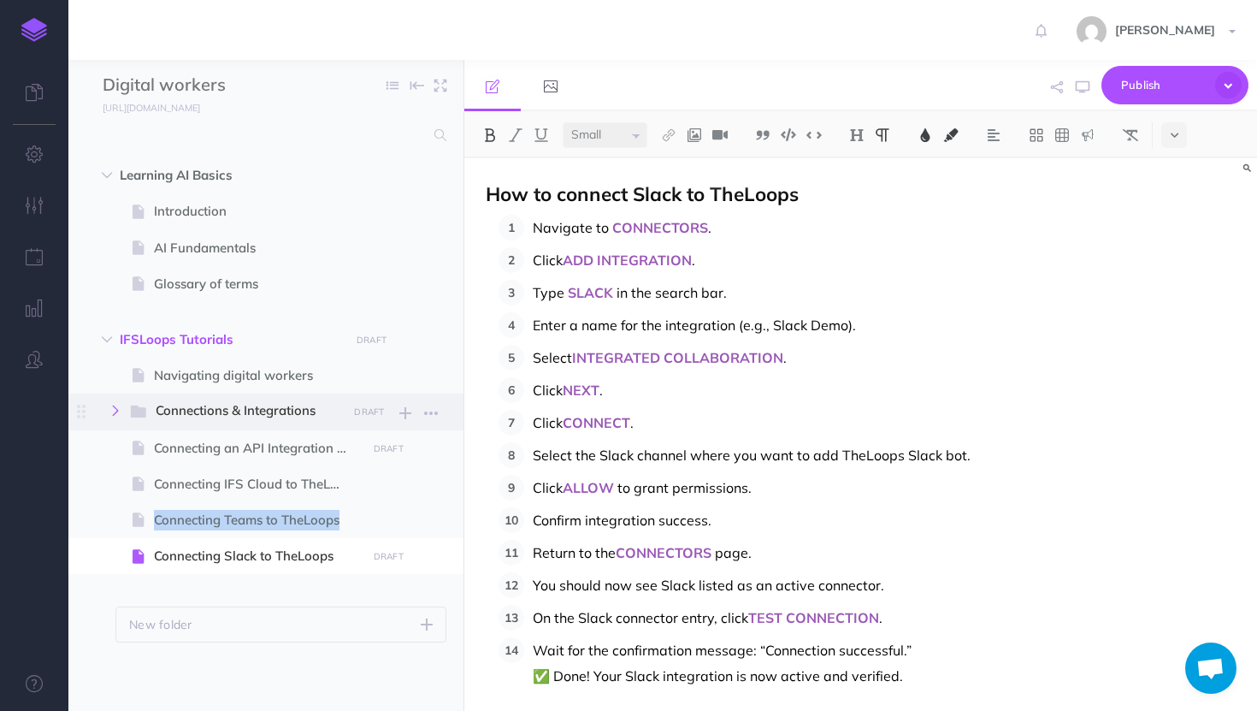
click at [116, 411] on icon "button" at bounding box center [115, 410] width 10 height 10
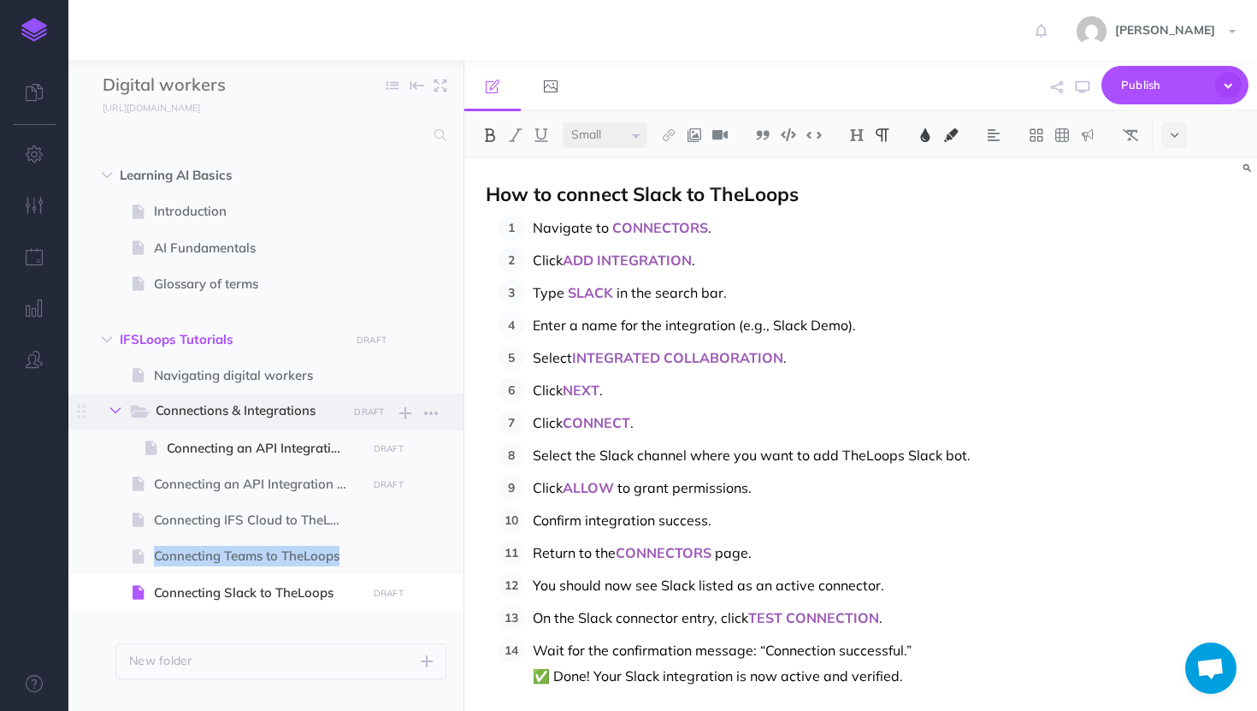
click at [118, 402] on button "button" at bounding box center [115, 410] width 31 height 21
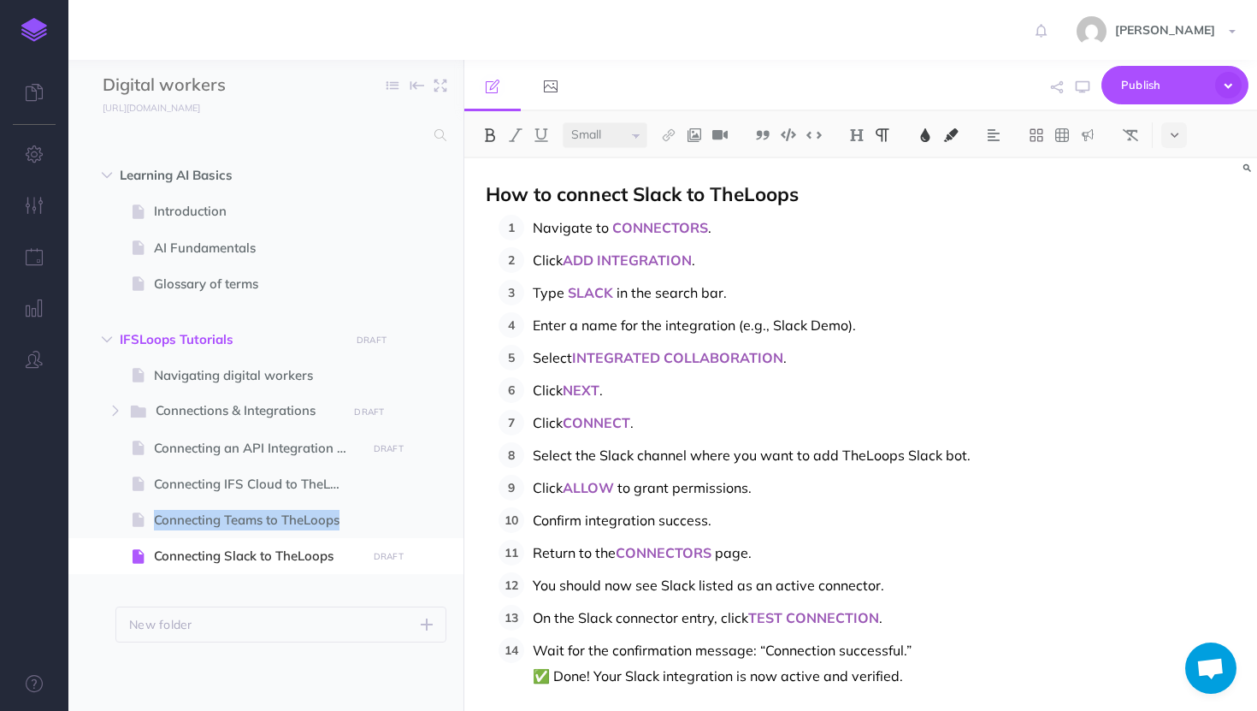
scroll to position [53, 0]
